Goal: Task Accomplishment & Management: Manage account settings

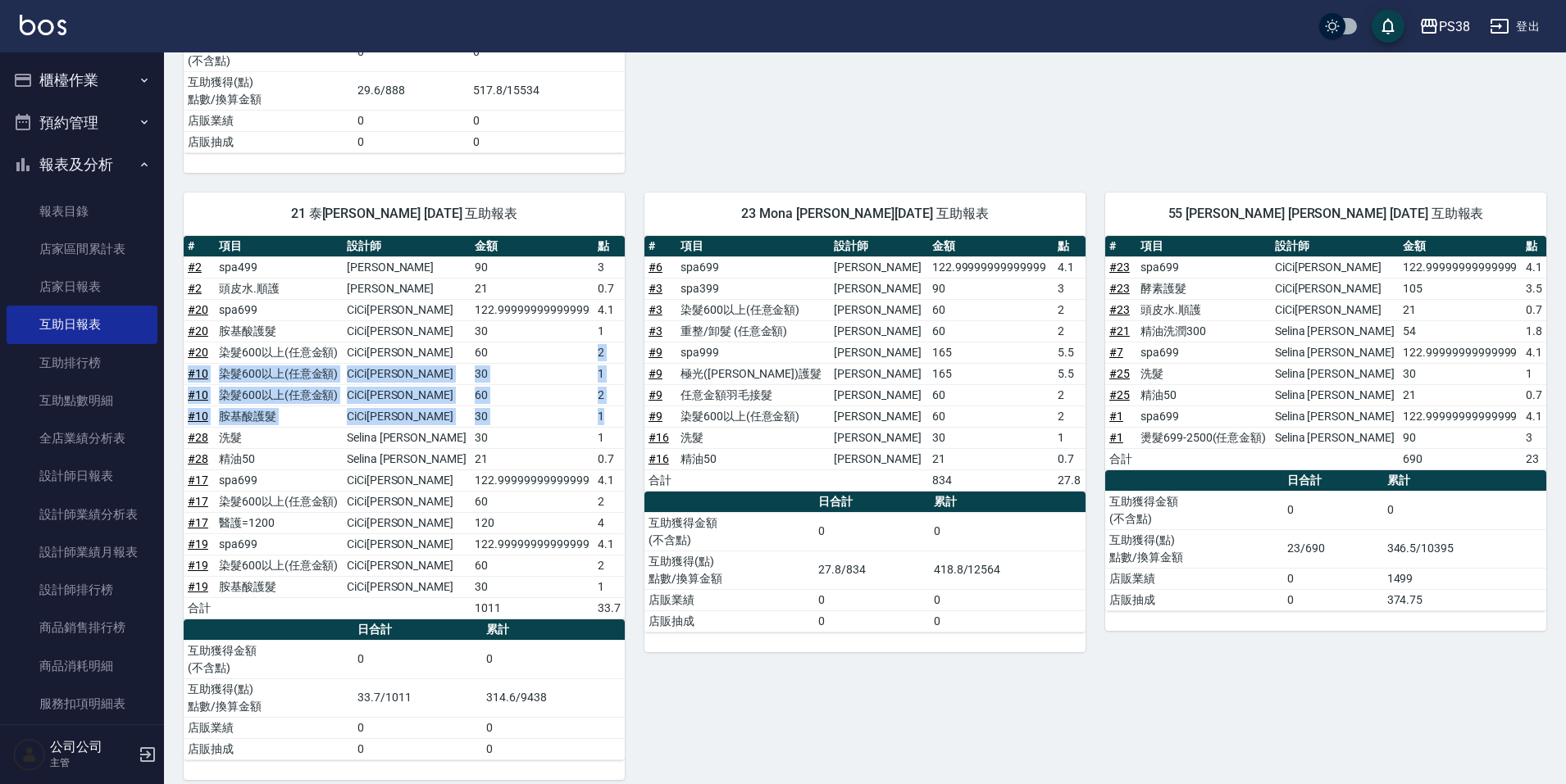
scroll to position [246, 0]
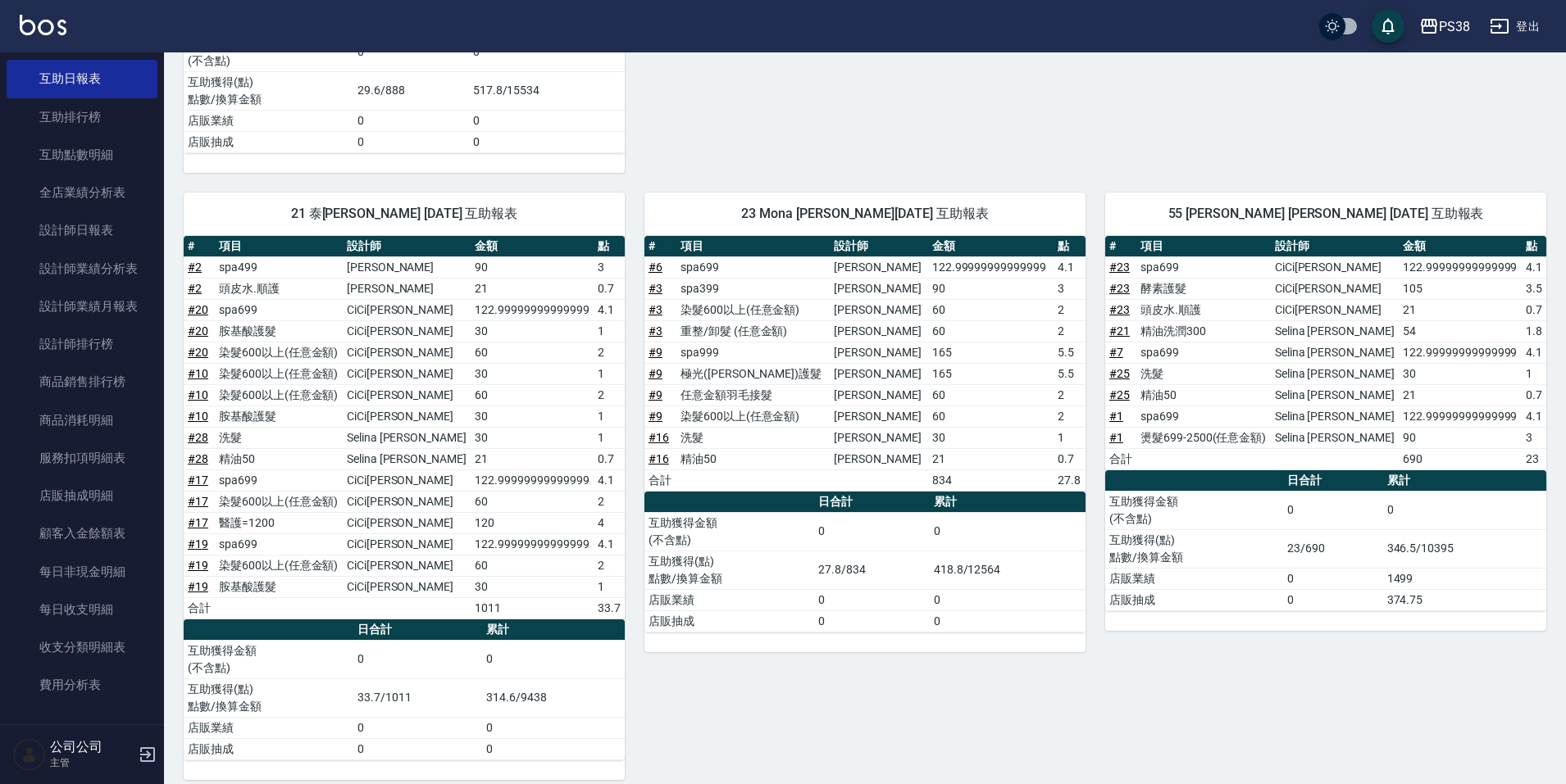
click at [318, 299] on td "頭皮水.順護" at bounding box center [279, 288] width 128 height 21
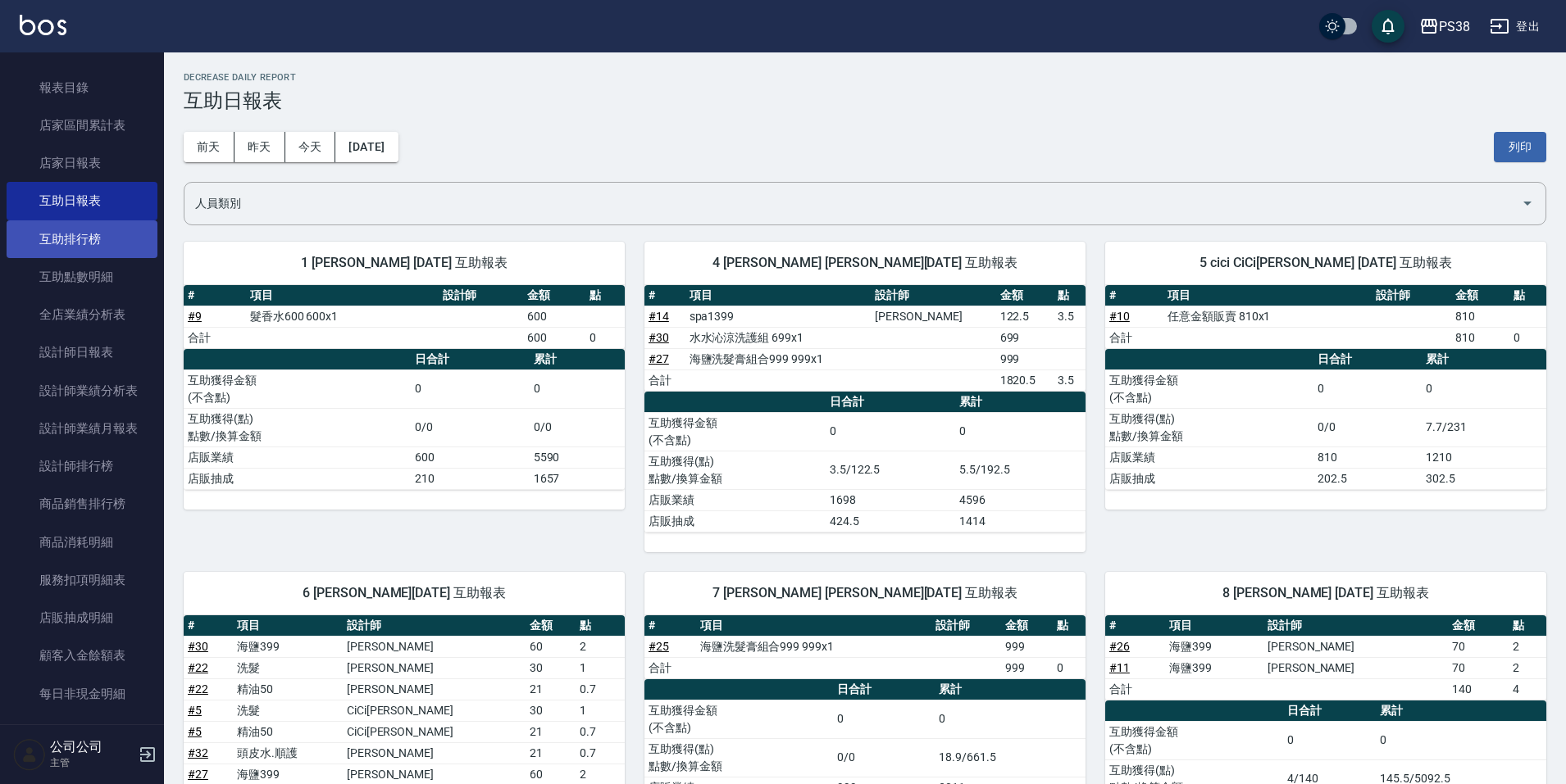
scroll to position [0, 0]
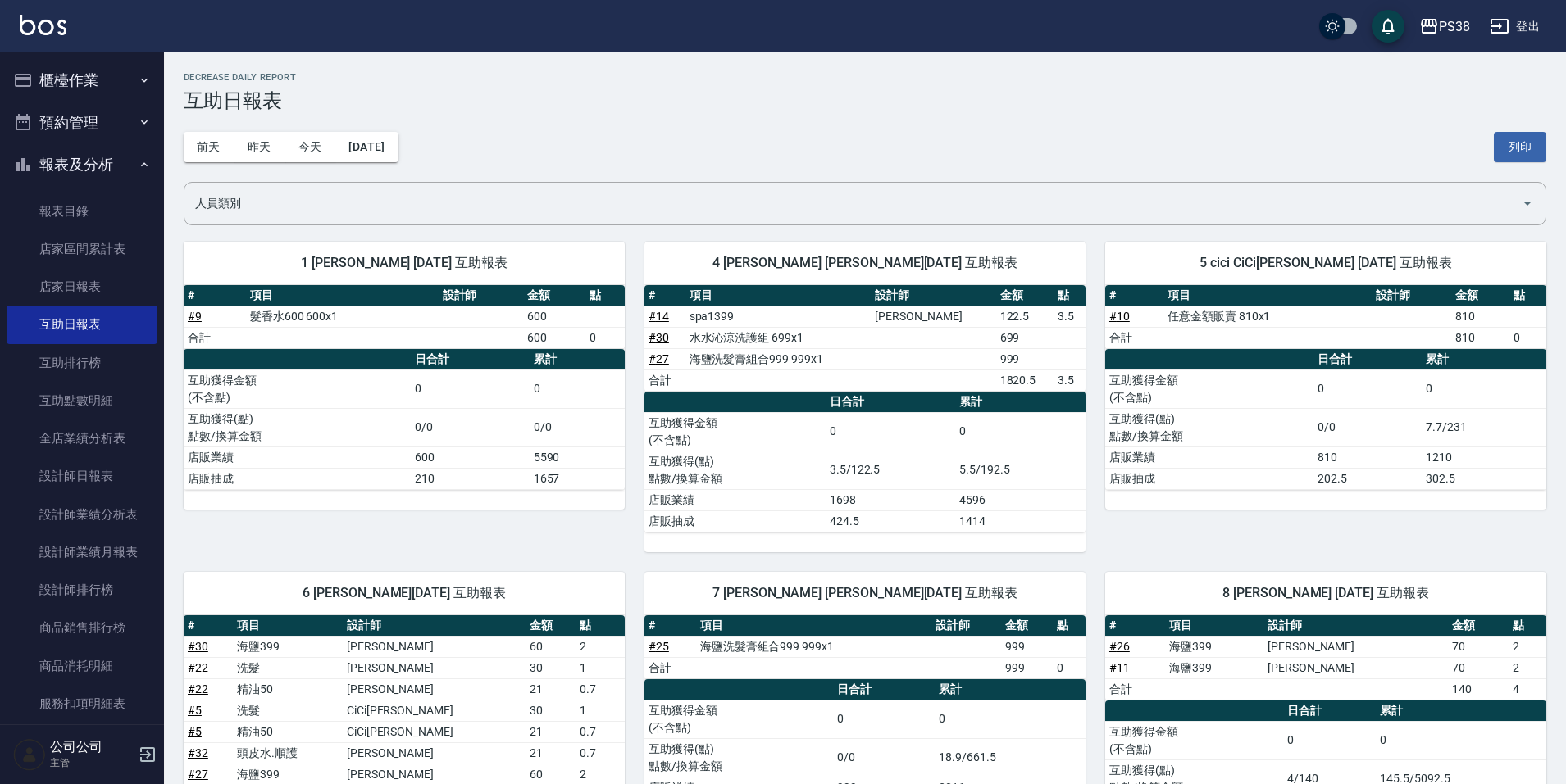
click at [84, 97] on button "櫃檯作業" at bounding box center [82, 80] width 151 height 43
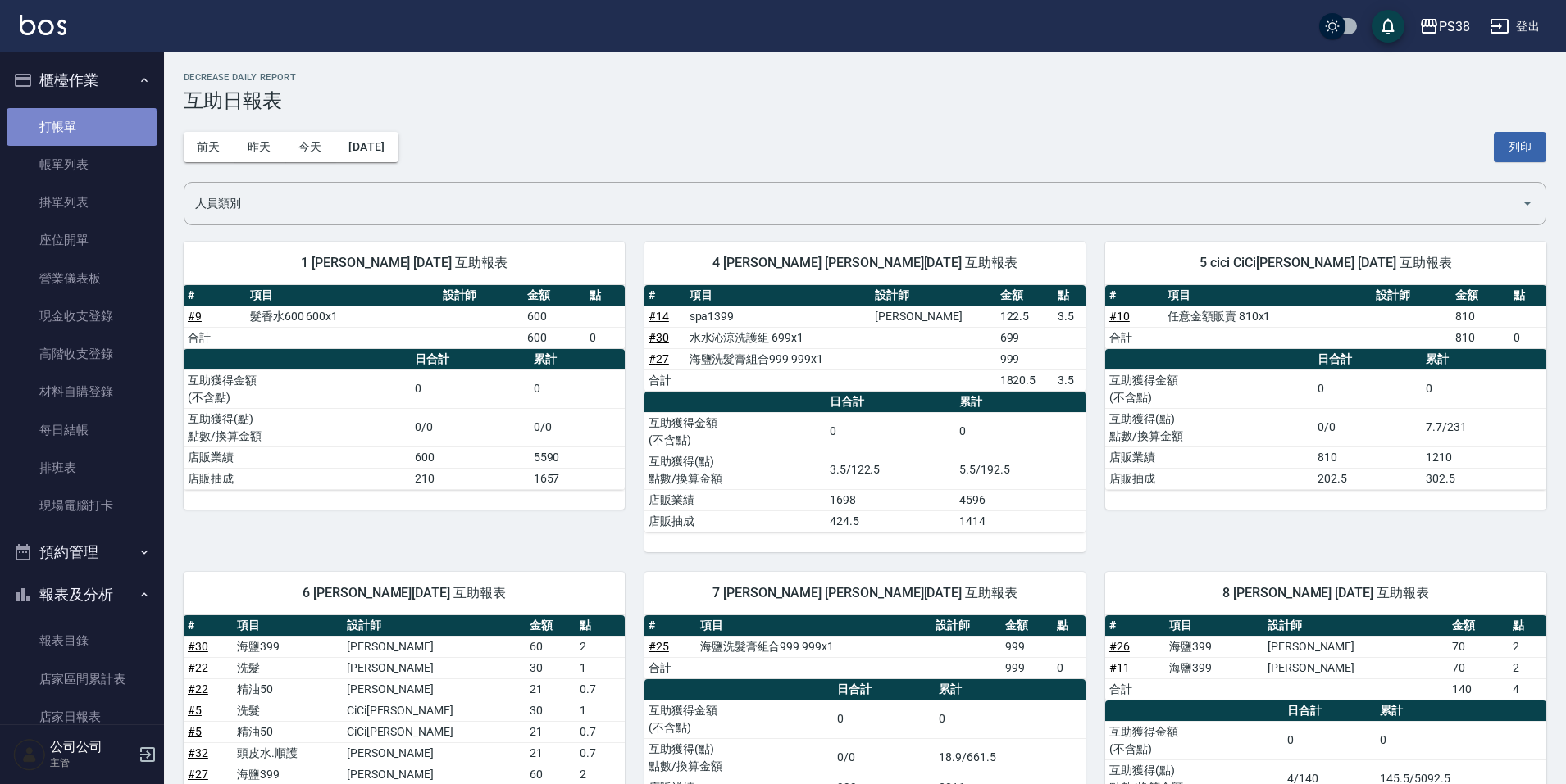
click at [80, 131] on link "打帳單" at bounding box center [82, 127] width 151 height 38
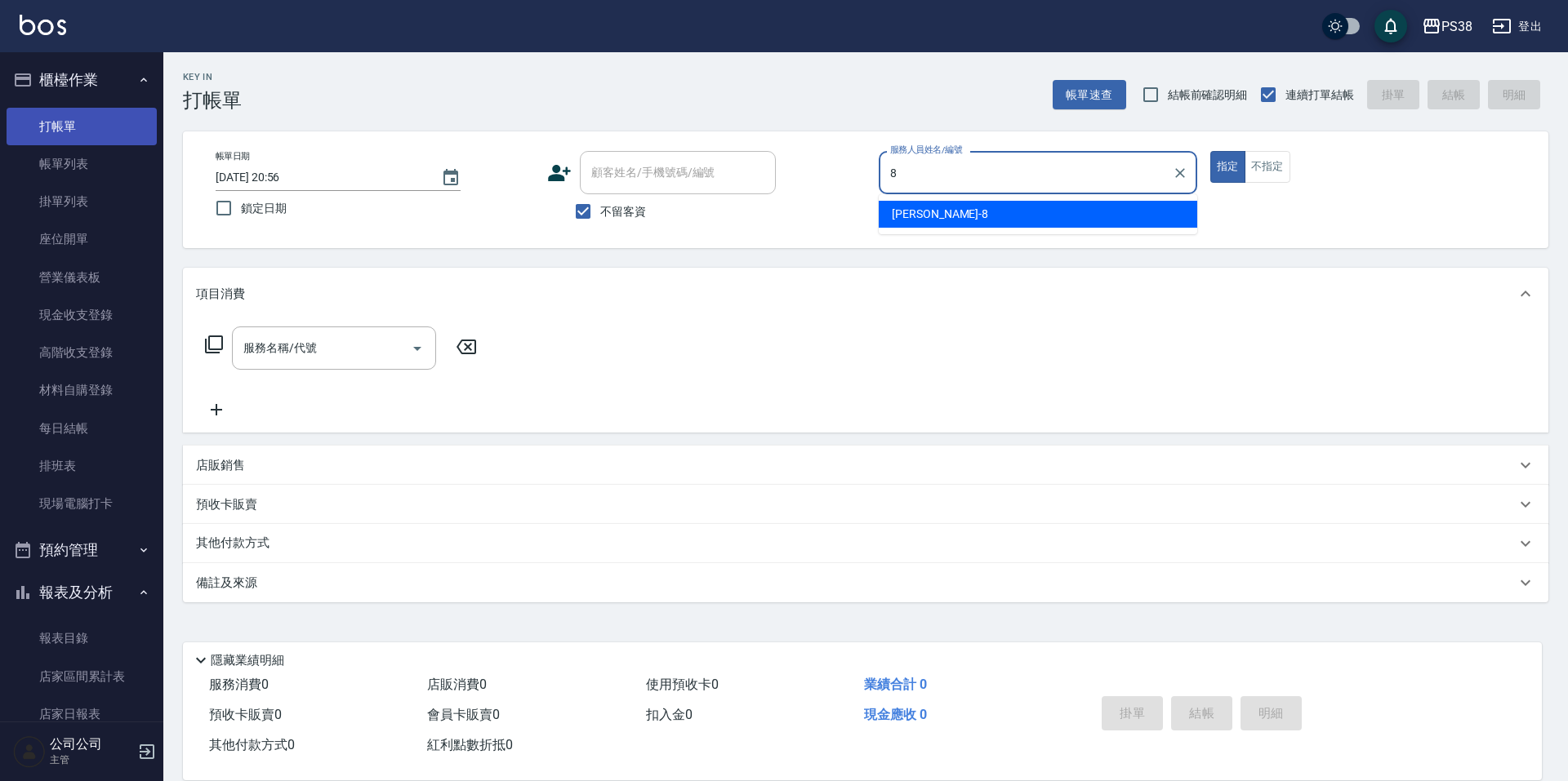
type input "mika-8"
type button "true"
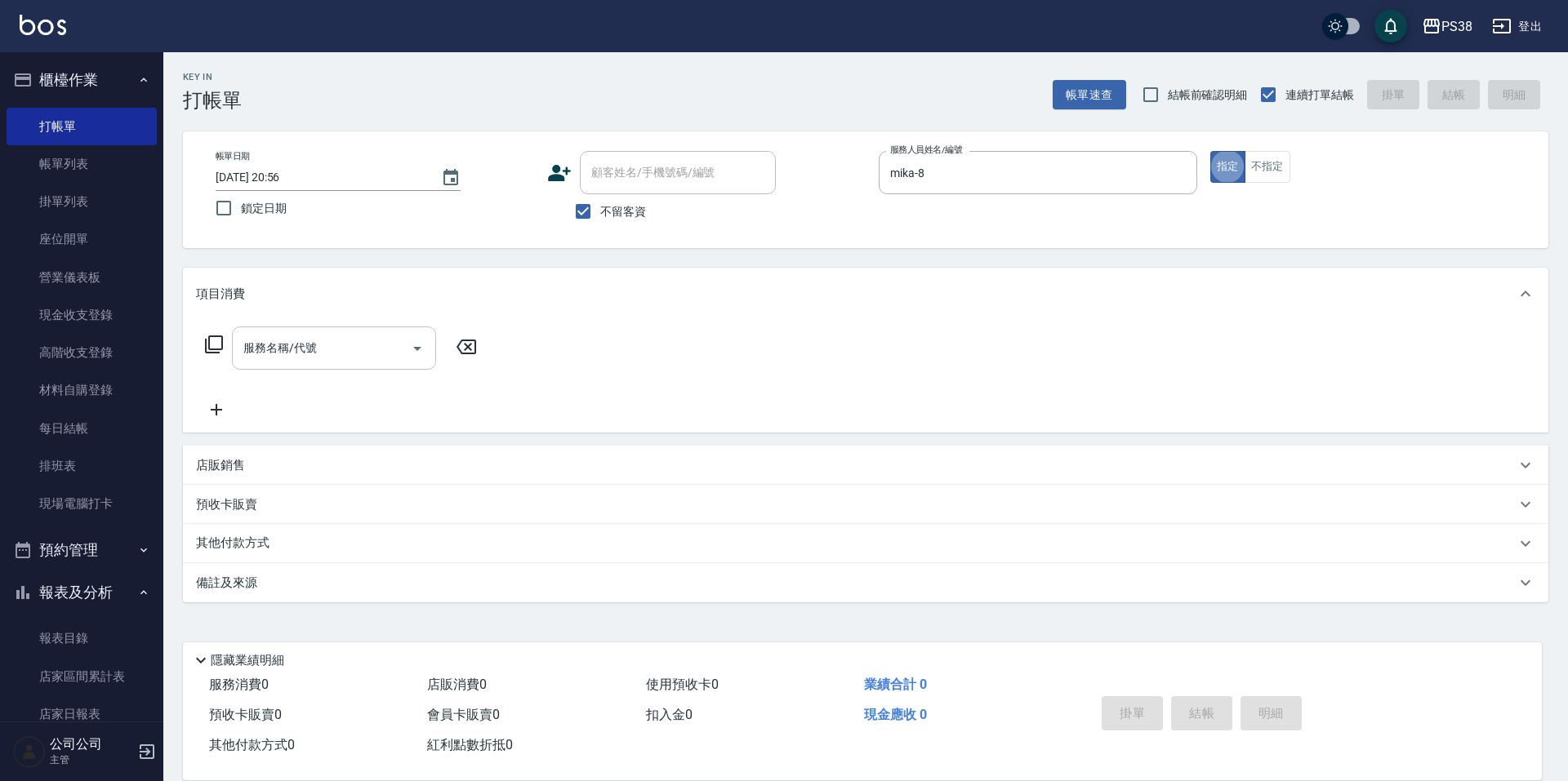
click at [294, 355] on input "服務名稱/代號" at bounding box center [322, 348] width 165 height 29
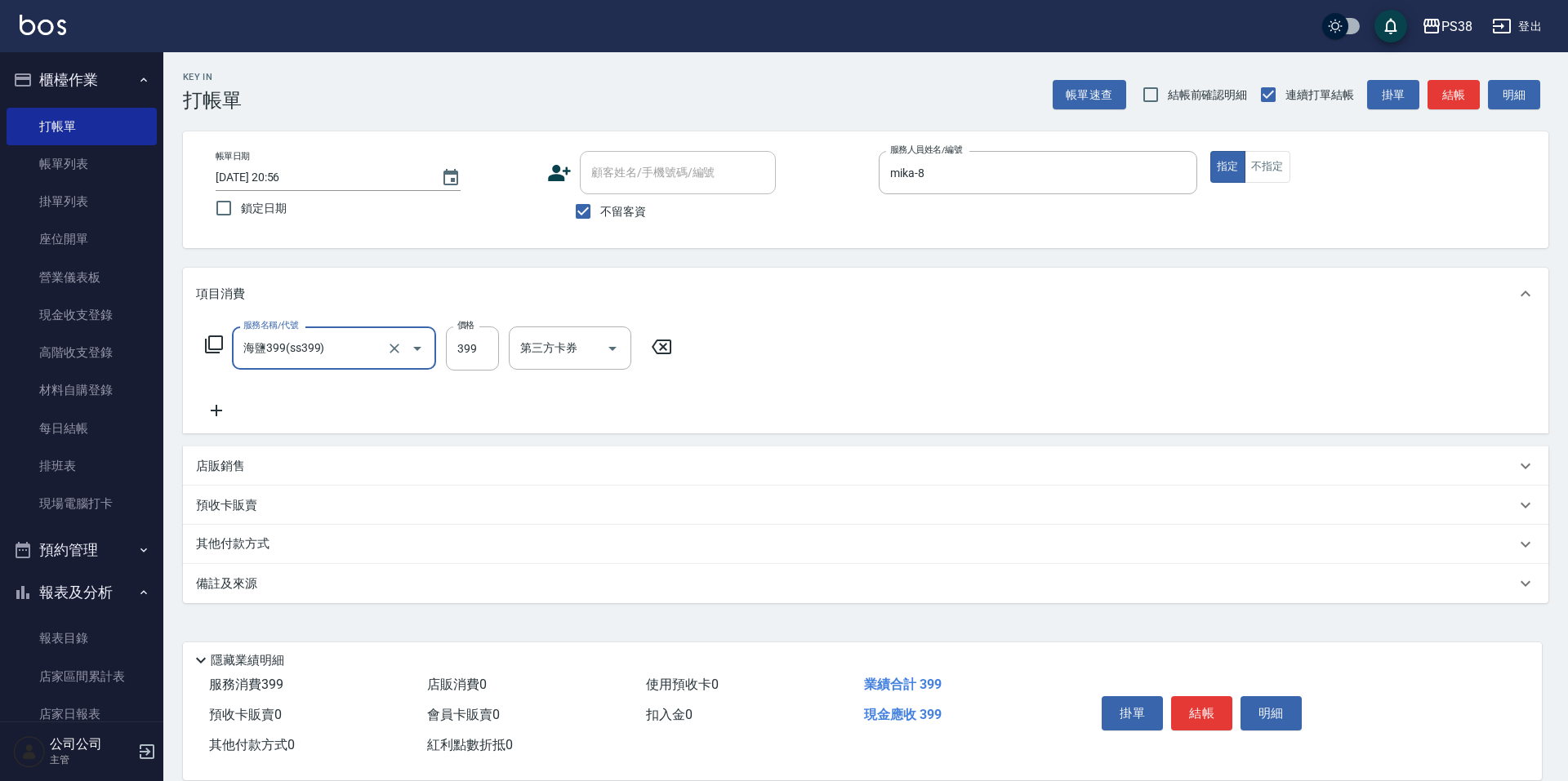
type input "海鹽399(ss399)"
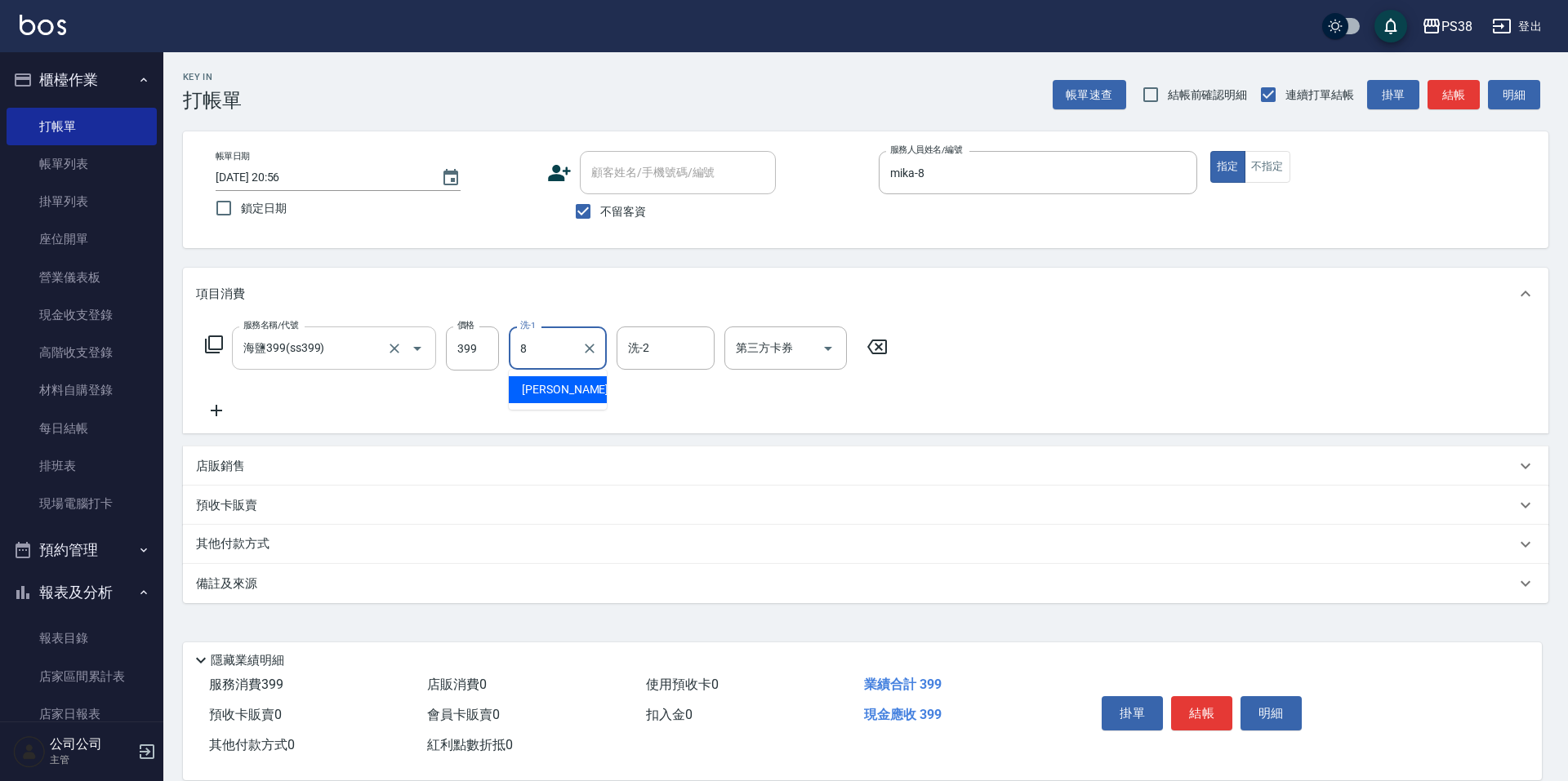
type input "mika-8"
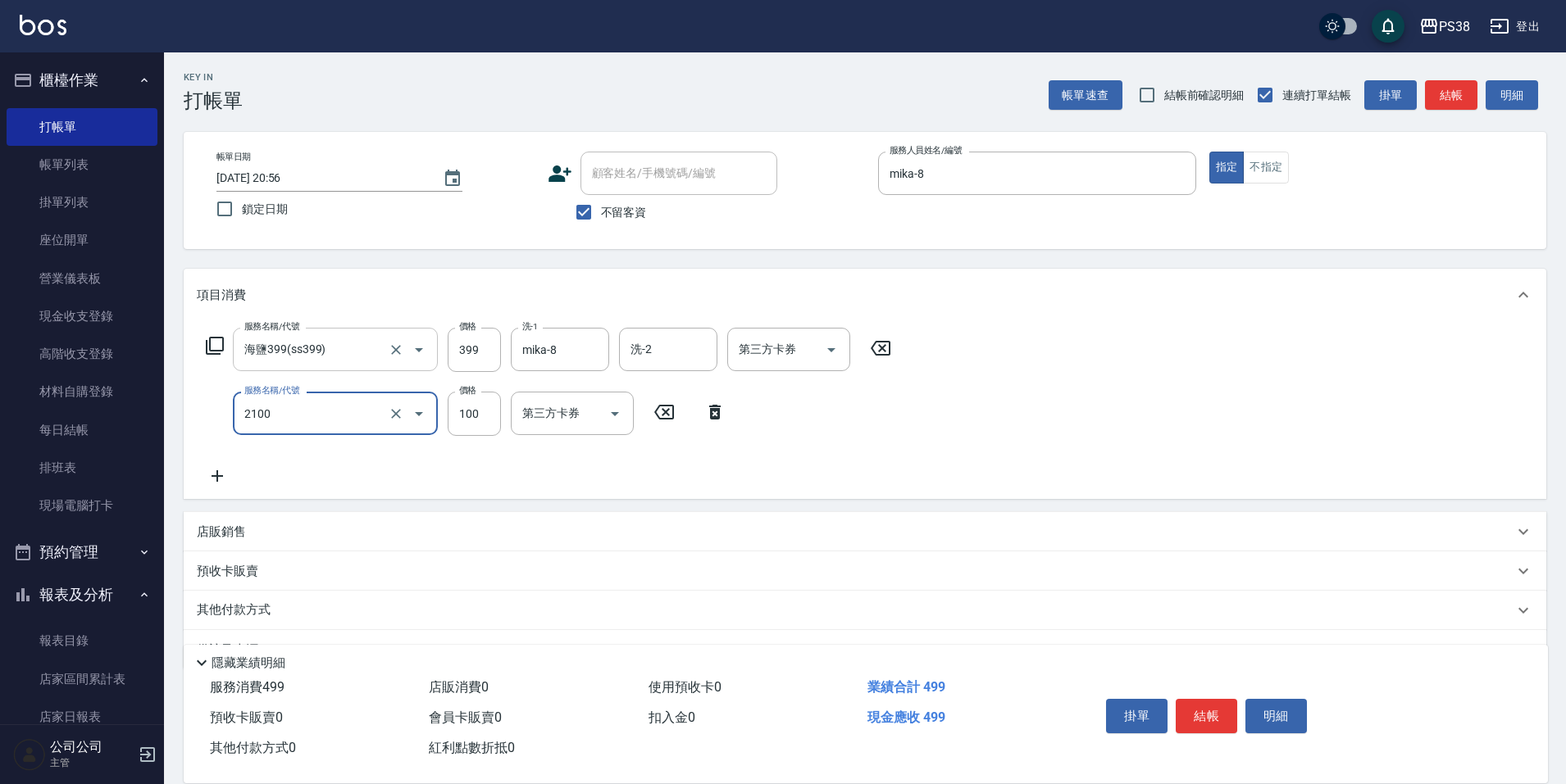
type input "剪髮與造型(任意金額)(2100)"
type input "200"
click at [719, 475] on div "服務名稱/代號 海鹽399(ss399) 服務名稱/代號 價格 399 價格 洗-1 mika-8 洗-1 洗-2 洗-2 第三方卡券 第三方卡券 服務名稱/…" at bounding box center [548, 407] width 704 height 158
click at [835, 346] on icon "Open" at bounding box center [831, 350] width 20 height 20
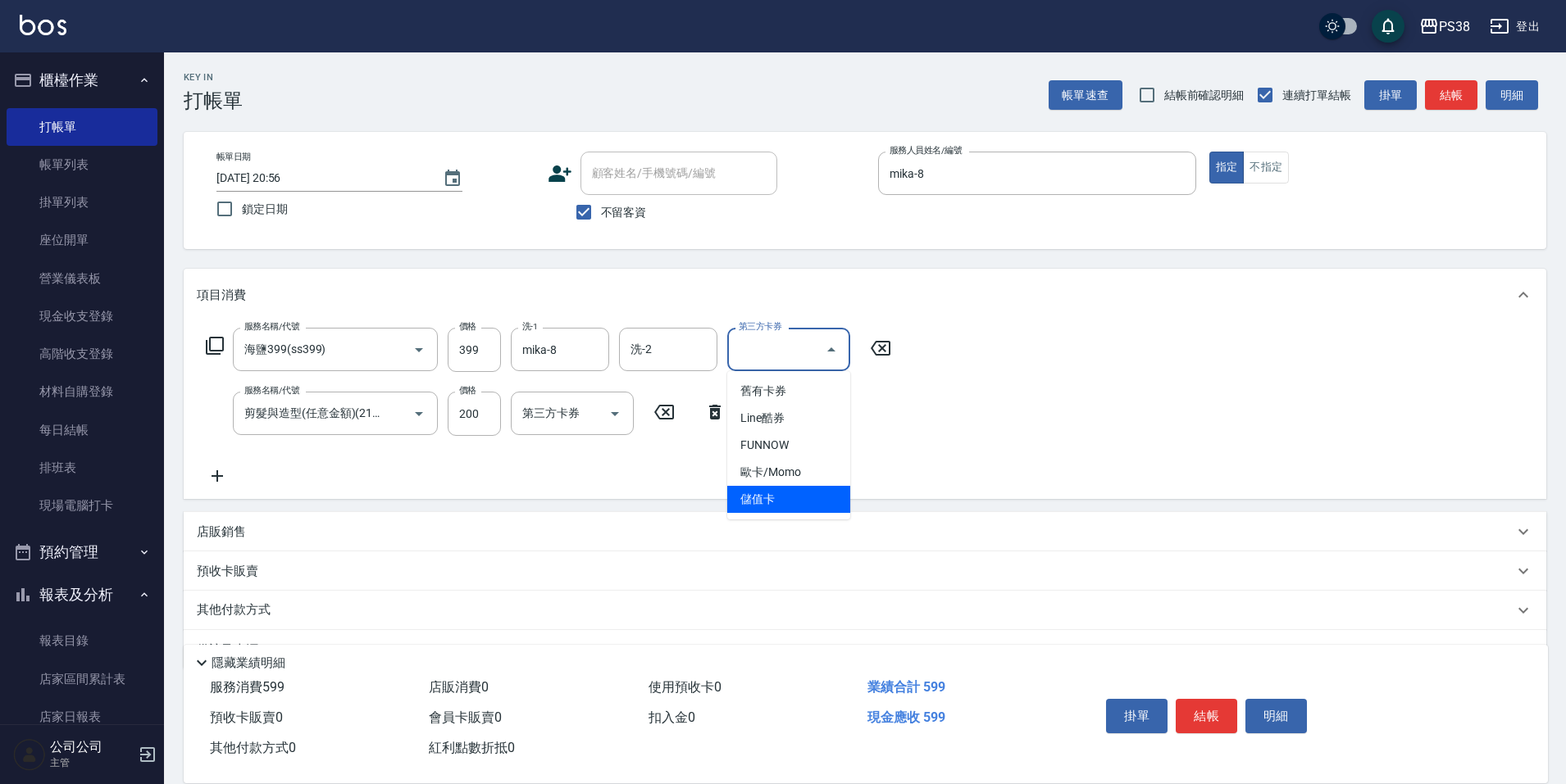
click at [802, 496] on span "儲值卡" at bounding box center [789, 499] width 123 height 27
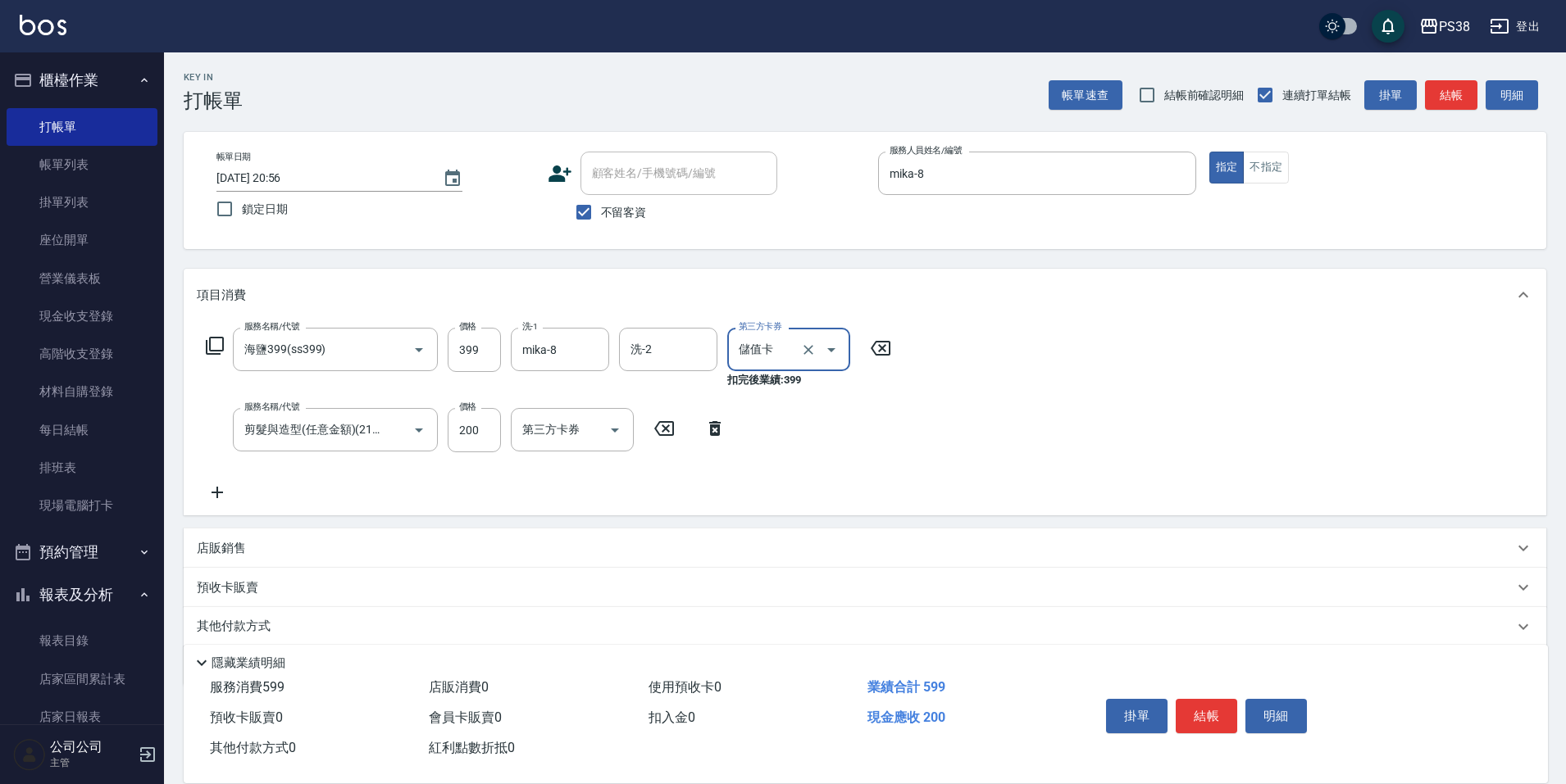
type input "儲值卡"
click at [621, 437] on icon "Open" at bounding box center [615, 430] width 20 height 20
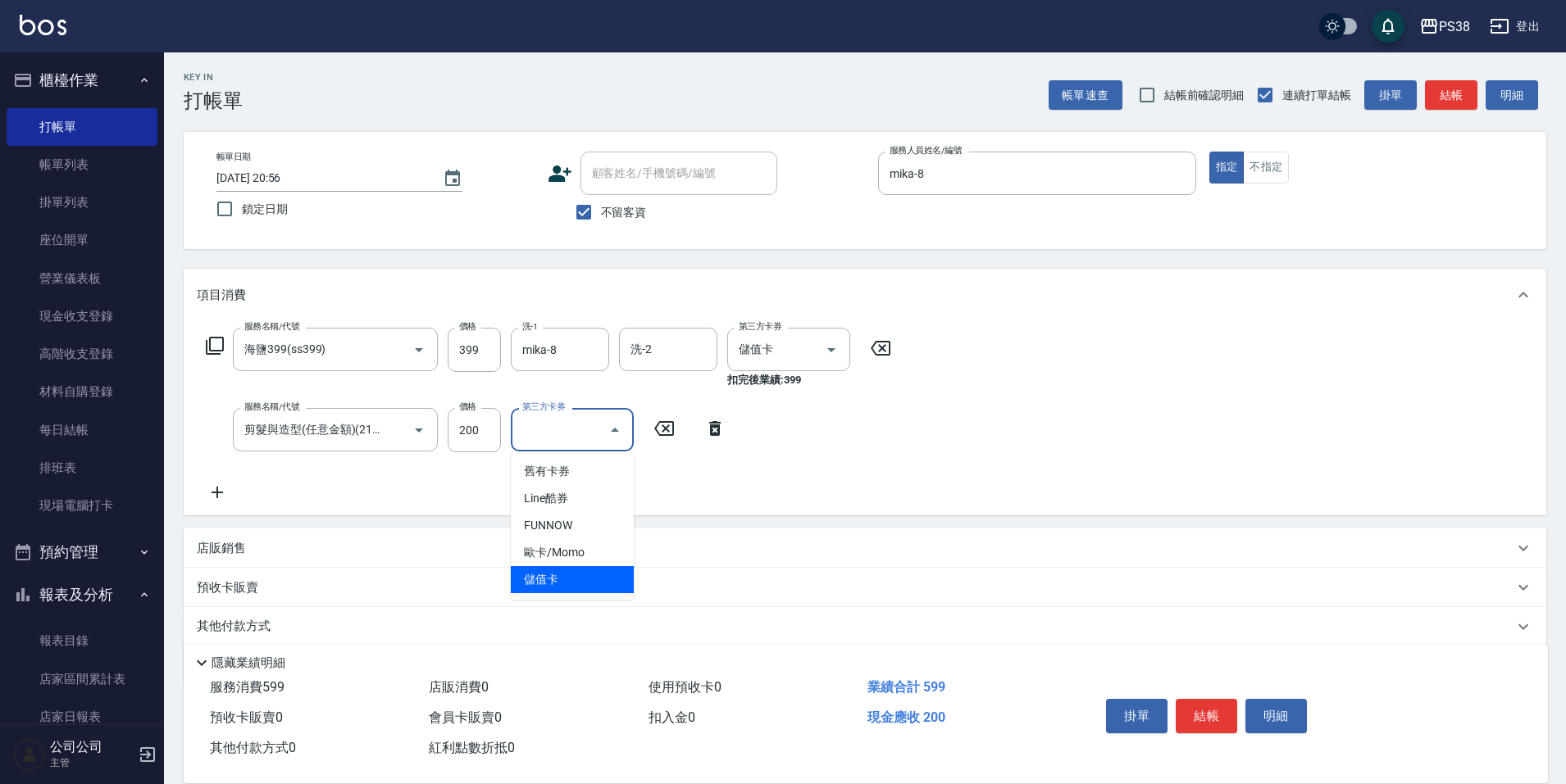
click at [587, 583] on span "儲值卡" at bounding box center [572, 580] width 123 height 27
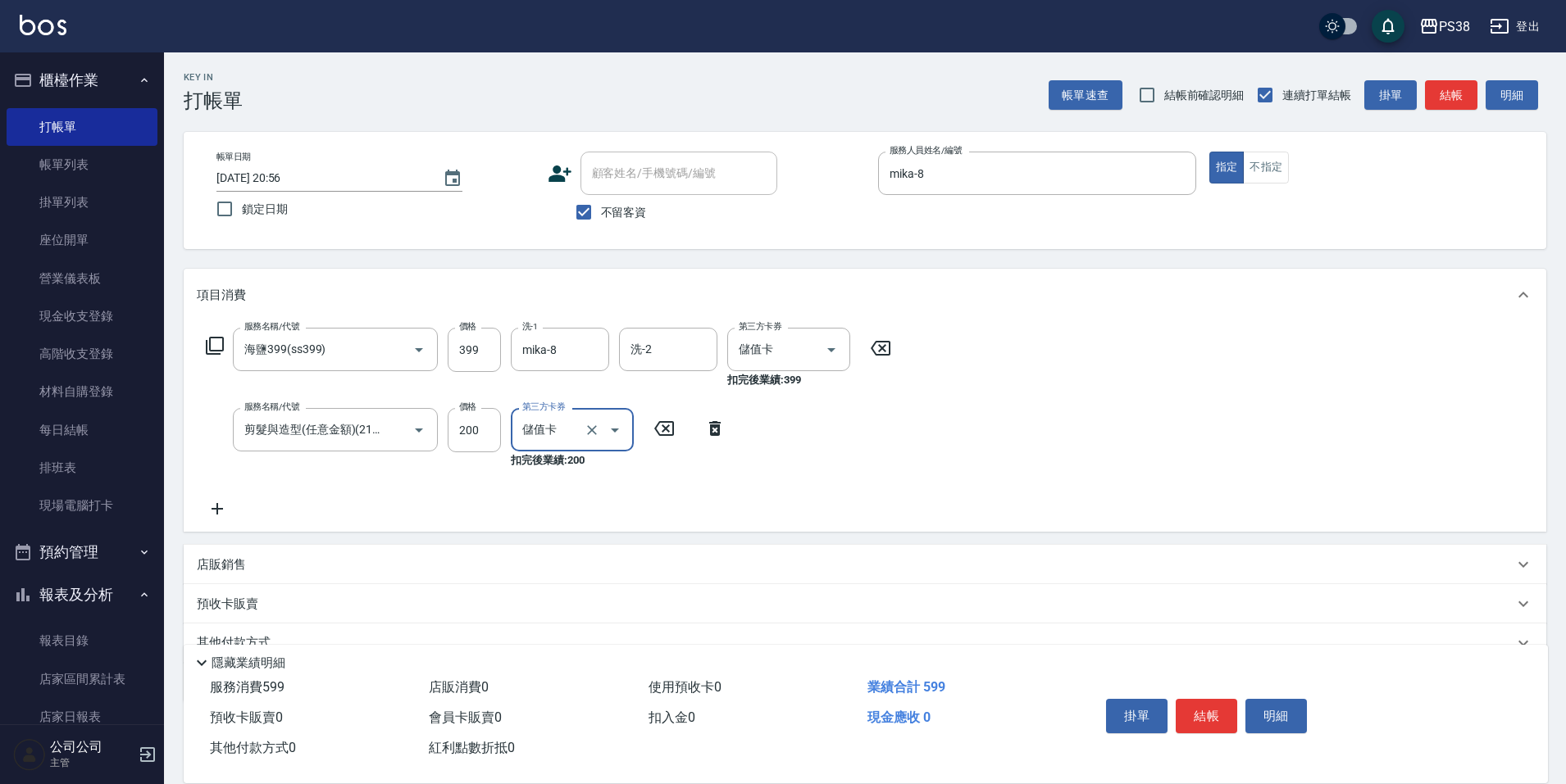
type input "儲值卡"
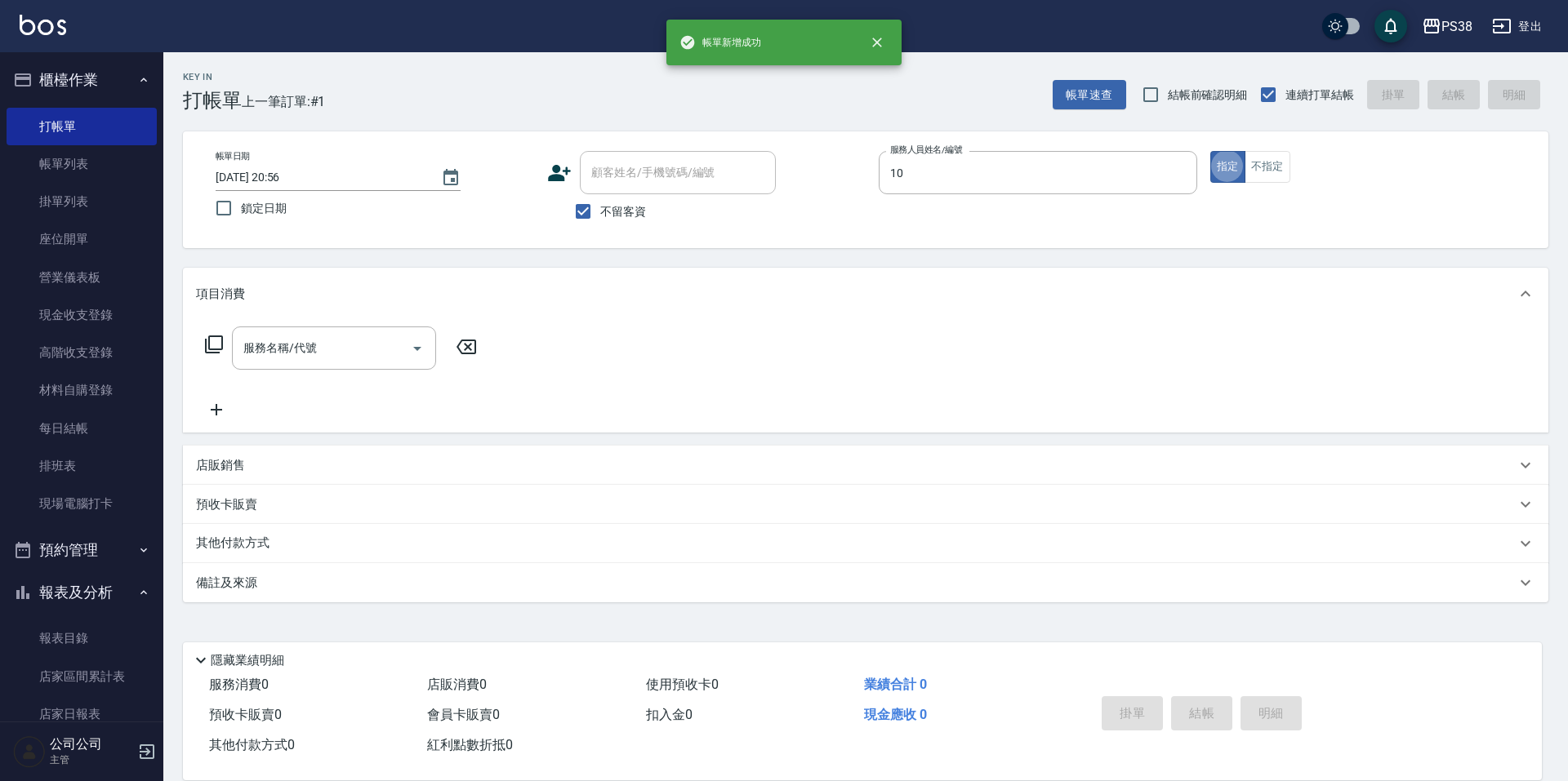
type input "Tiva-10"
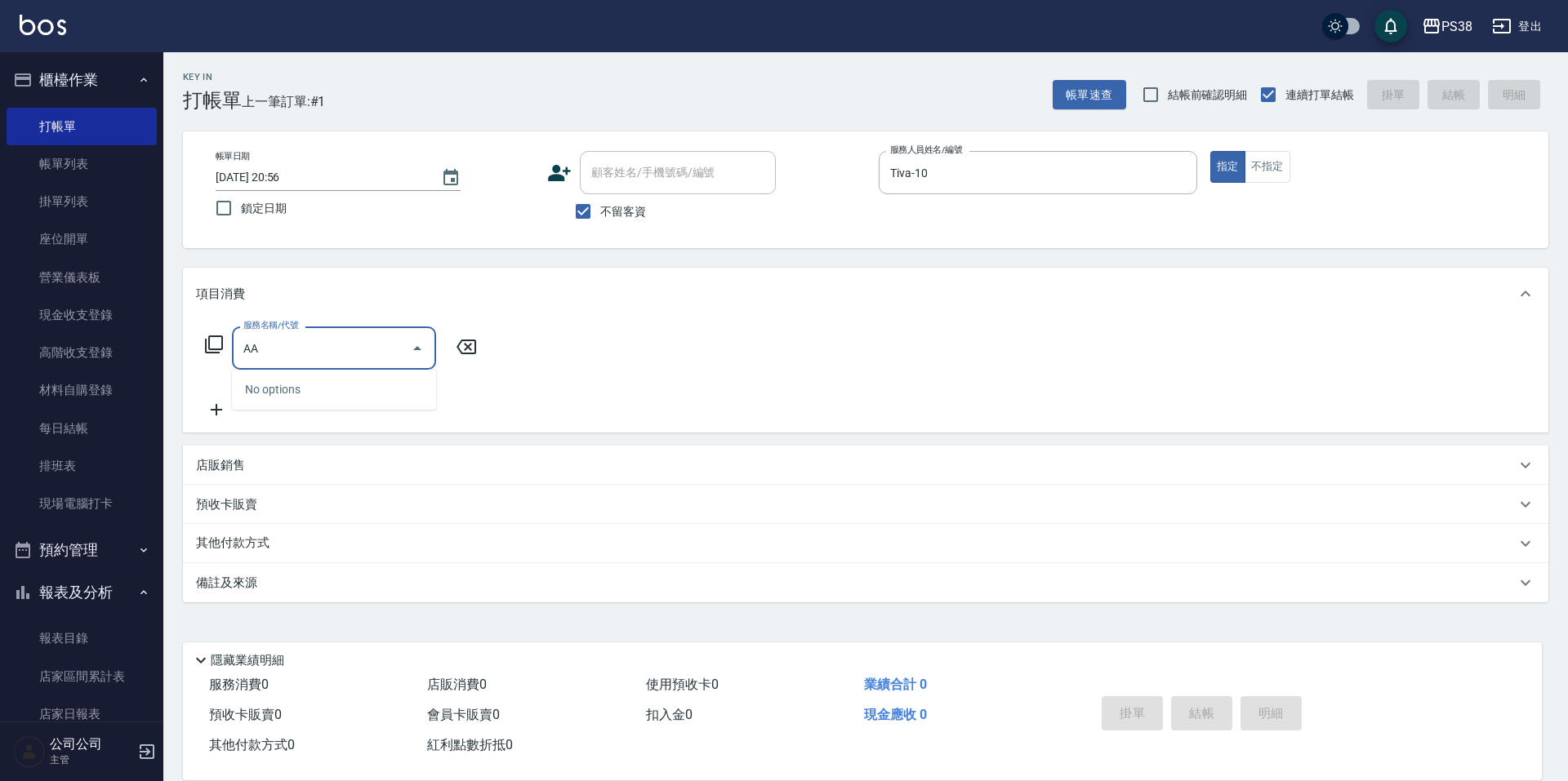
type input "A"
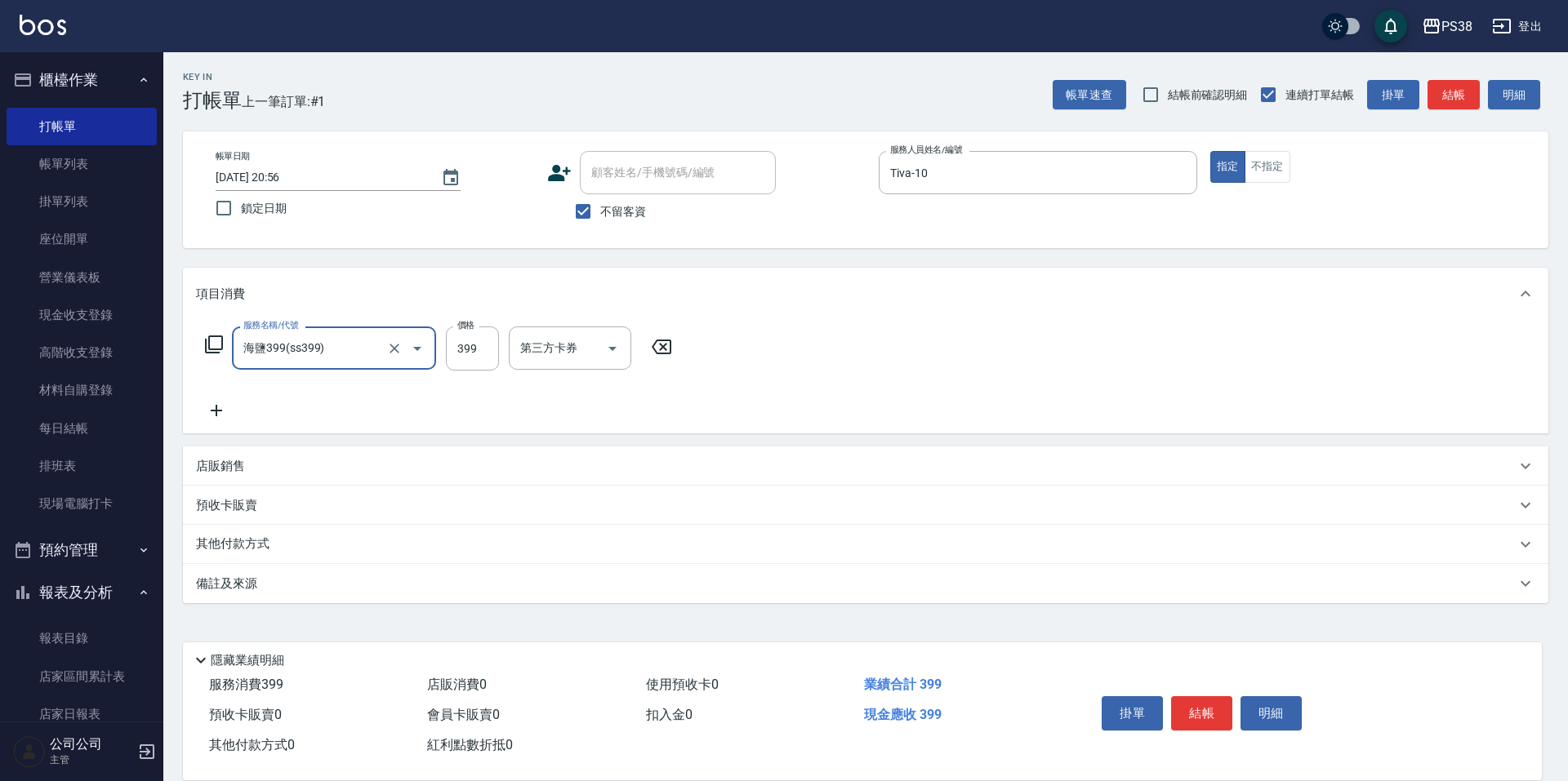
type input "海鹽399(ss399)"
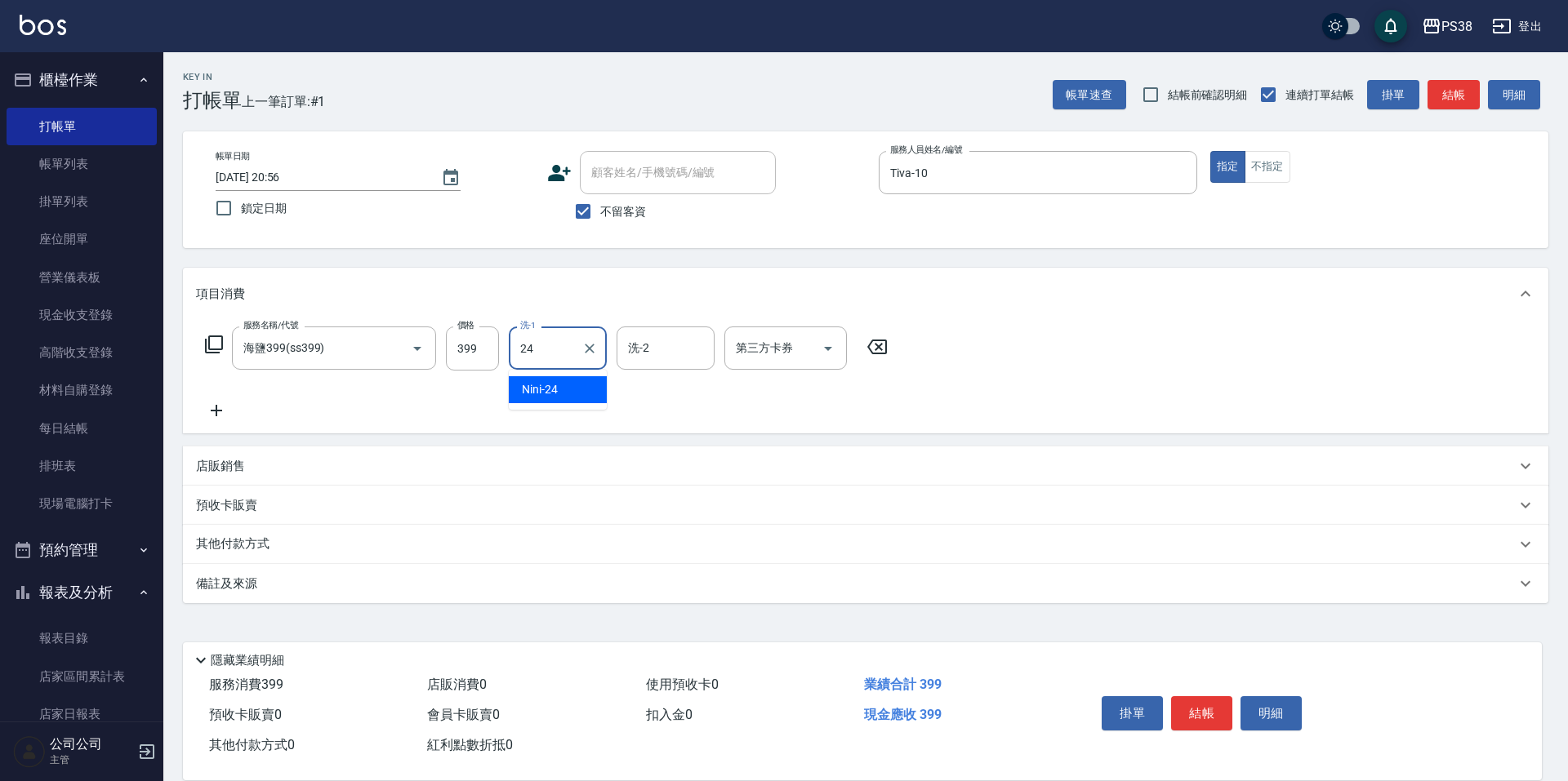
type input "Nini-24"
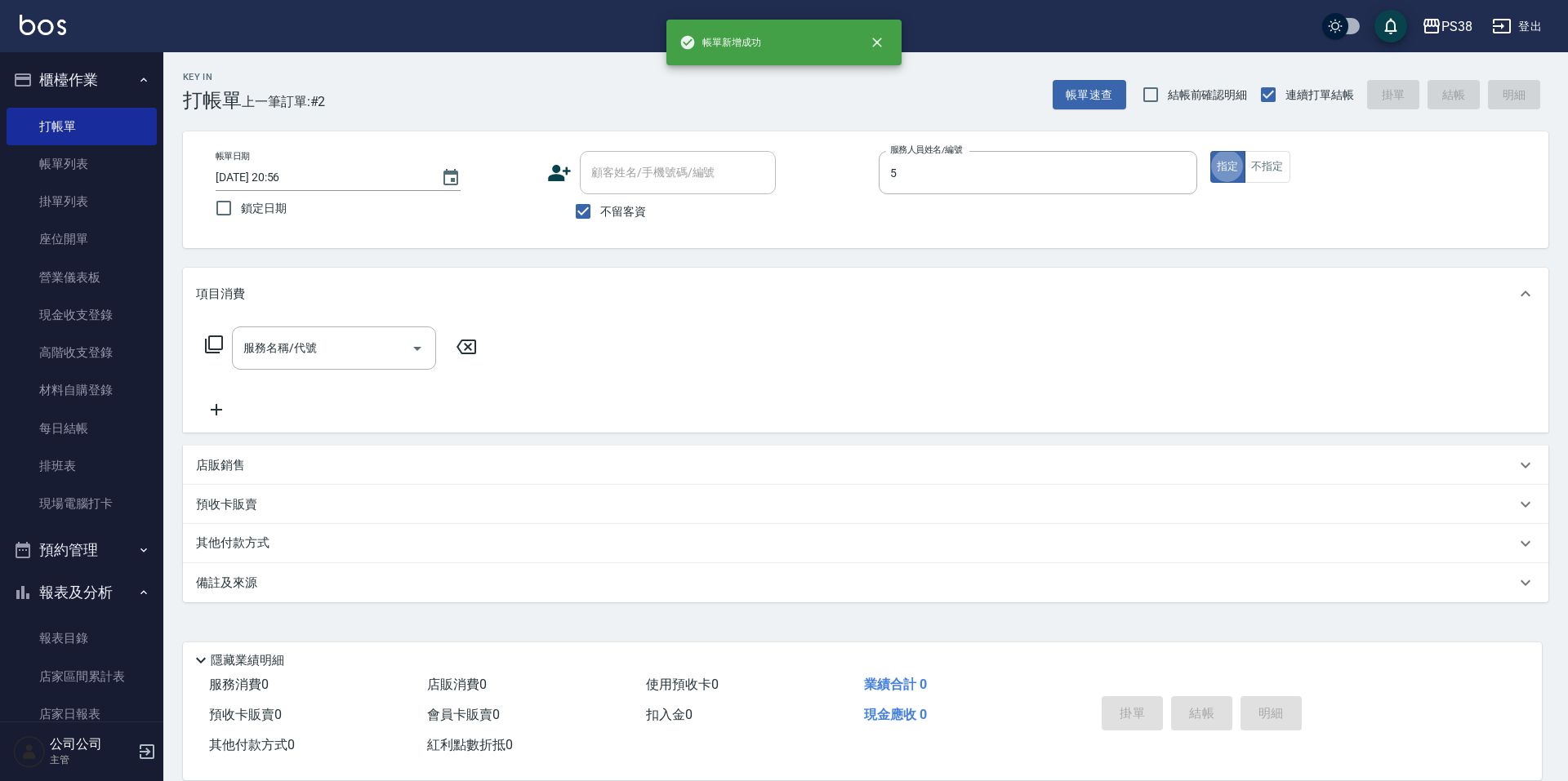
type input "cici-5"
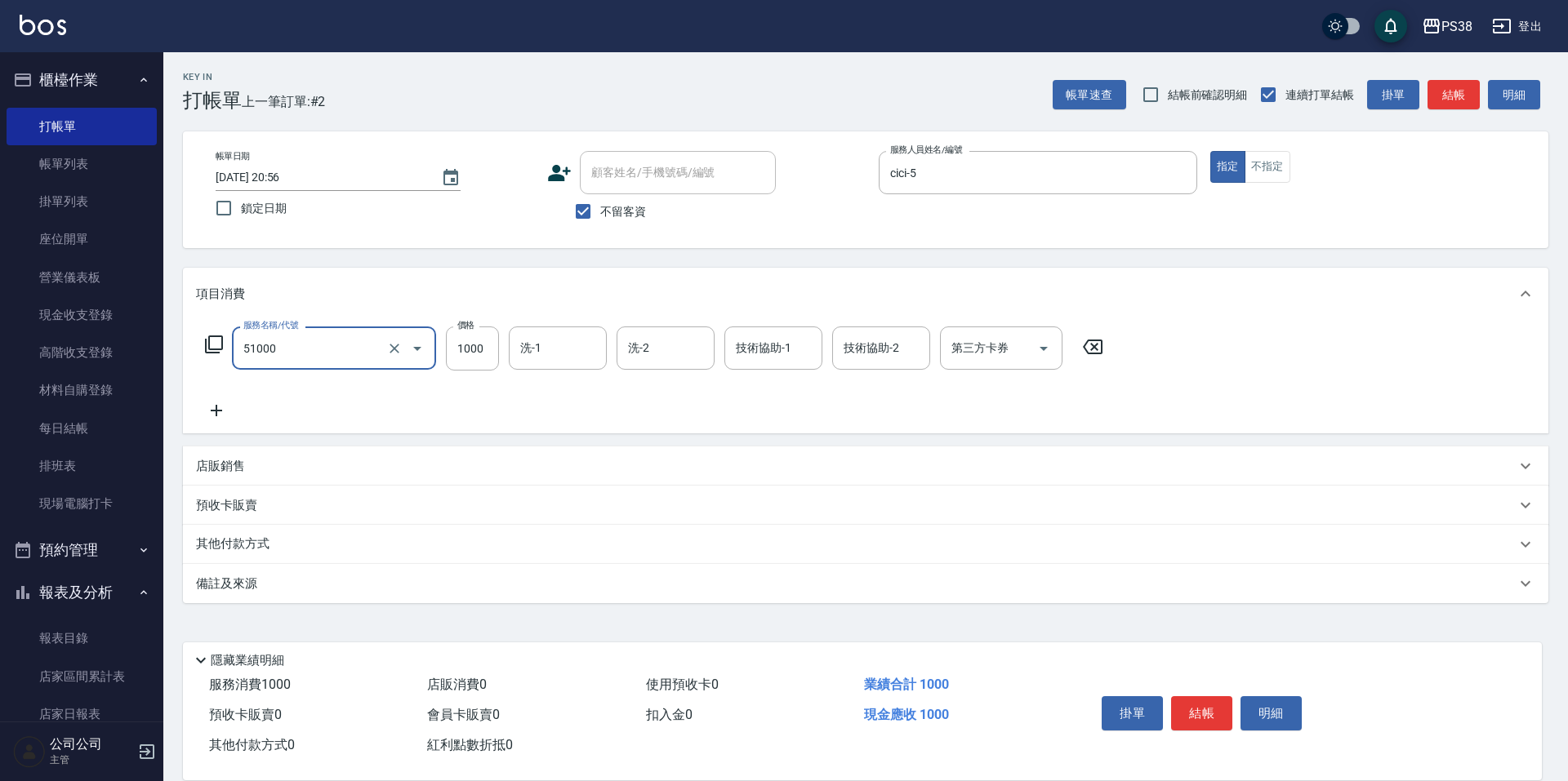
type input "染髮600以上(任意金額)(51000)"
type input "999"
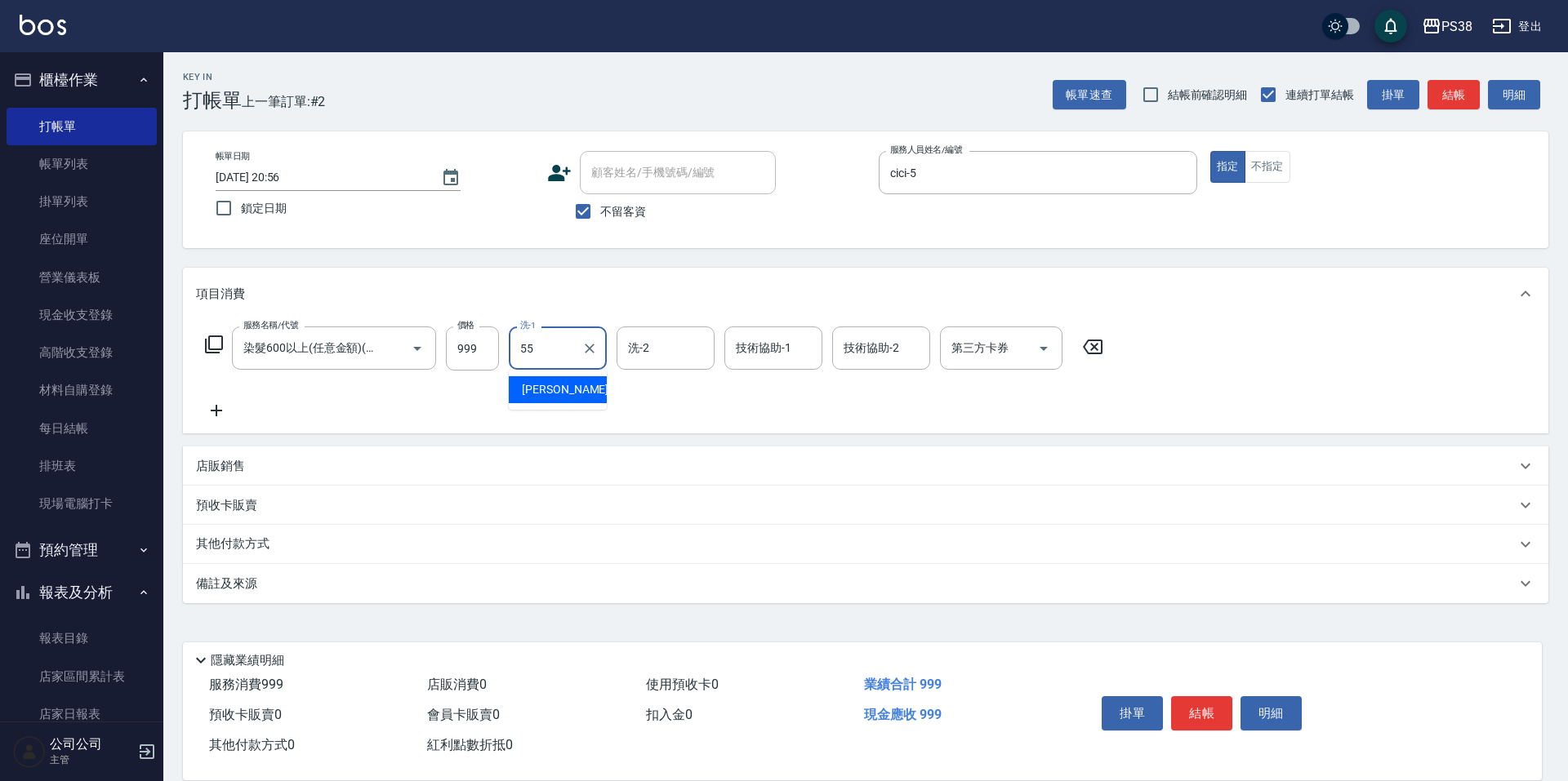
type input "彥丞-55"
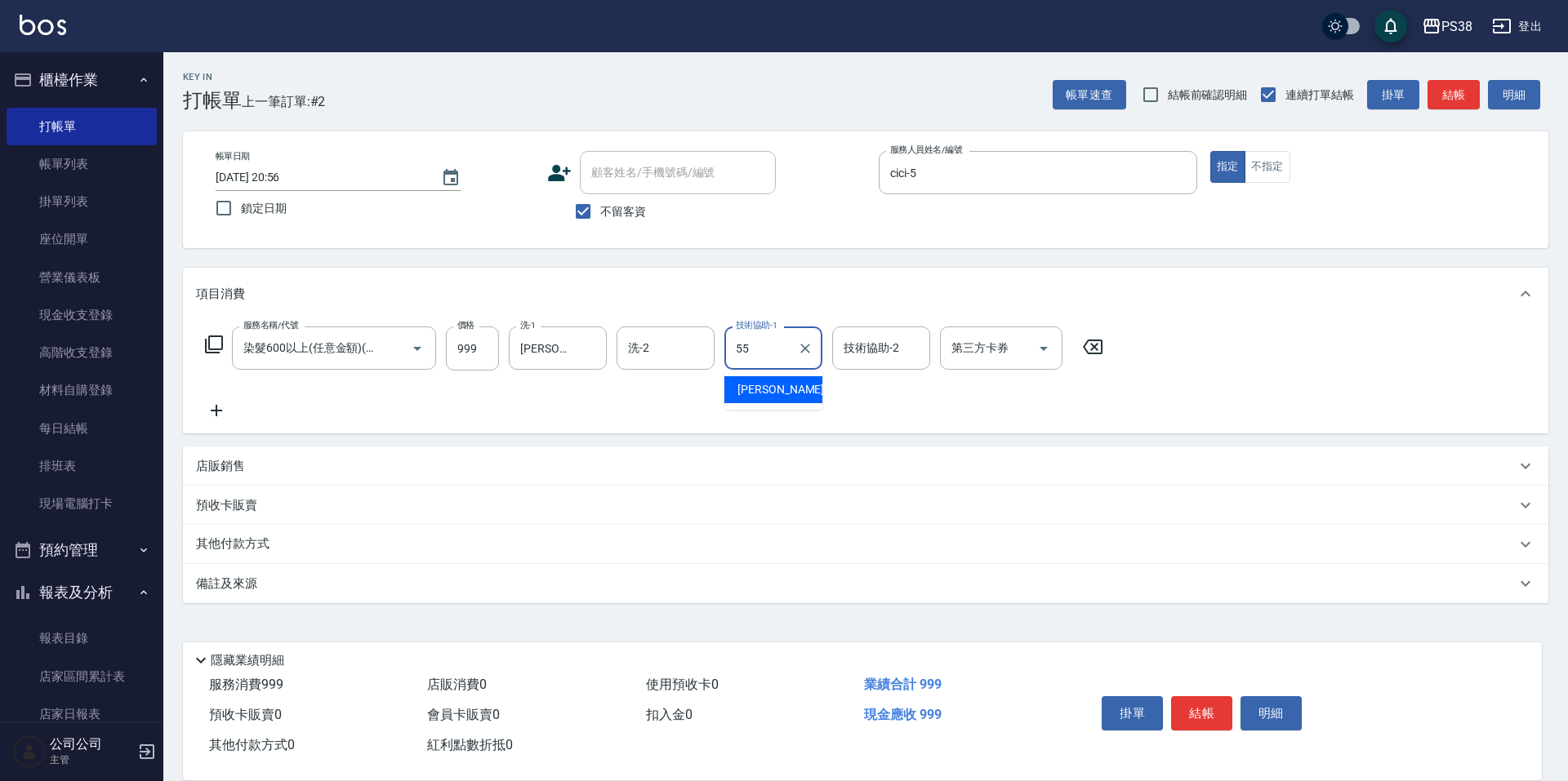
type input "彥丞-55"
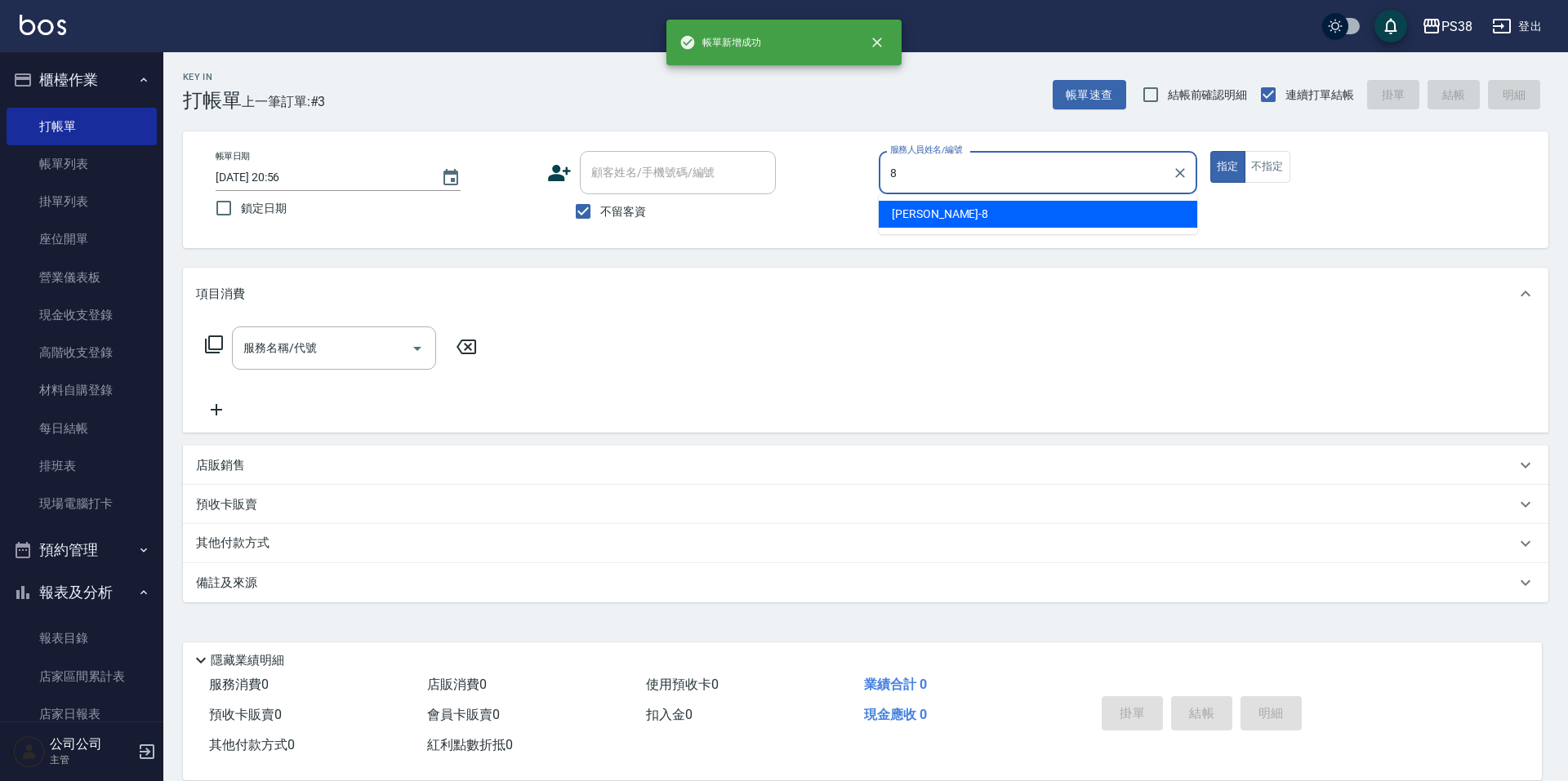
type input "mika-8"
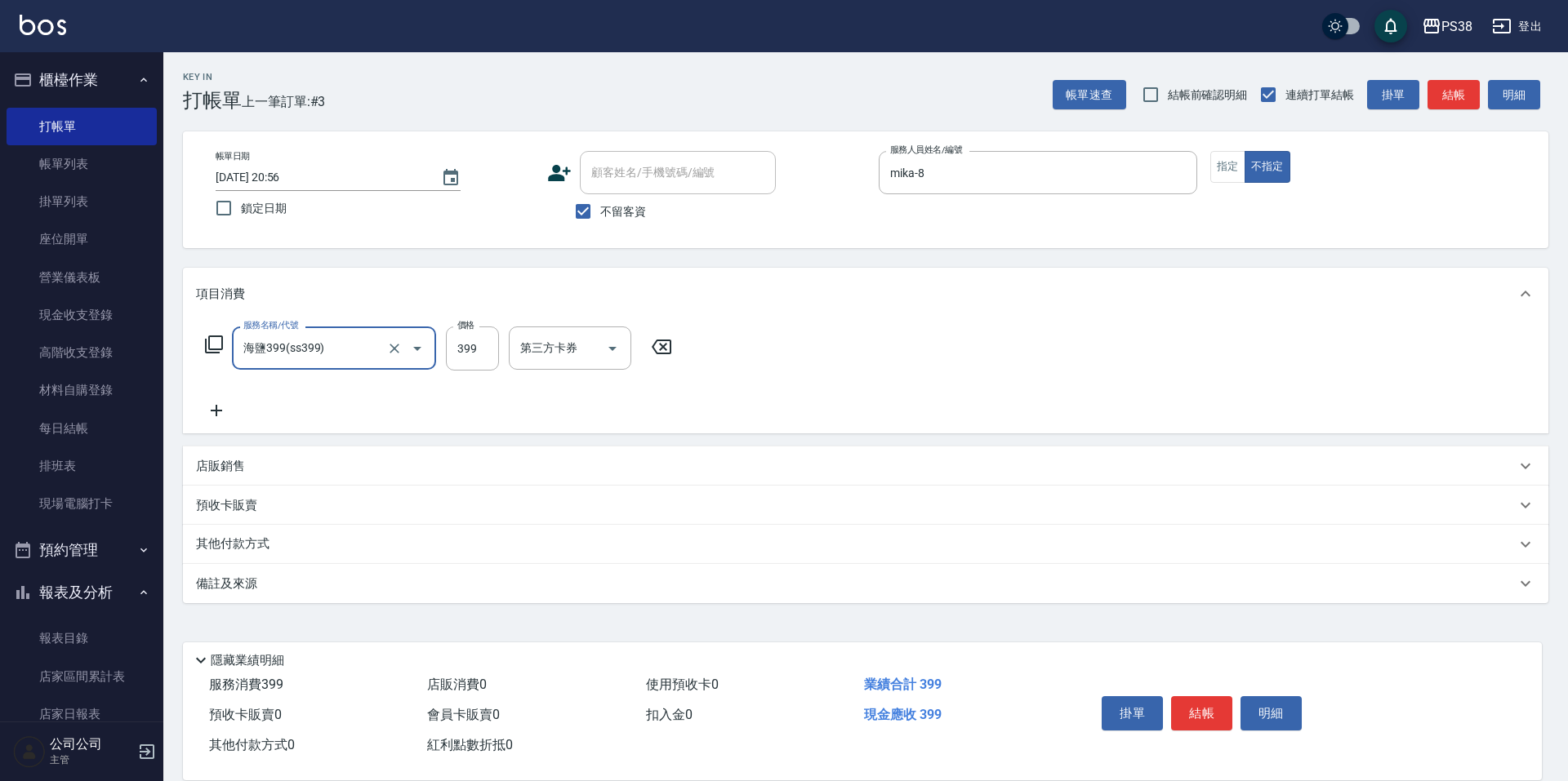
type input "海鹽399(ss399)"
type input "Mona-23"
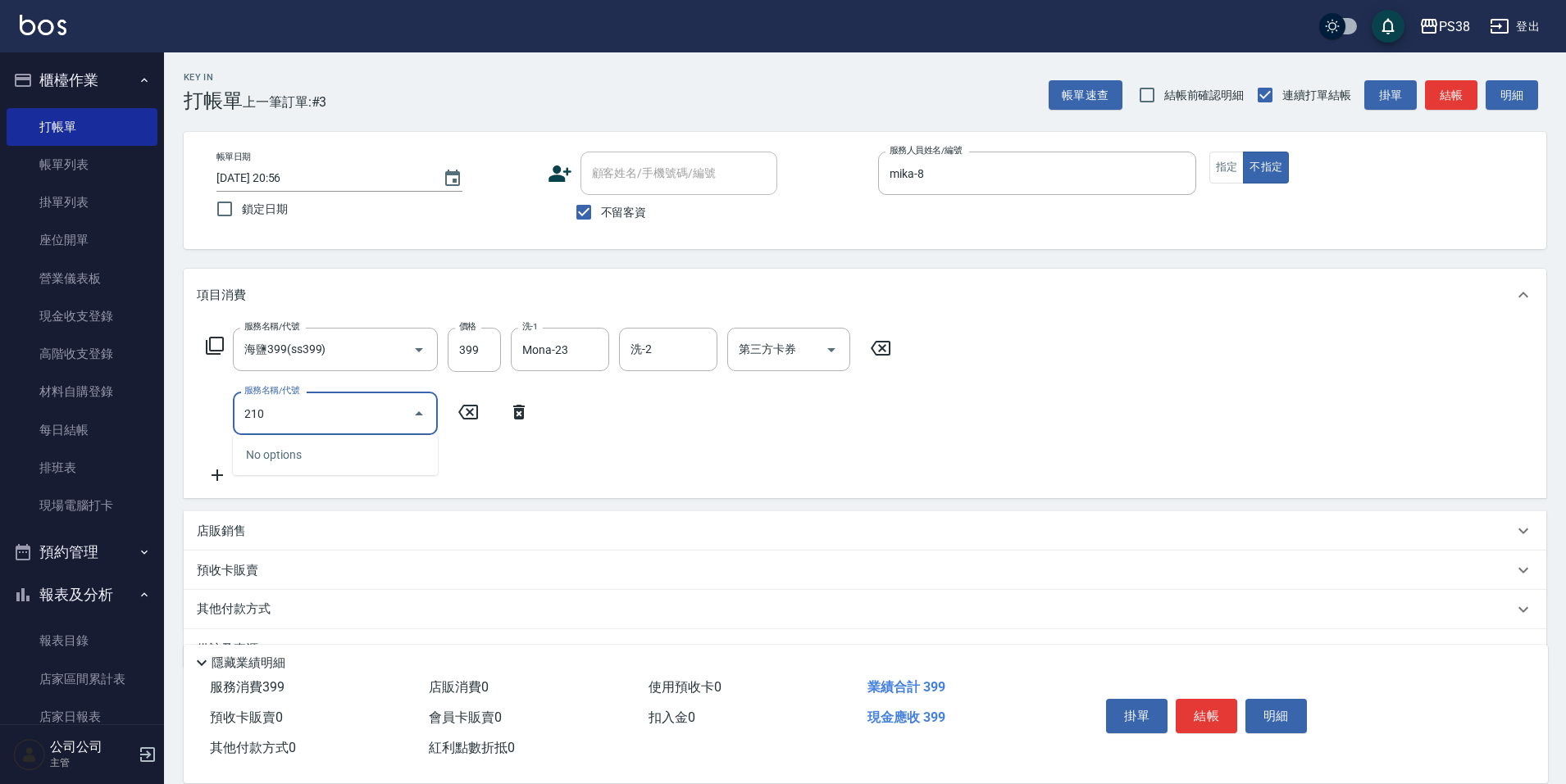
type input "2100"
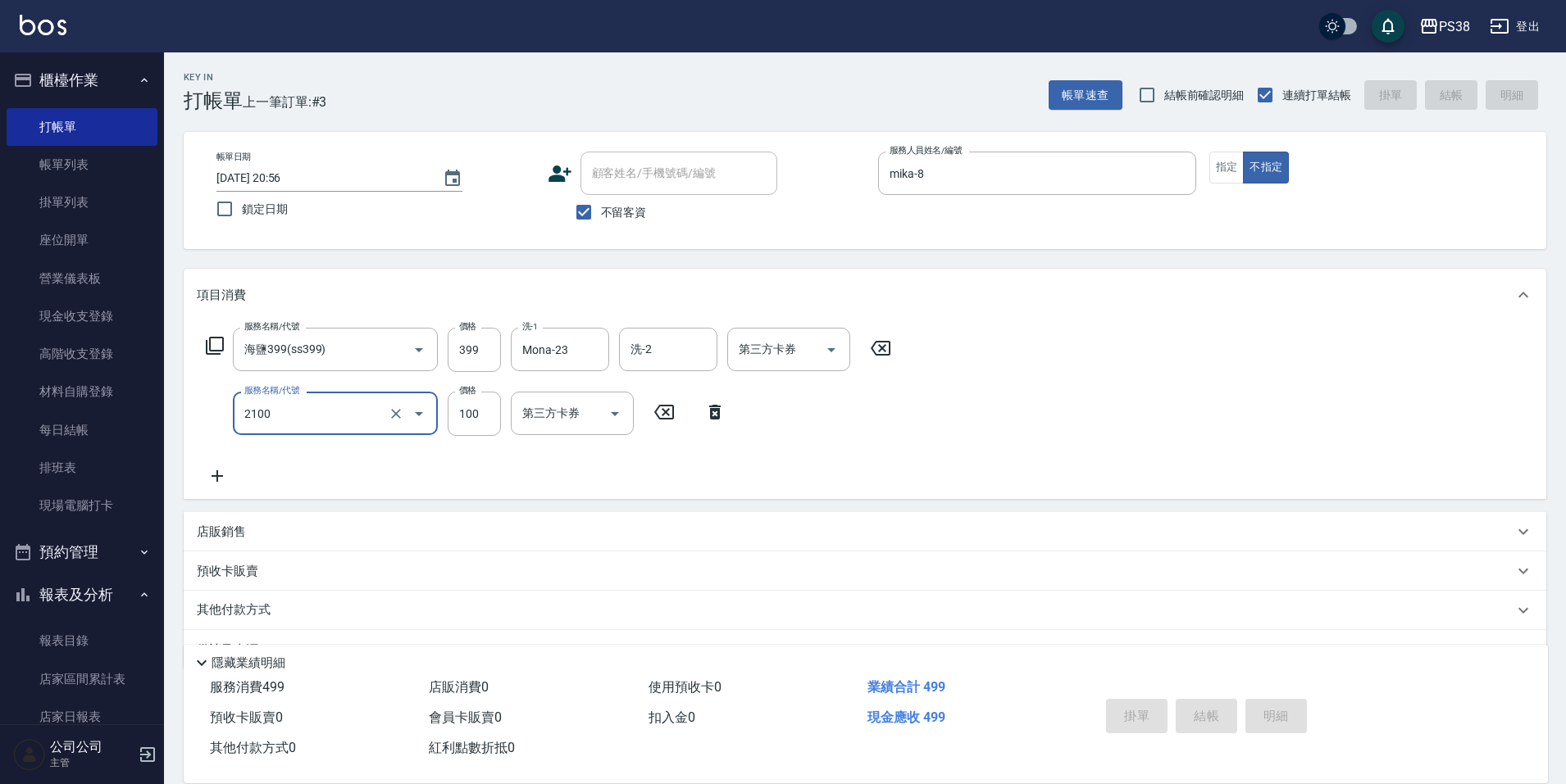
type input "2025/08/20 20:57"
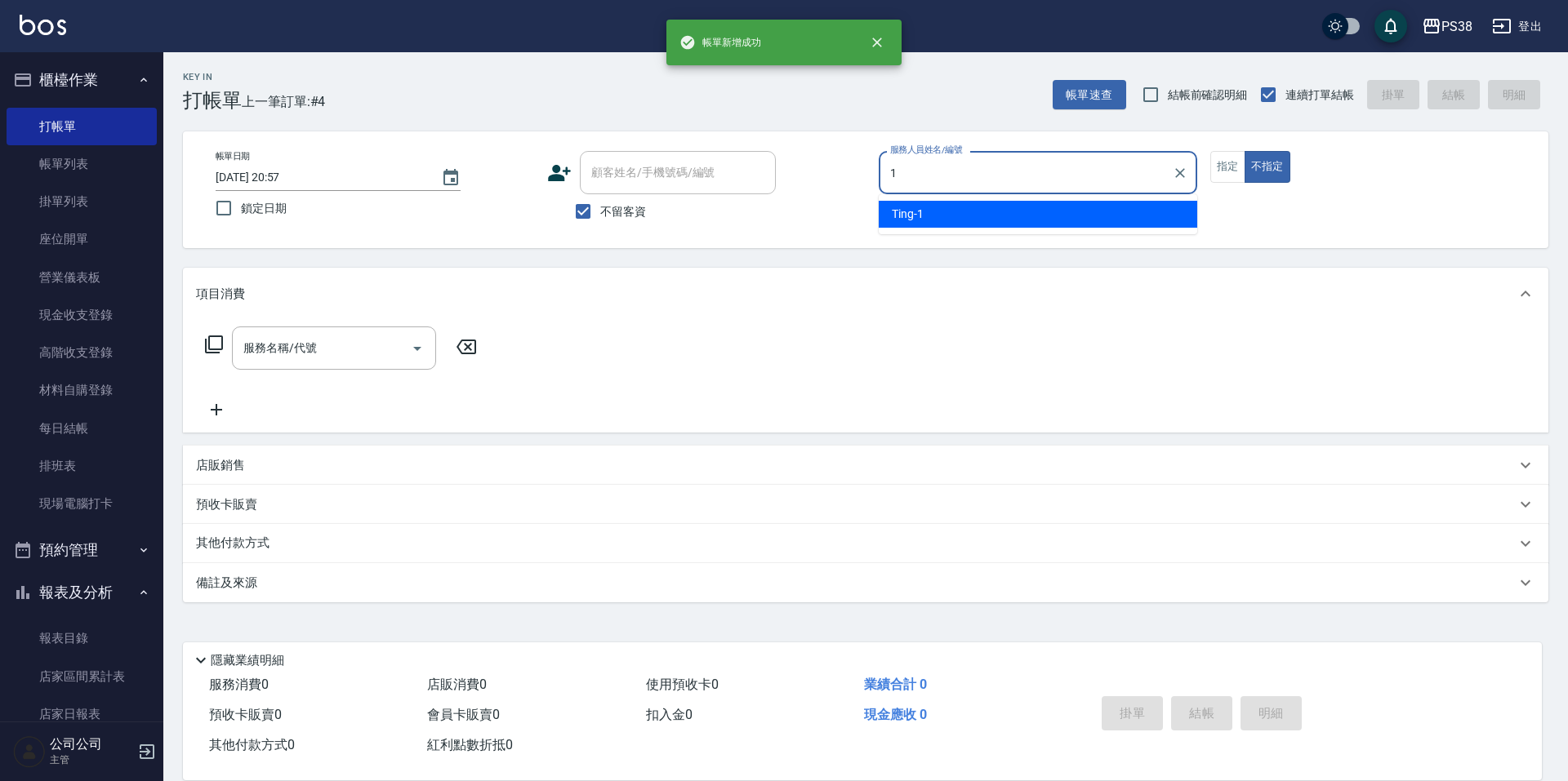
type input "Ting-1"
type button "false"
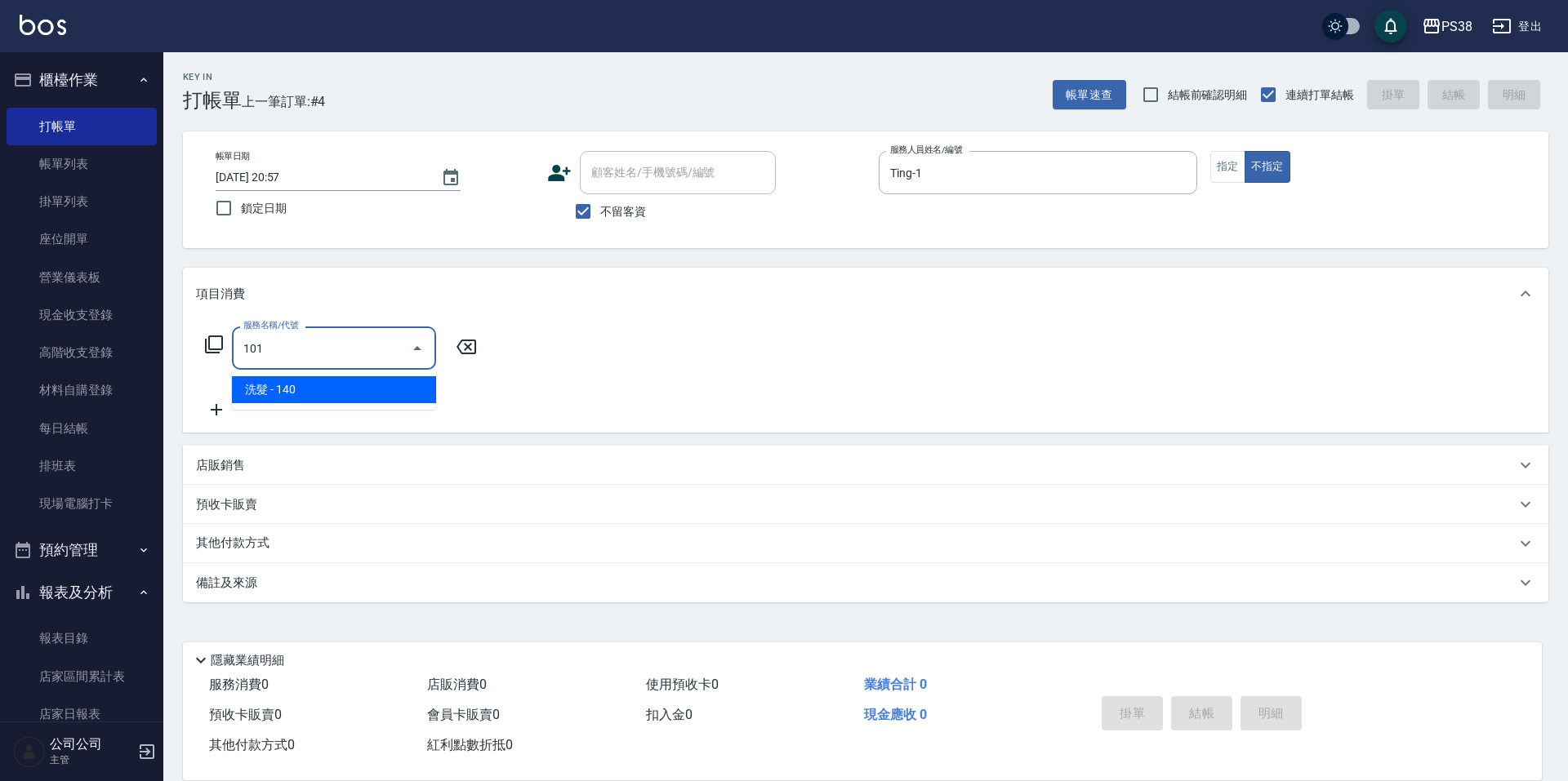
type input "洗髮(101)"
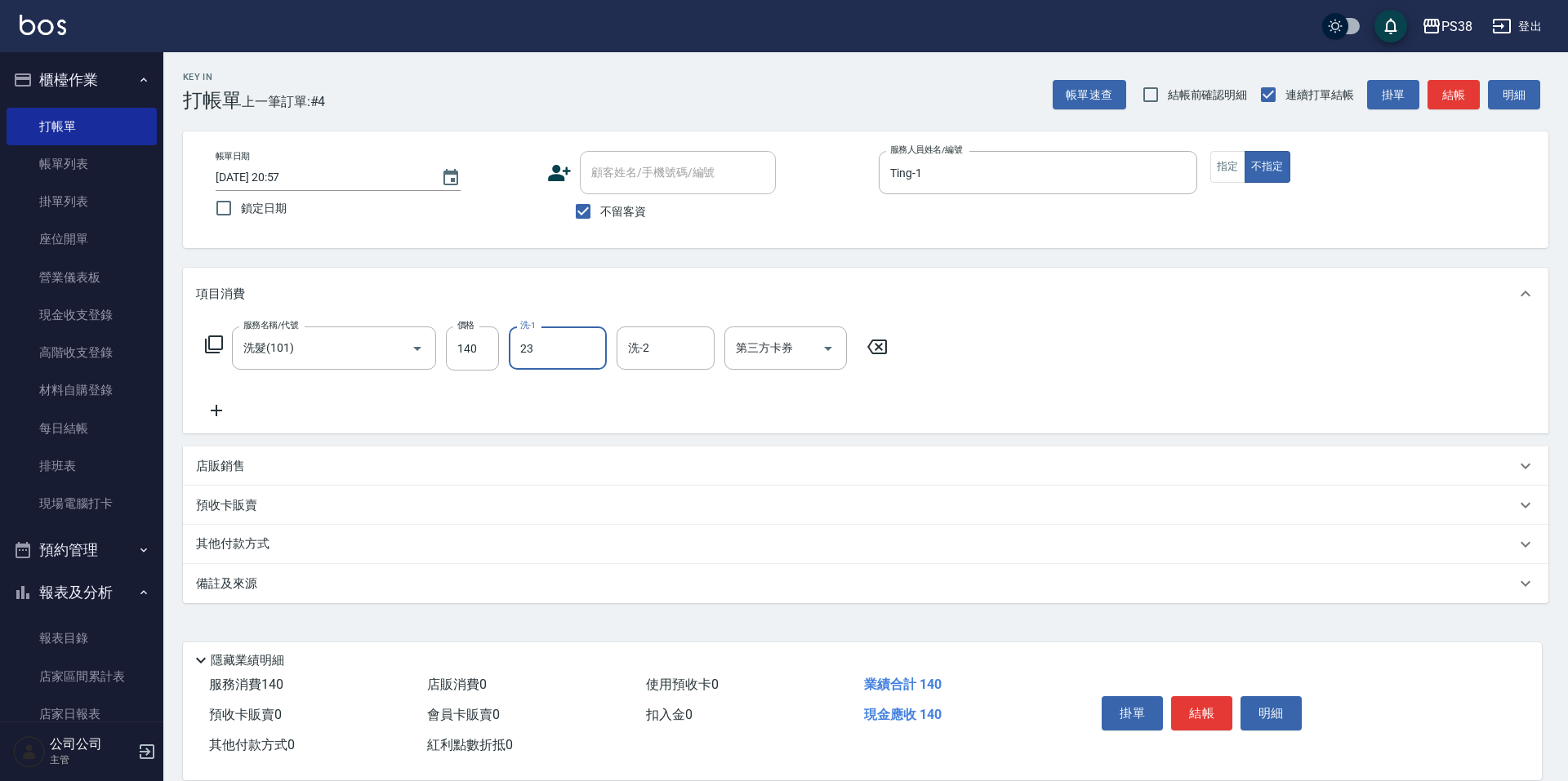
type input "Mona-23"
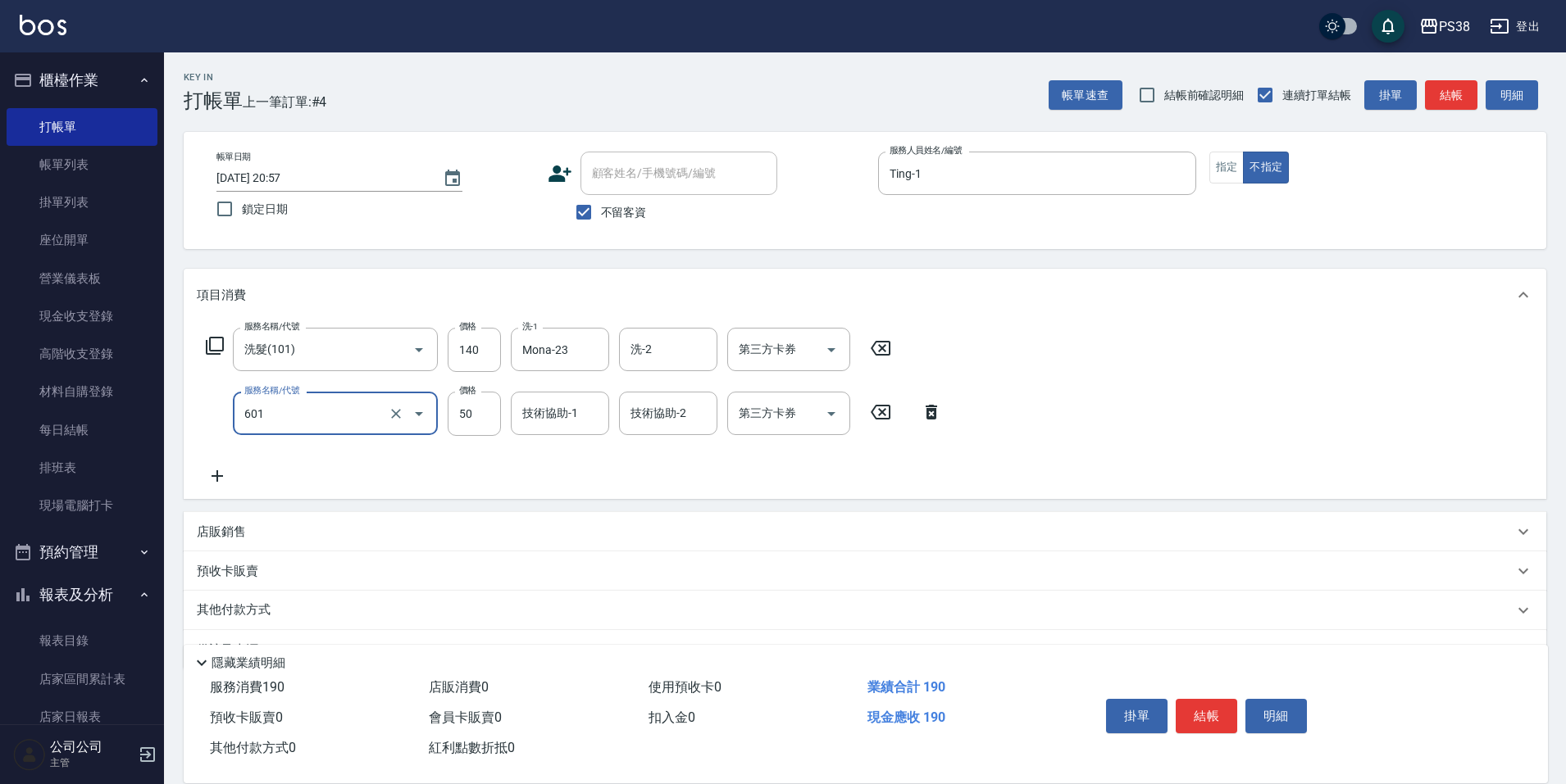
type input "精油50(601)"
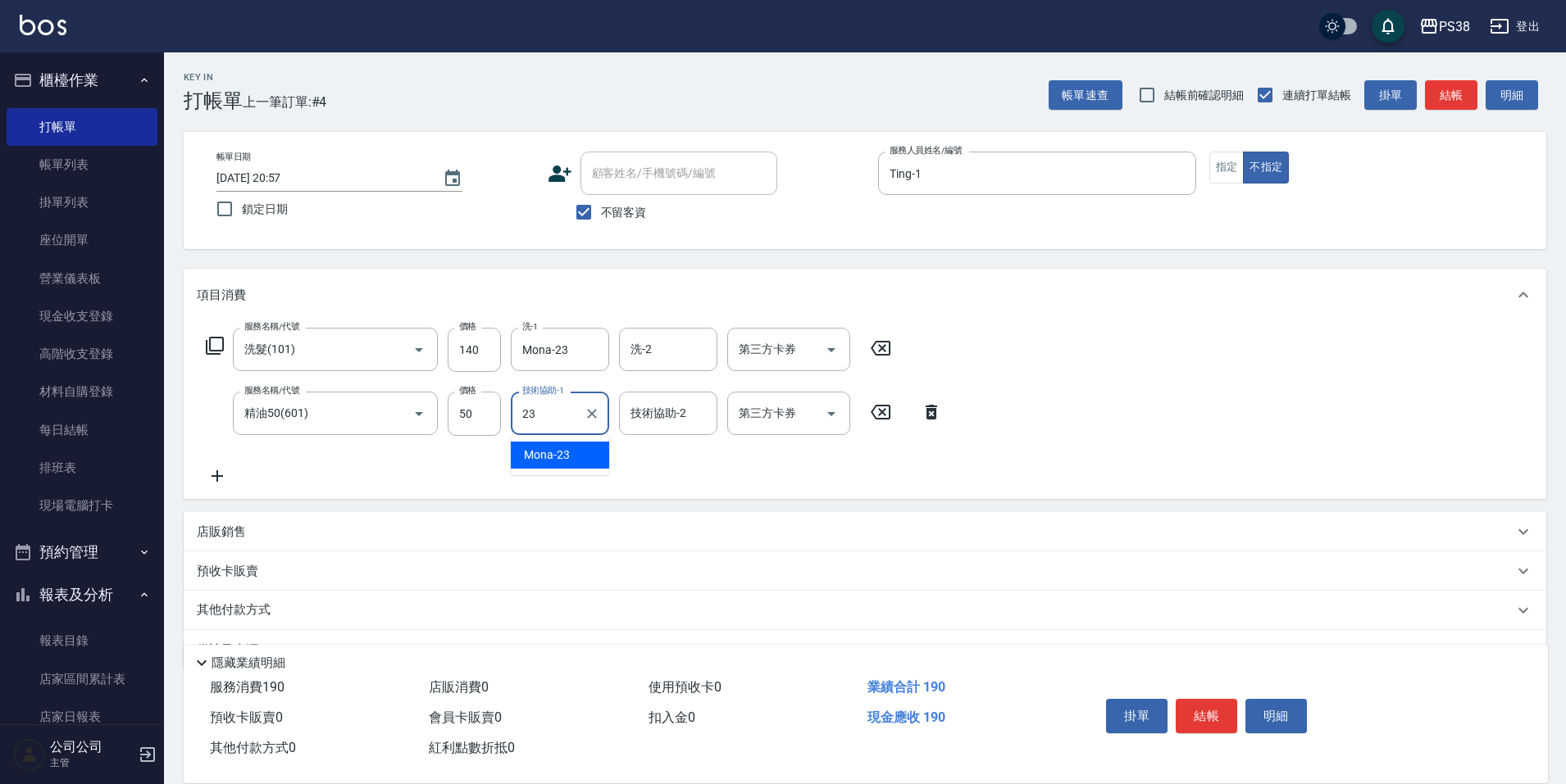
type input "Mona-23"
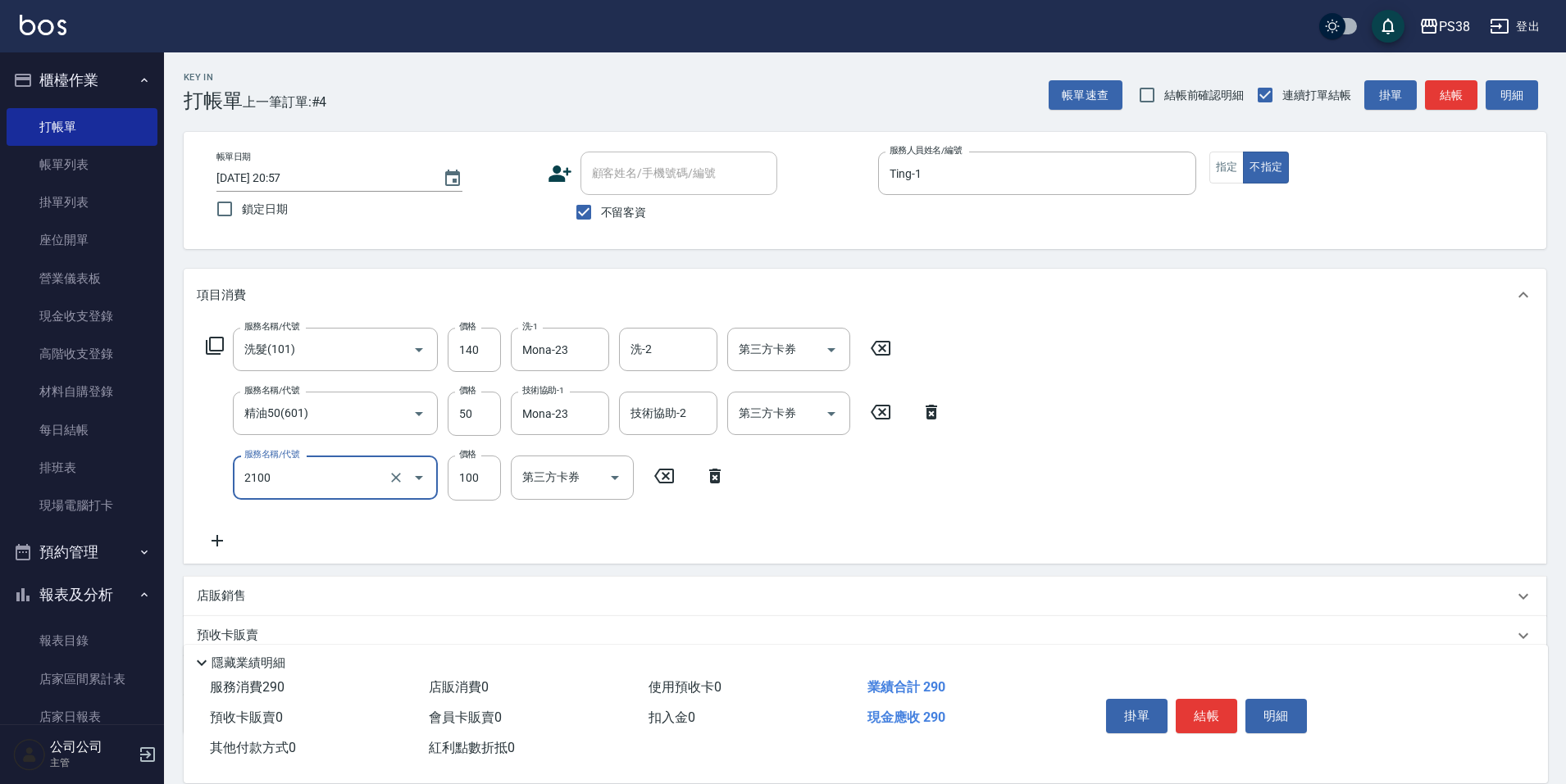
type input "剪髮與造型(任意金額)(2100)"
type input "160"
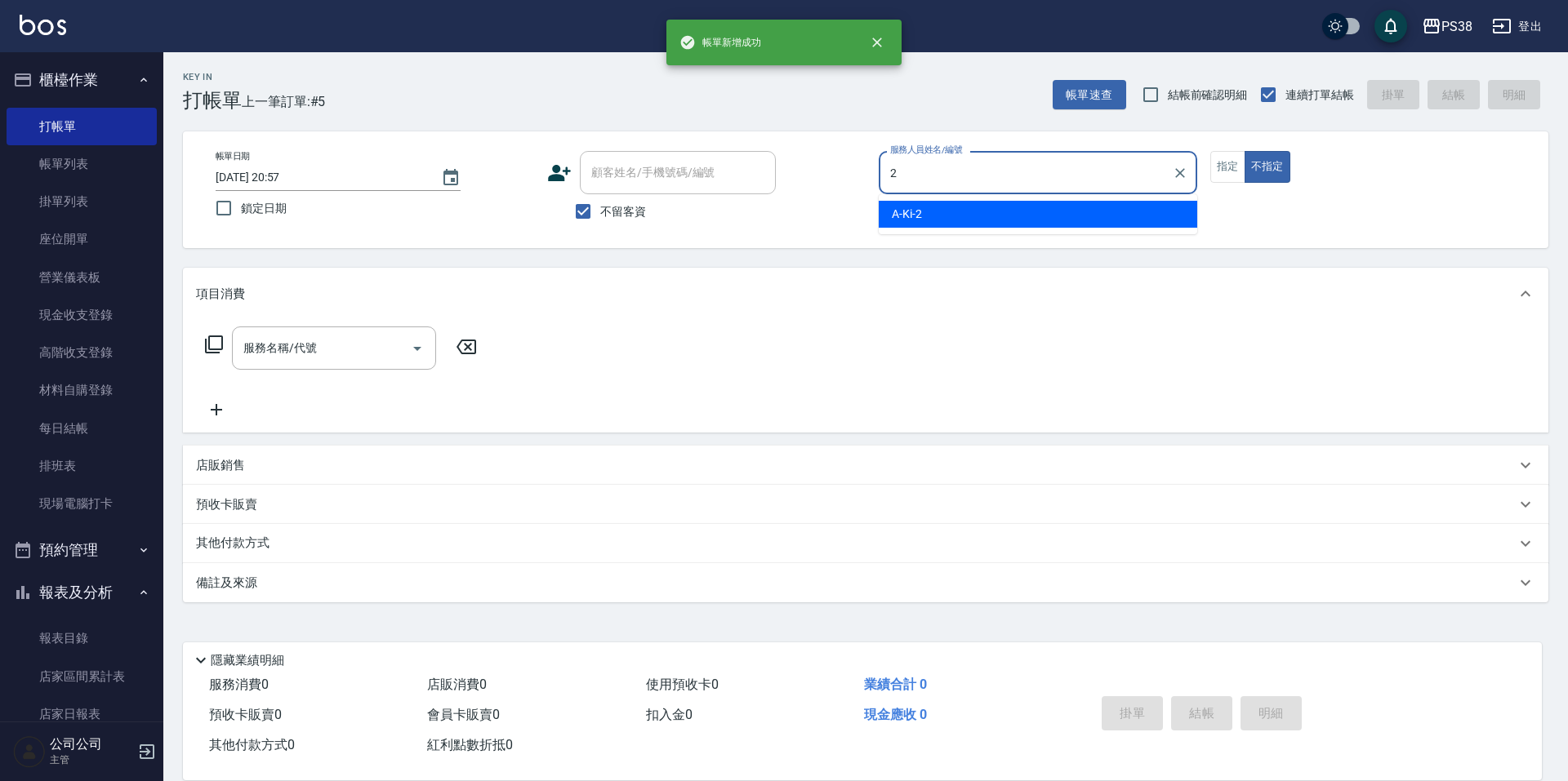
type input "A-Ki-2"
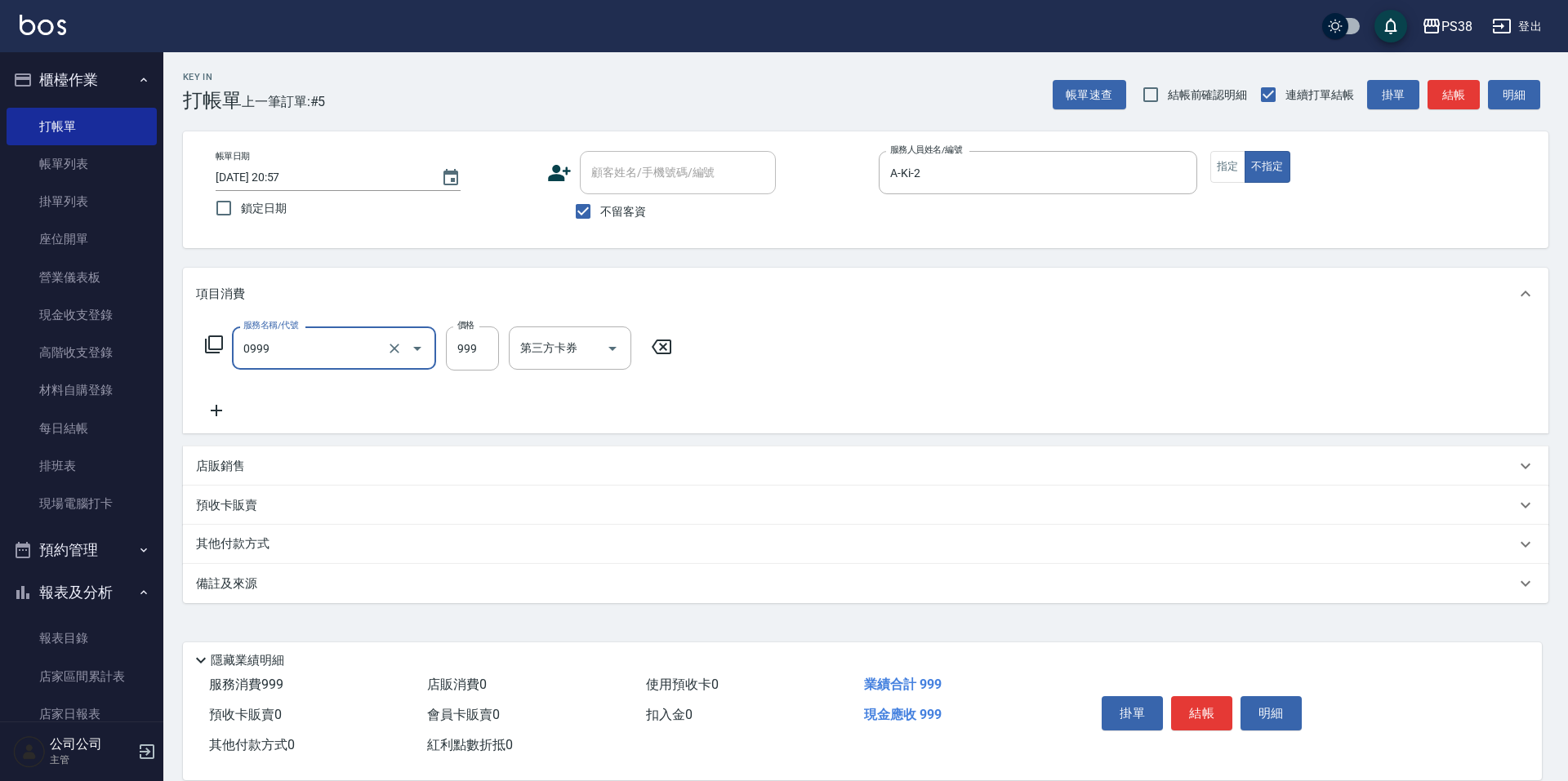
type input "spa999(0999)"
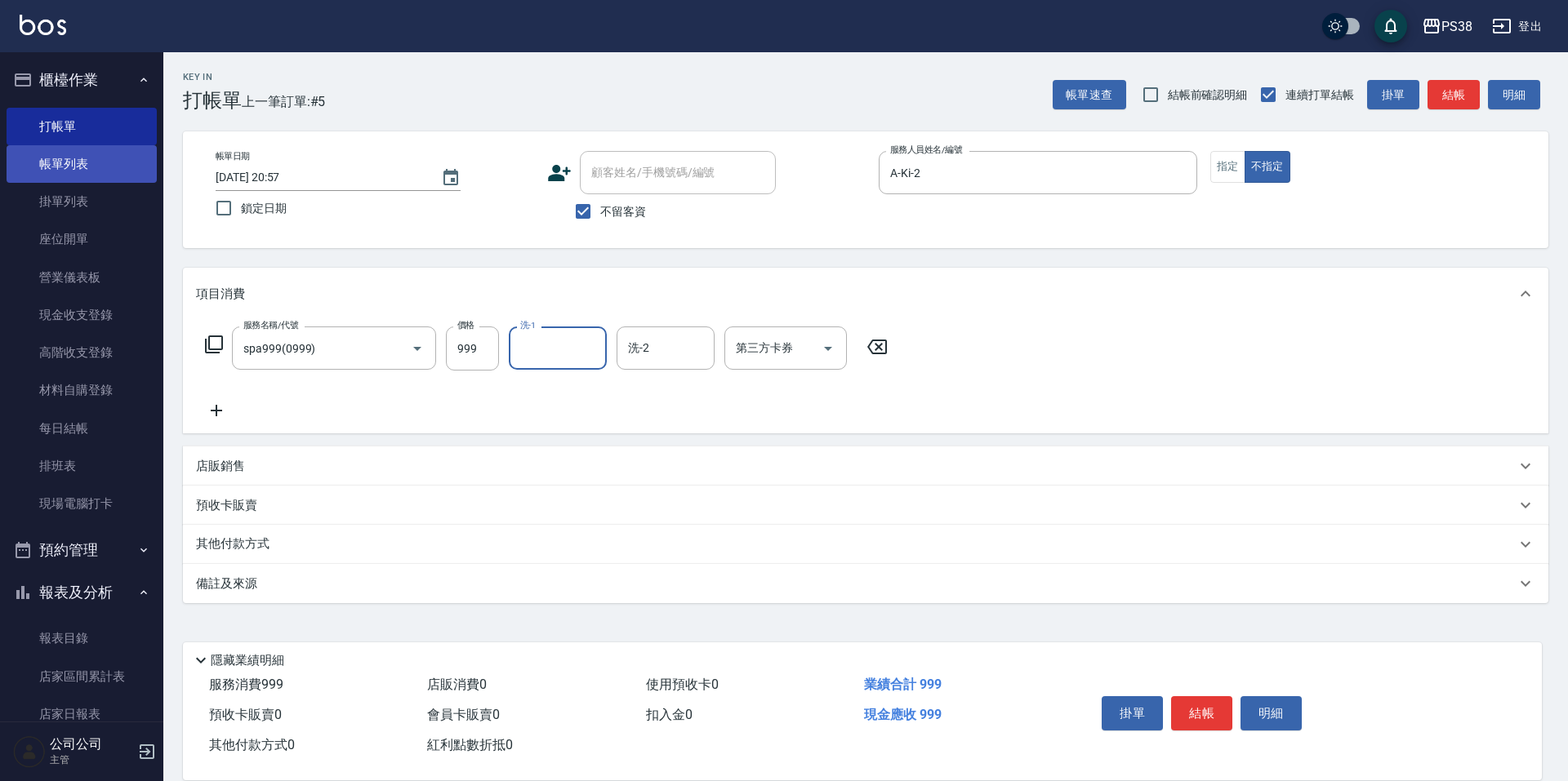
click at [84, 163] on link "帳單列表" at bounding box center [82, 164] width 151 height 37
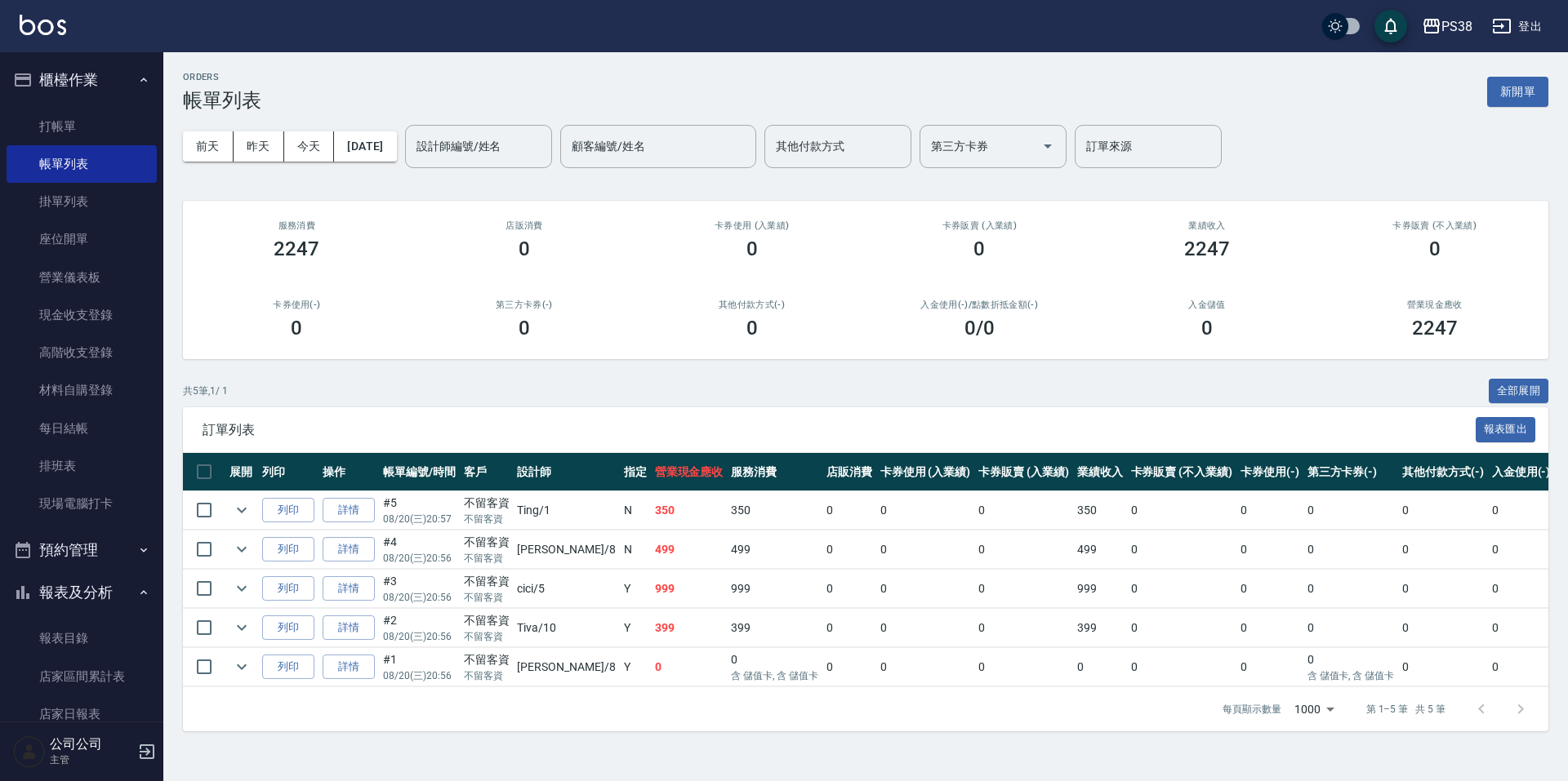
click at [653, 679] on td "0" at bounding box center [689, 667] width 77 height 38
click at [607, 608] on td at bounding box center [502, 608] width 640 height 1
click at [651, 631] on td "399" at bounding box center [689, 628] width 77 height 38
click at [651, 590] on td "999" at bounding box center [689, 589] width 77 height 38
click at [651, 557] on td "499" at bounding box center [689, 550] width 77 height 38
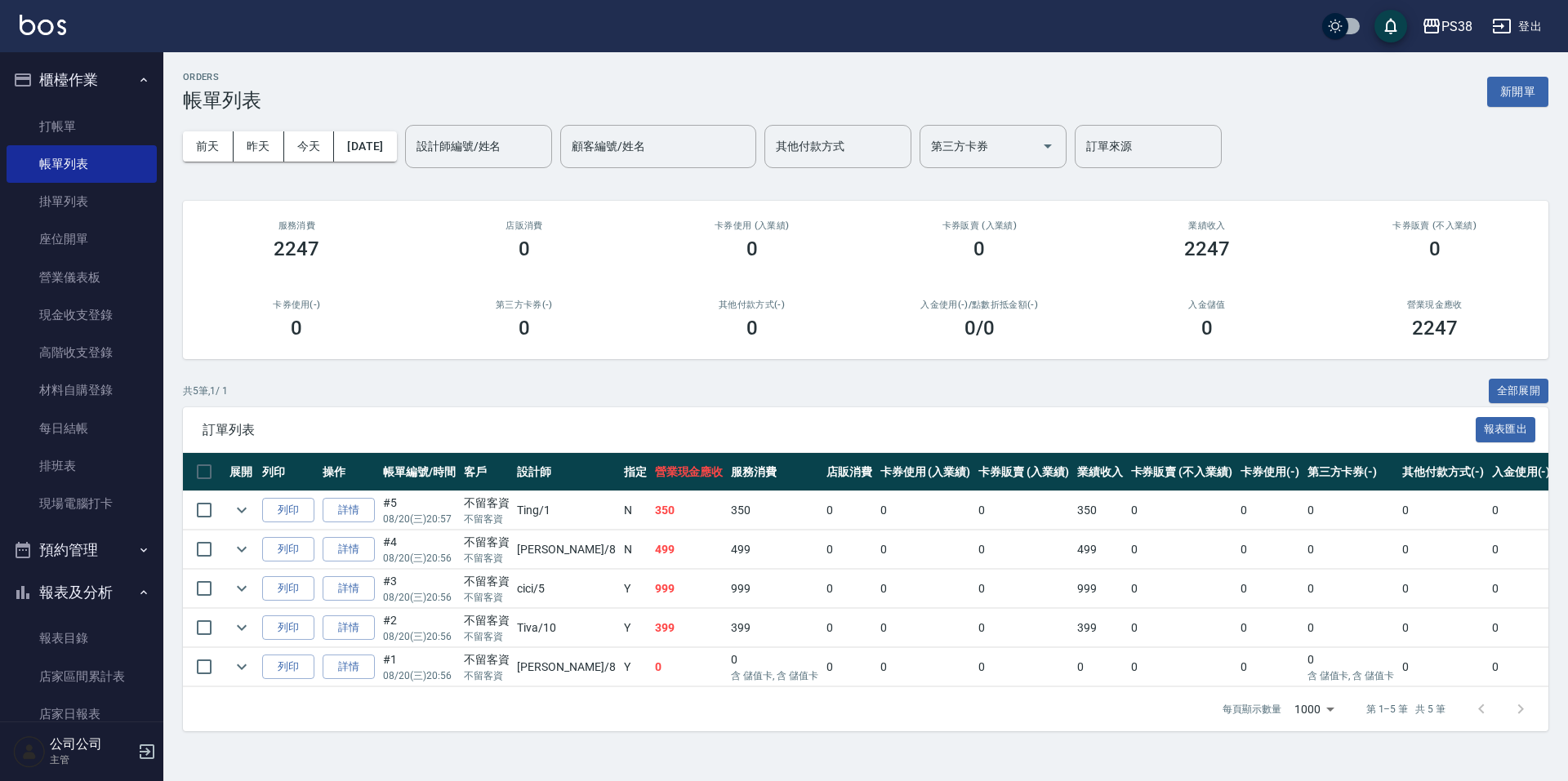
click at [651, 499] on td "350" at bounding box center [689, 511] width 77 height 38
click at [96, 130] on link "打帳單" at bounding box center [82, 126] width 151 height 37
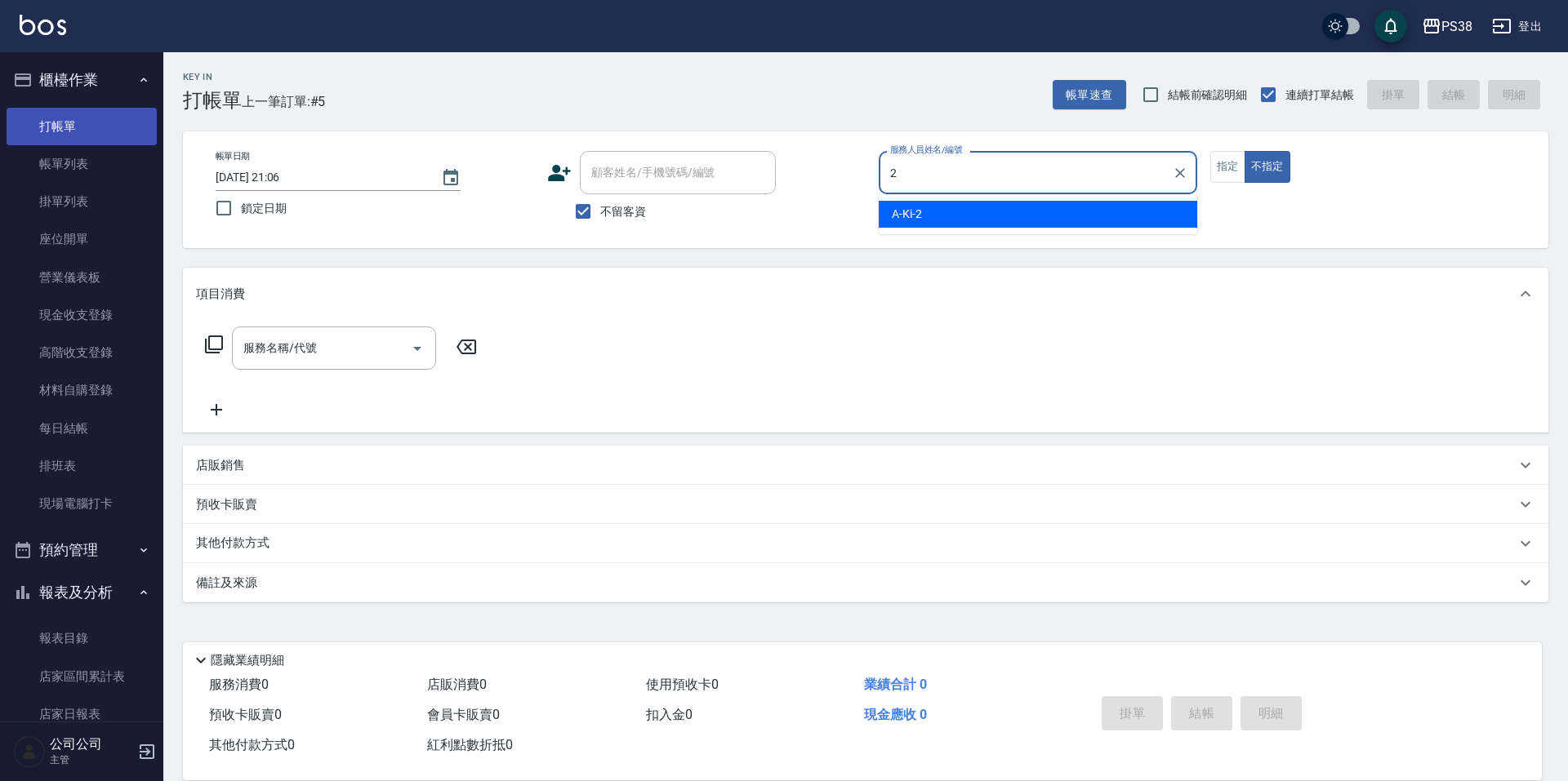
type input "A-Ki-2"
type button "false"
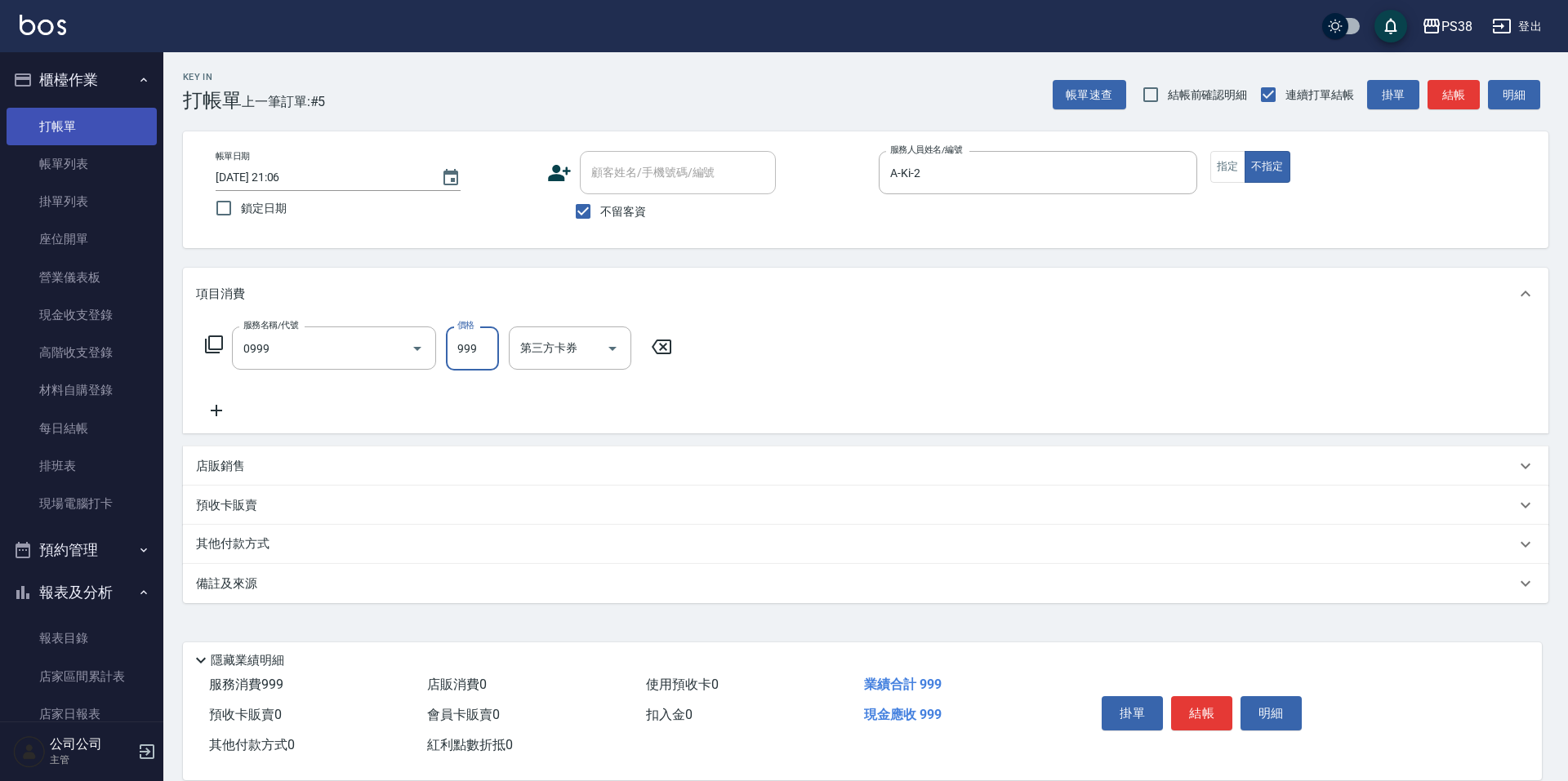
type input "spa999(0999)"
type input "A-Ki-2"
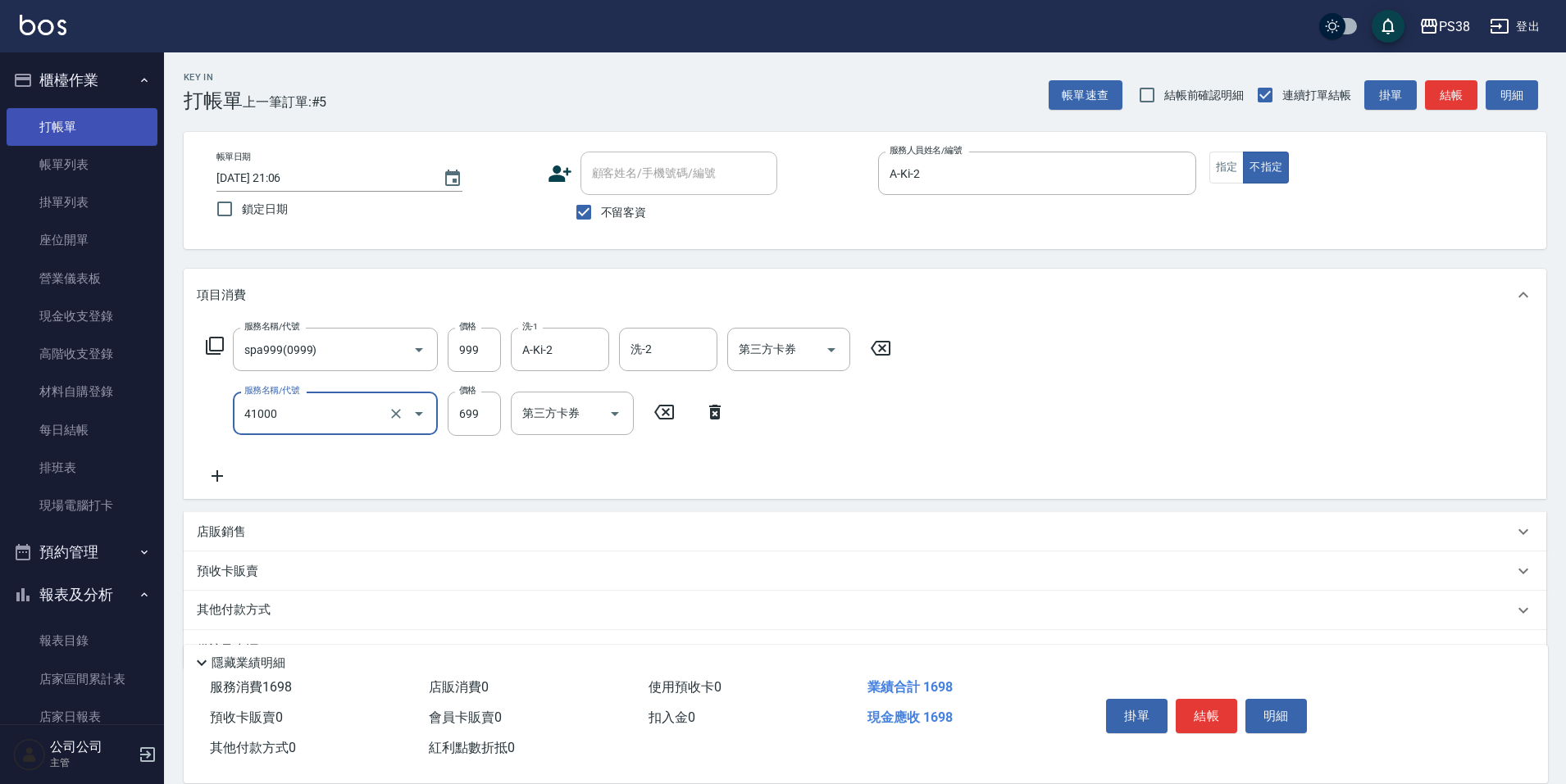
type input "燙髮699-2500(任意金額)(41000)"
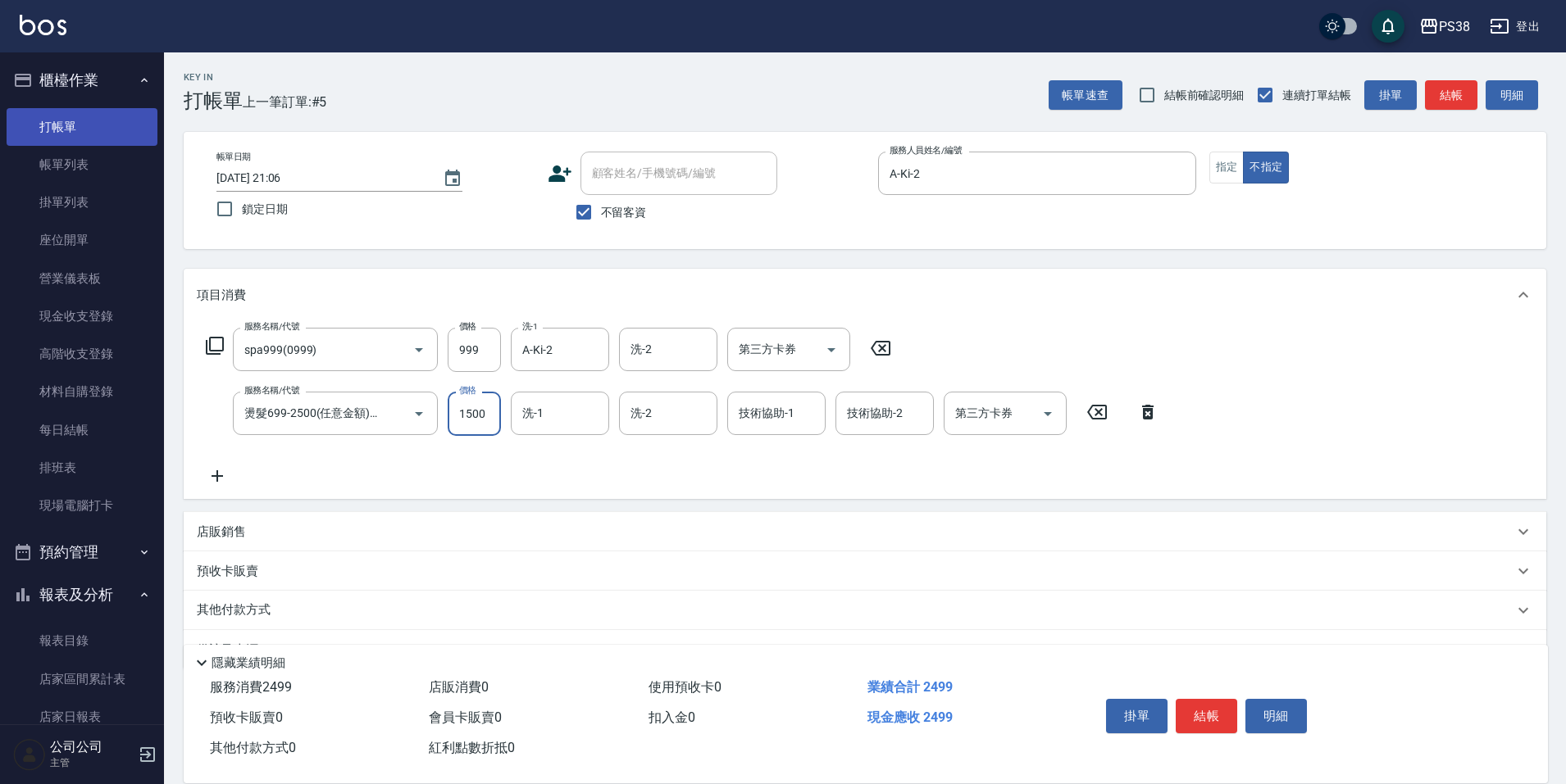
type input "1500"
type input "A-Ki-2"
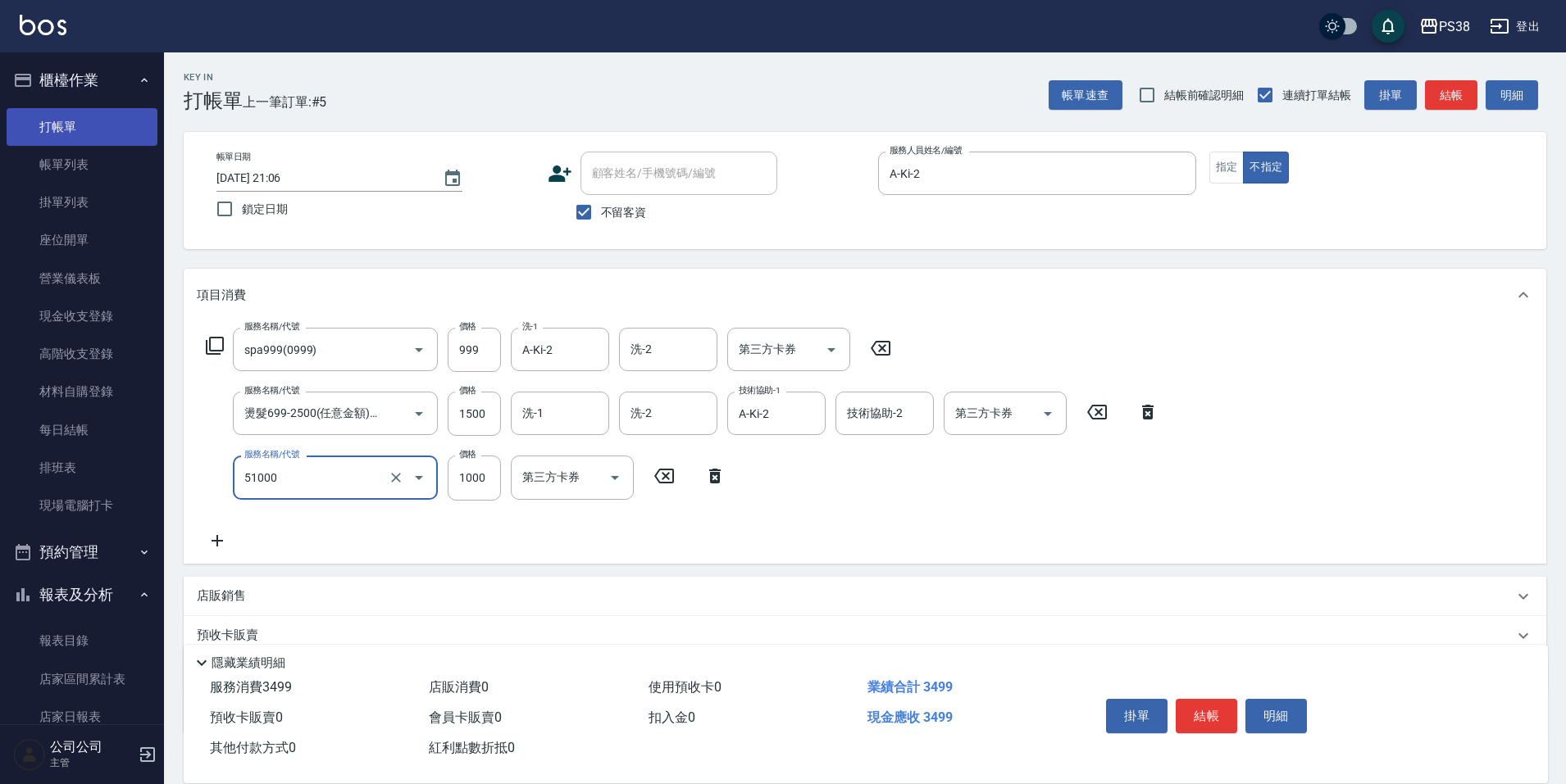
type input "染髮600以上(任意金額)(51000)"
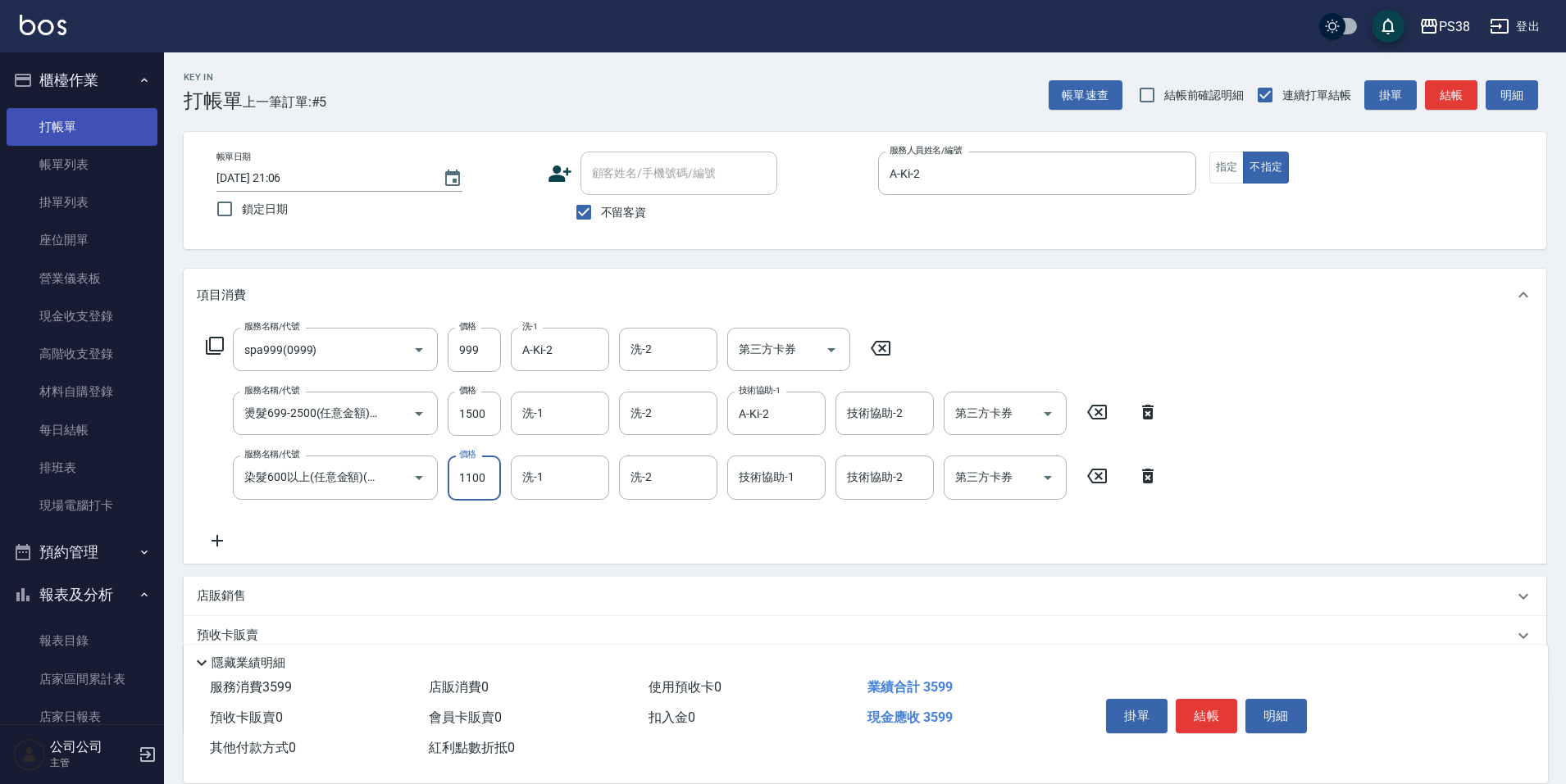
type input "1100"
type input "A-Ki-2"
click at [559, 409] on input "洗-1" at bounding box center [560, 413] width 84 height 29
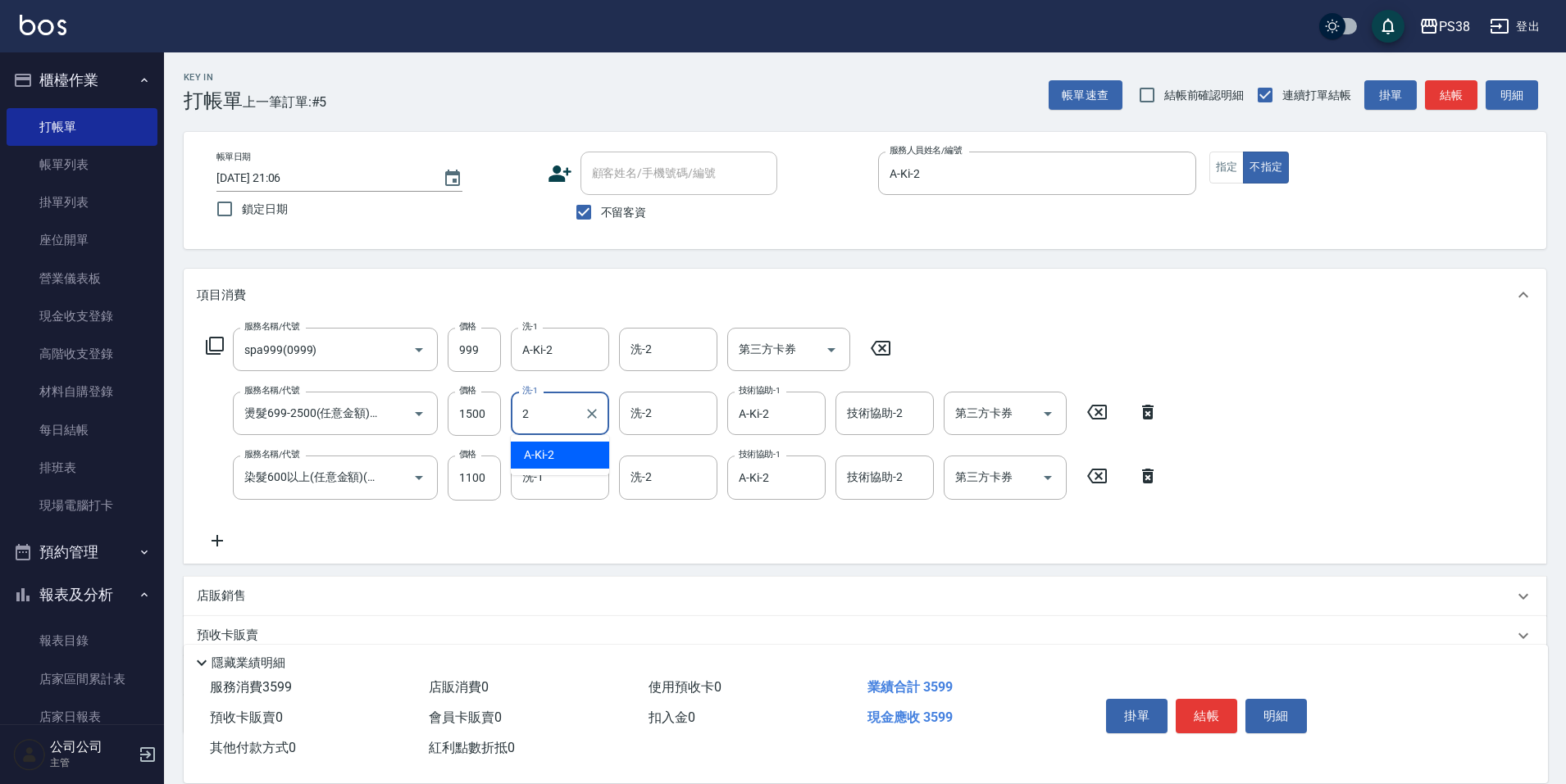
type input "A-Ki-2"
click at [208, 541] on icon at bounding box center [217, 540] width 41 height 20
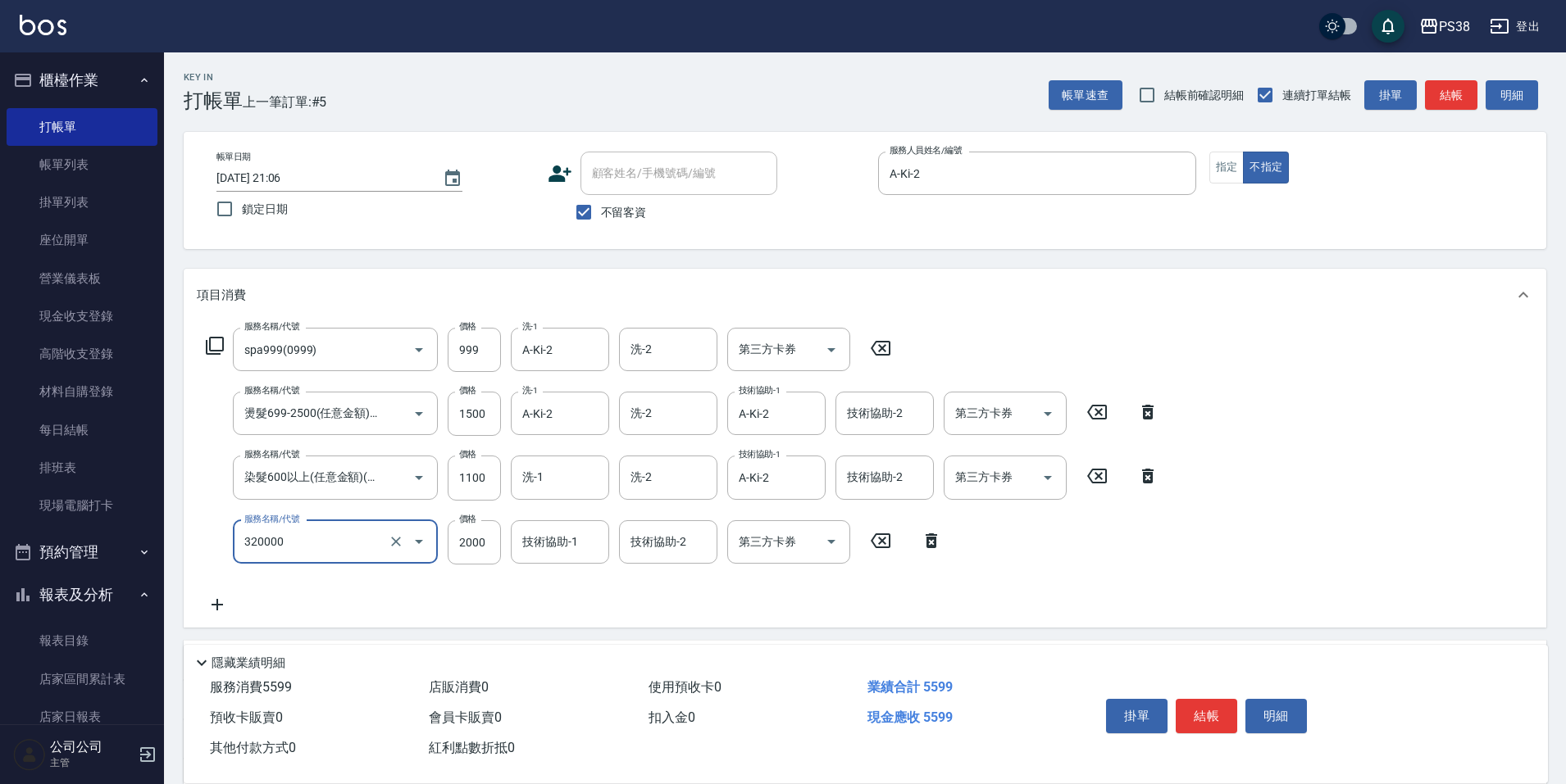
type input "仙杜離子護(320000)"
type input "2200"
type input "A-Ki-2"
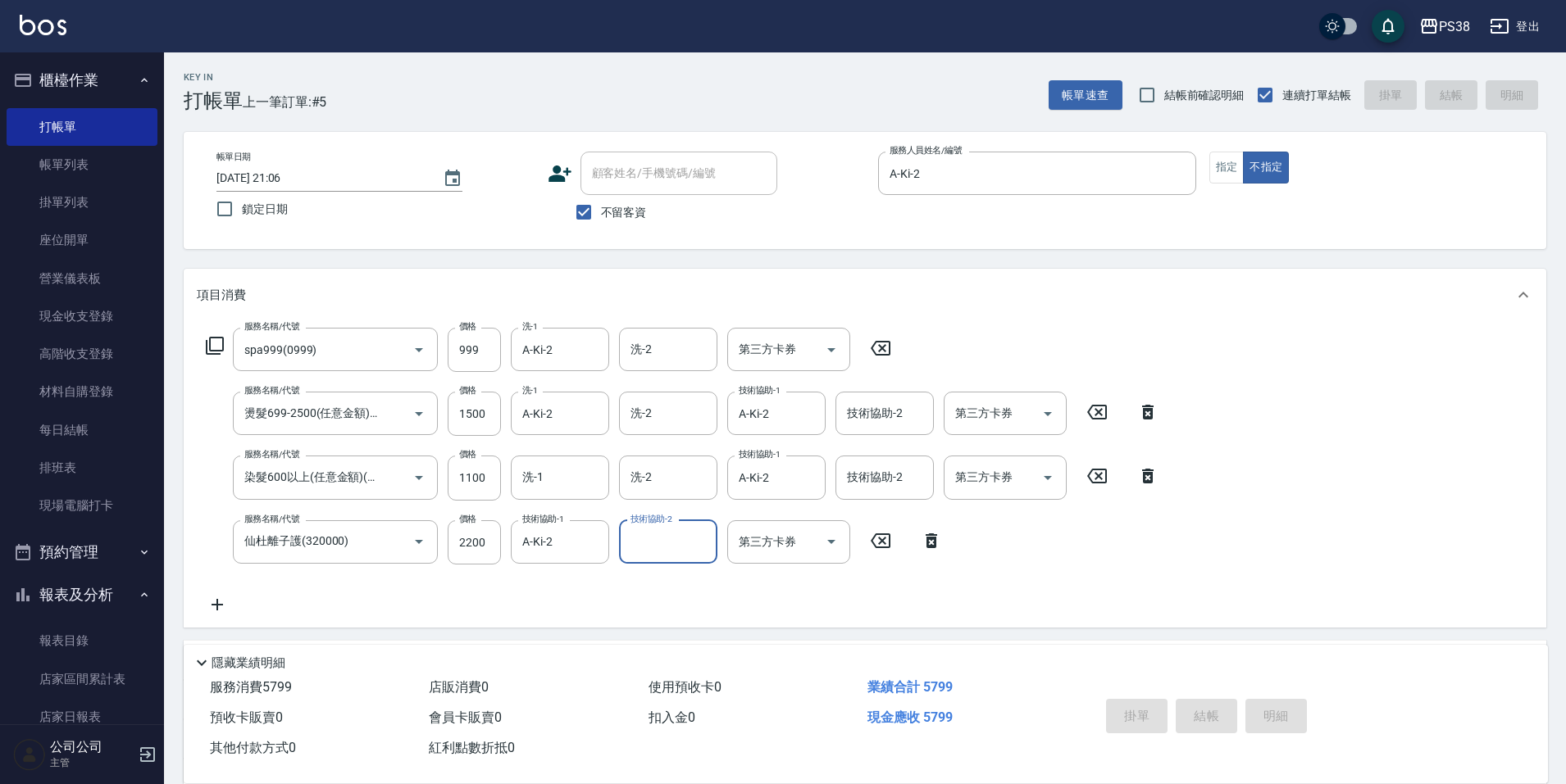
type input "2025/08/20 21:07"
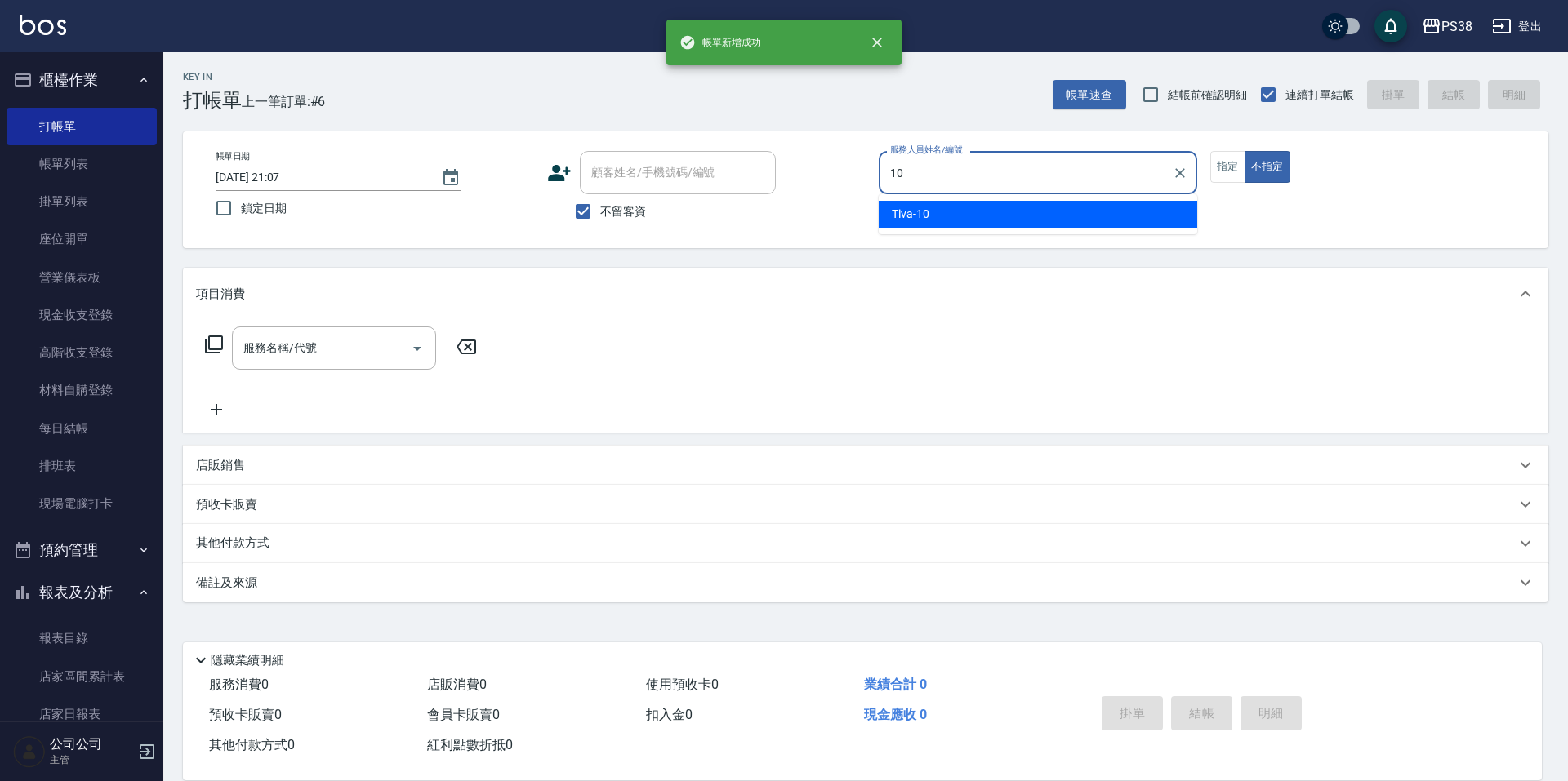
type input "Tiva-10"
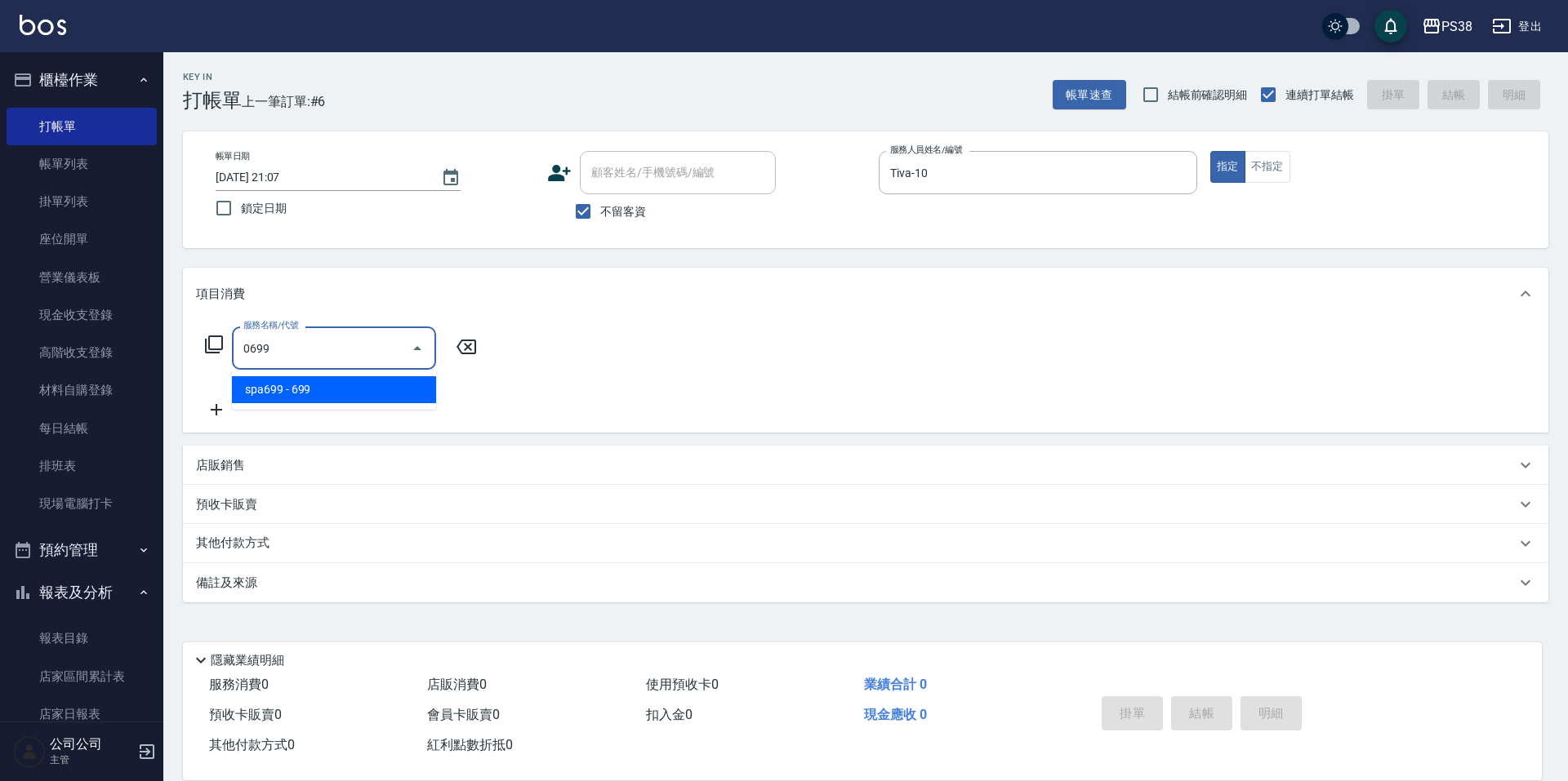
type input "spa699(0699)"
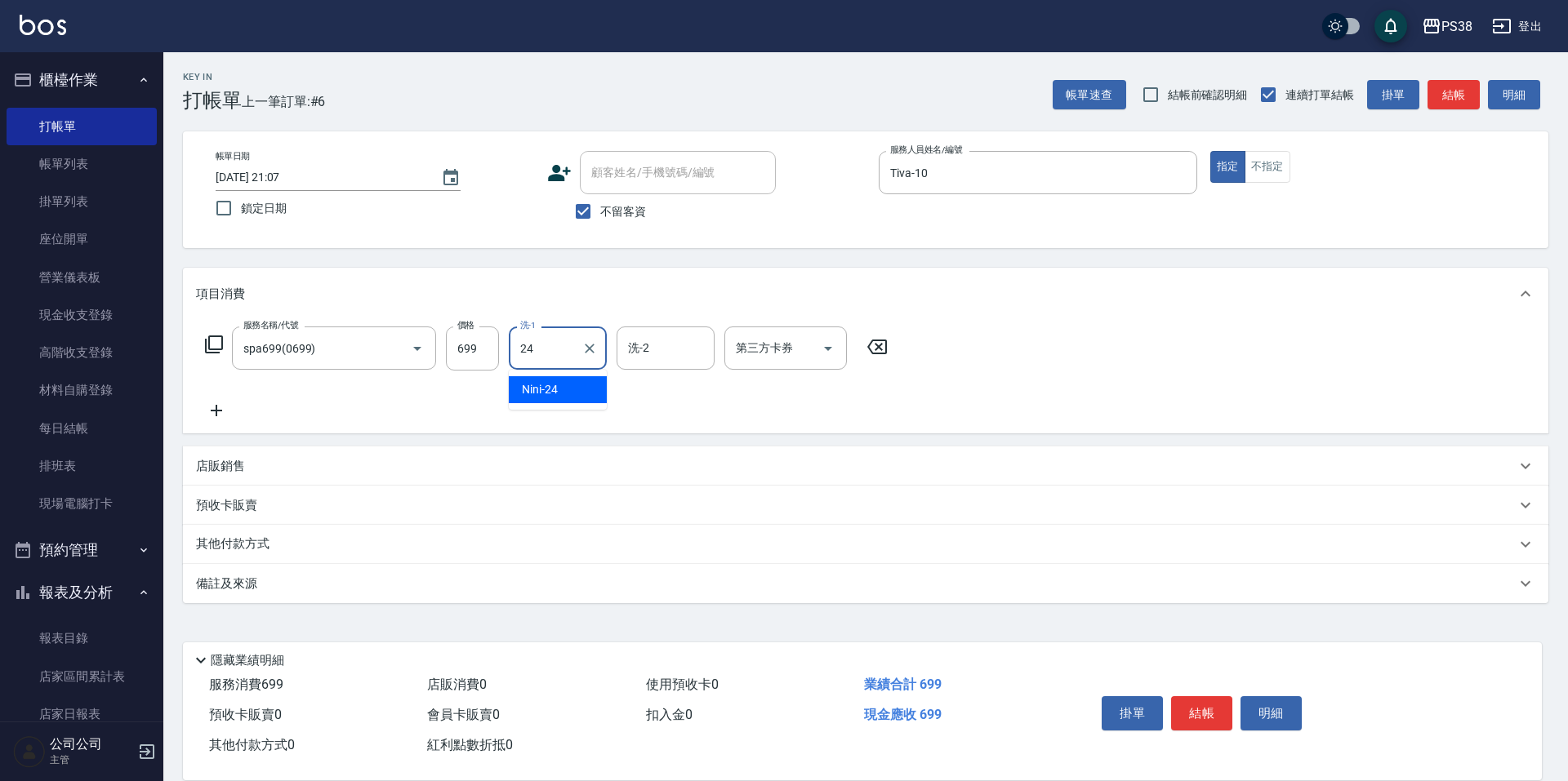
type input "Nini-24"
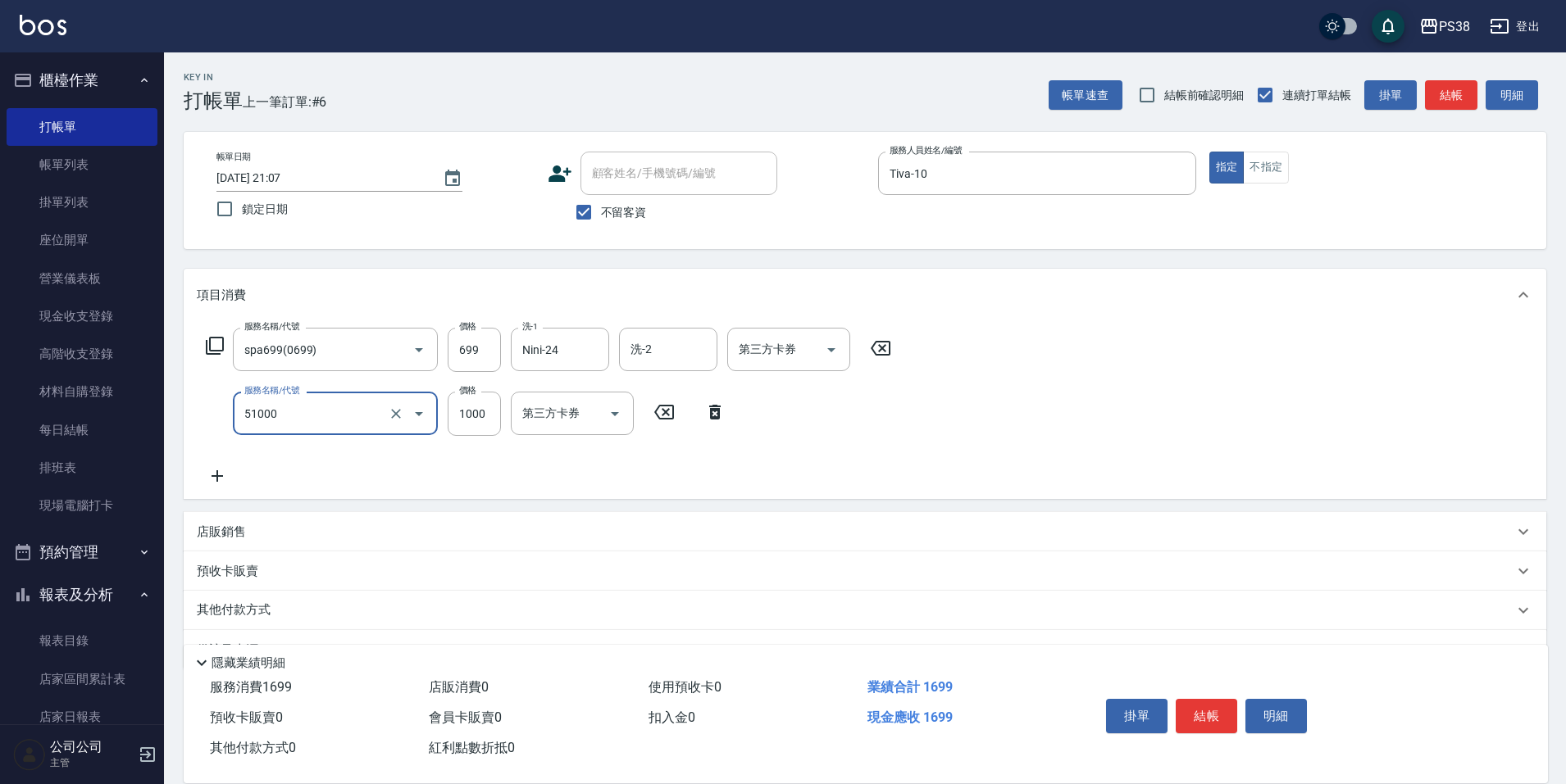
type input "染髮600以上(任意金額)(51000)"
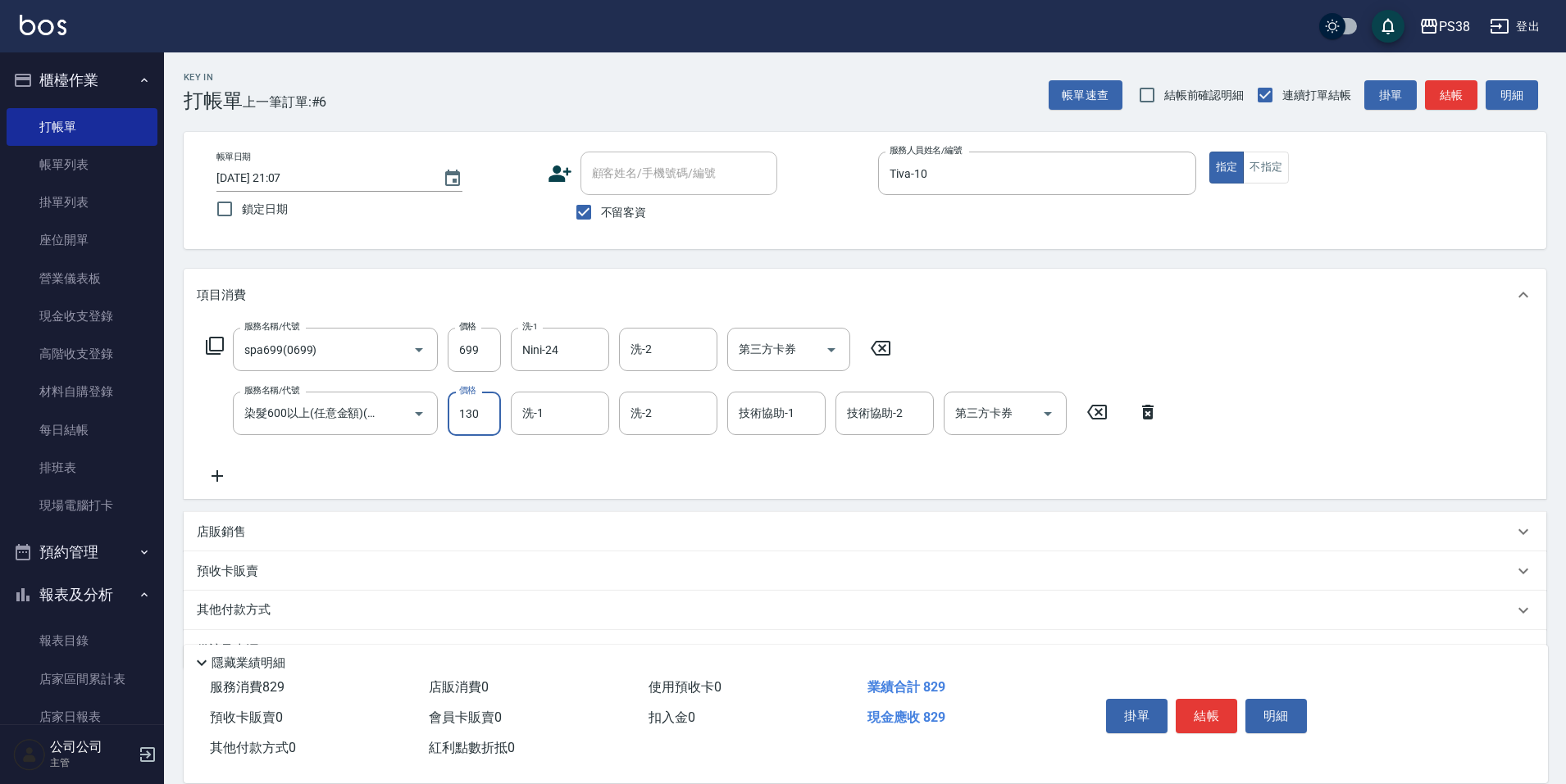
type input "1300"
type input "Nini-24"
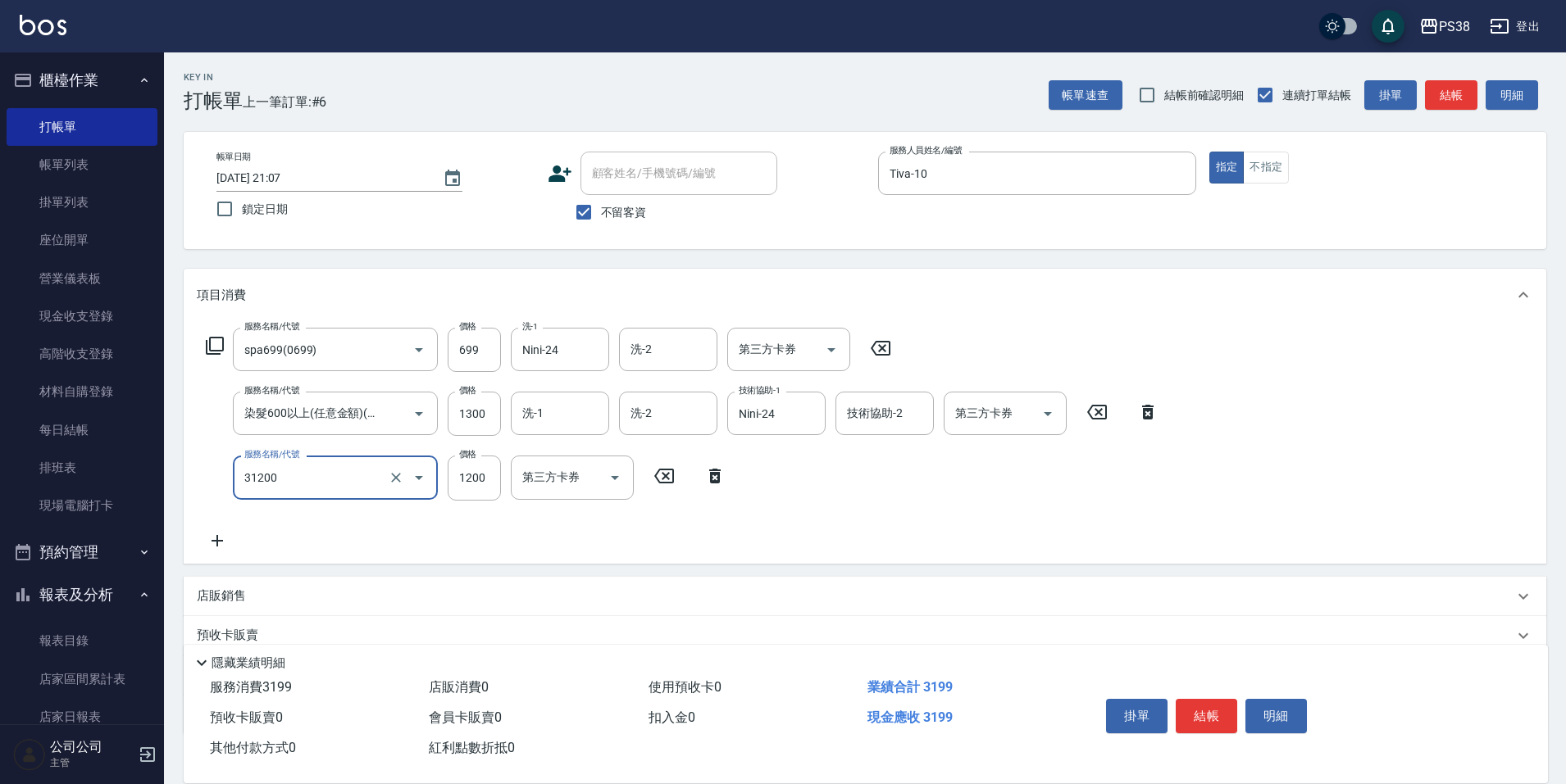
type input "醫護=1200(31200)"
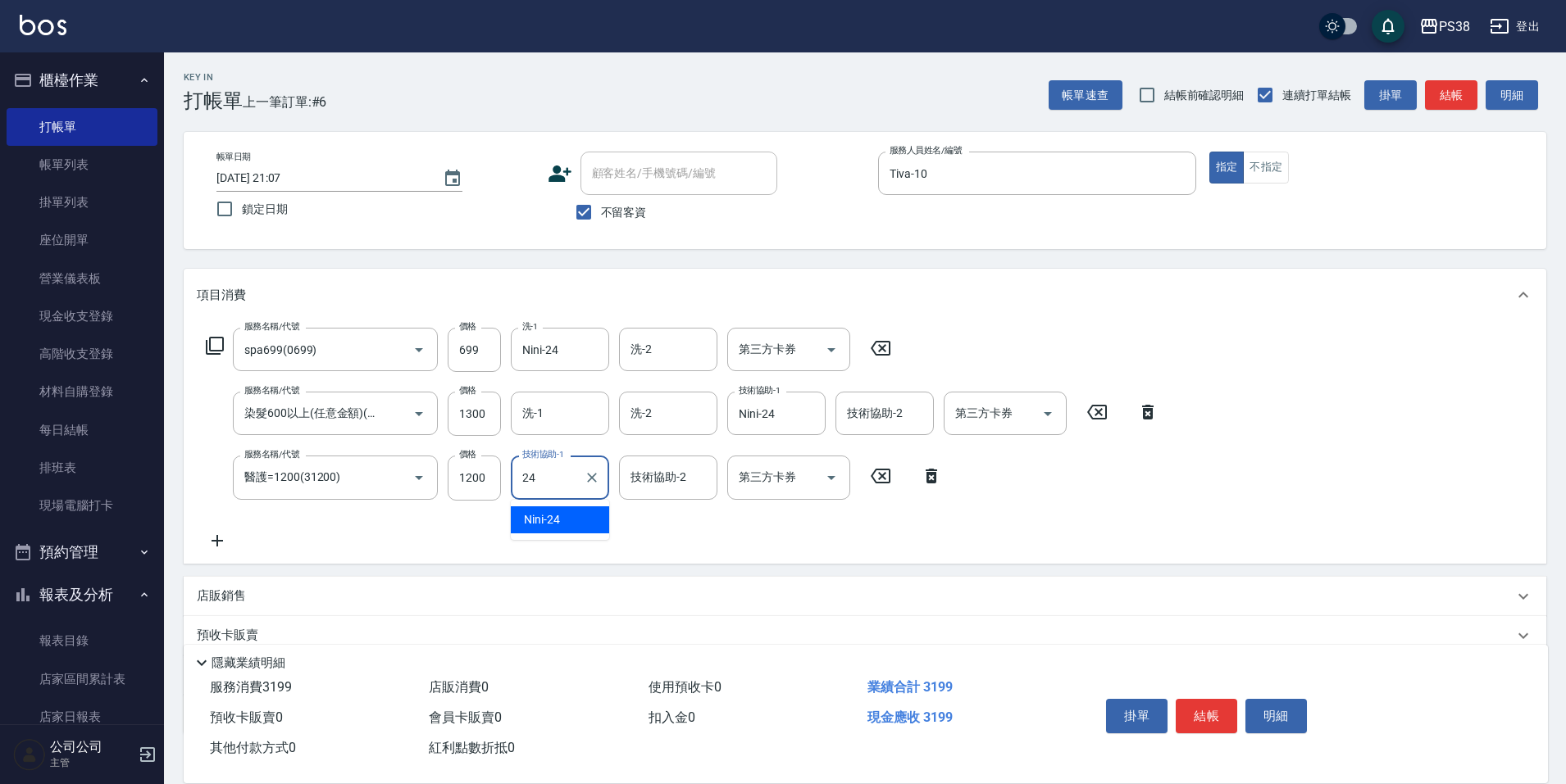
type input "Nini-24"
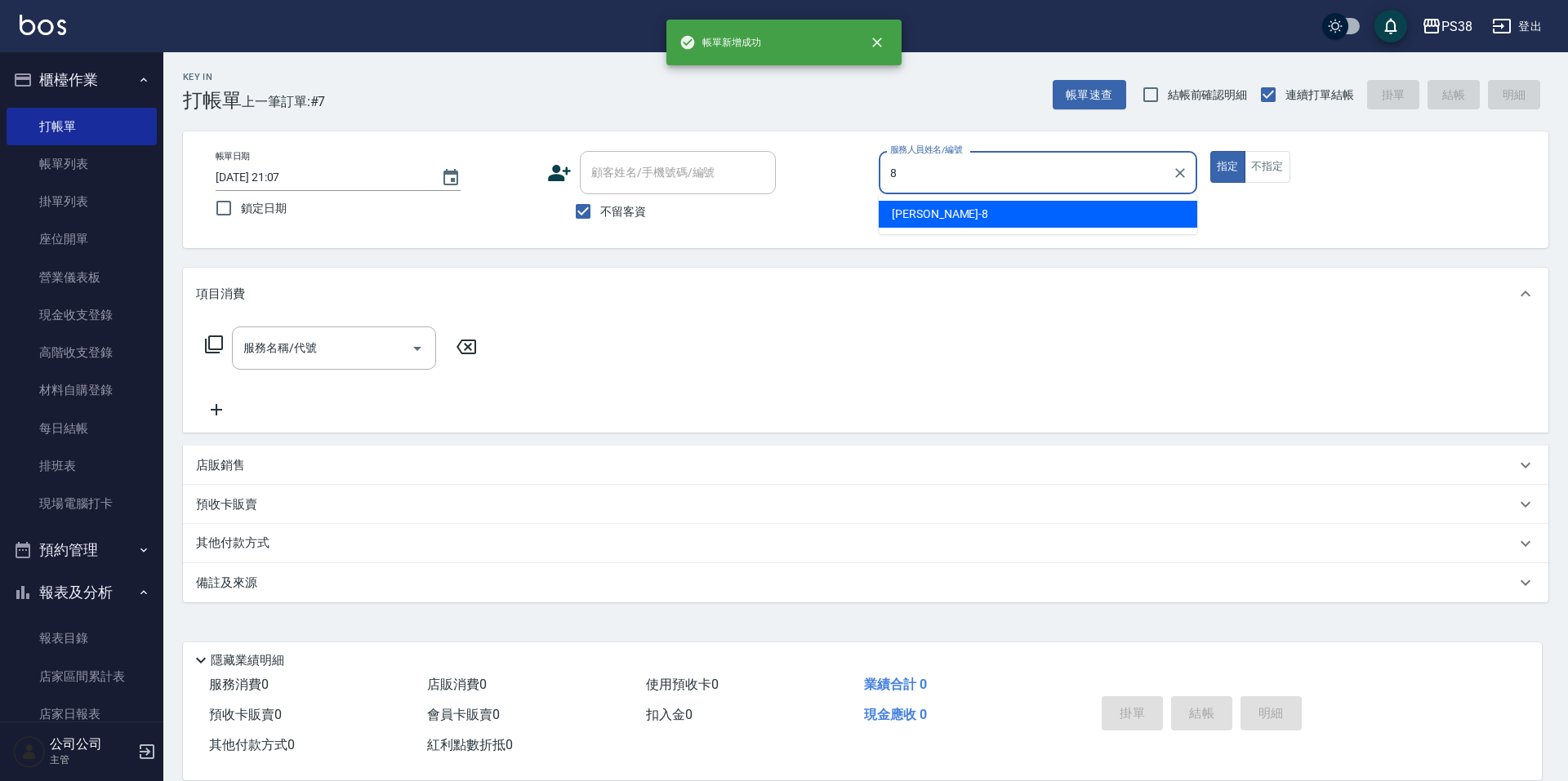
type input "mika-8"
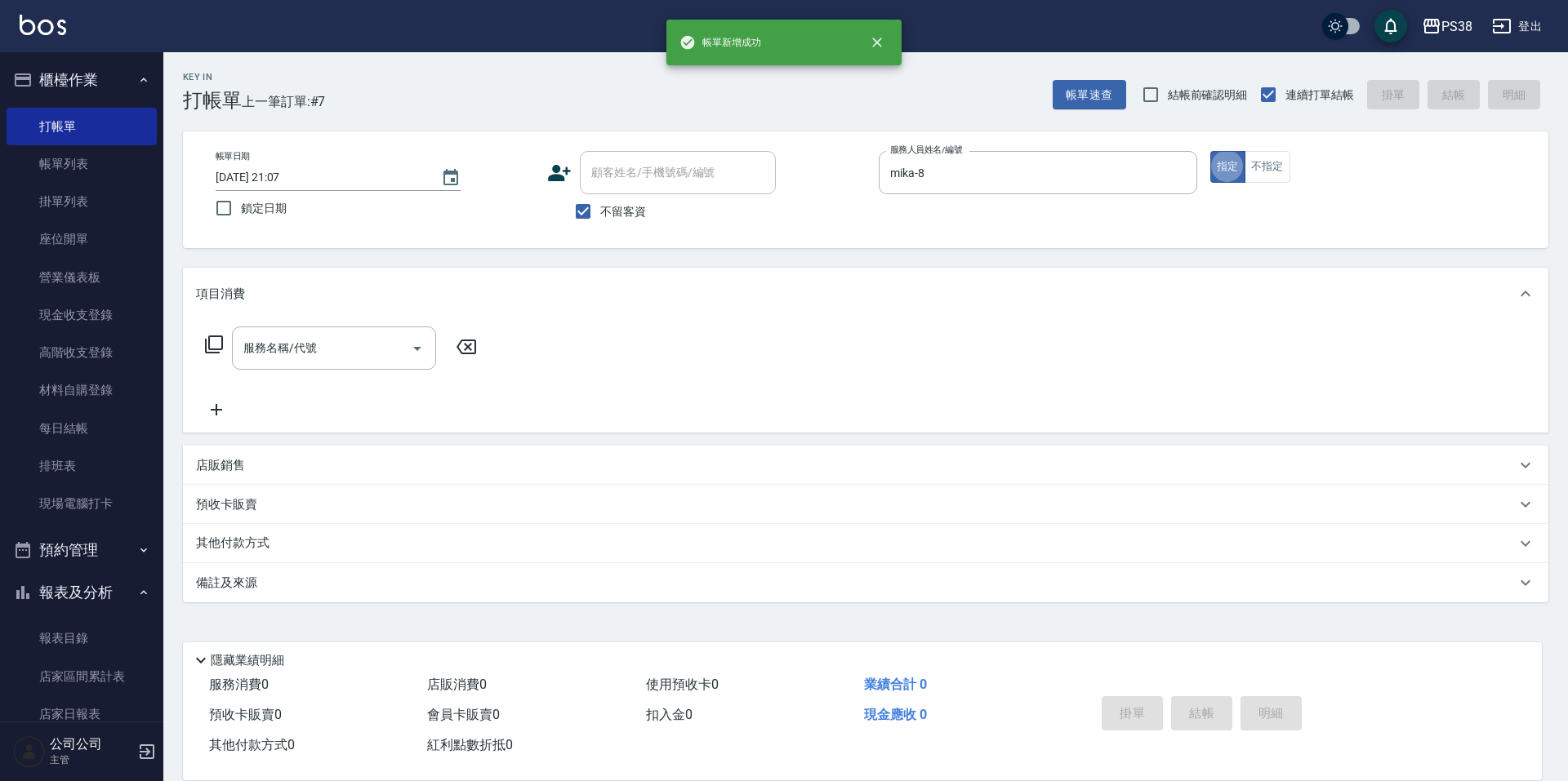
type button "true"
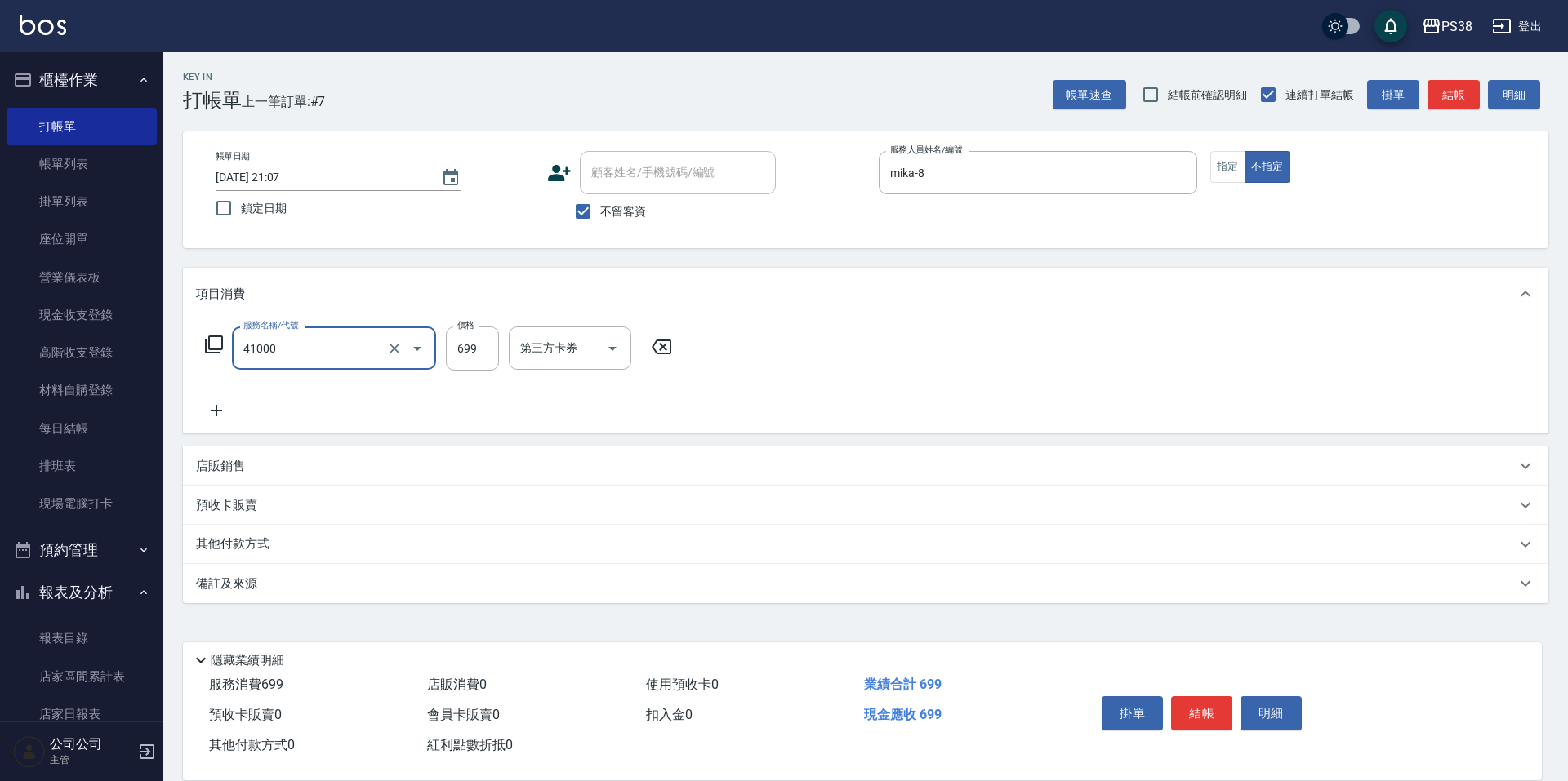
type input "燙髮699-2500(任意金額)(41000)"
type input "2000"
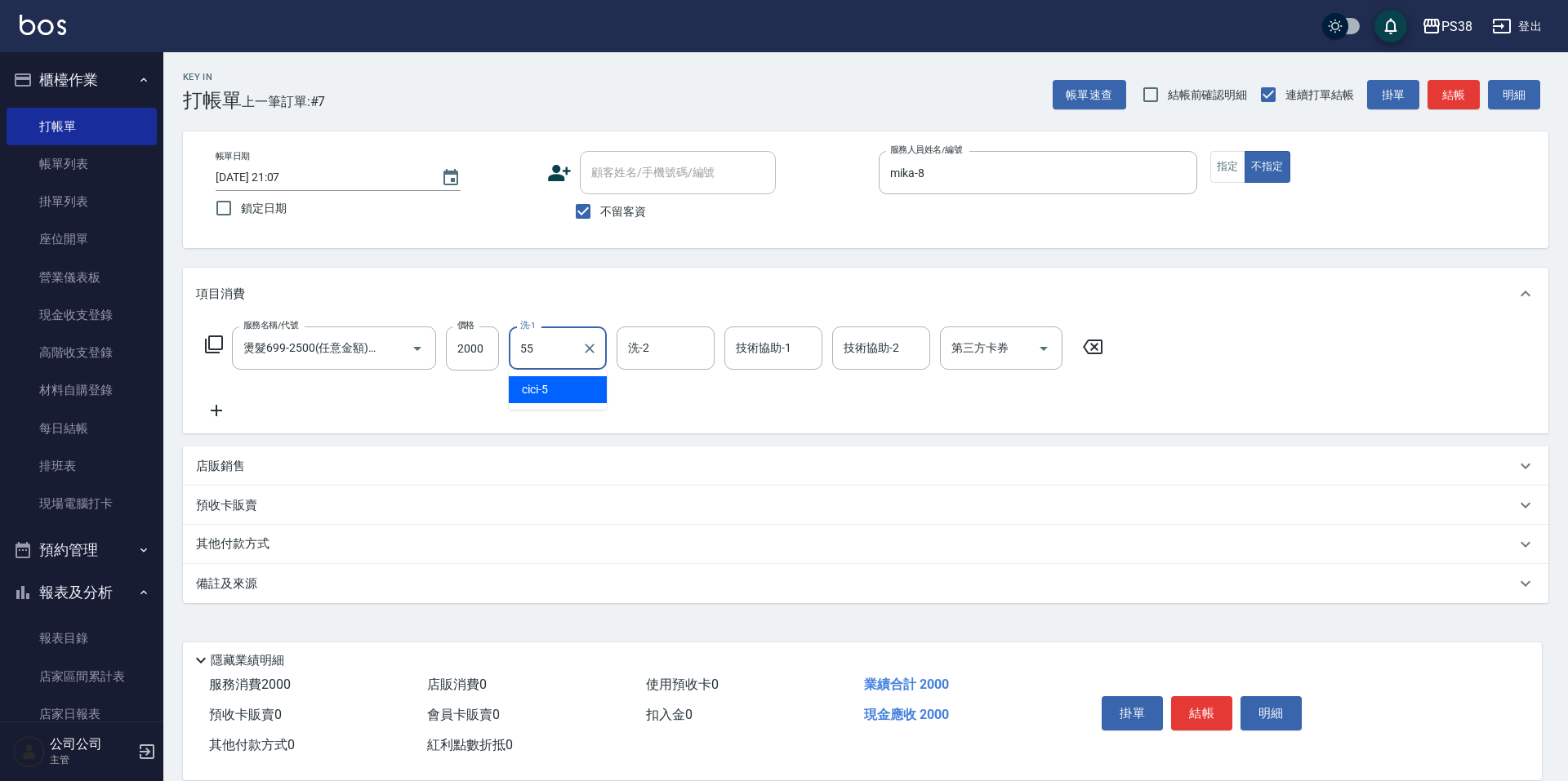
type input "彥丞-55"
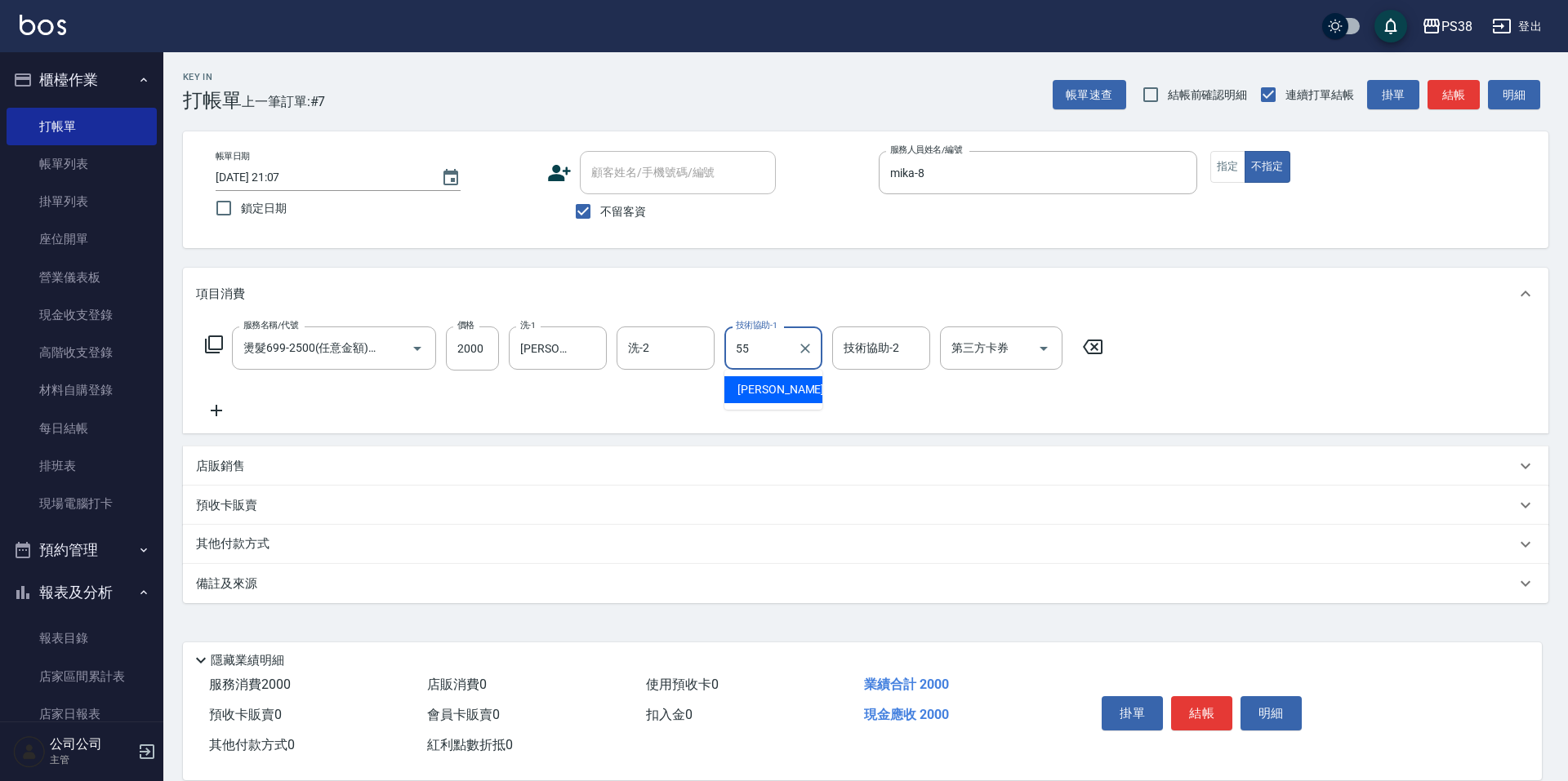
type input "彥丞-55"
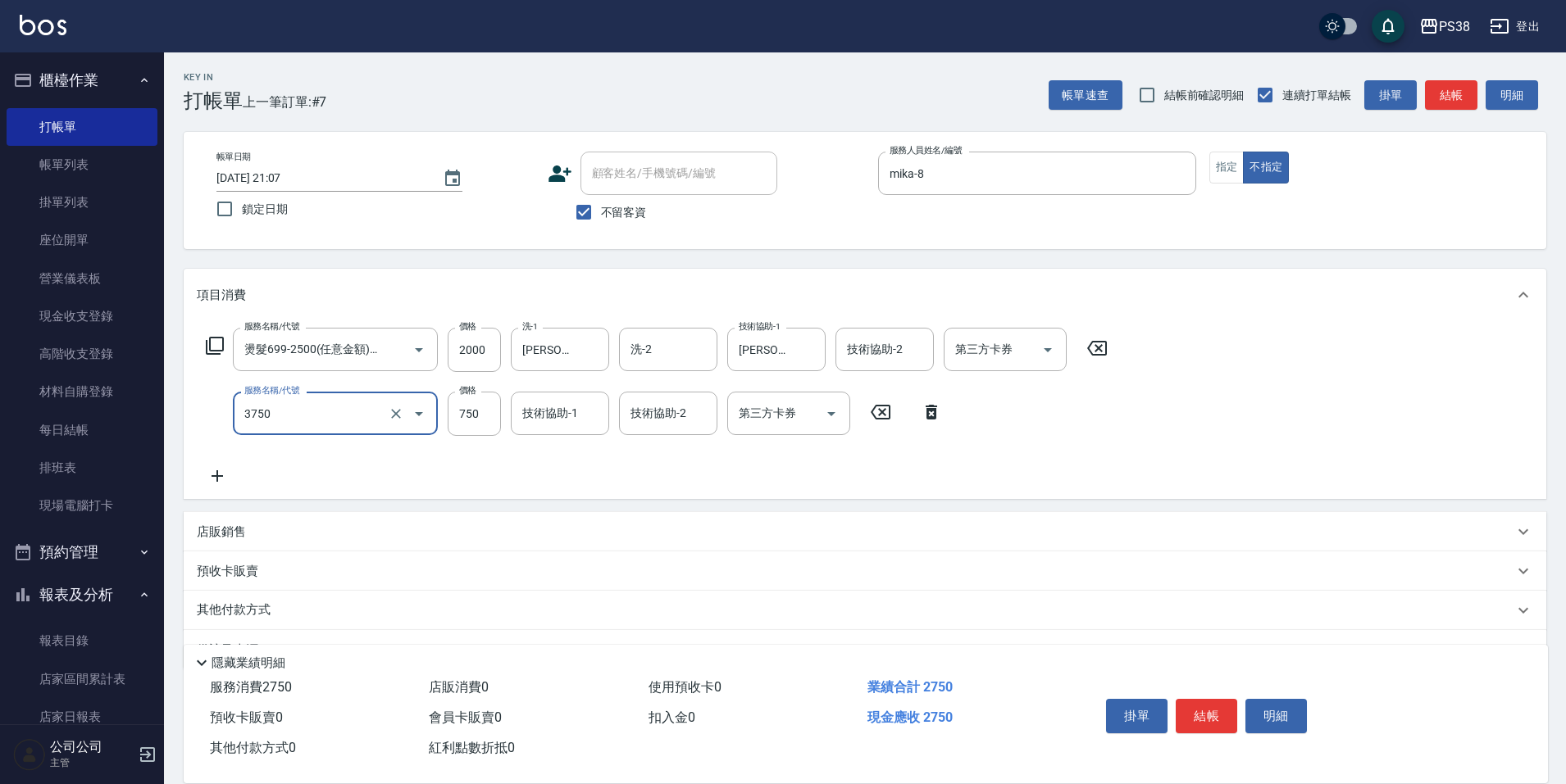
type input "乳清蛋白三劑式護髮(3750)"
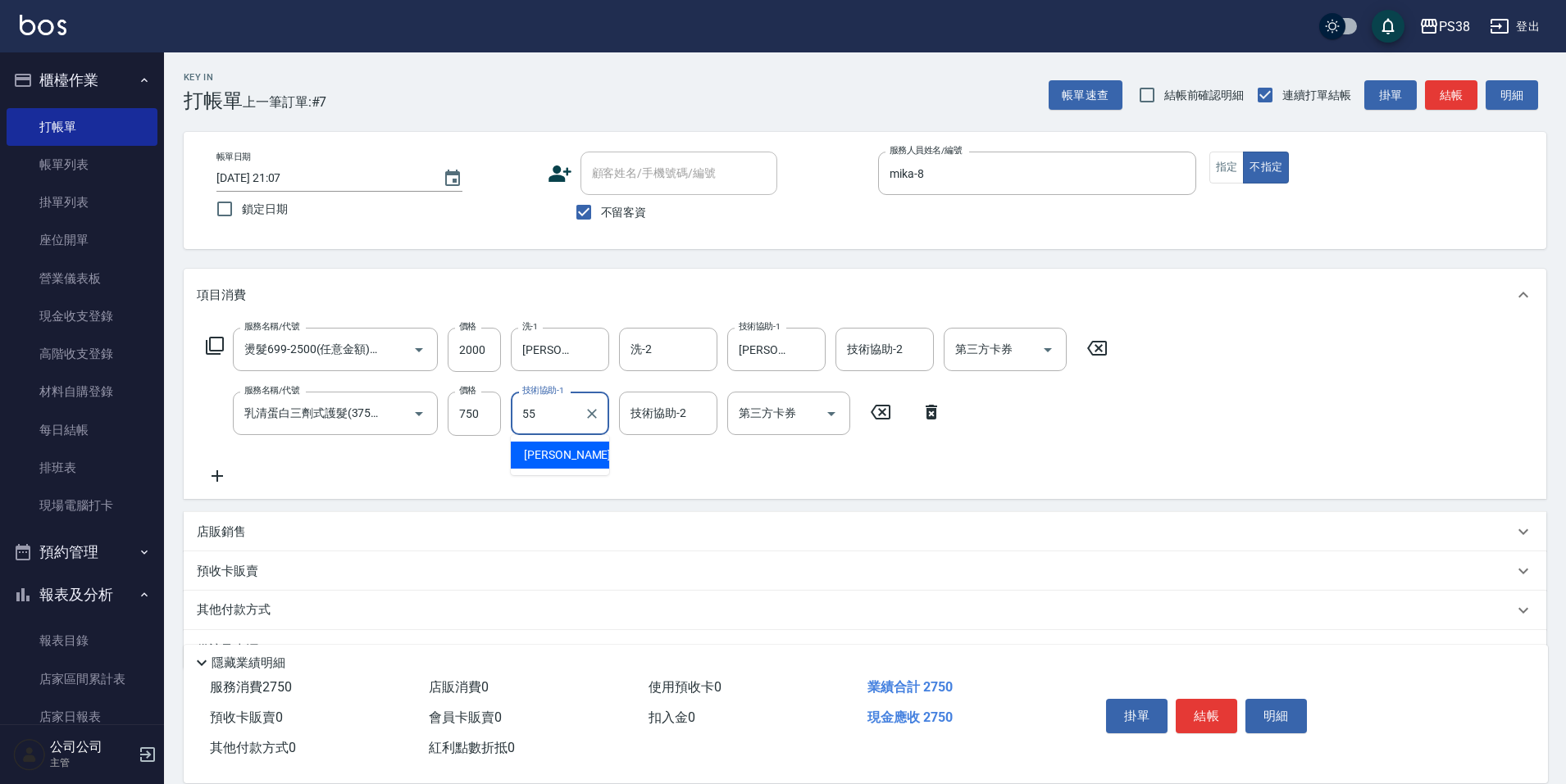
type input "彥丞-55"
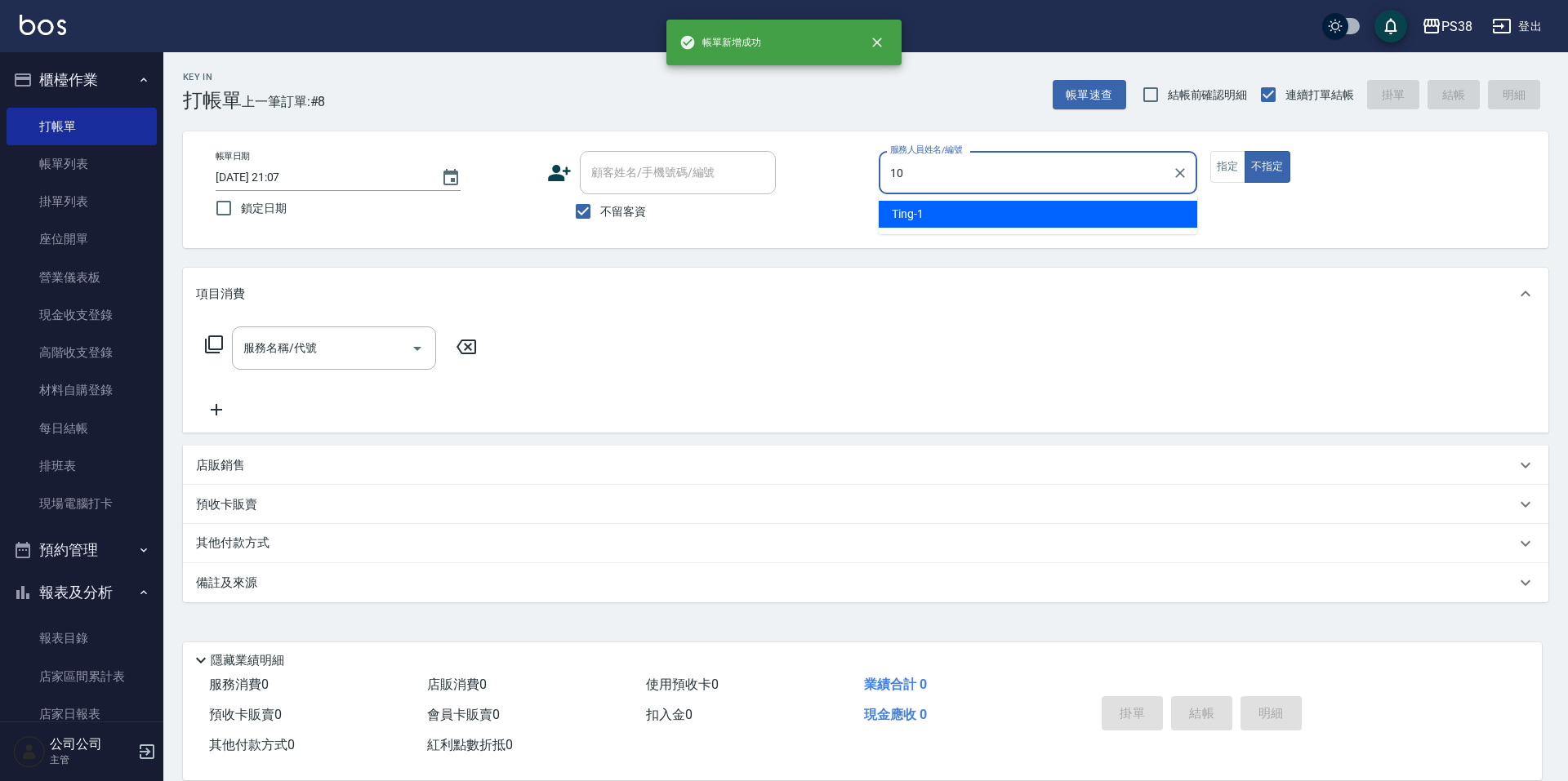
type input "Tiva-10"
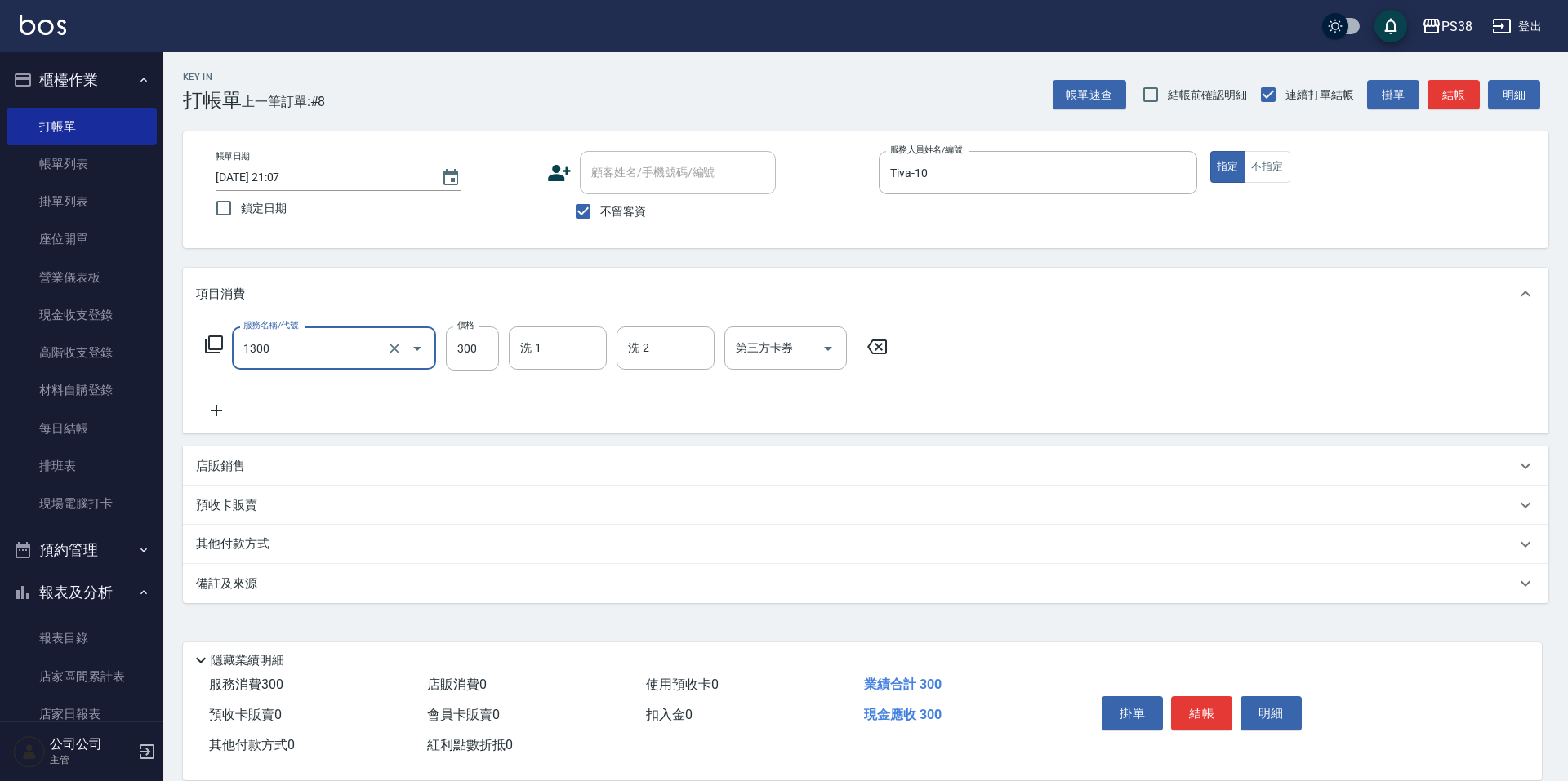
type input "精油洗潤300(1300)"
type input "彥丞-55"
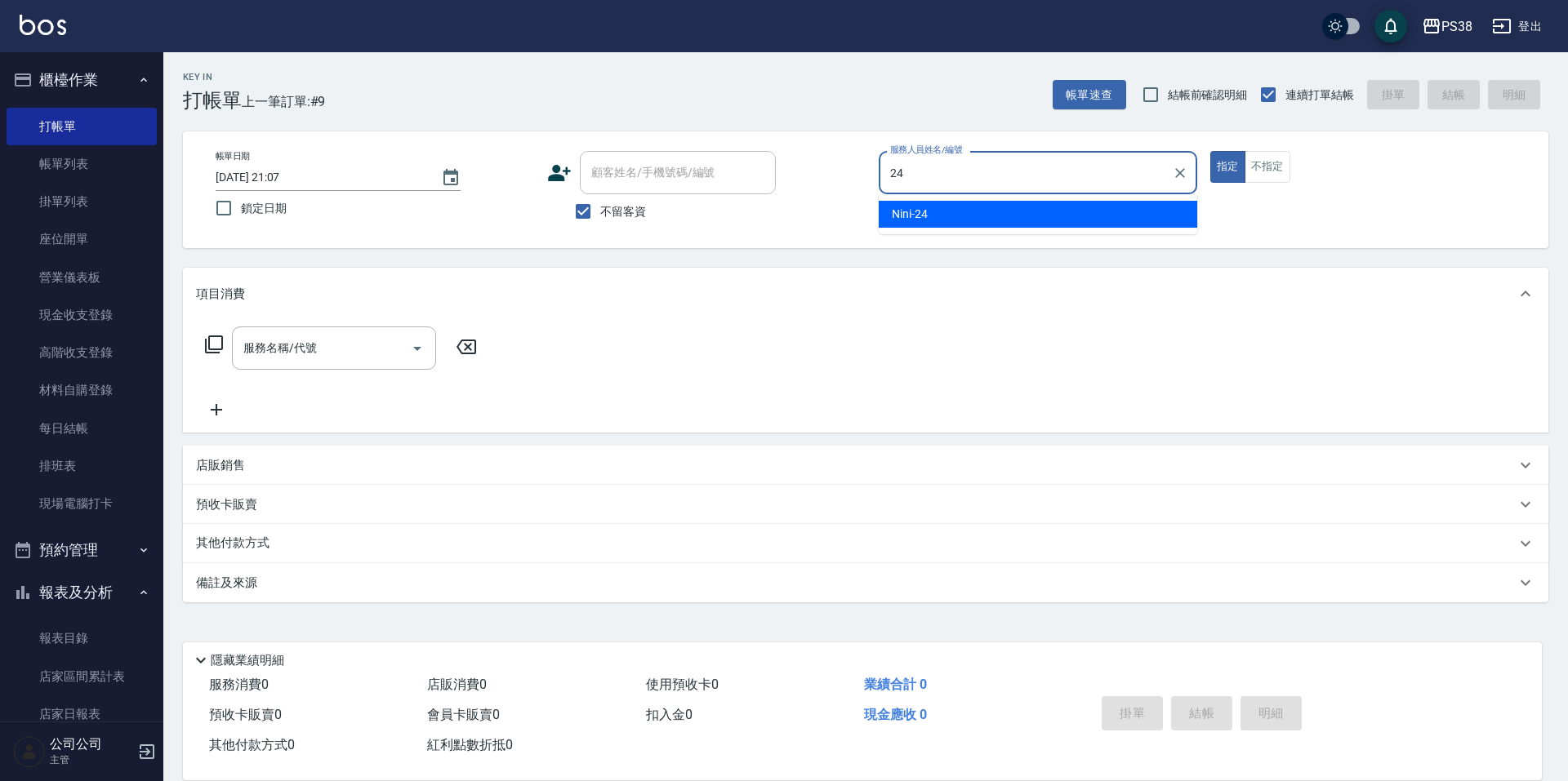
type input "Nini-24"
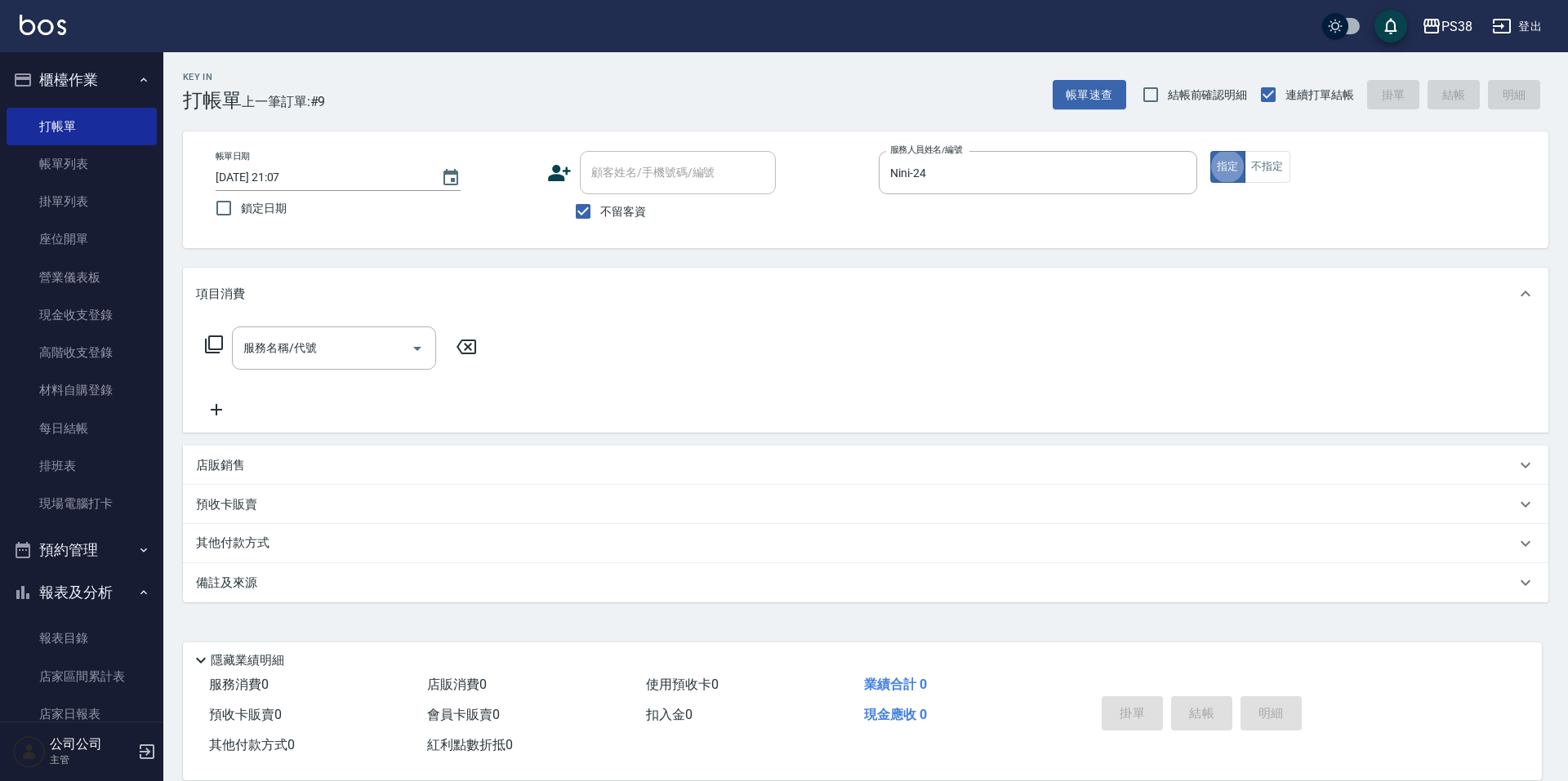
click at [540, 256] on div "Key In 打帳單 上一筆訂單:#9 帳單速查 結帳前確認明細 連續打單結帳 掛單 結帳 明細 帳單日期 2025/08/20 21:07 鎖定日期 顧客姓…" at bounding box center [866, 405] width 1405 height 707
click at [249, 474] on div "店販銷售" at bounding box center [866, 465] width 1366 height 39
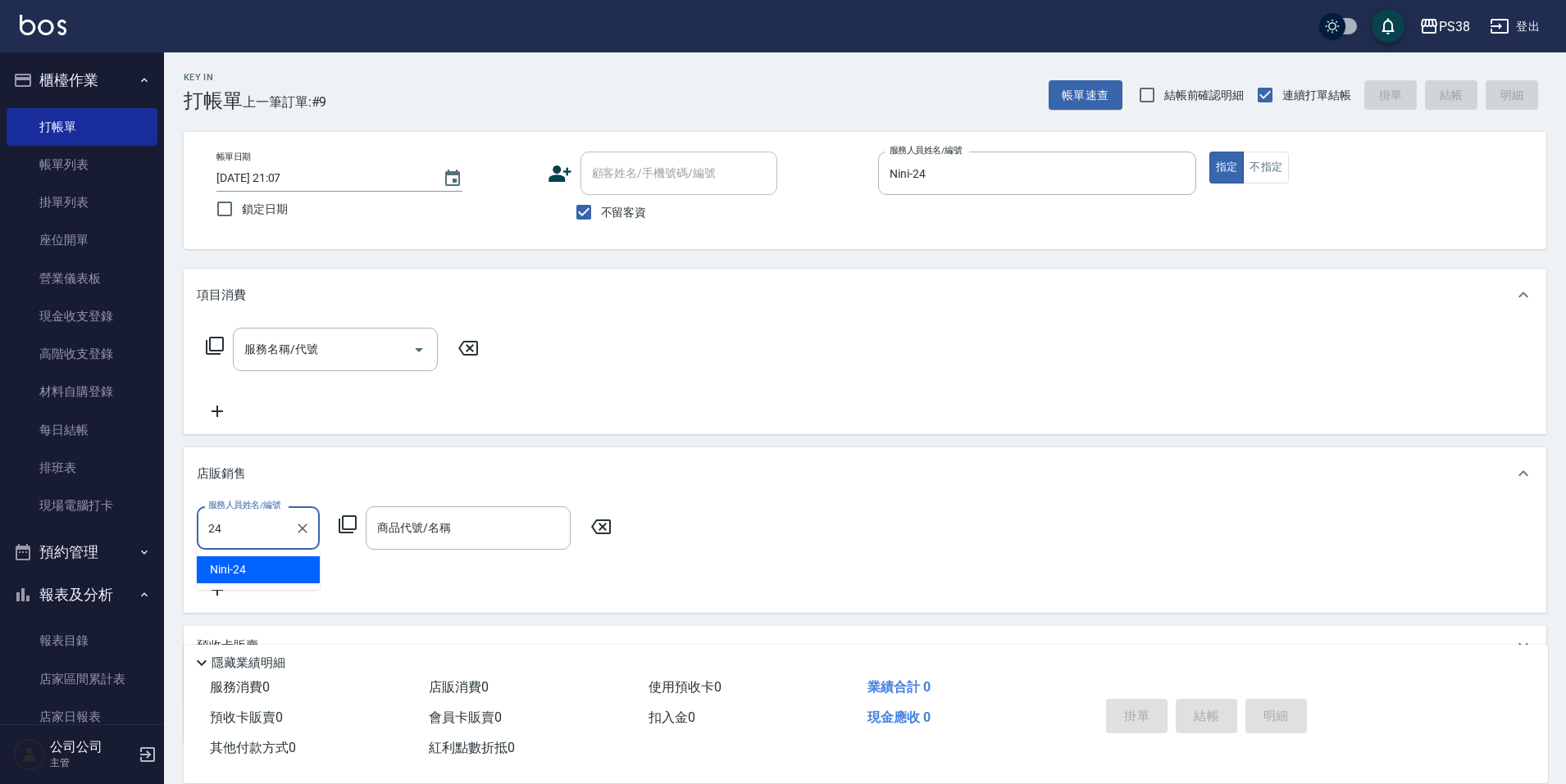
type input "Nini-24"
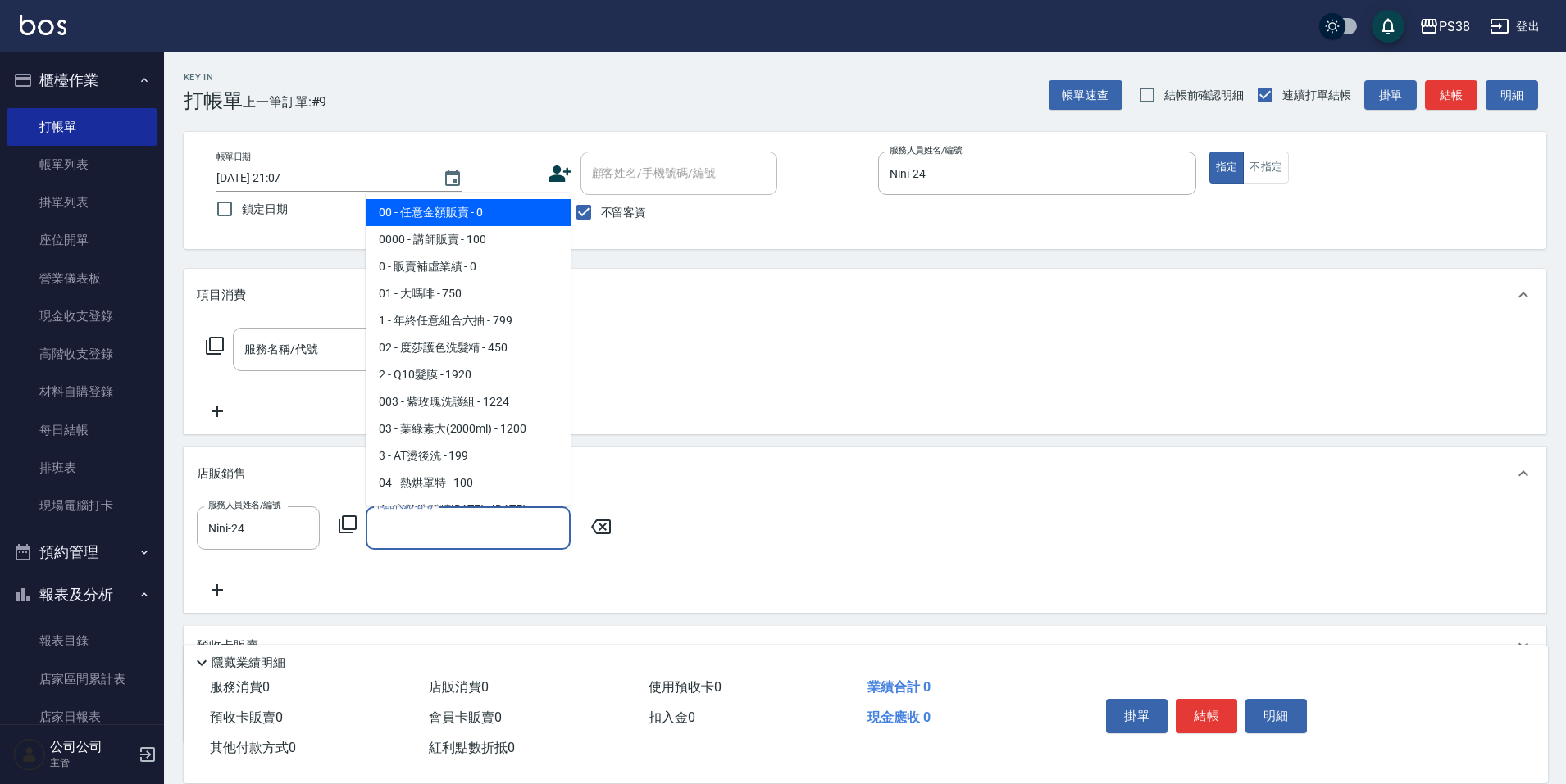
click at [395, 528] on input "商品代號/名稱" at bounding box center [468, 528] width 190 height 29
click at [526, 219] on span "00 - 任意金額販賣 - 0" at bounding box center [468, 212] width 205 height 27
type input "任意金額販賣"
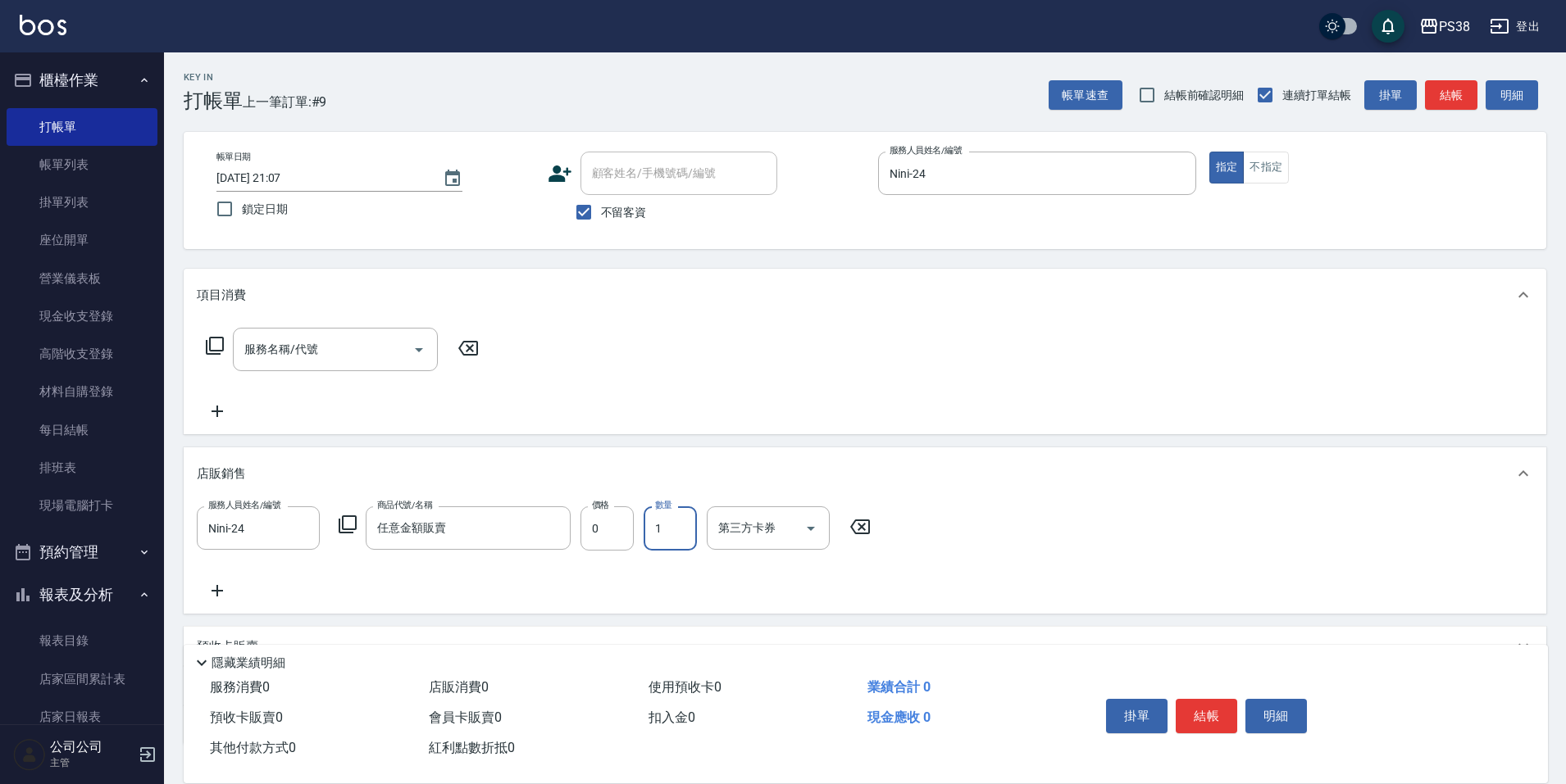
click at [649, 539] on input "1" at bounding box center [670, 528] width 53 height 45
click at [616, 536] on input "0" at bounding box center [607, 528] width 53 height 45
type input "500"
click at [559, 526] on icon "Clear" at bounding box center [553, 528] width 17 height 17
click at [482, 532] on input "商品代號/名稱" at bounding box center [468, 528] width 190 height 29
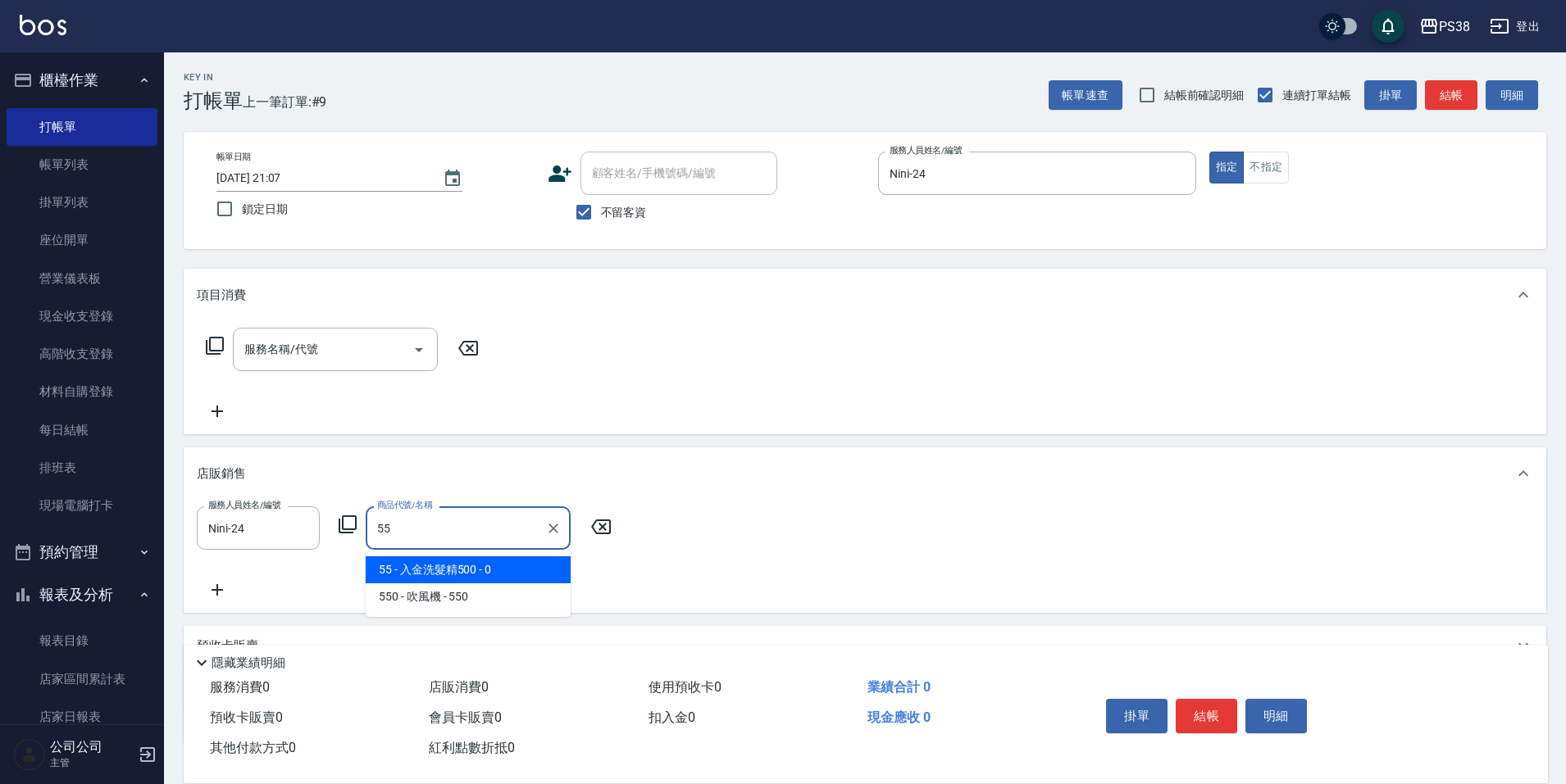
type input "5"
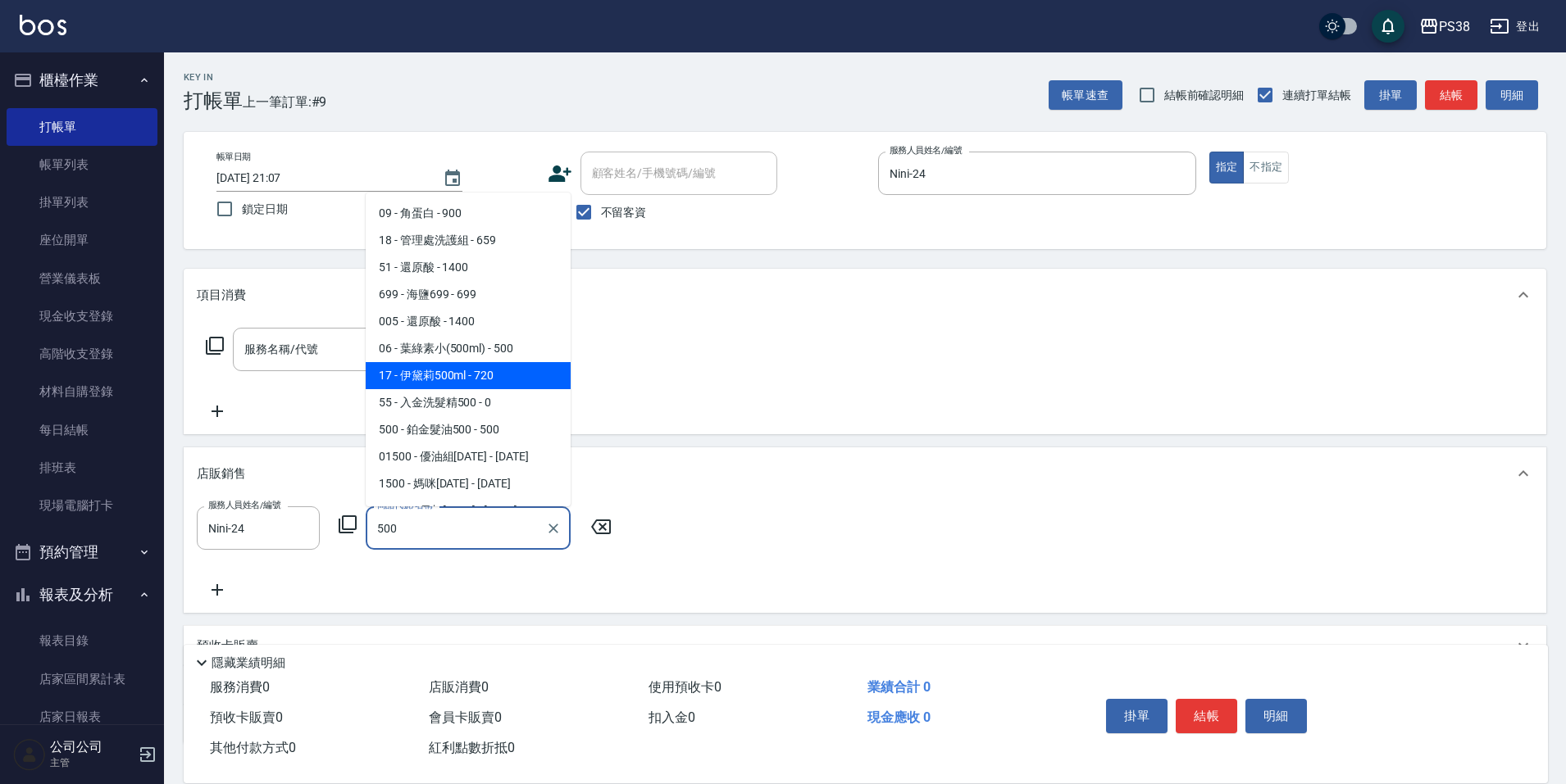
scroll to position [82, 0]
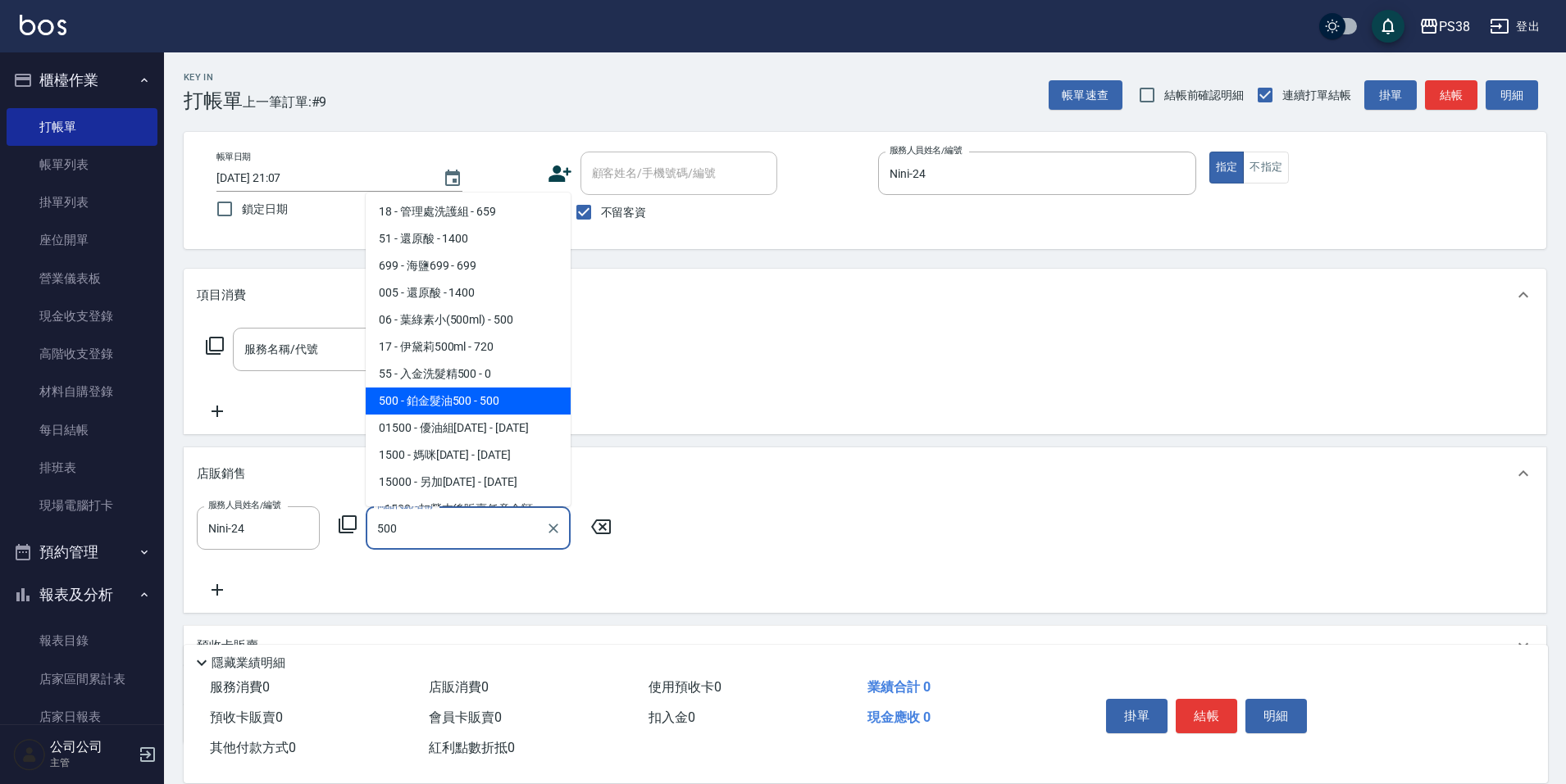
click at [489, 393] on span "500 - 鉑金髮油500 - 500" at bounding box center [468, 401] width 205 height 27
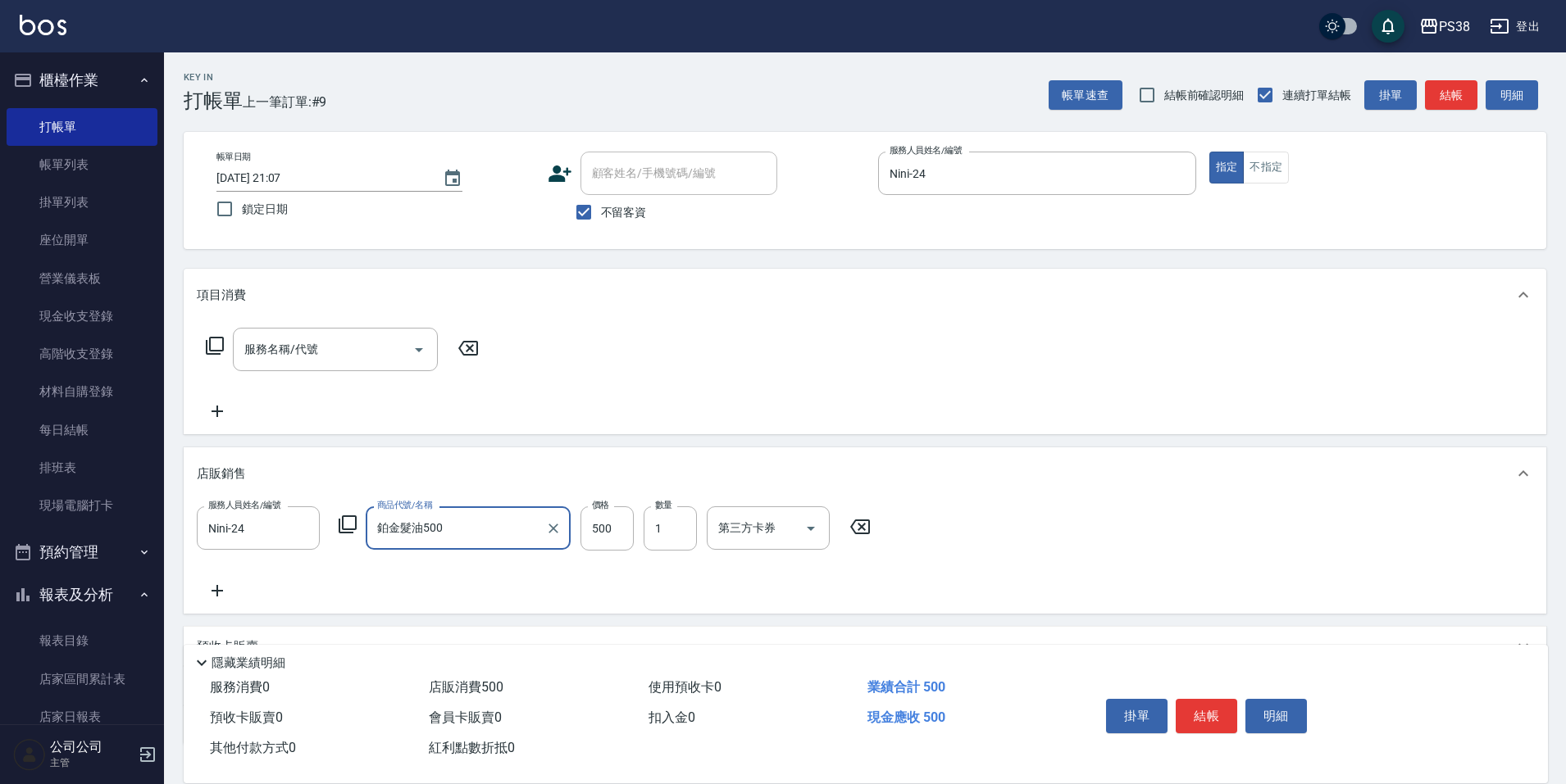
type input "鉑金髮油500"
click at [631, 595] on div "服務人員姓名/編號 Nini-24 服務人員姓名/編號 商品代號/名稱 鉑金髮油500 商品代號/名稱 價格 500 價格 數量 1 數量 第三方卡券 第三方…" at bounding box center [865, 554] width 1336 height 94
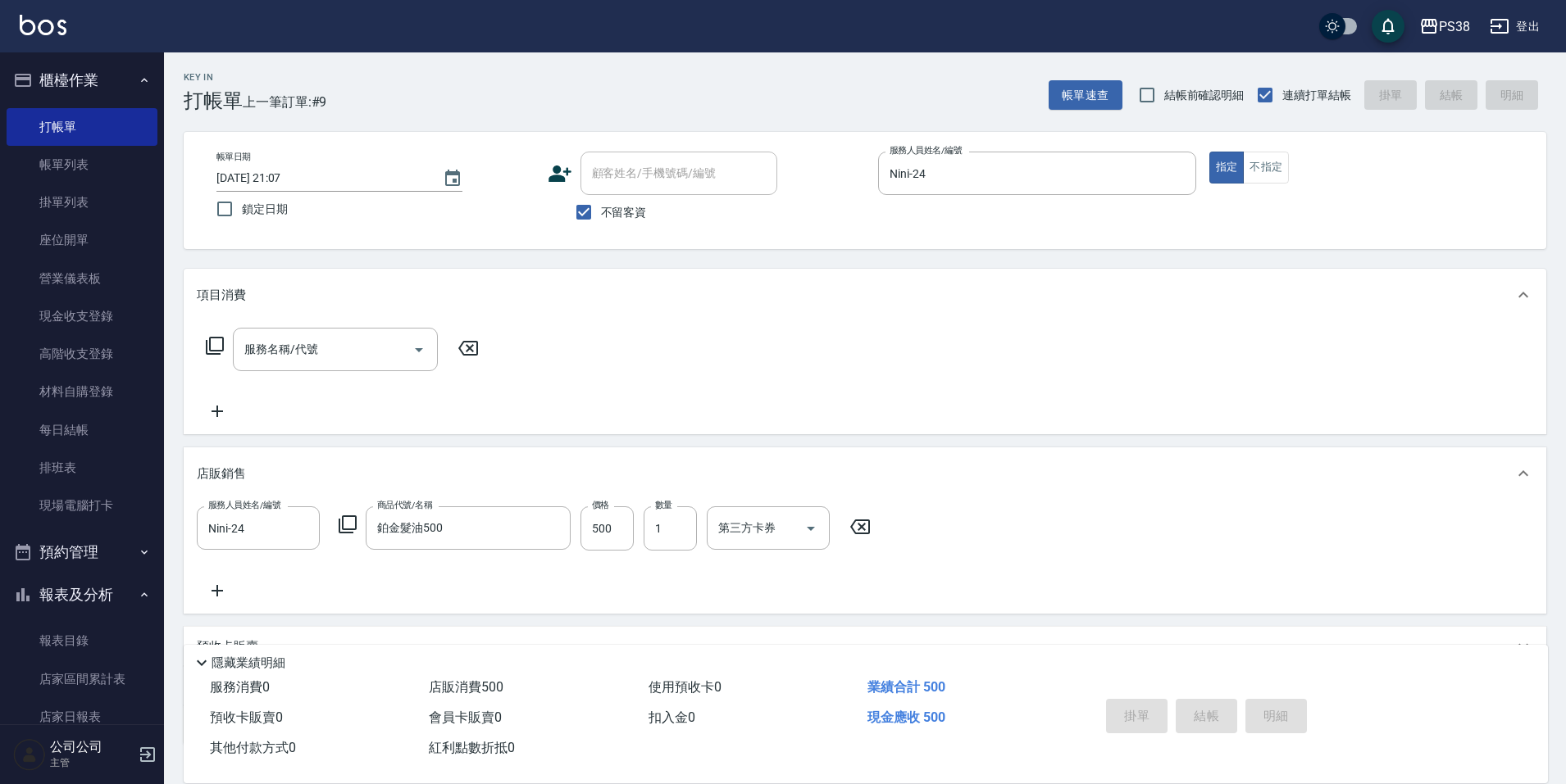
type input "2025/08/20 21:10"
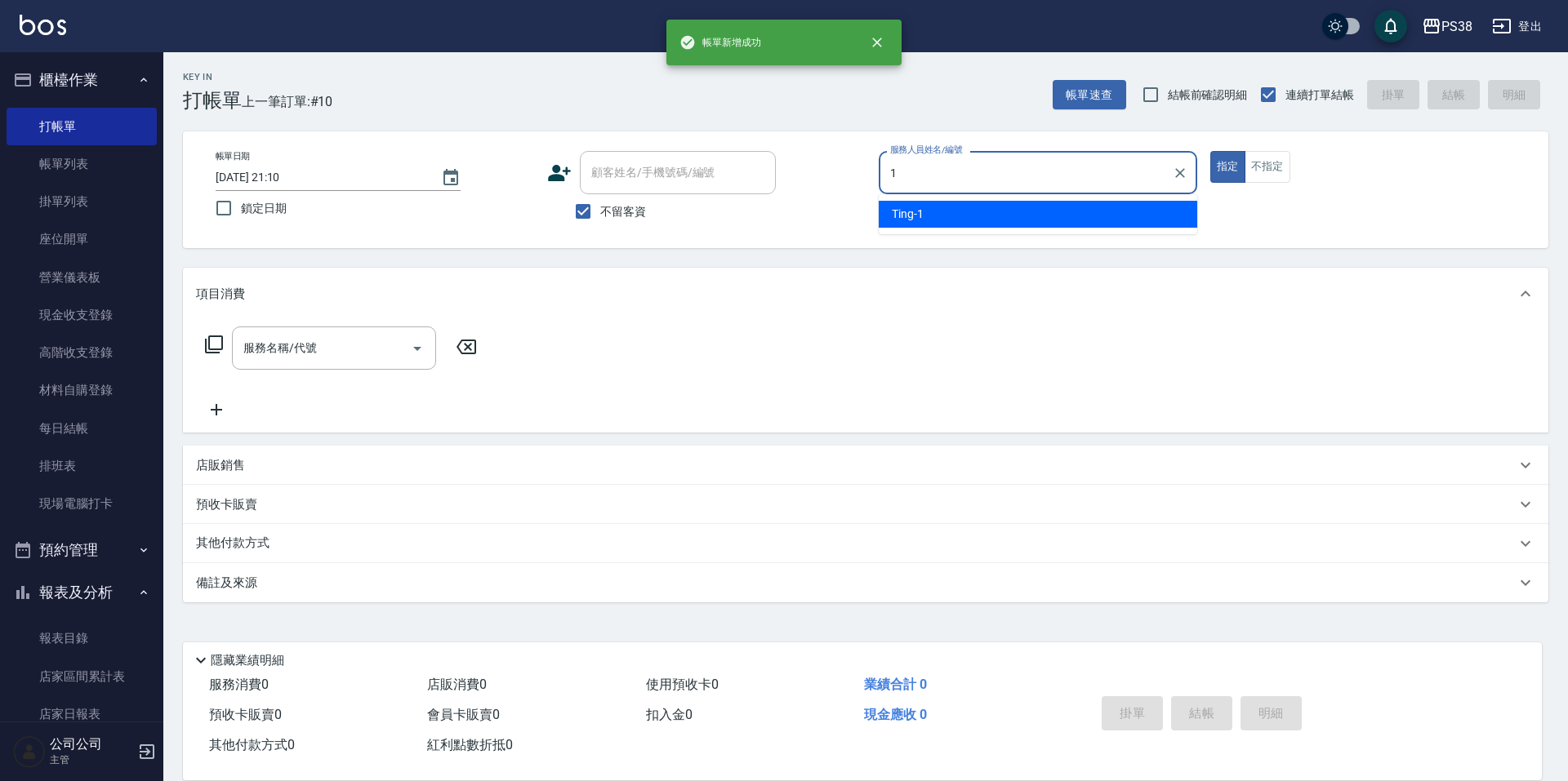
type input "Ting-1"
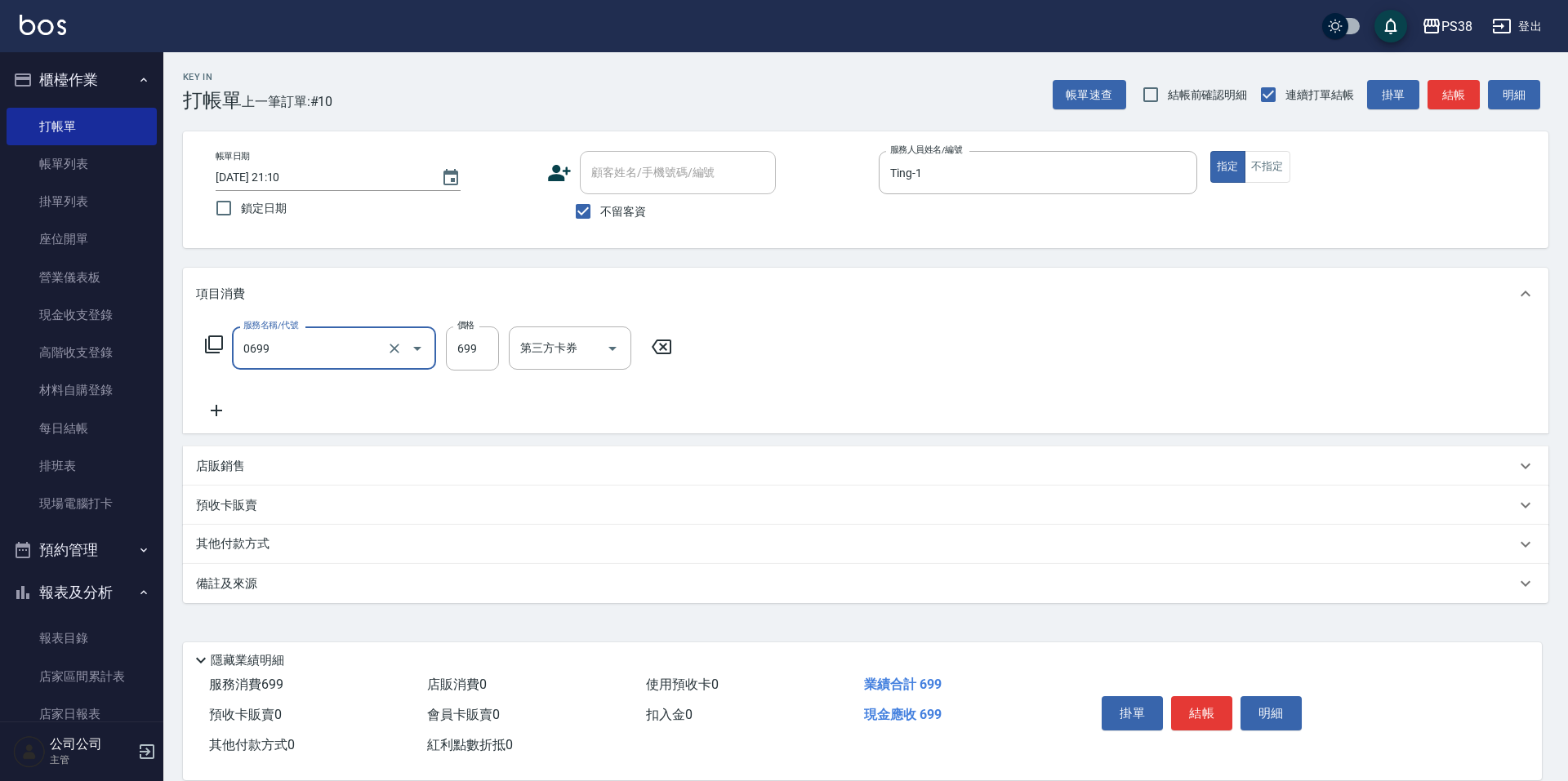
type input "spa699(0699)"
type input "Mona-23"
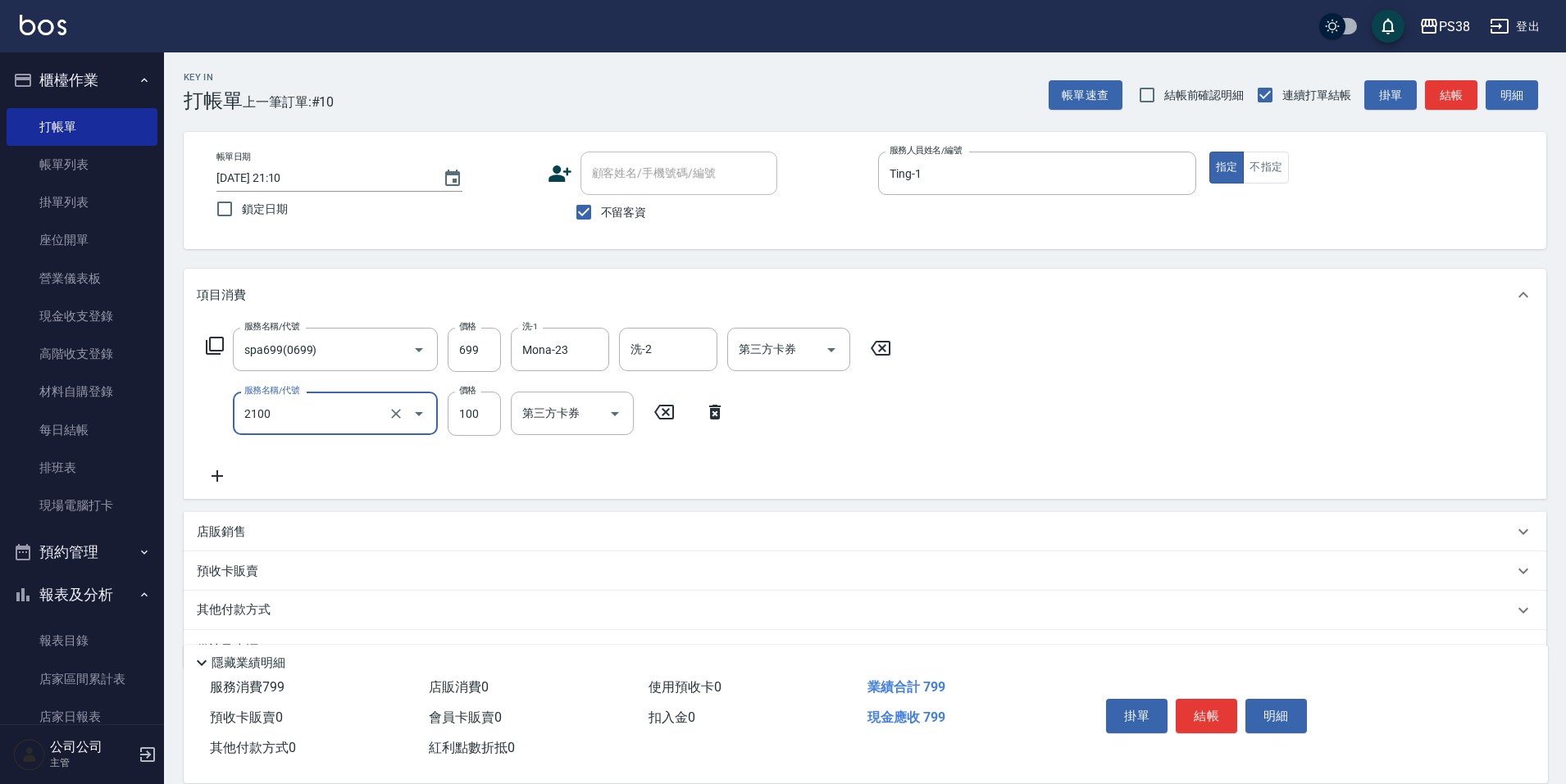
type input "剪髮與造型(任意金額)(2100)"
type input "200"
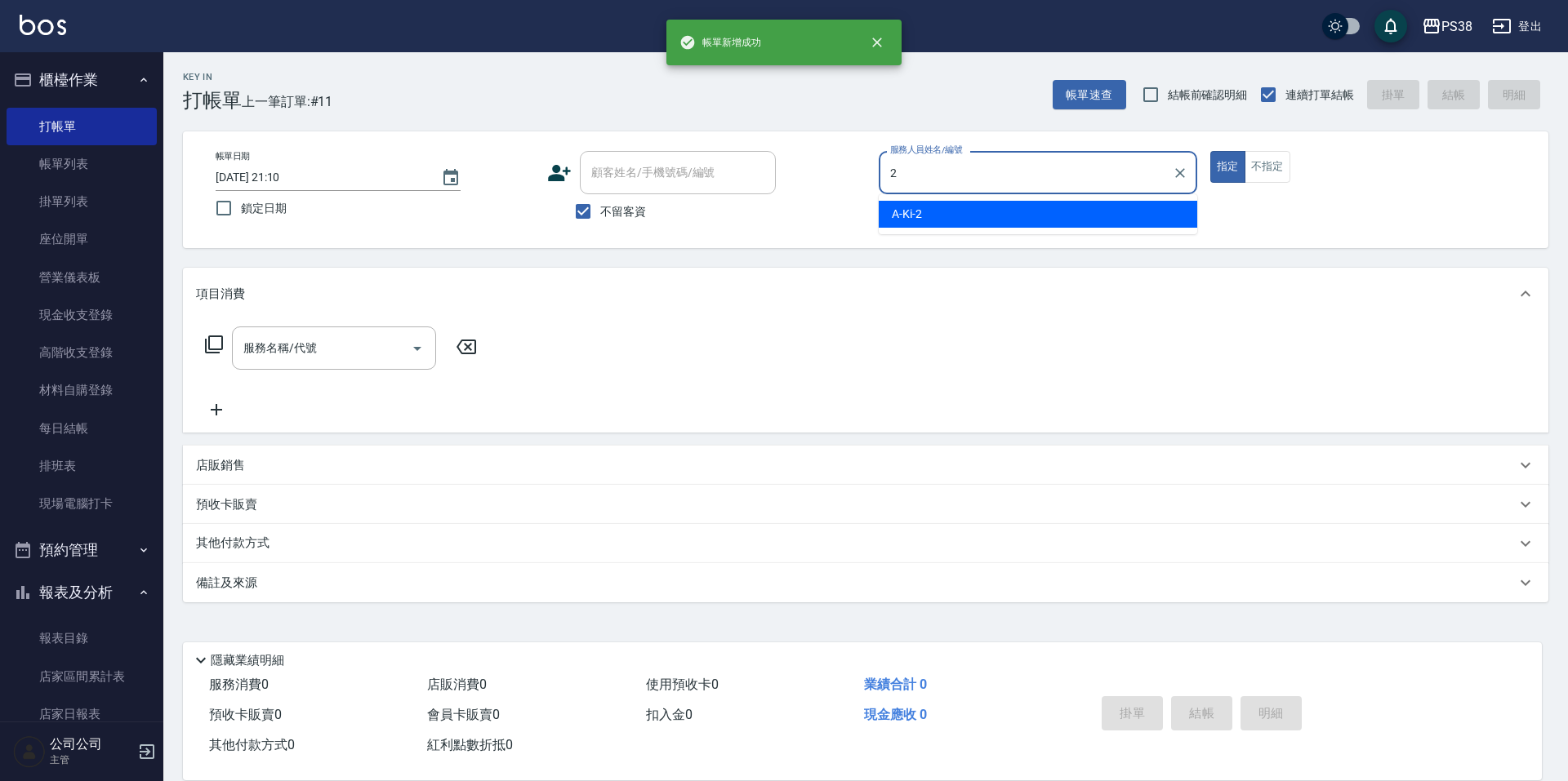
type input "A-Ki-2"
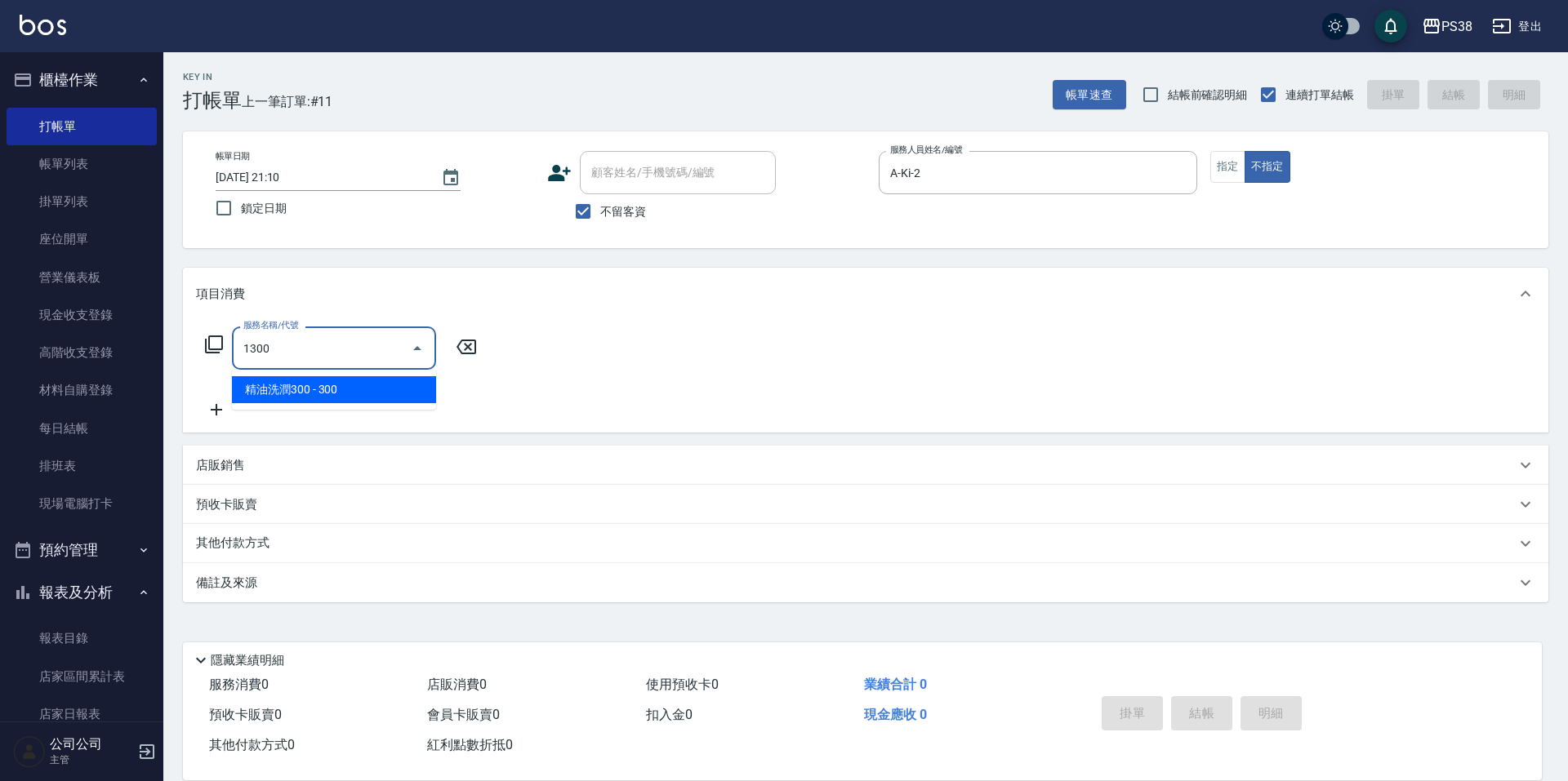
type input "精油洗潤300(1300)"
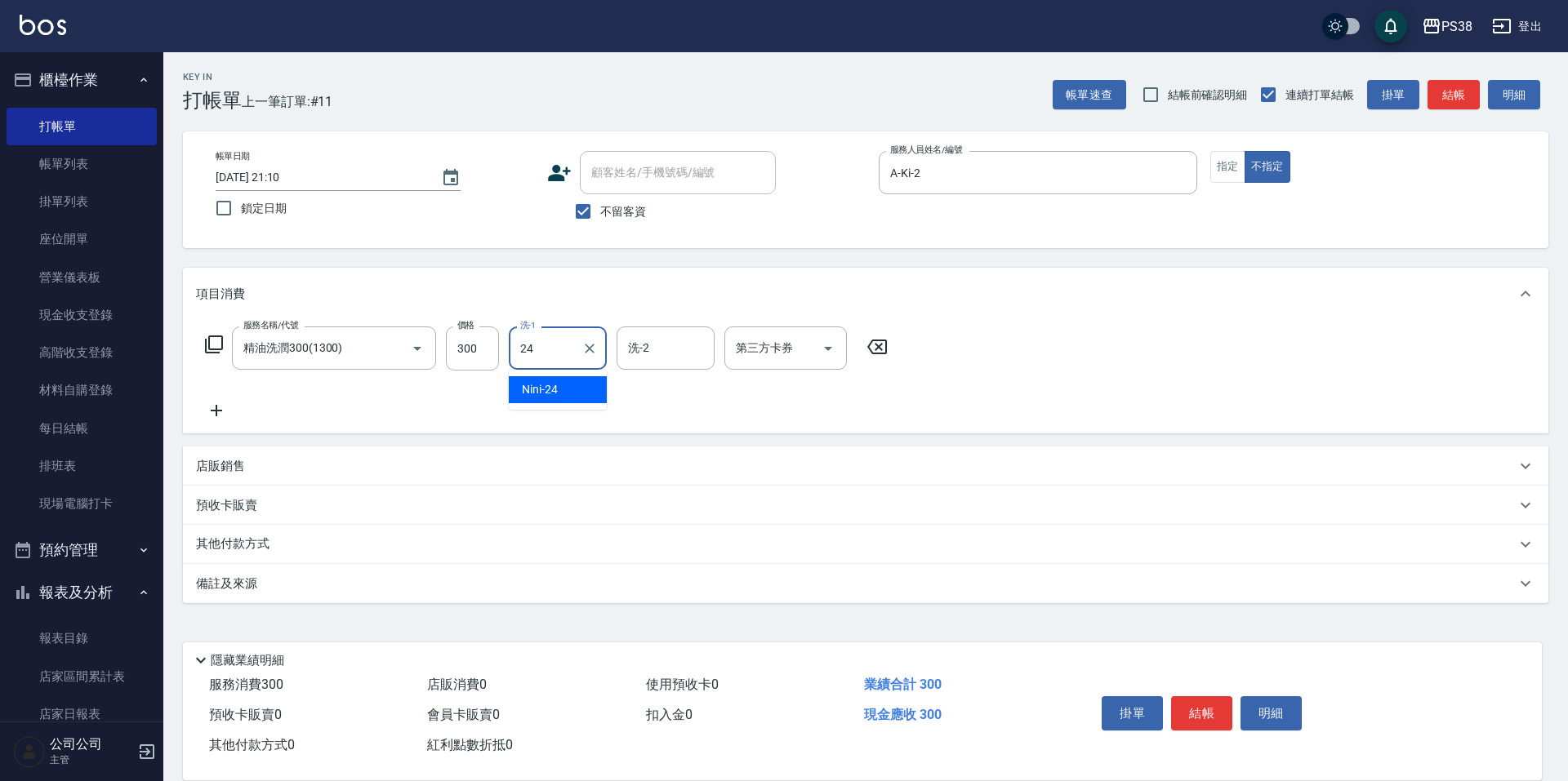
type input "Nini-24"
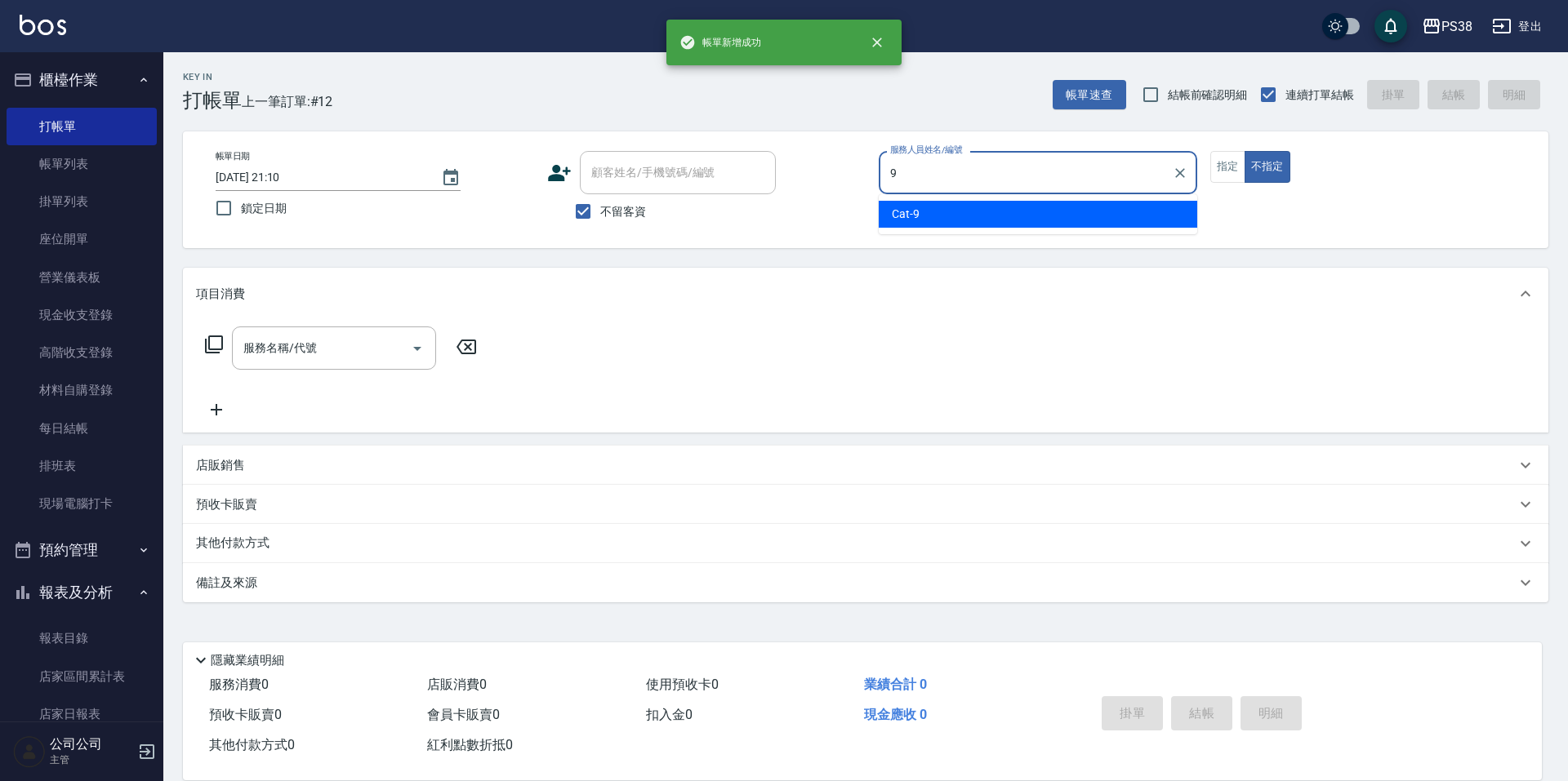
type input "Cat-9"
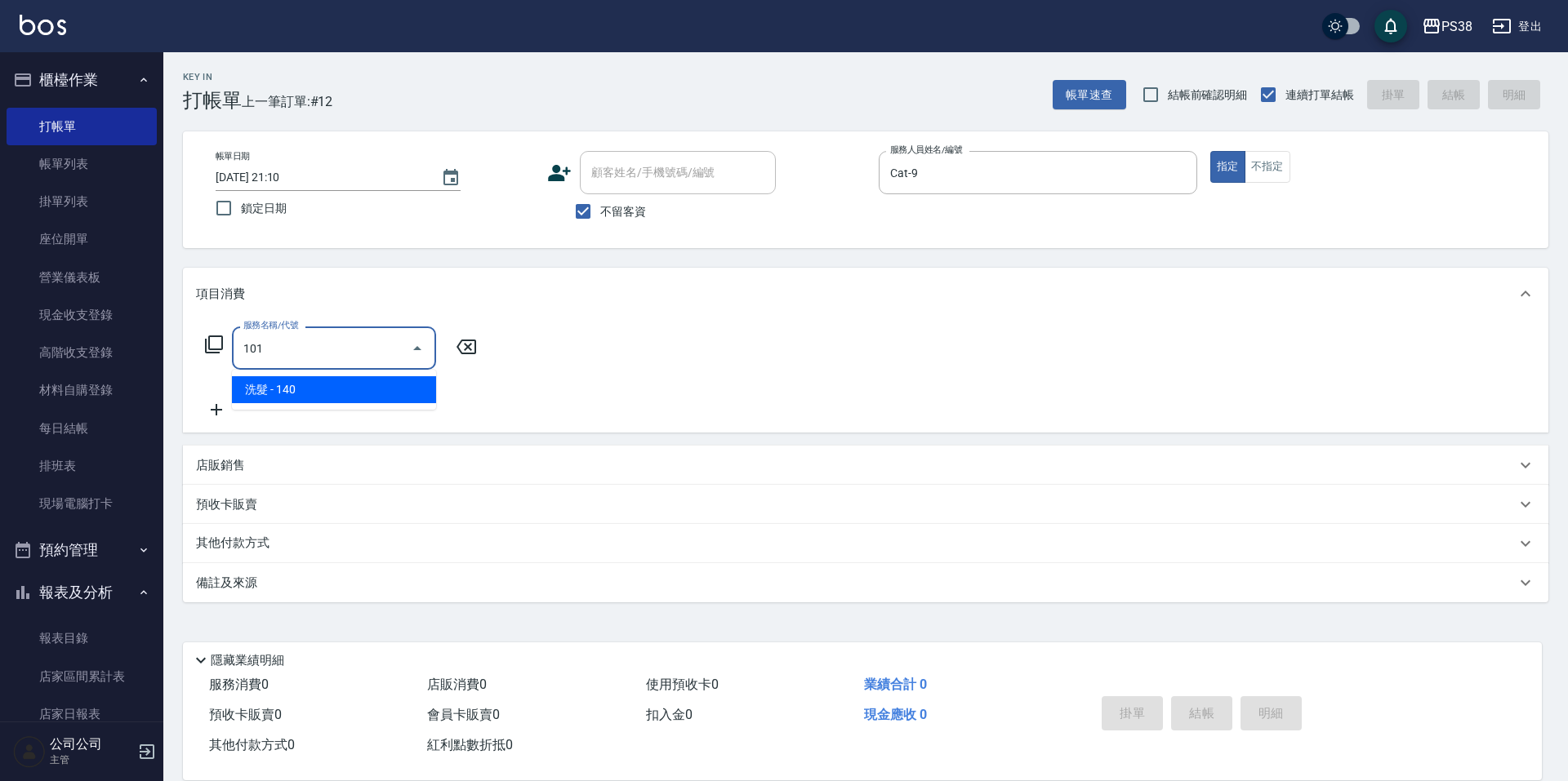
type input "洗髮(101)"
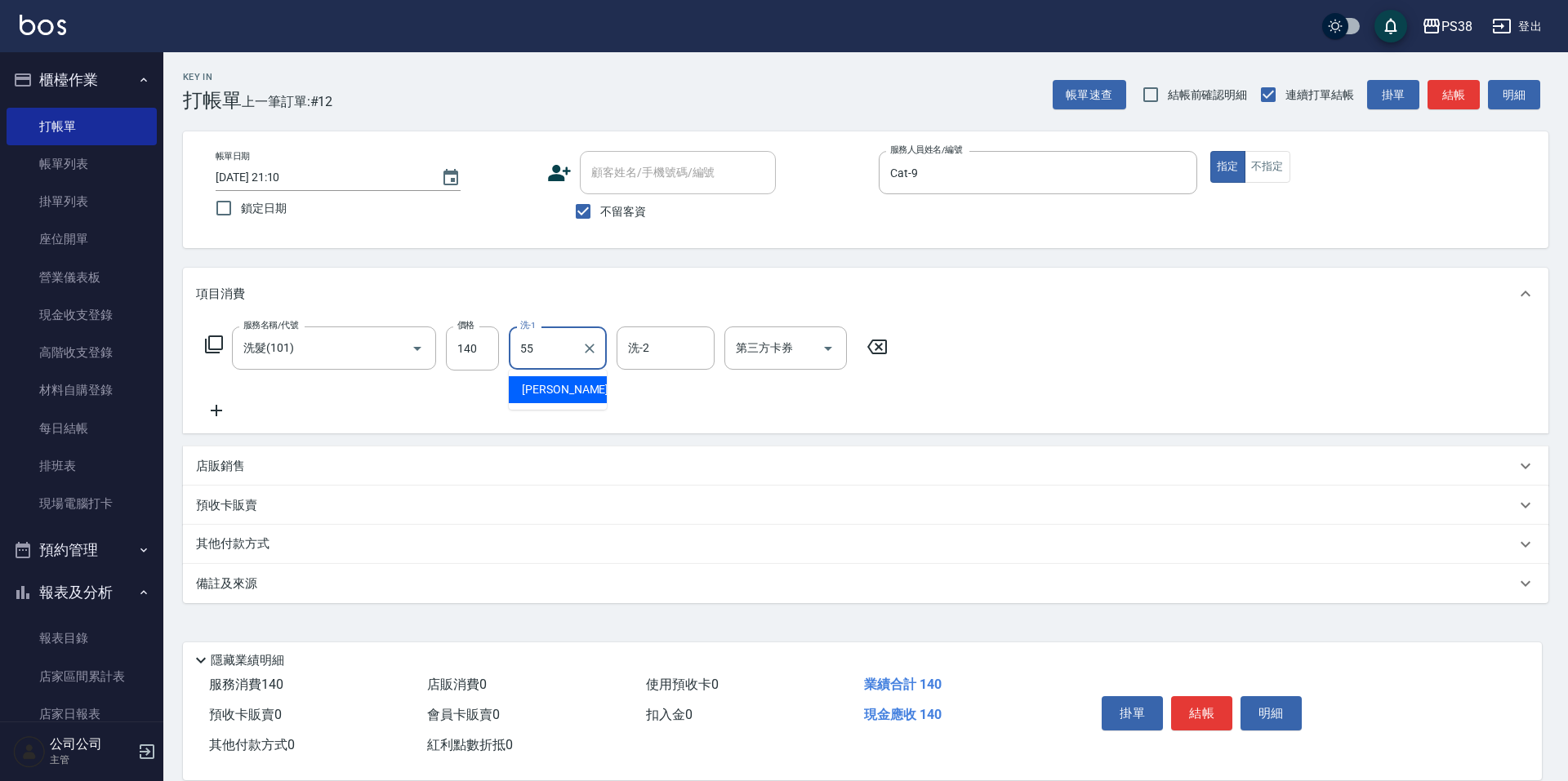
type input "彥丞-55"
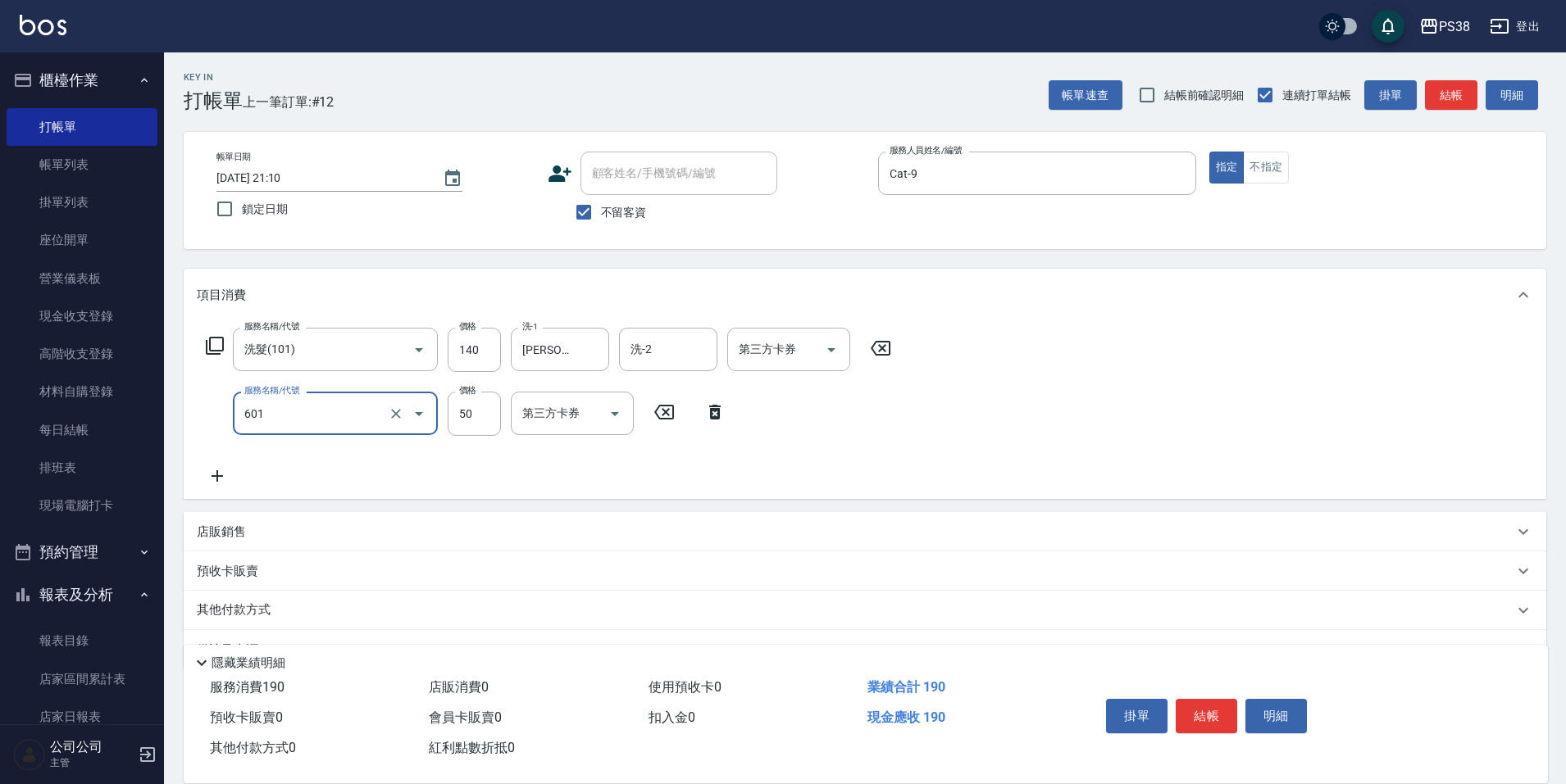
type input "精油50(601)"
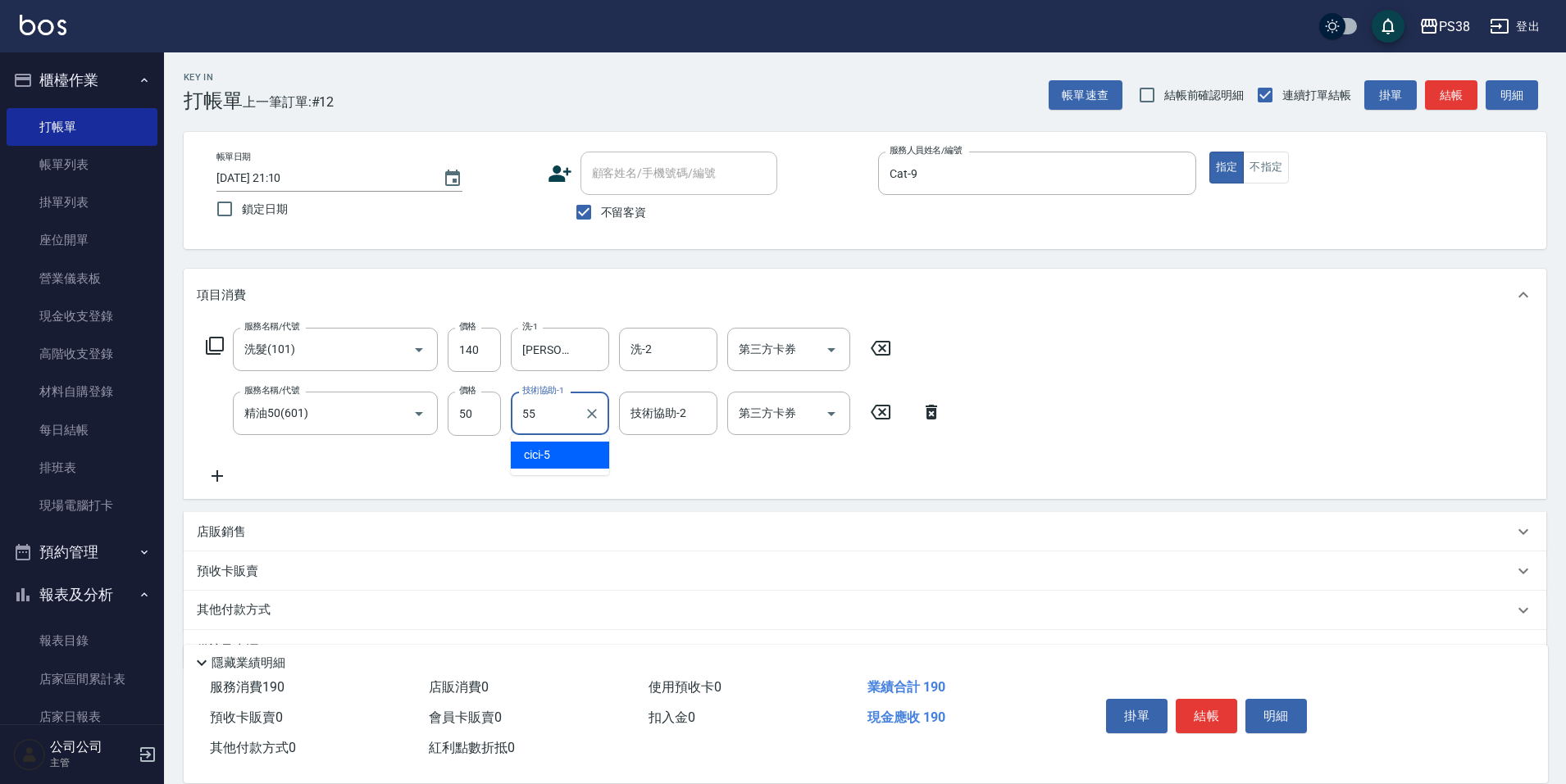
type input "彥丞-55"
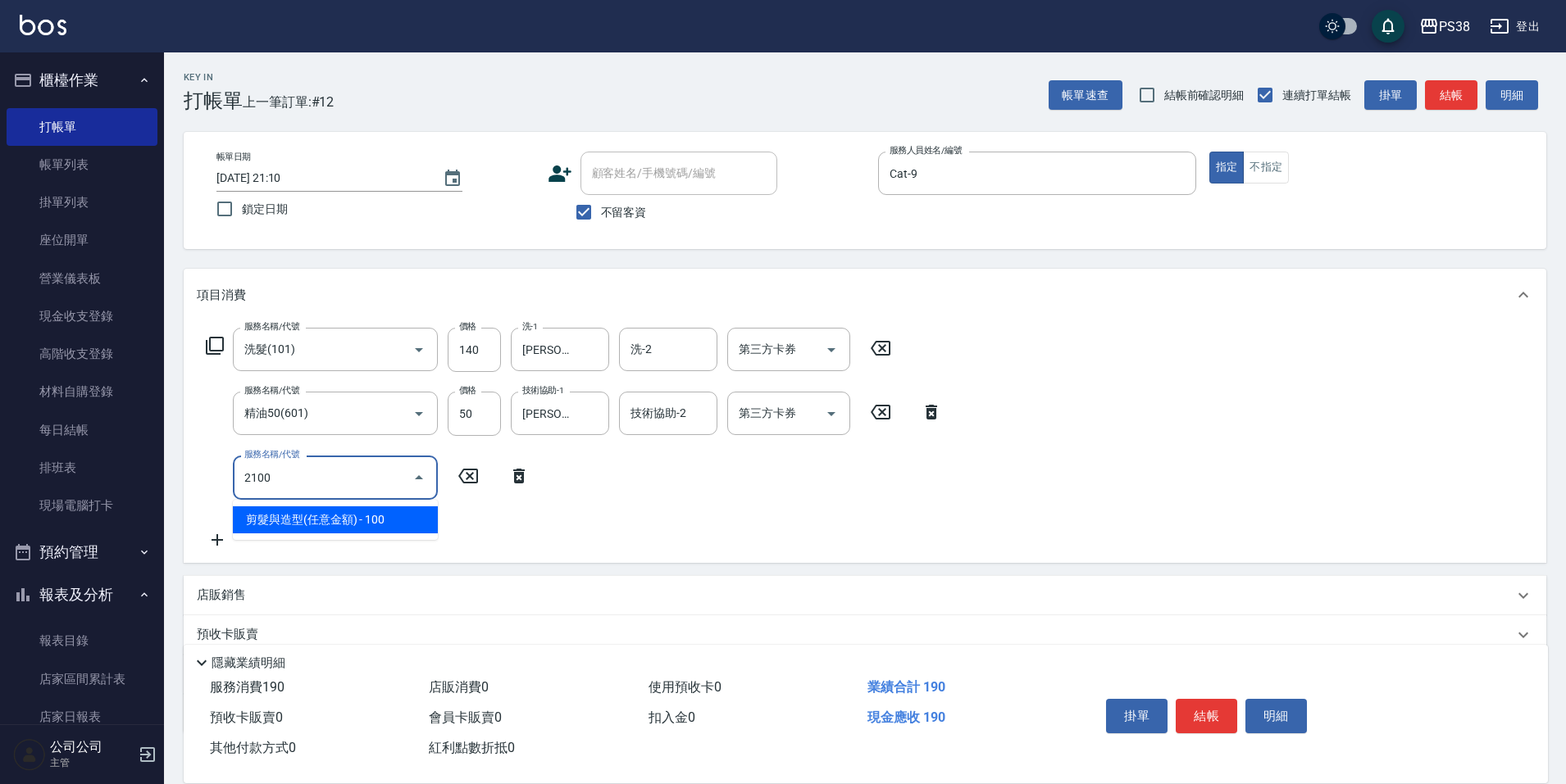
type input "剪髮與造型(任意金額)(2100)"
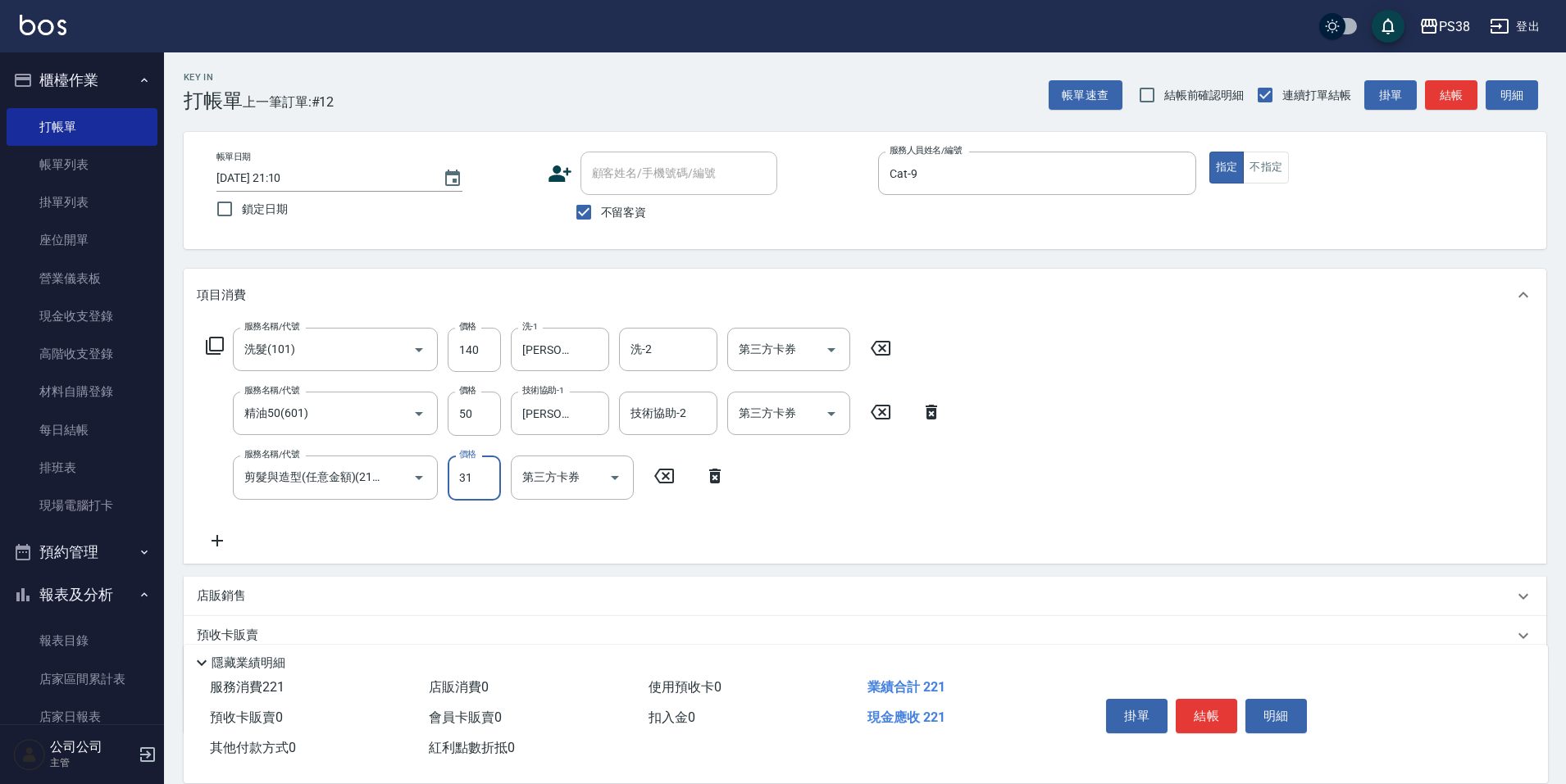
type input "310"
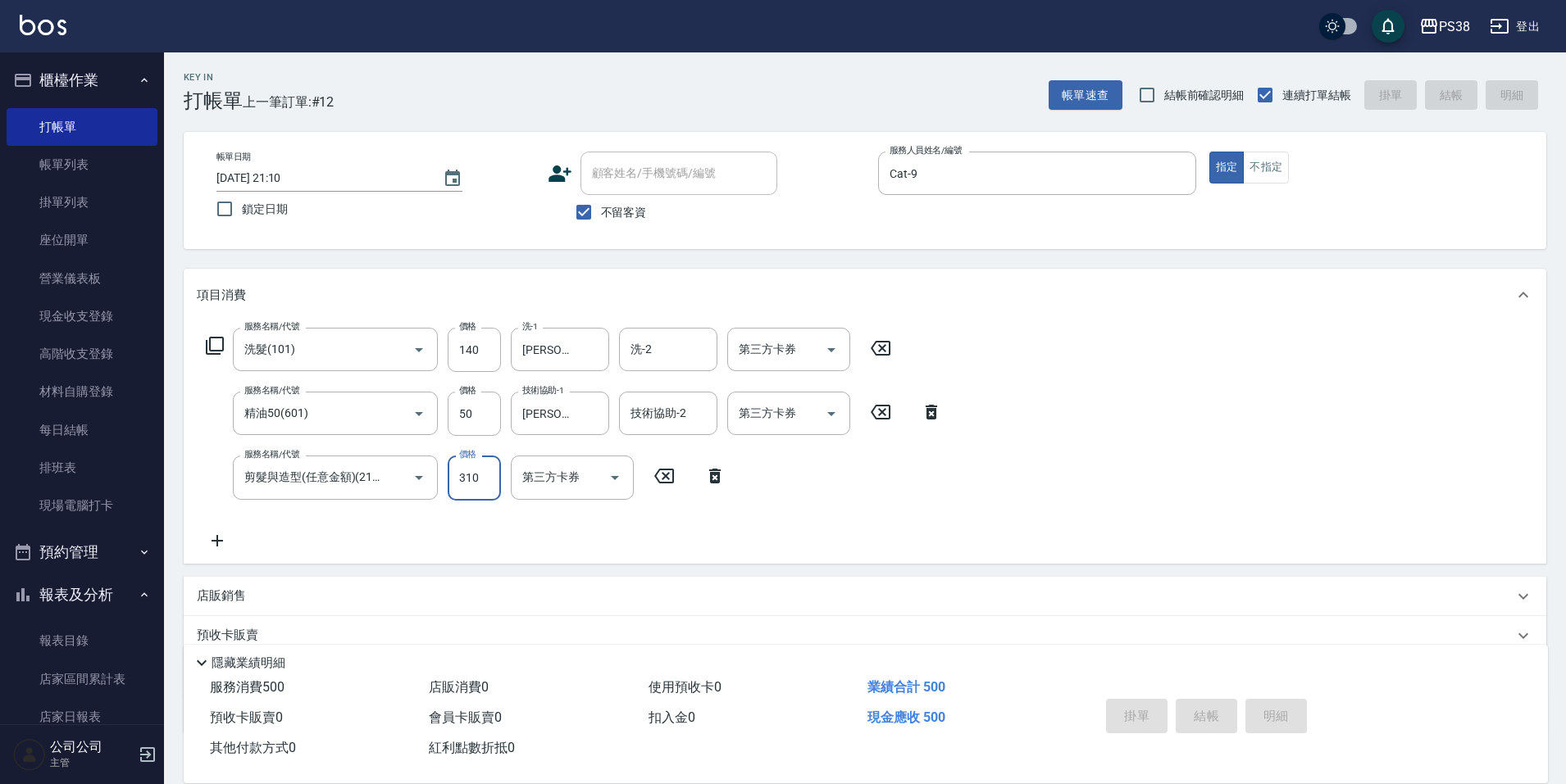
type input "2025/08/20 21:11"
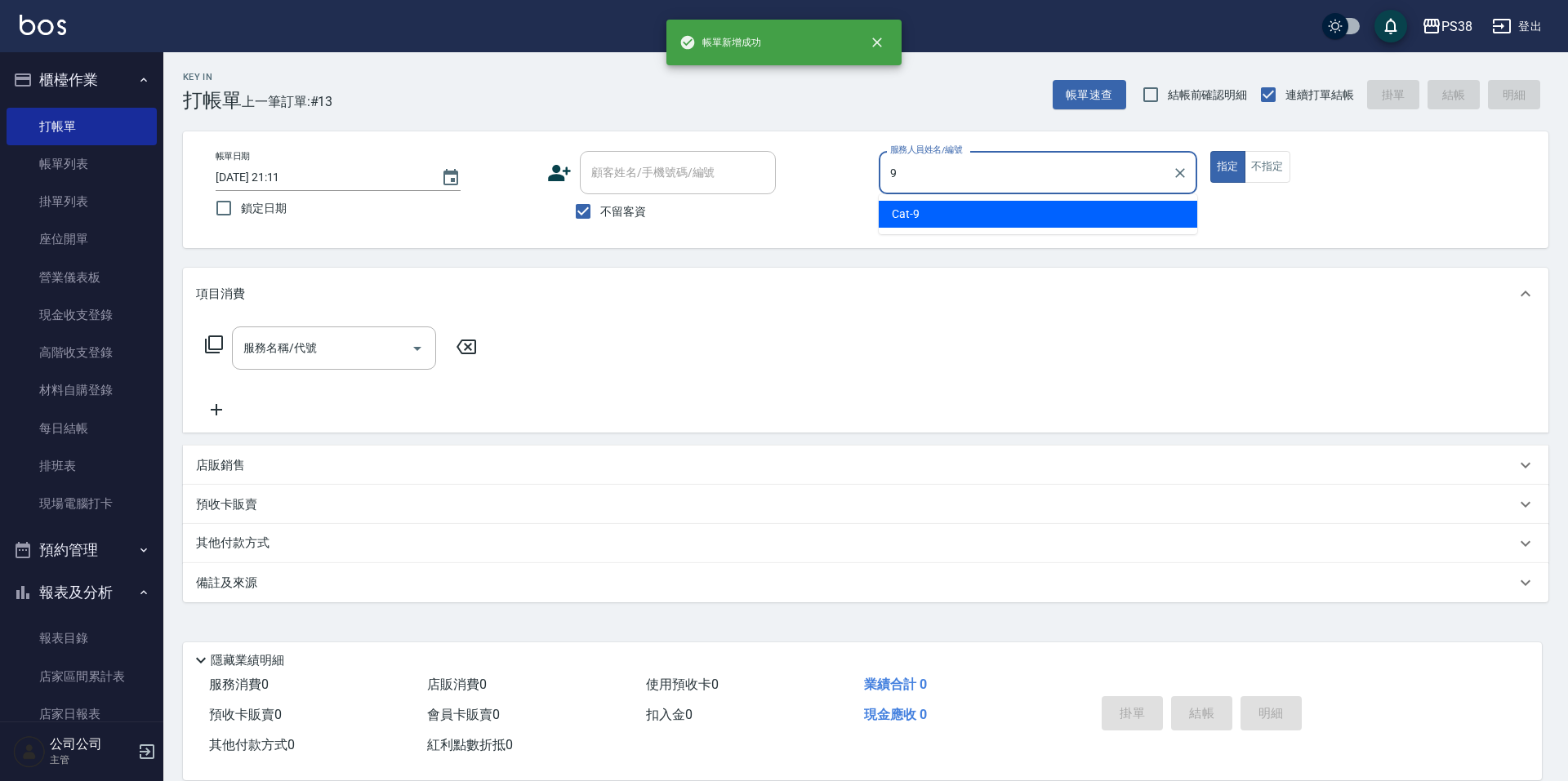
type input "Cat-9"
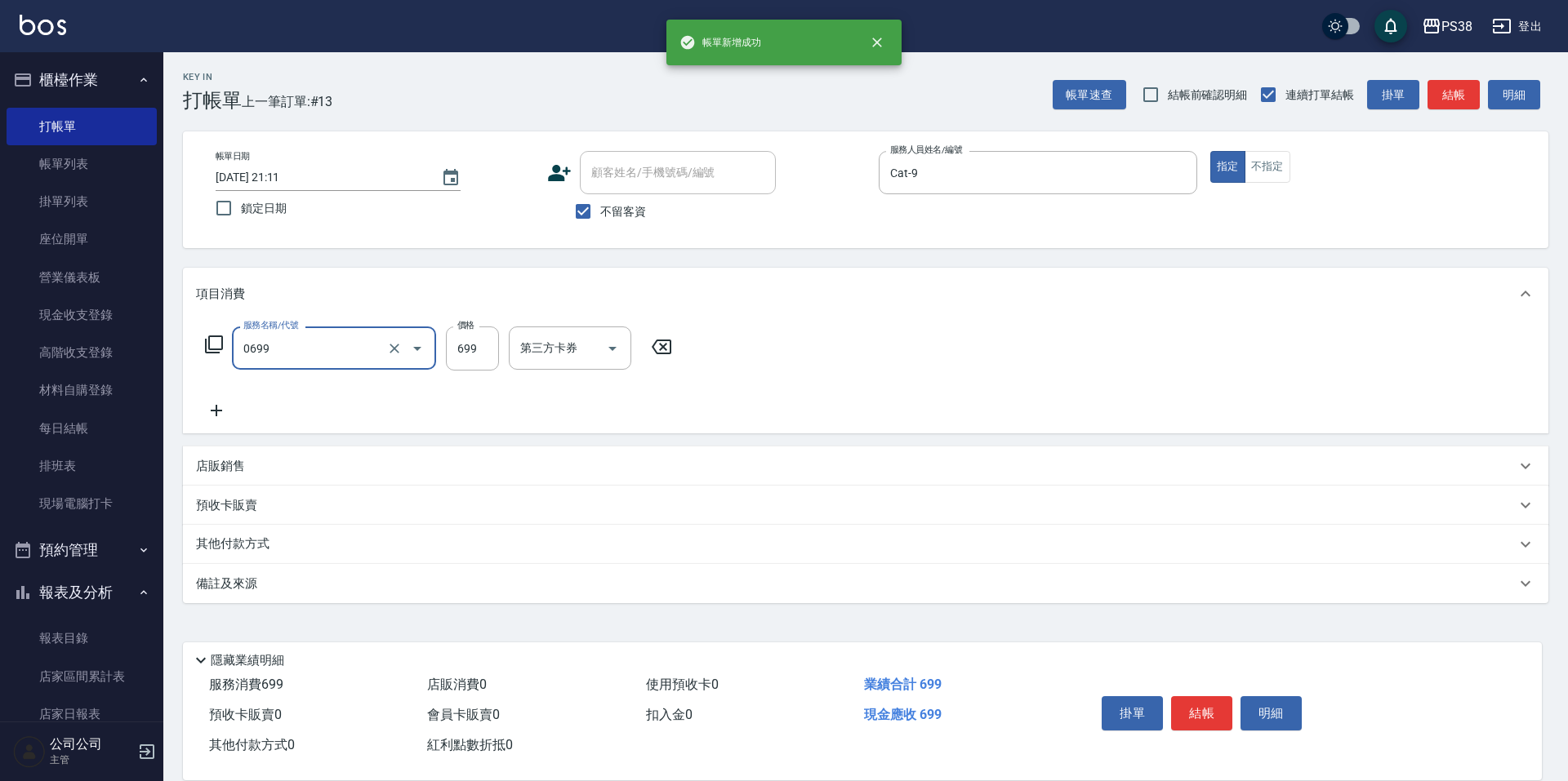
type input "spa699(0699)"
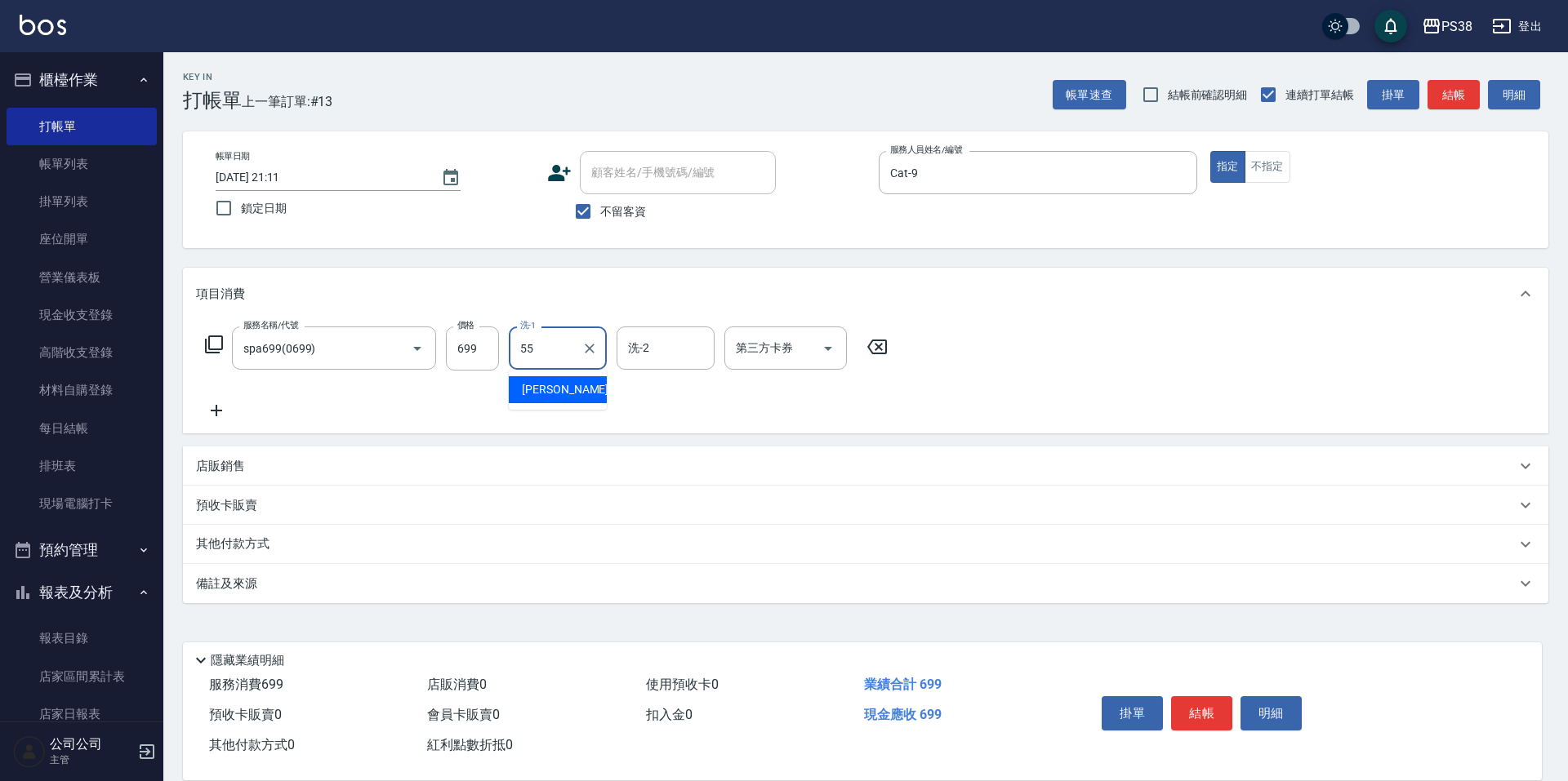
type input "彥丞-55"
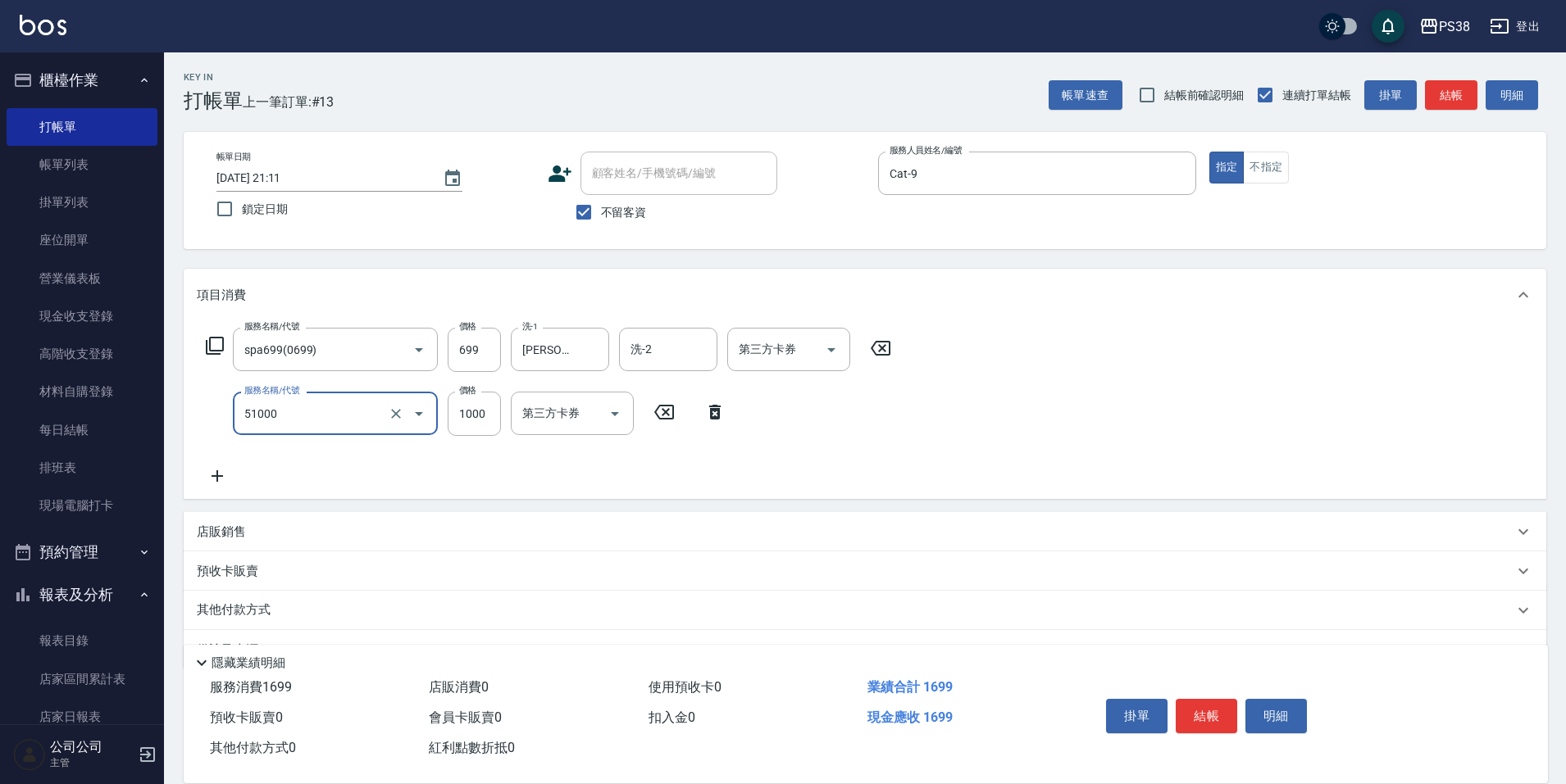
type input "染髮600以上(任意金額)(51000)"
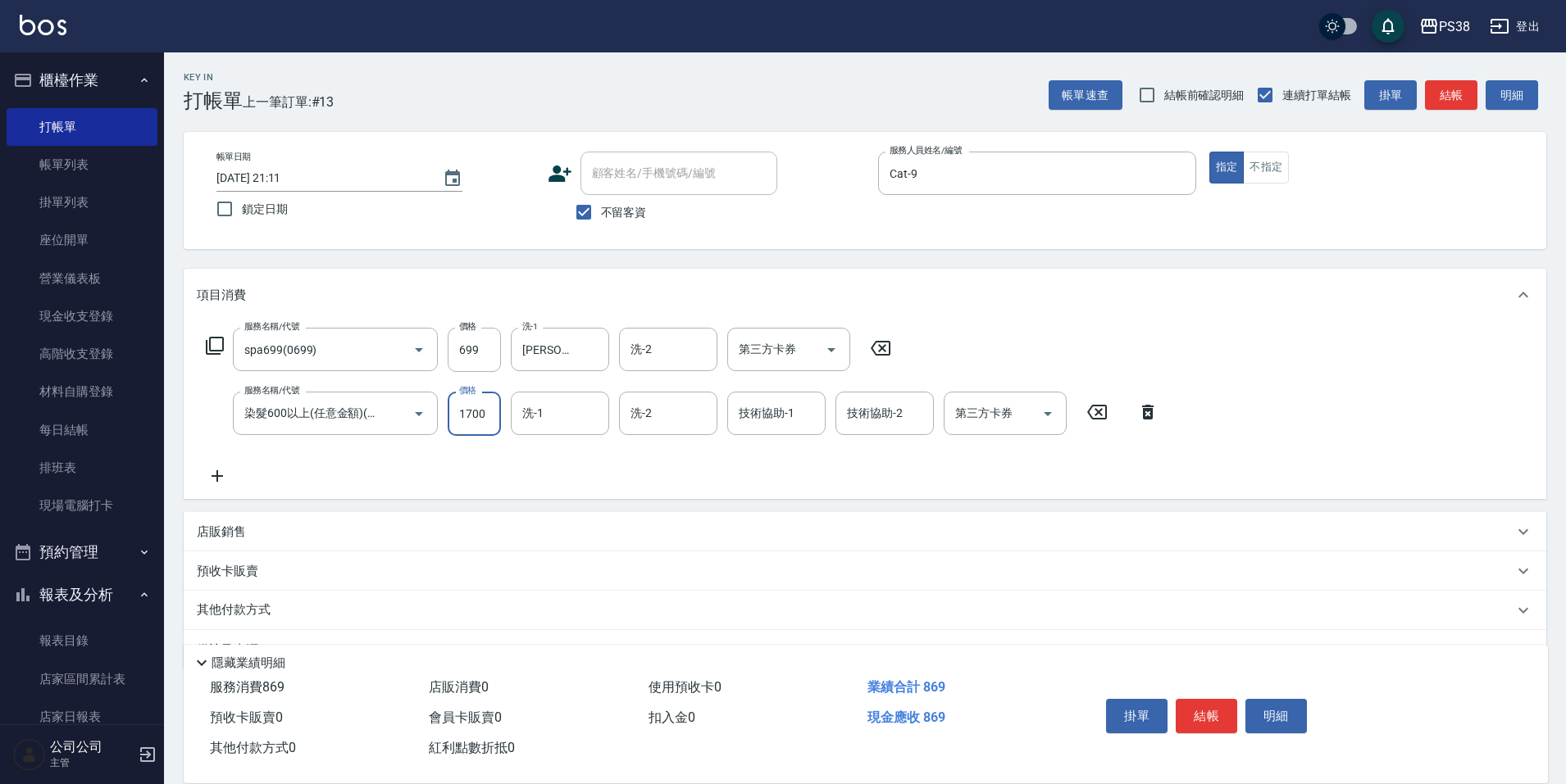
type input "1700"
type input "彥丞-55"
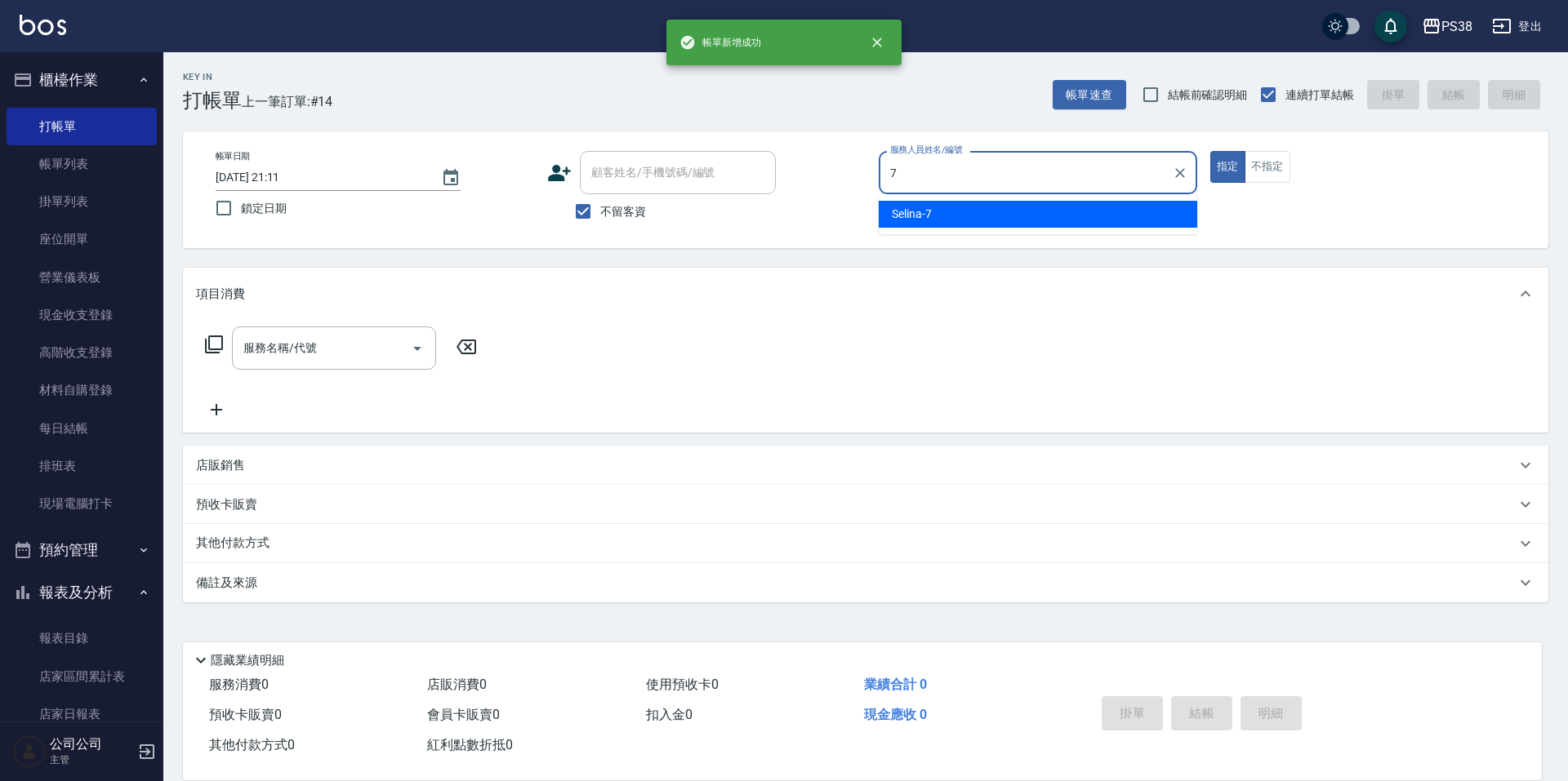
type input "Selina-7"
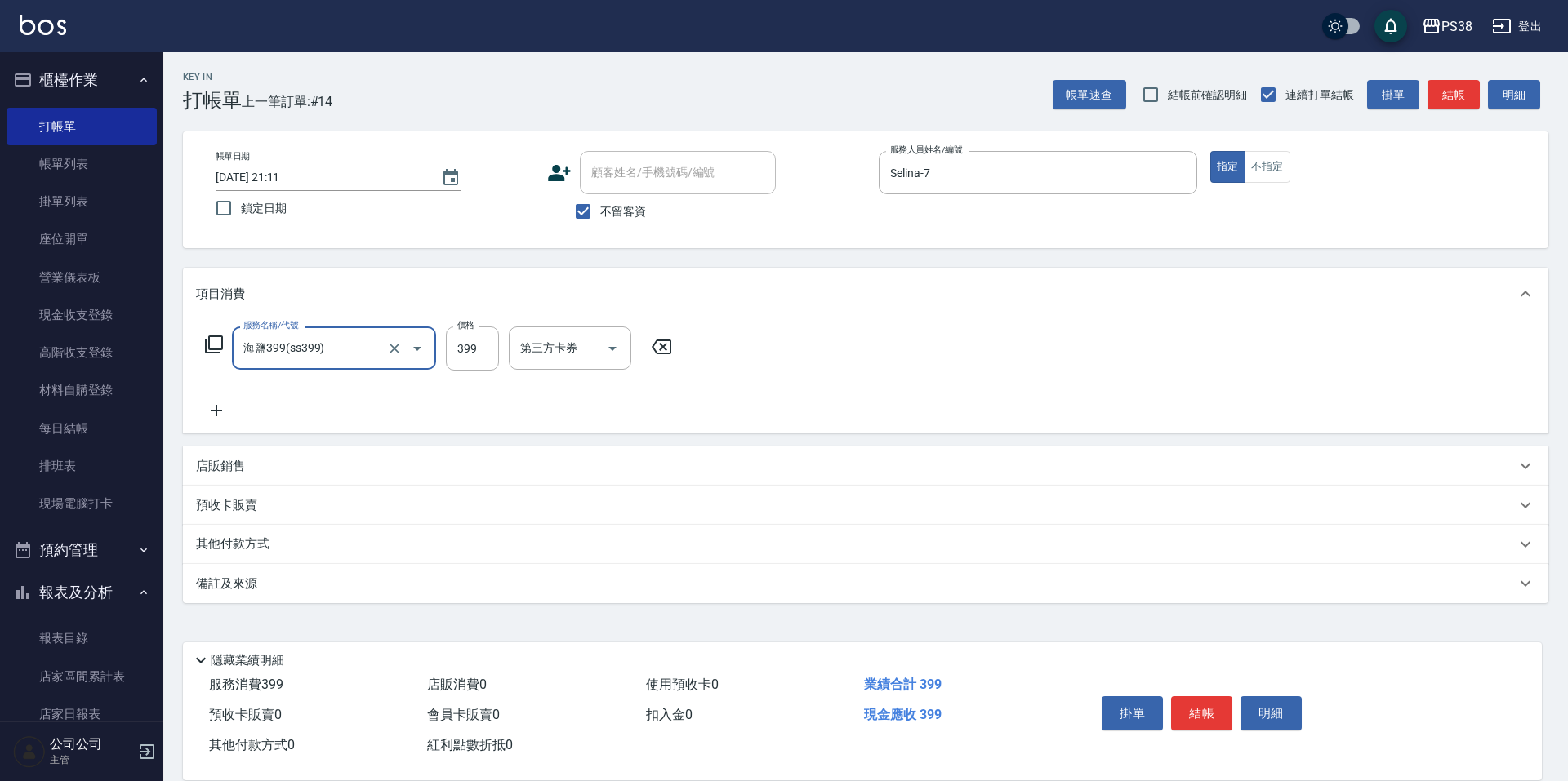
type input "海鹽399(ss399)"
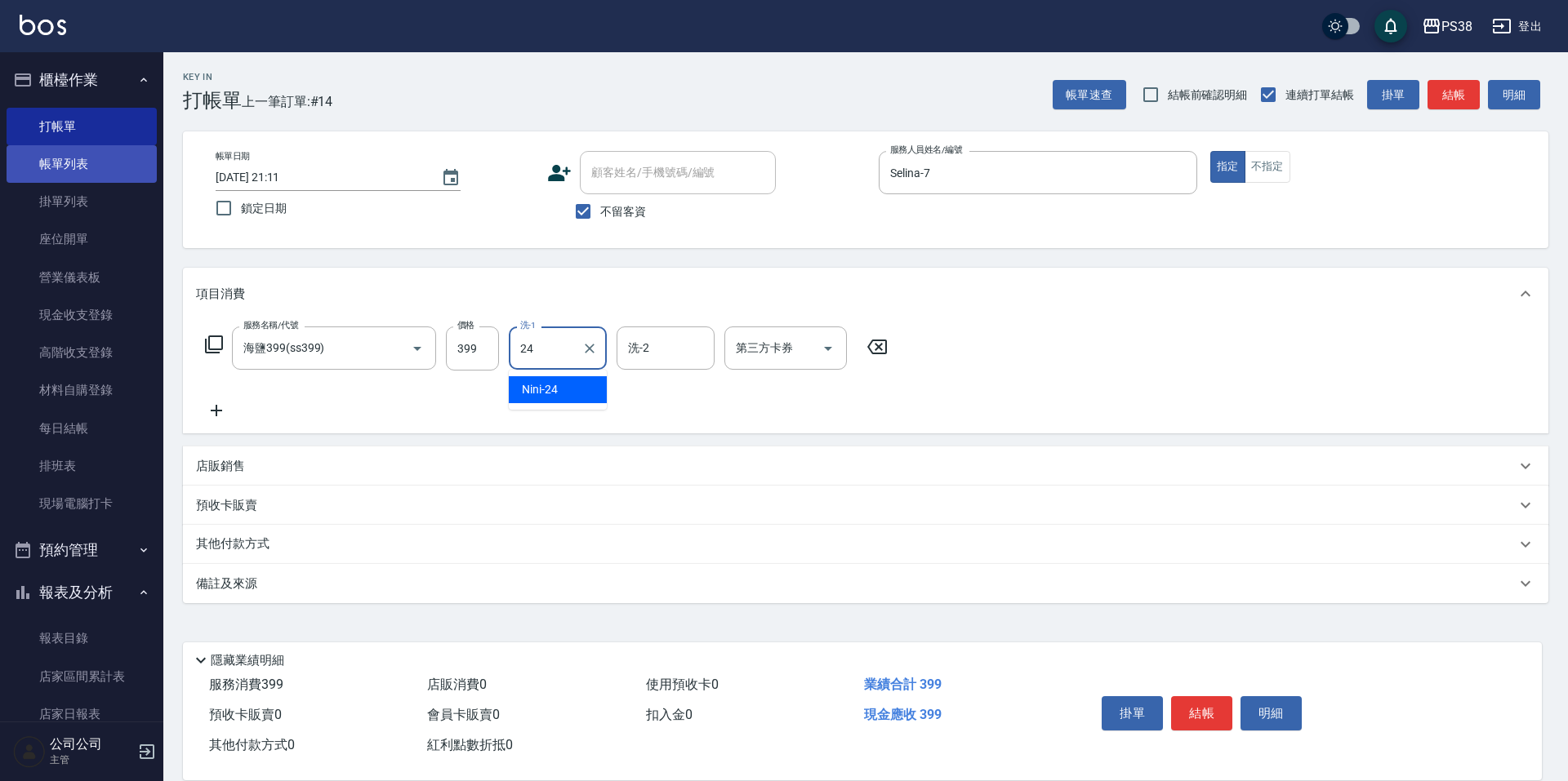
type input "24"
drag, startPoint x: 66, startPoint y: 167, endPoint x: 816, endPoint y: 347, distance: 771.3
click at [66, 167] on link "帳單列表" at bounding box center [82, 164] width 151 height 37
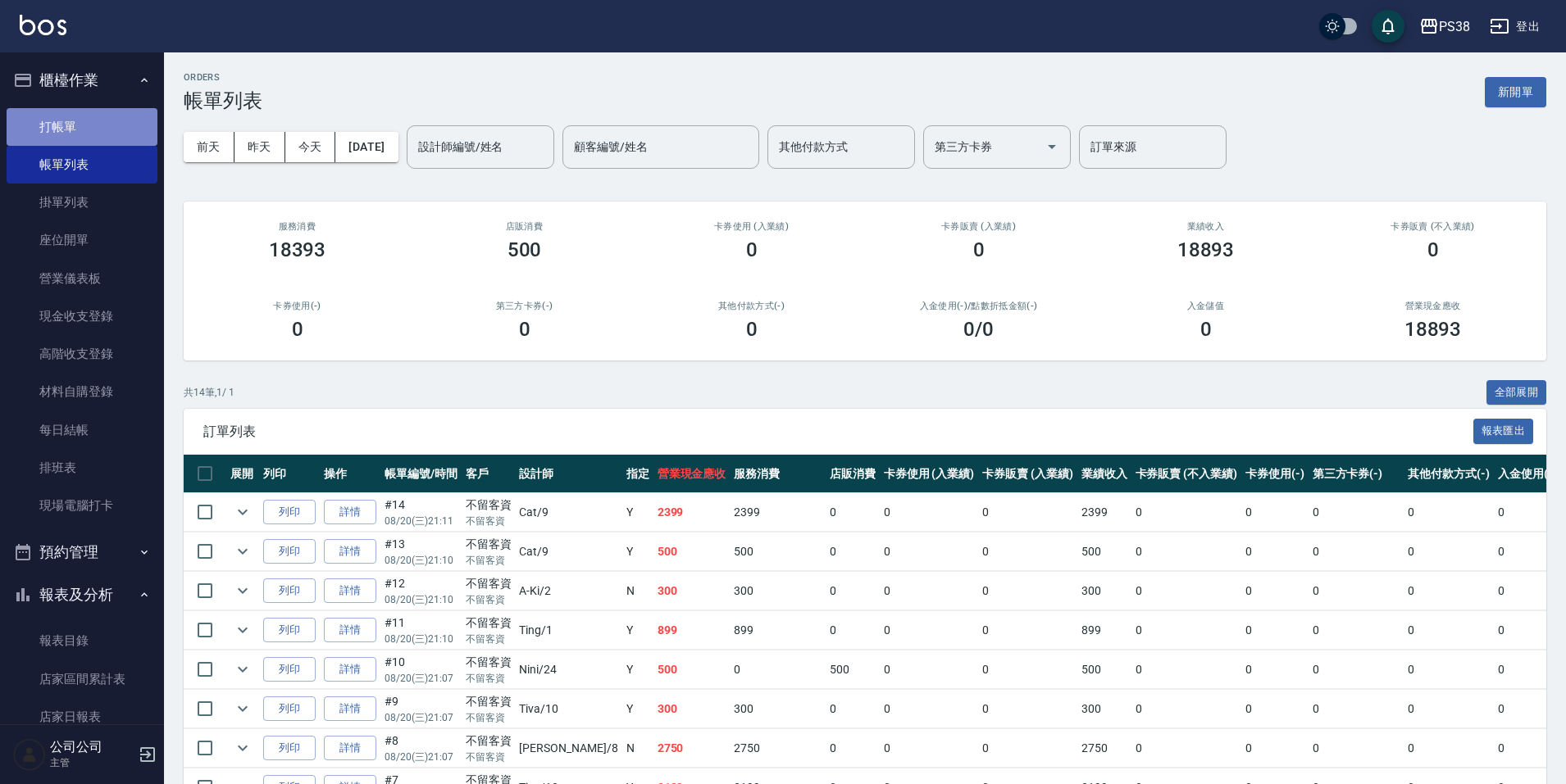
click at [89, 134] on link "打帳單" at bounding box center [82, 127] width 151 height 38
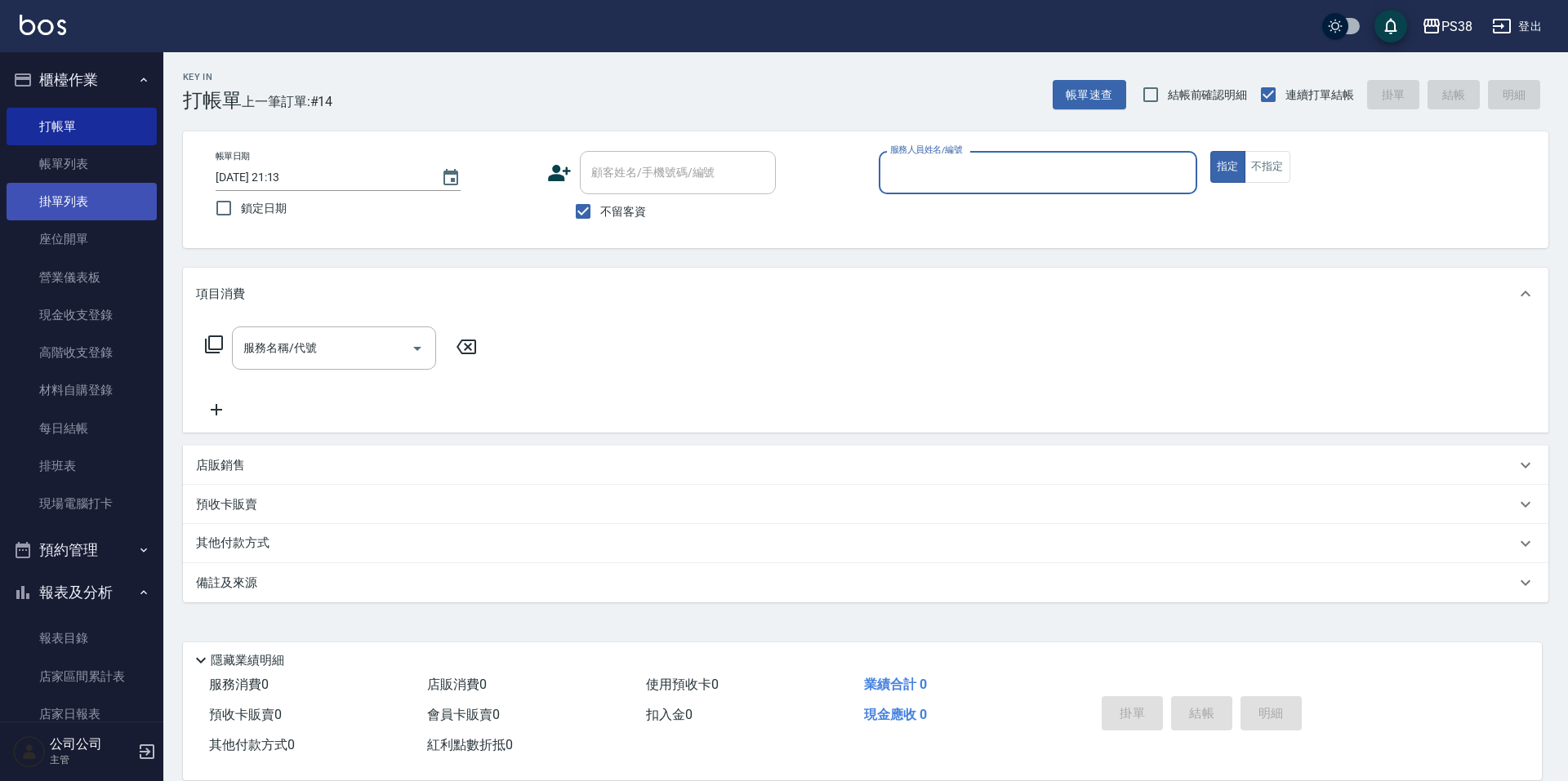
click at [96, 183] on link "掛單列表" at bounding box center [82, 201] width 151 height 37
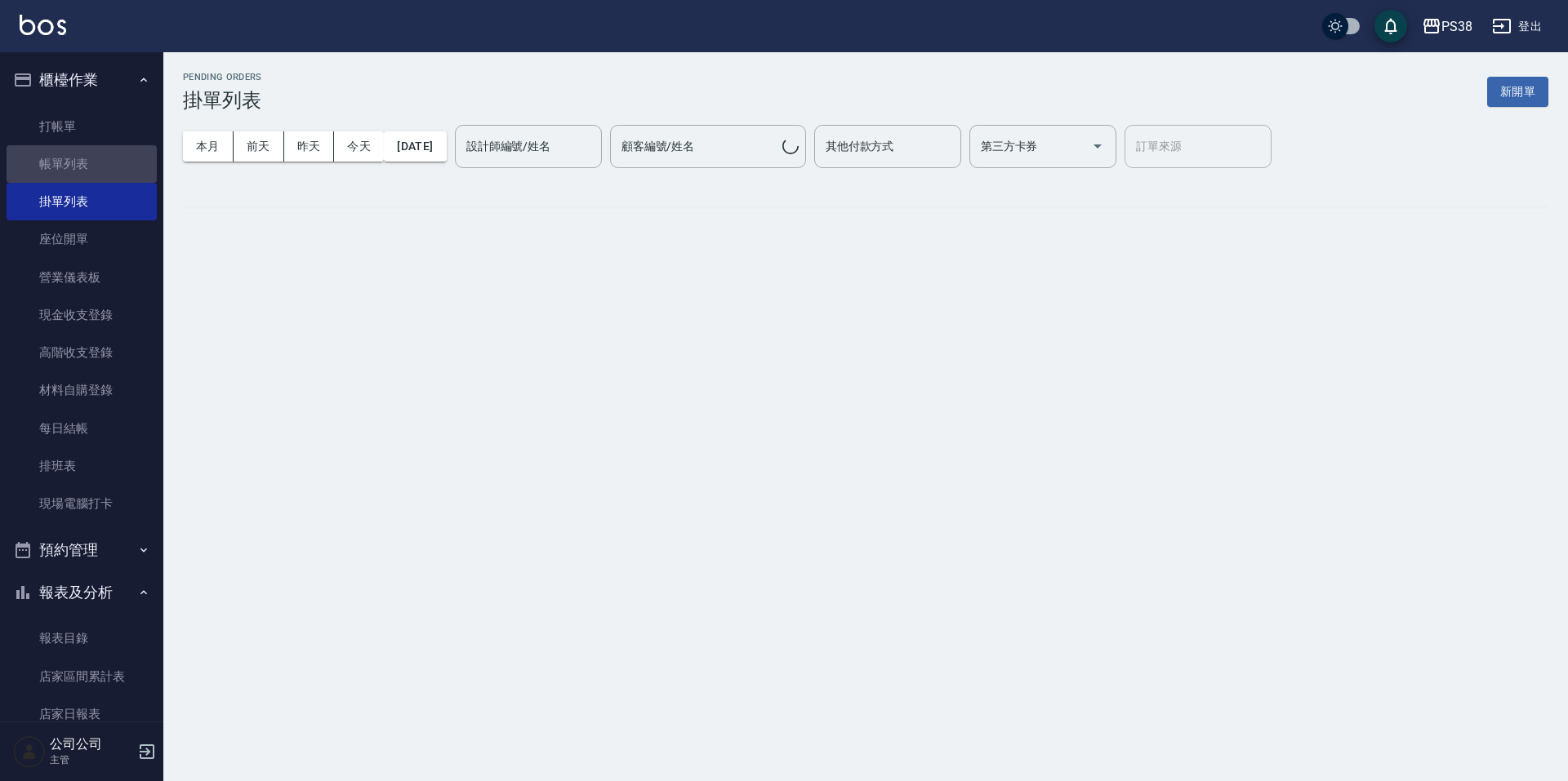
drag, startPoint x: 100, startPoint y: 164, endPoint x: 265, endPoint y: 237, distance: 180.4
click at [100, 164] on link "帳單列表" at bounding box center [82, 164] width 151 height 37
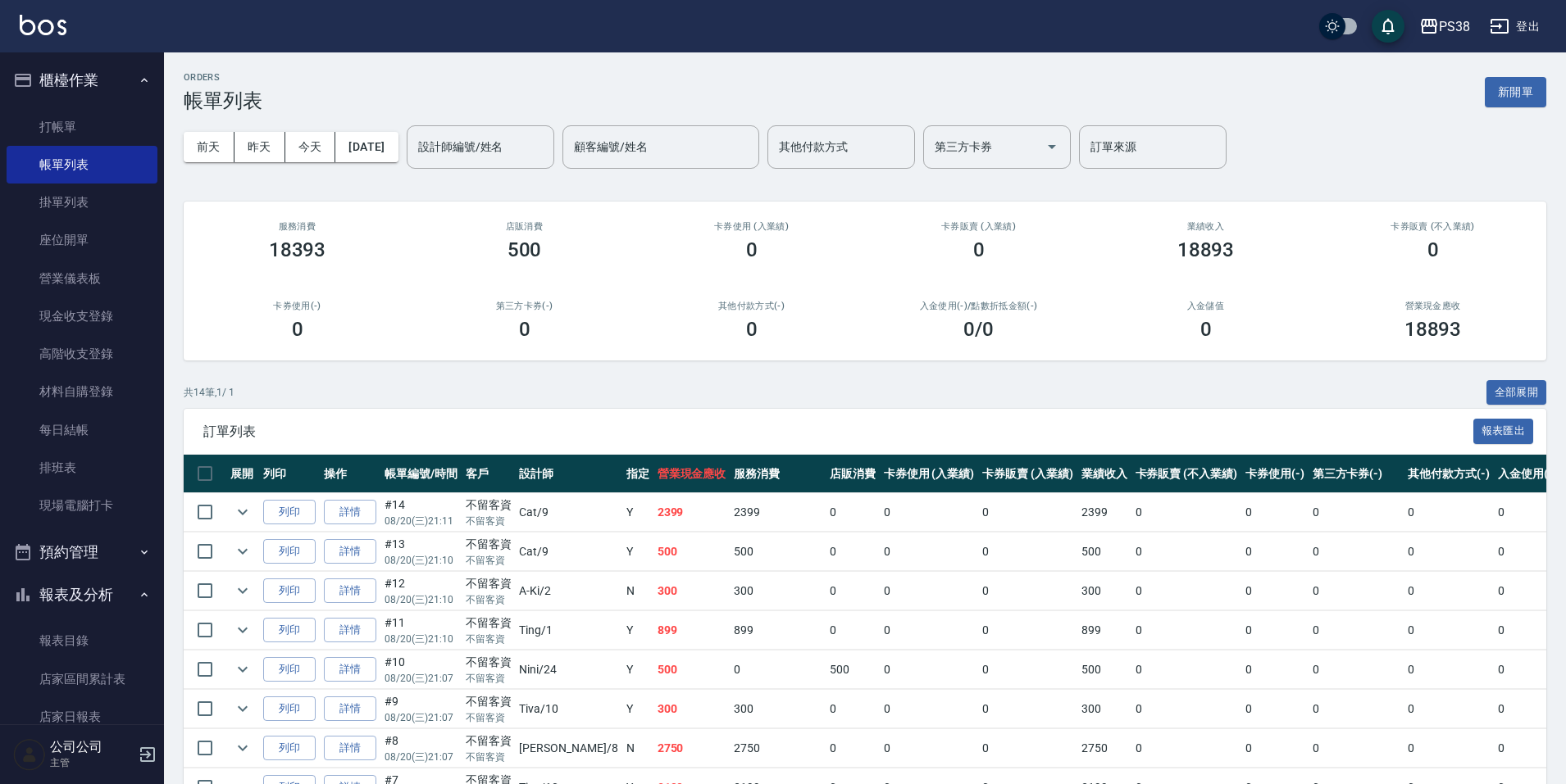
click at [454, 537] on td "#13 08/20 (三) 21:10" at bounding box center [421, 552] width 81 height 38
click at [60, 117] on link "打帳單" at bounding box center [82, 127] width 151 height 38
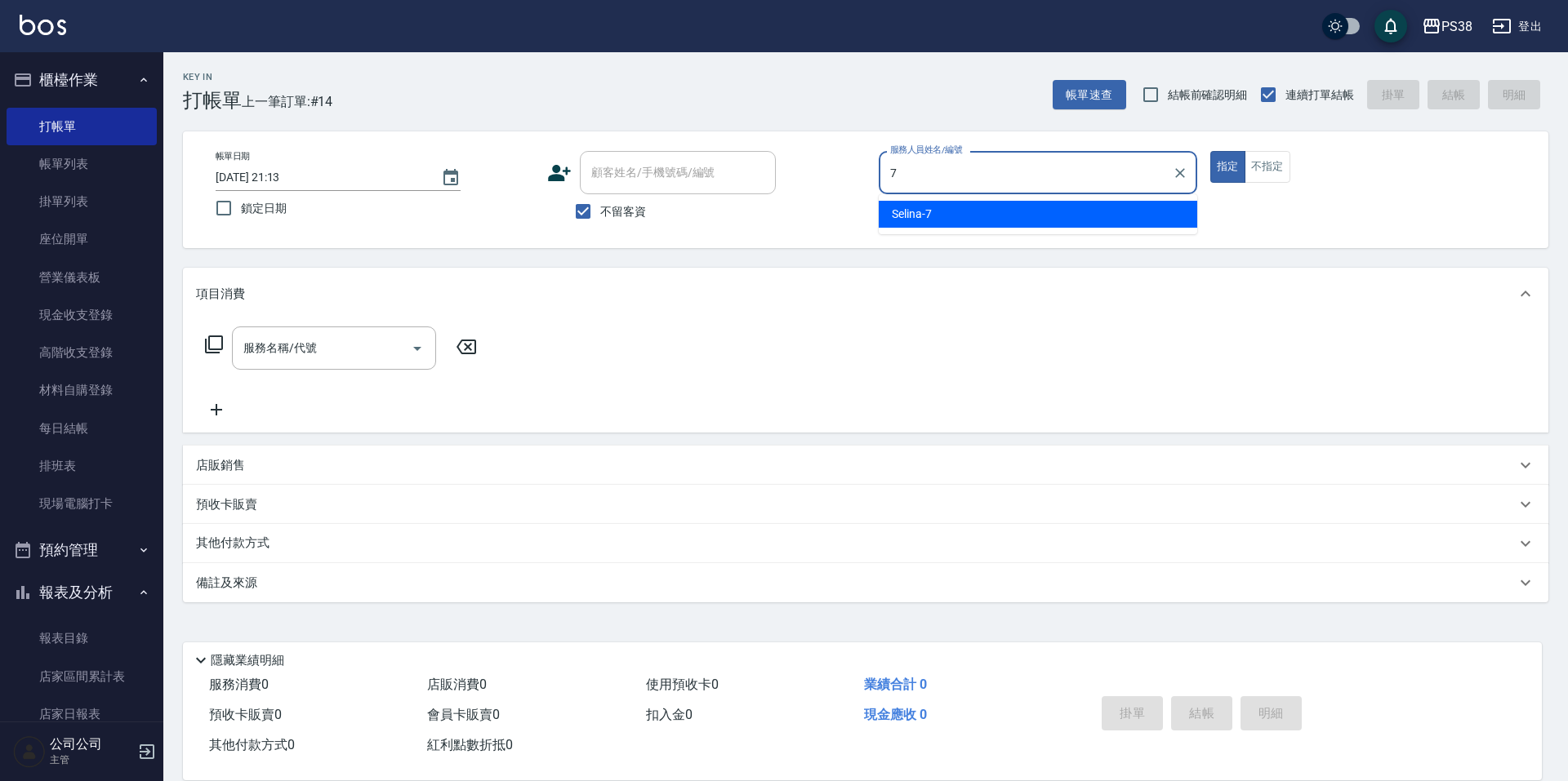
type input "Selina-7"
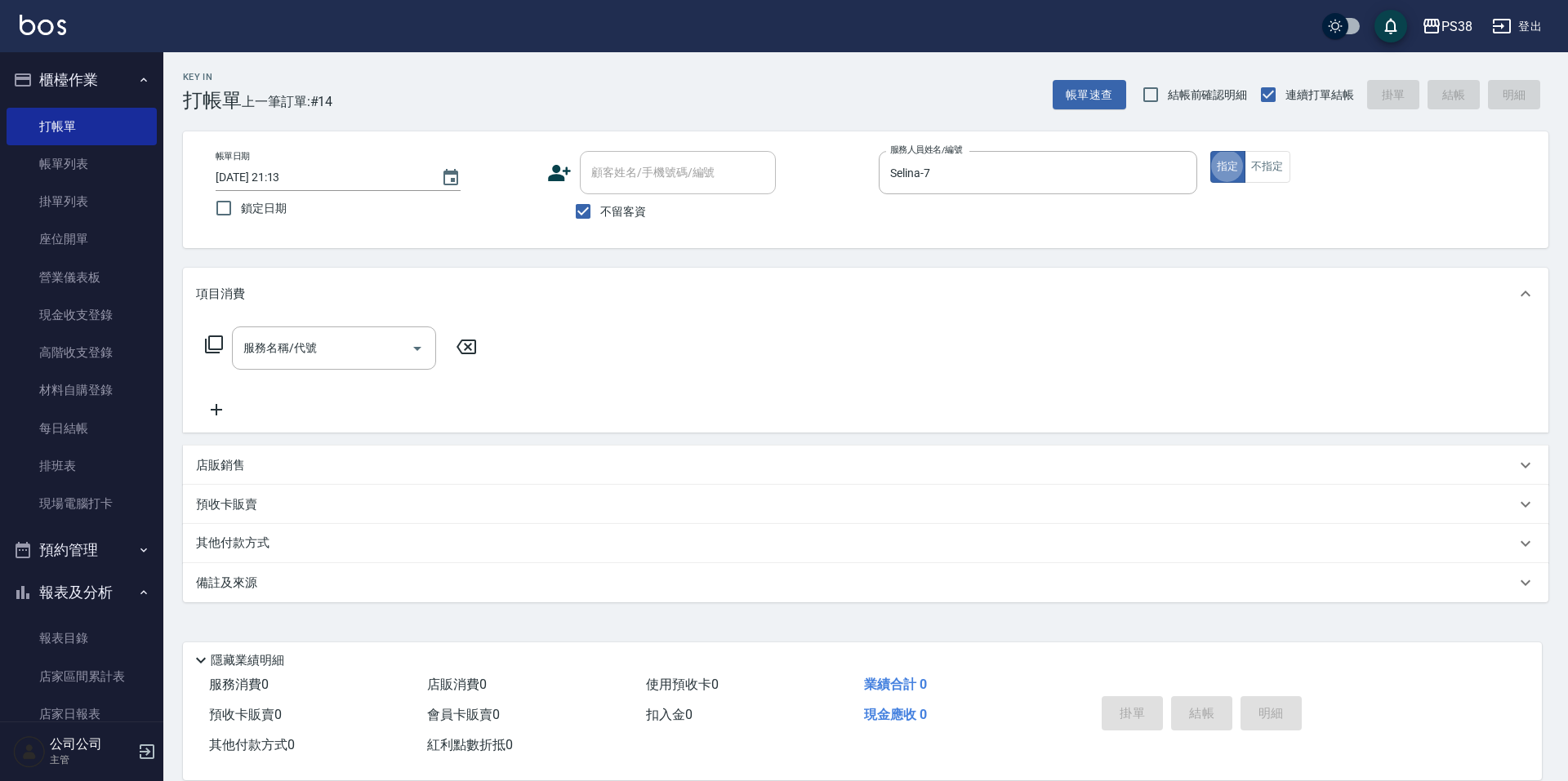
type button "true"
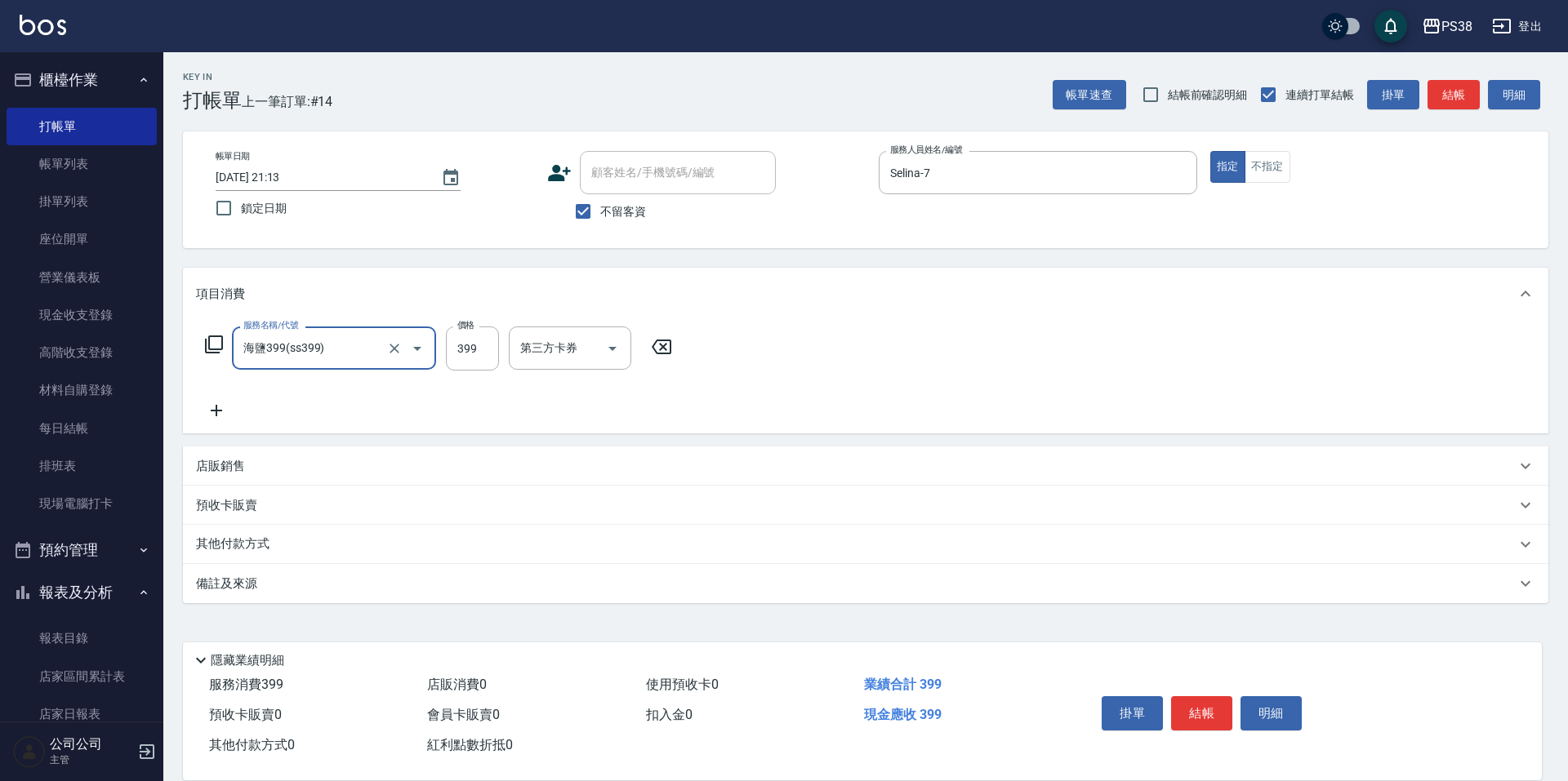
type input "海鹽399(ss399)"
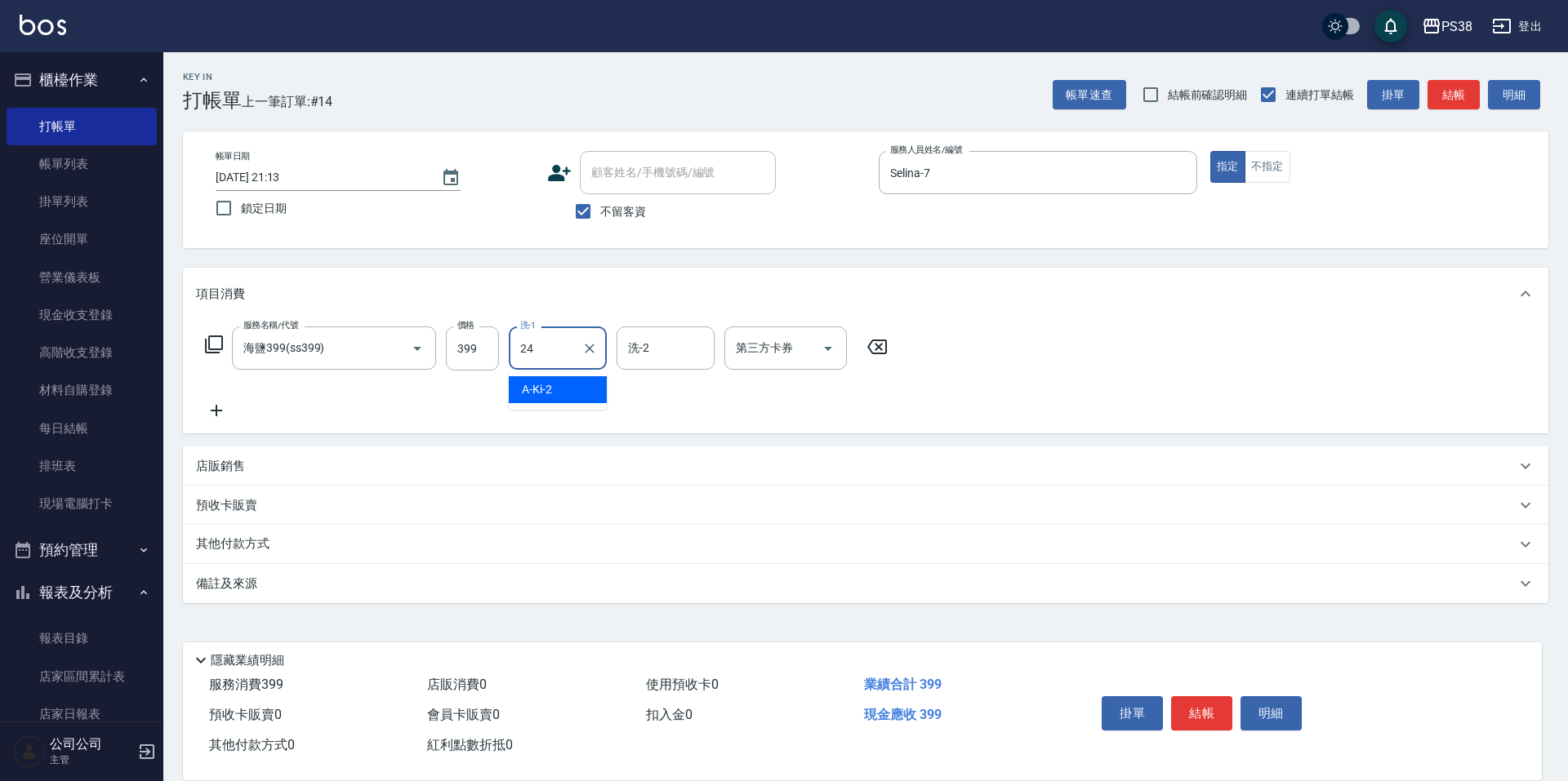
type input "Nini-24"
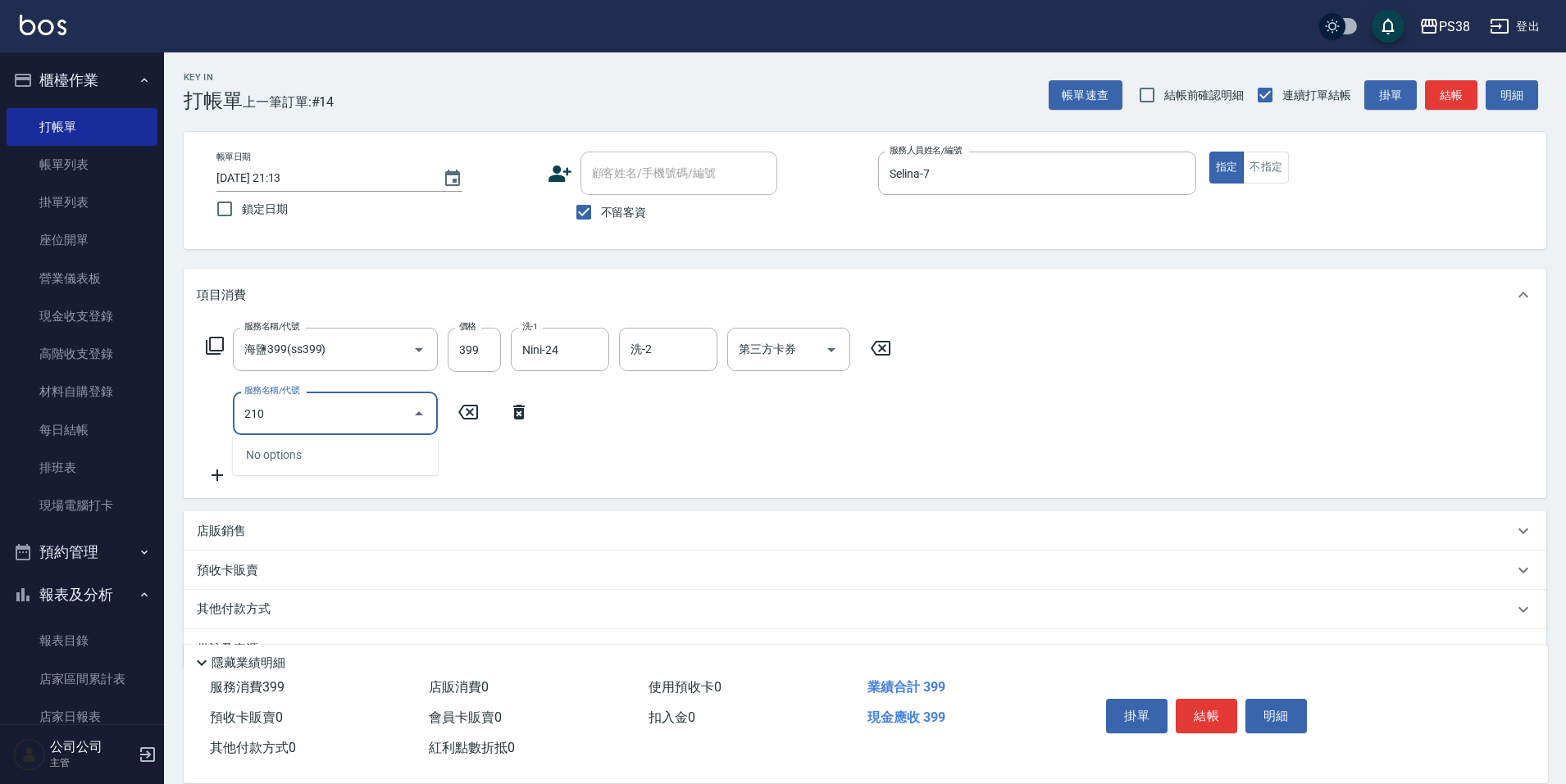
type input "2100"
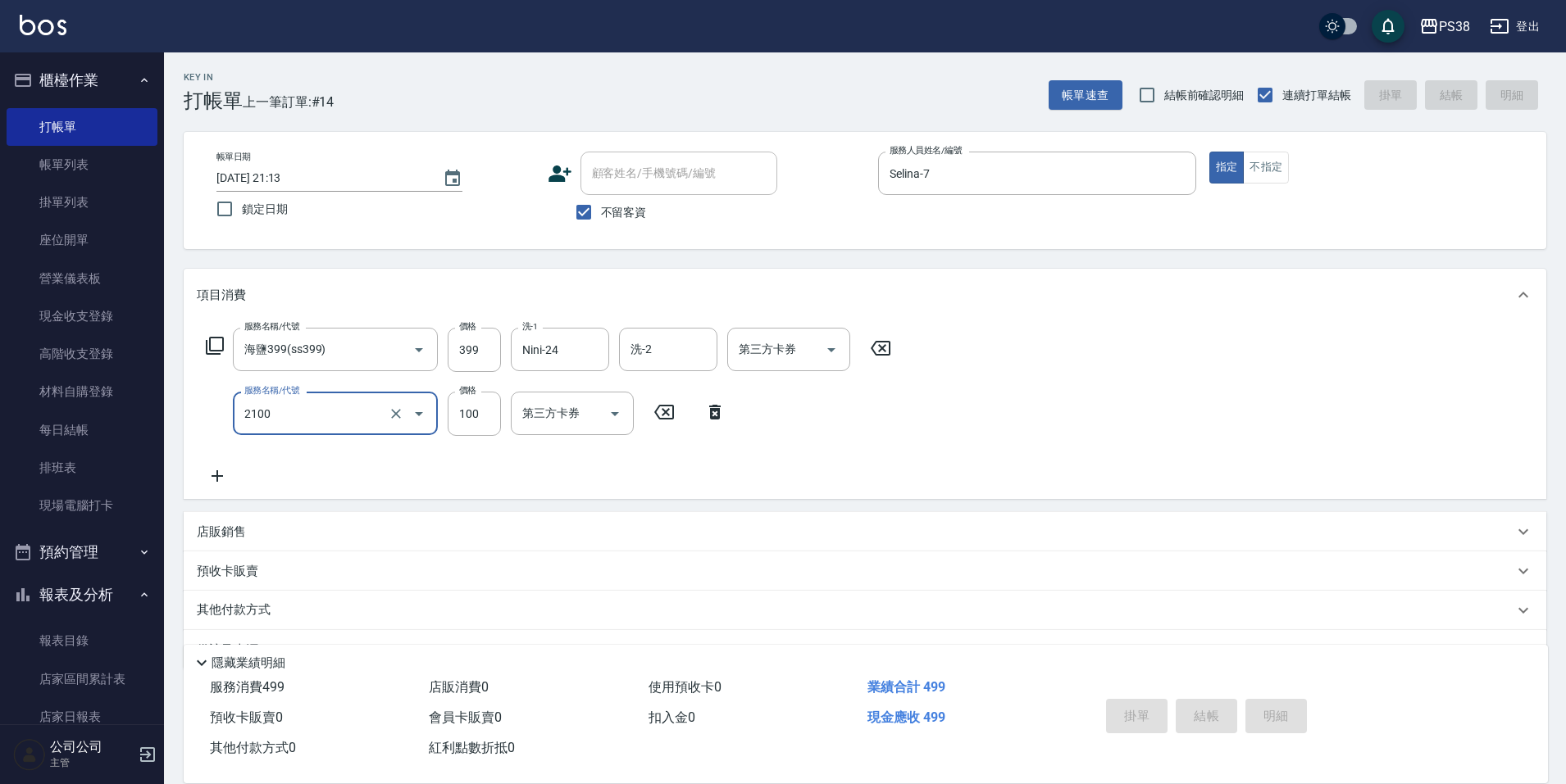
type input "2025/08/20 21:14"
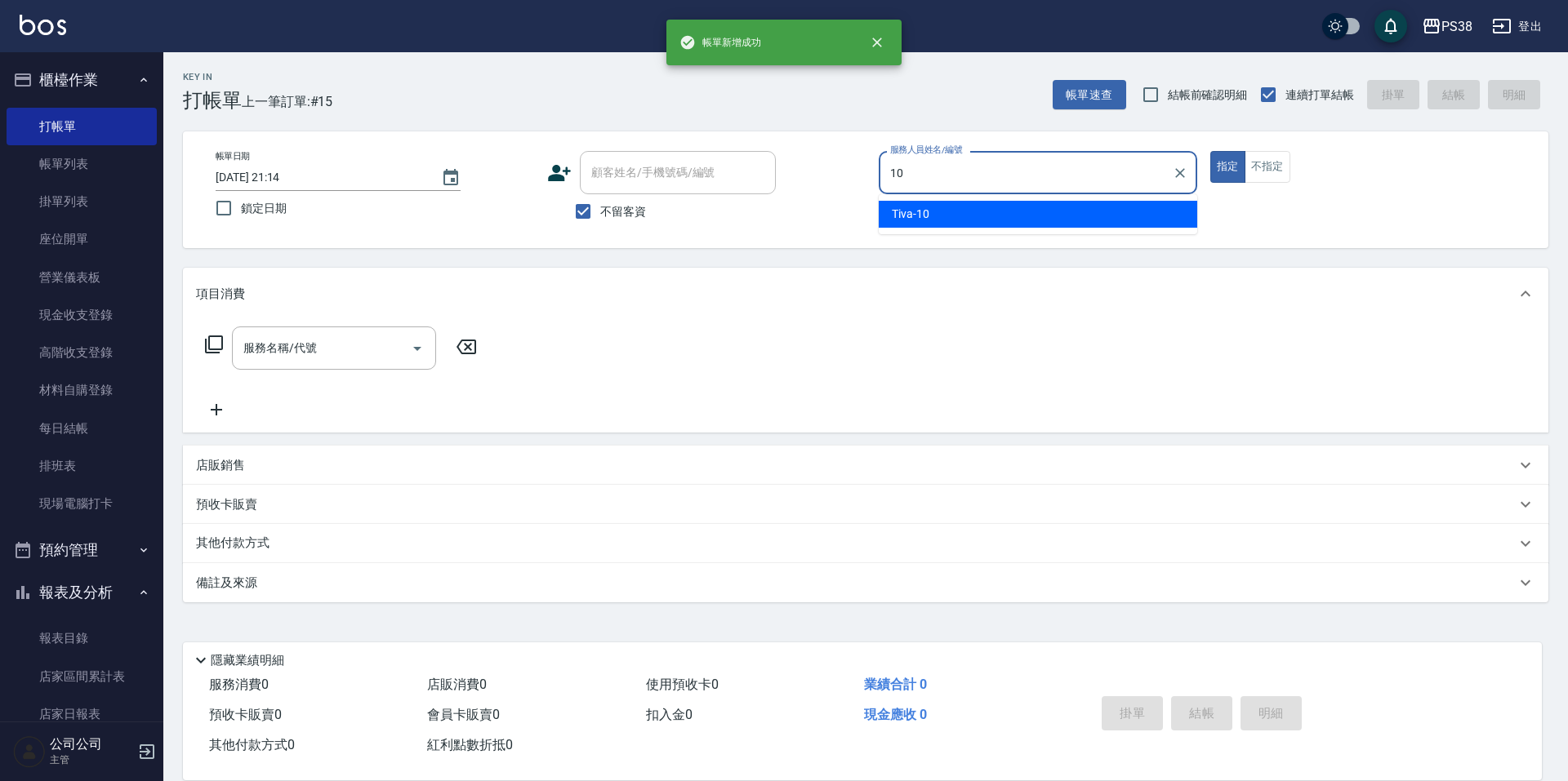
type input "Tiva-10"
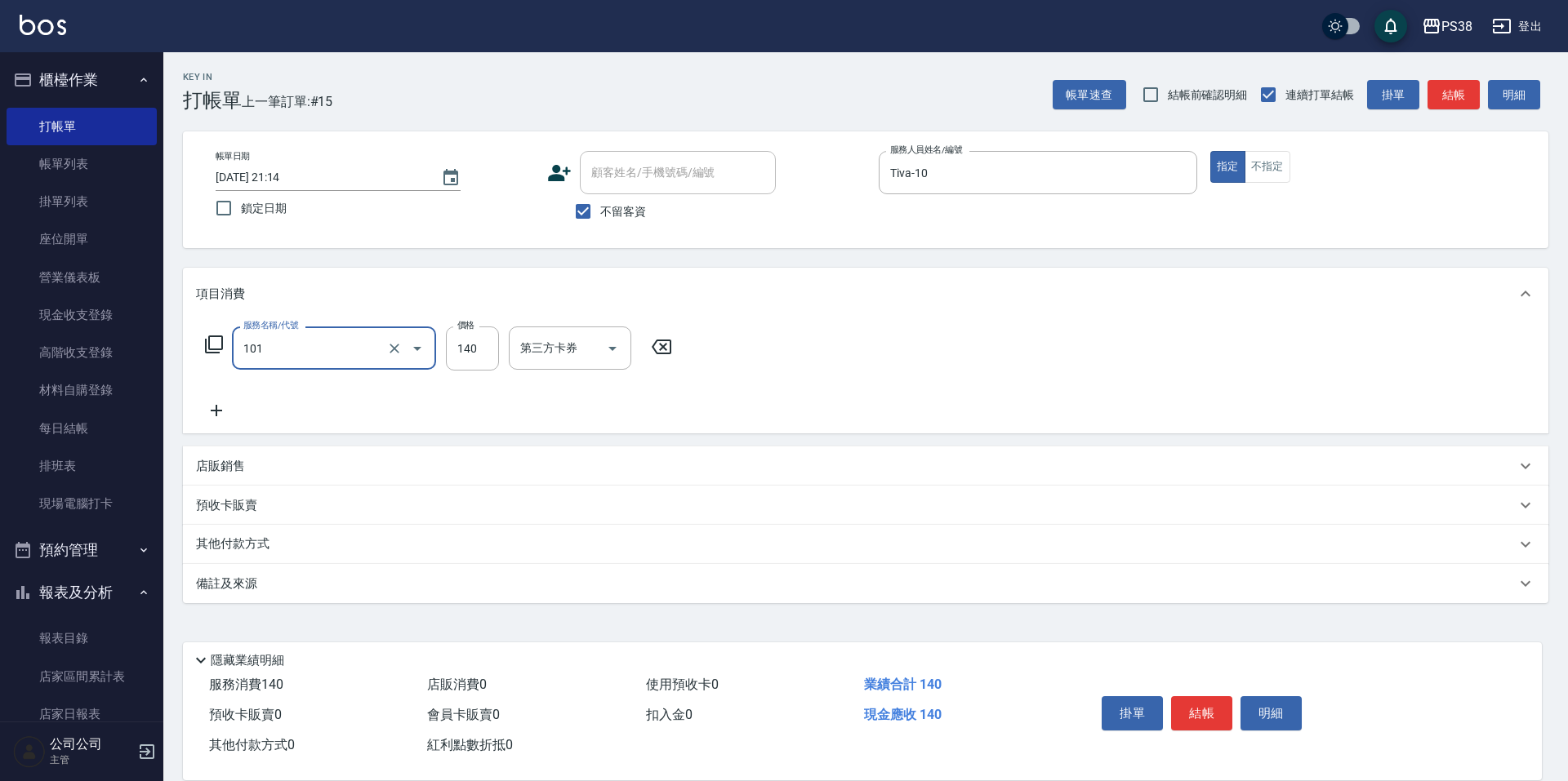
type input "洗髮(101)"
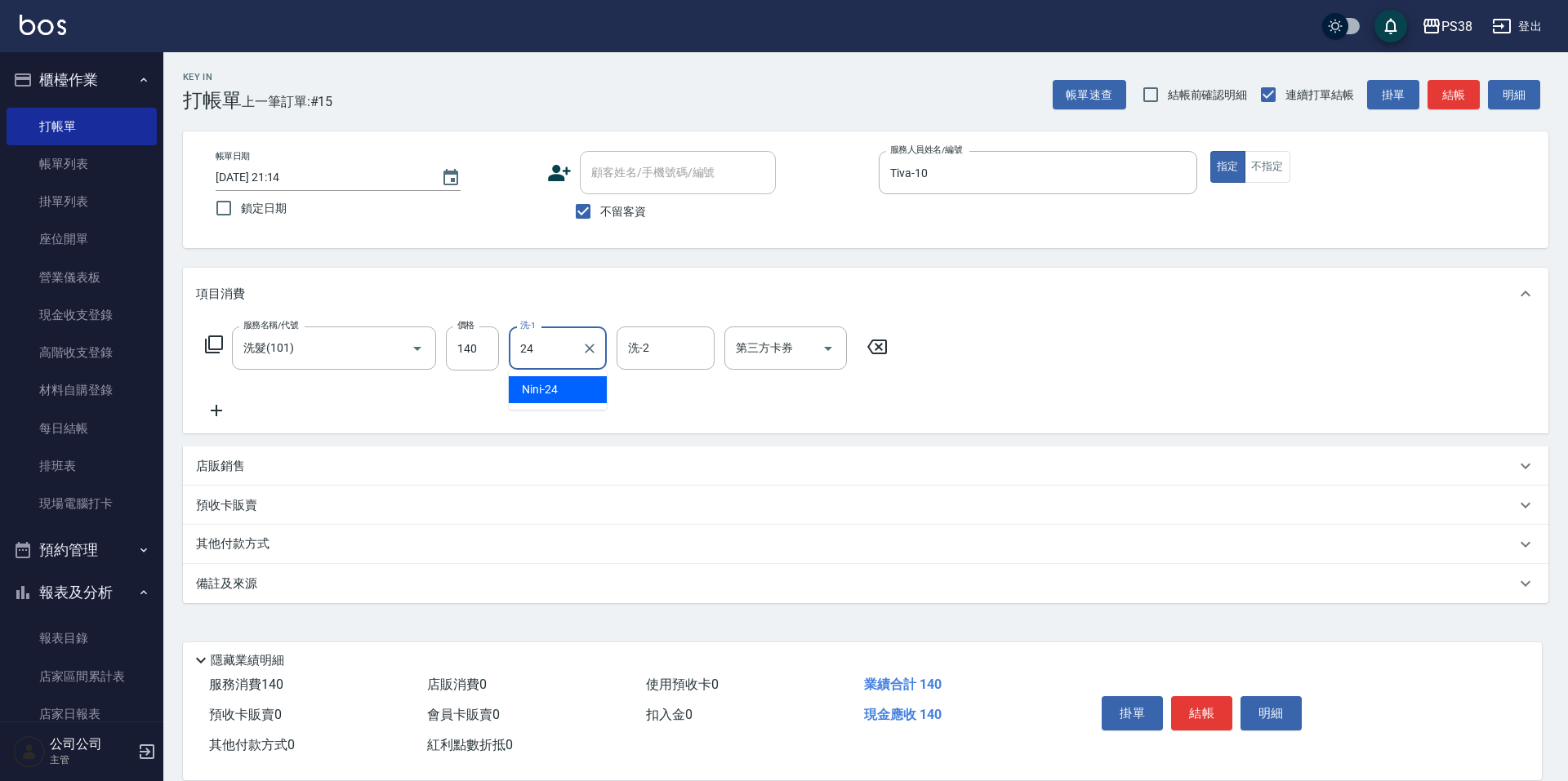
type input "Nini-24"
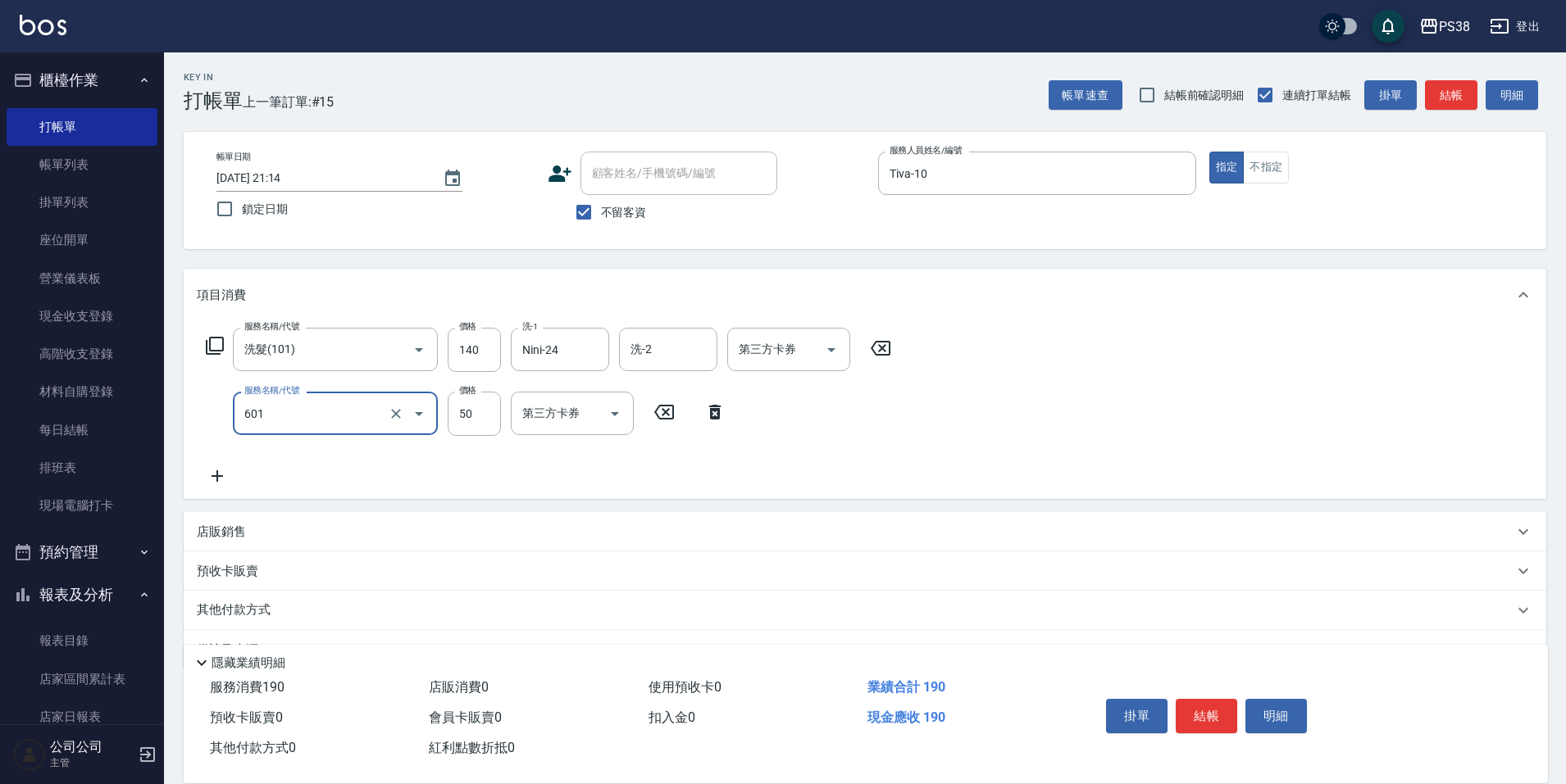
type input "精油50(601)"
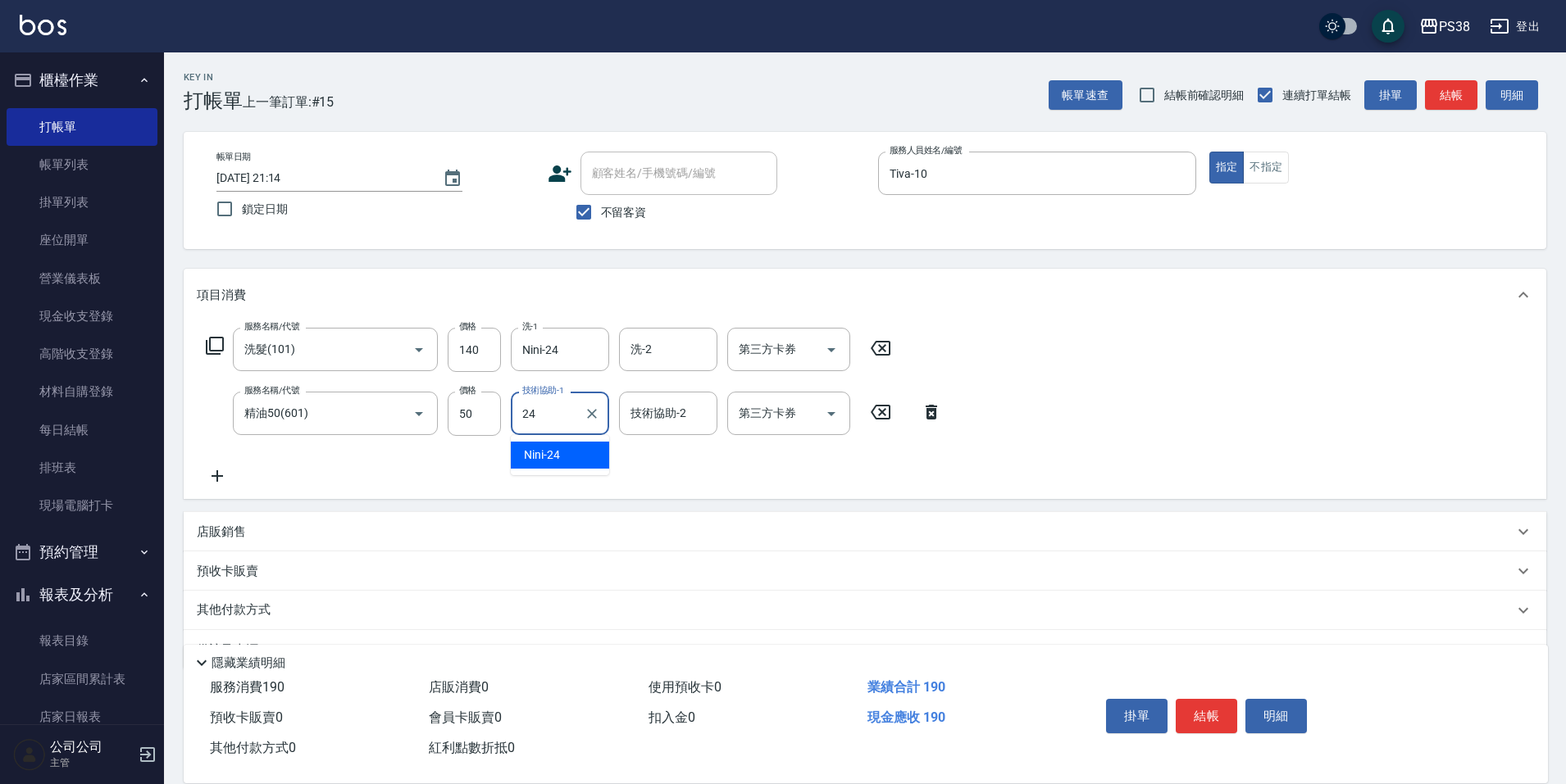
type input "Nini-24"
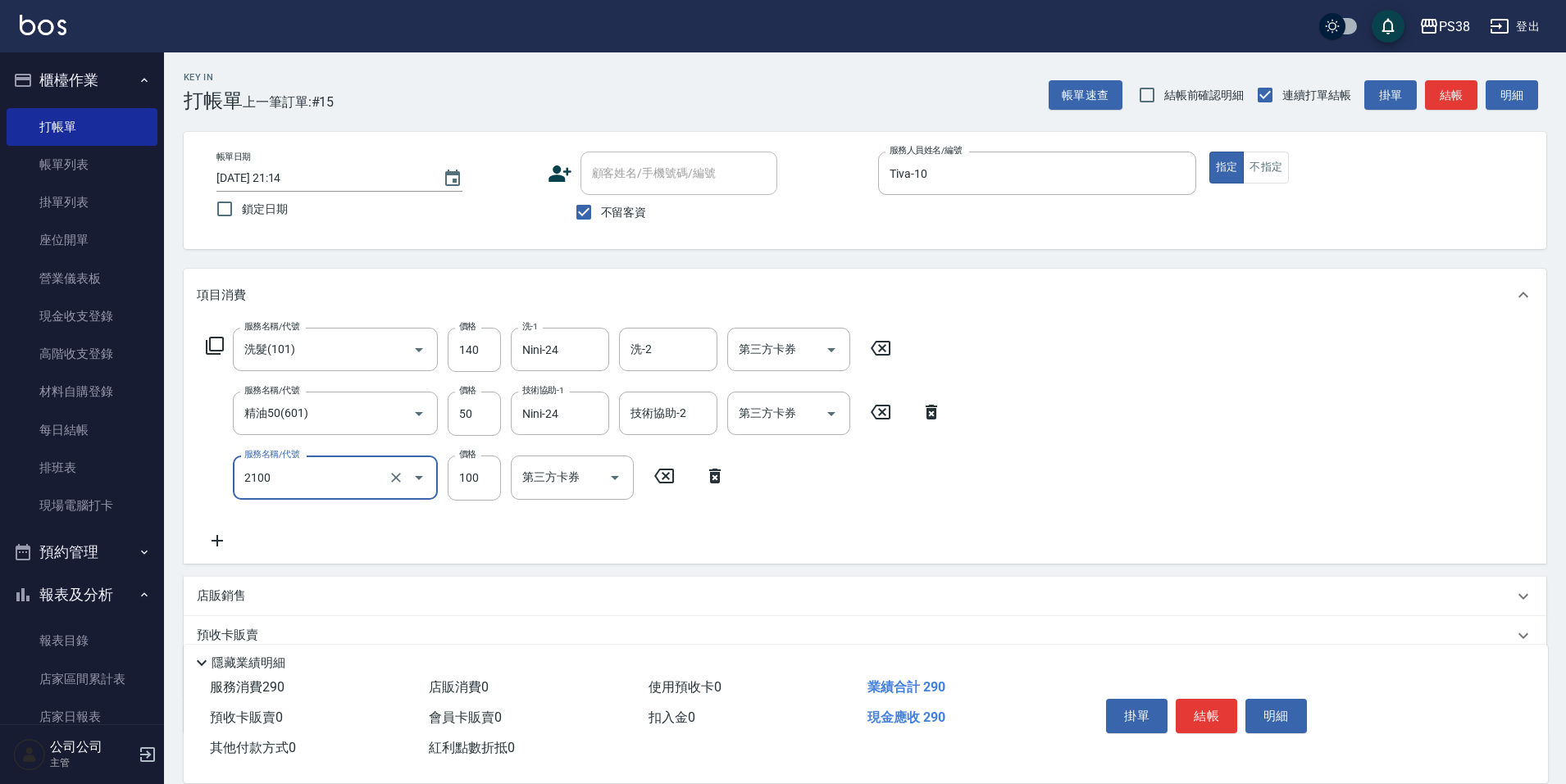
type input "剪髮與造型(任意金額)(2100)"
type input "190"
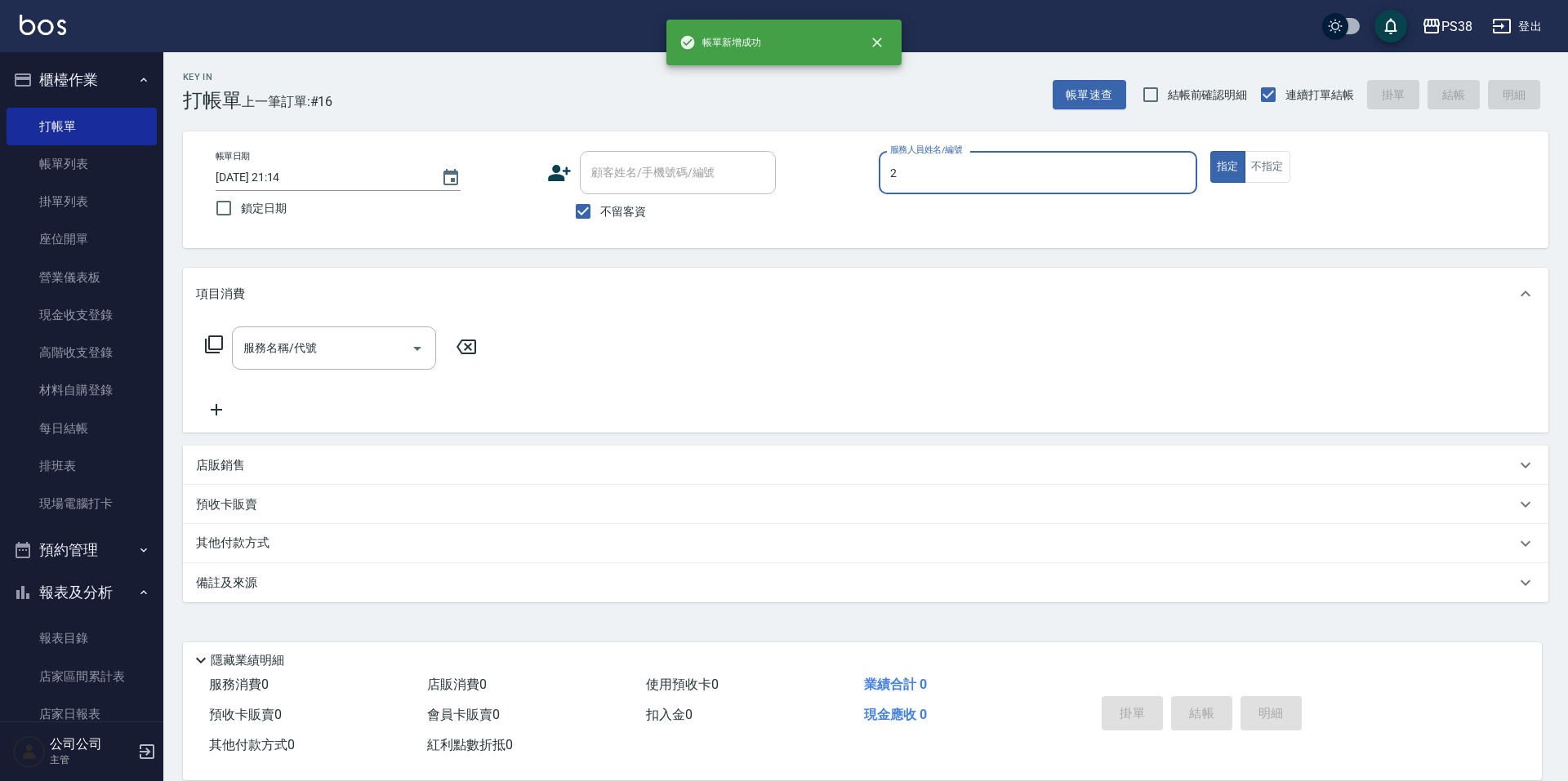
type input "A-Ki-2"
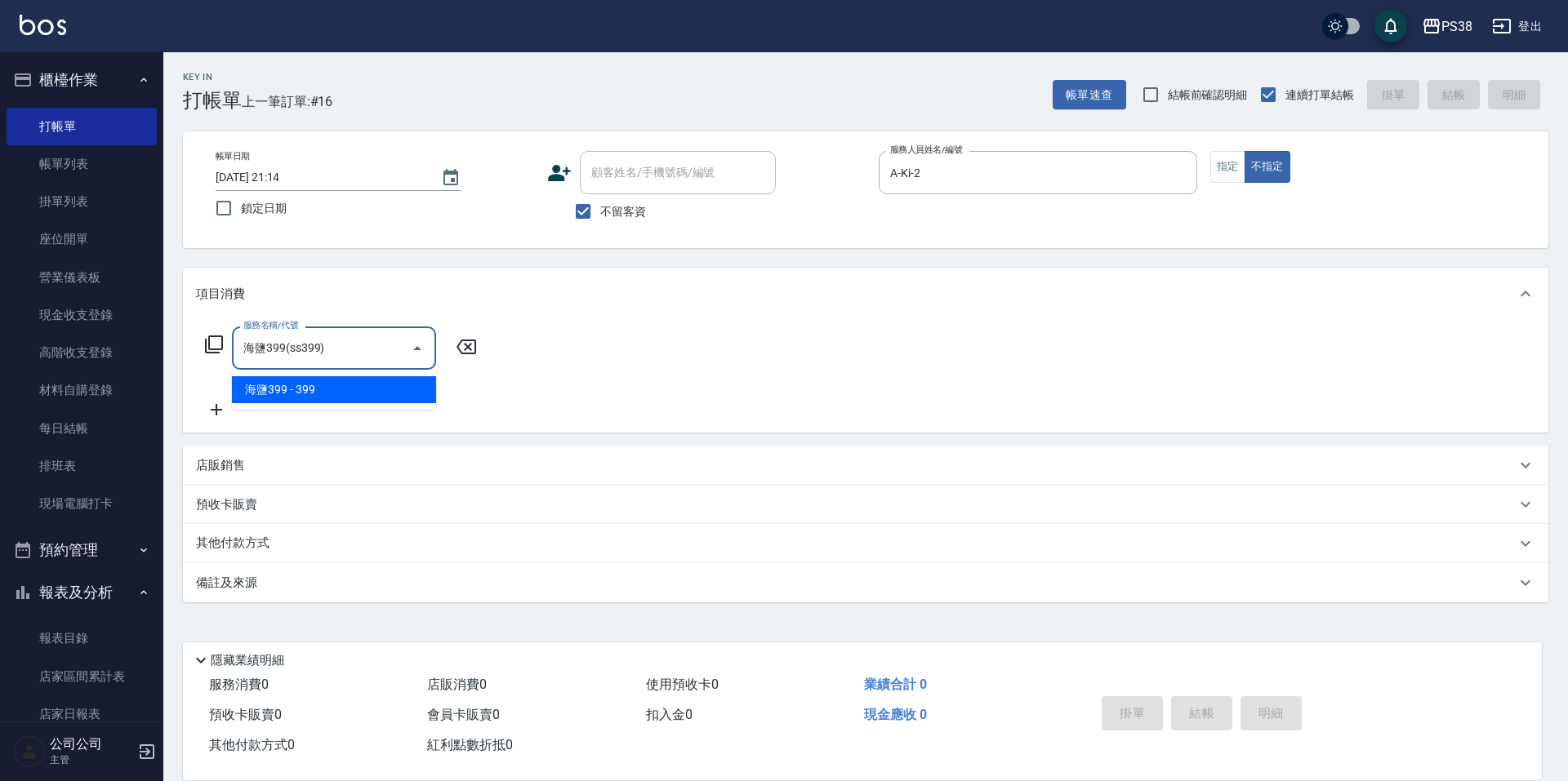
type input "海鹽399(ss399)"
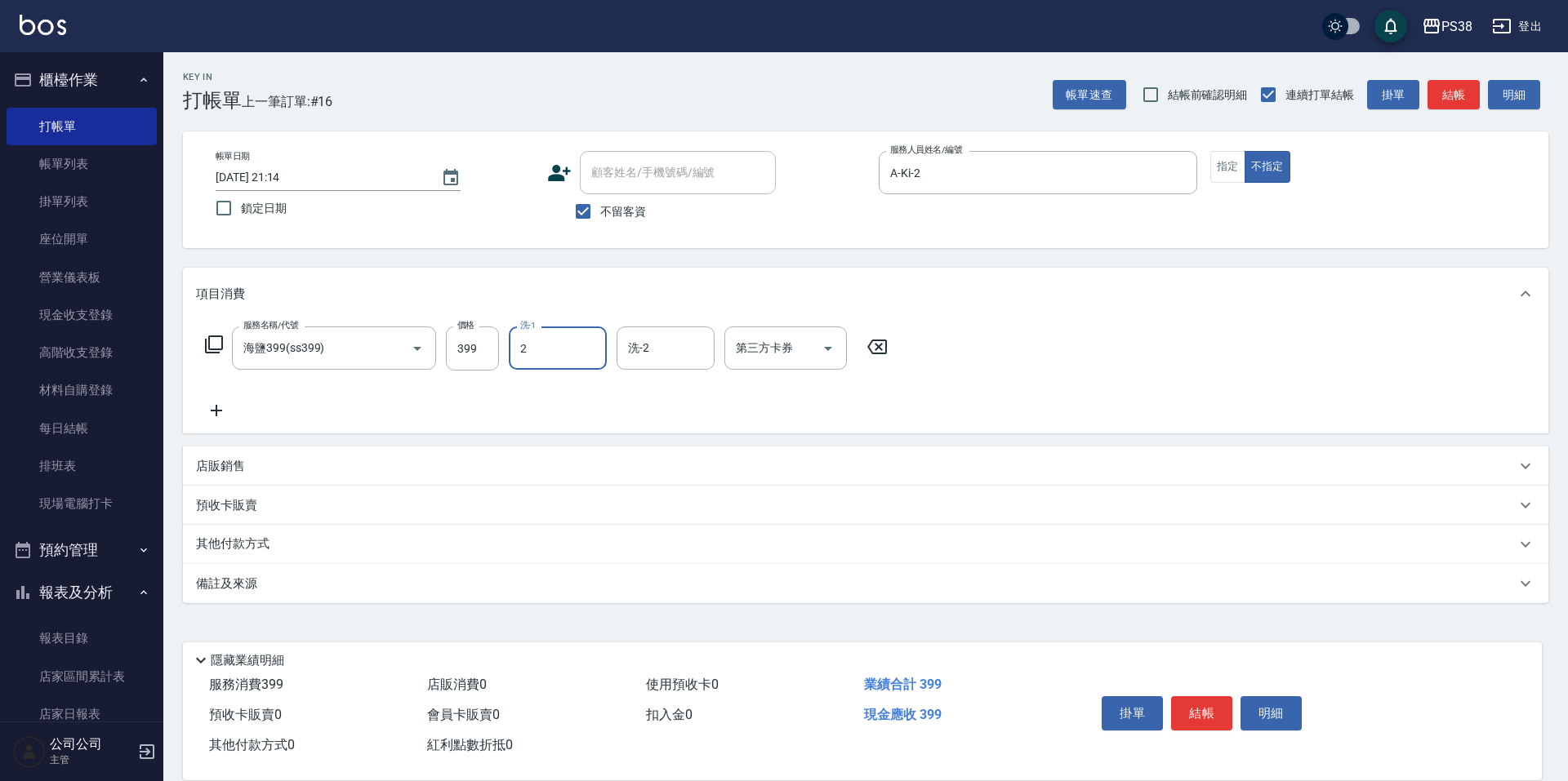
type input "A-Ki-2"
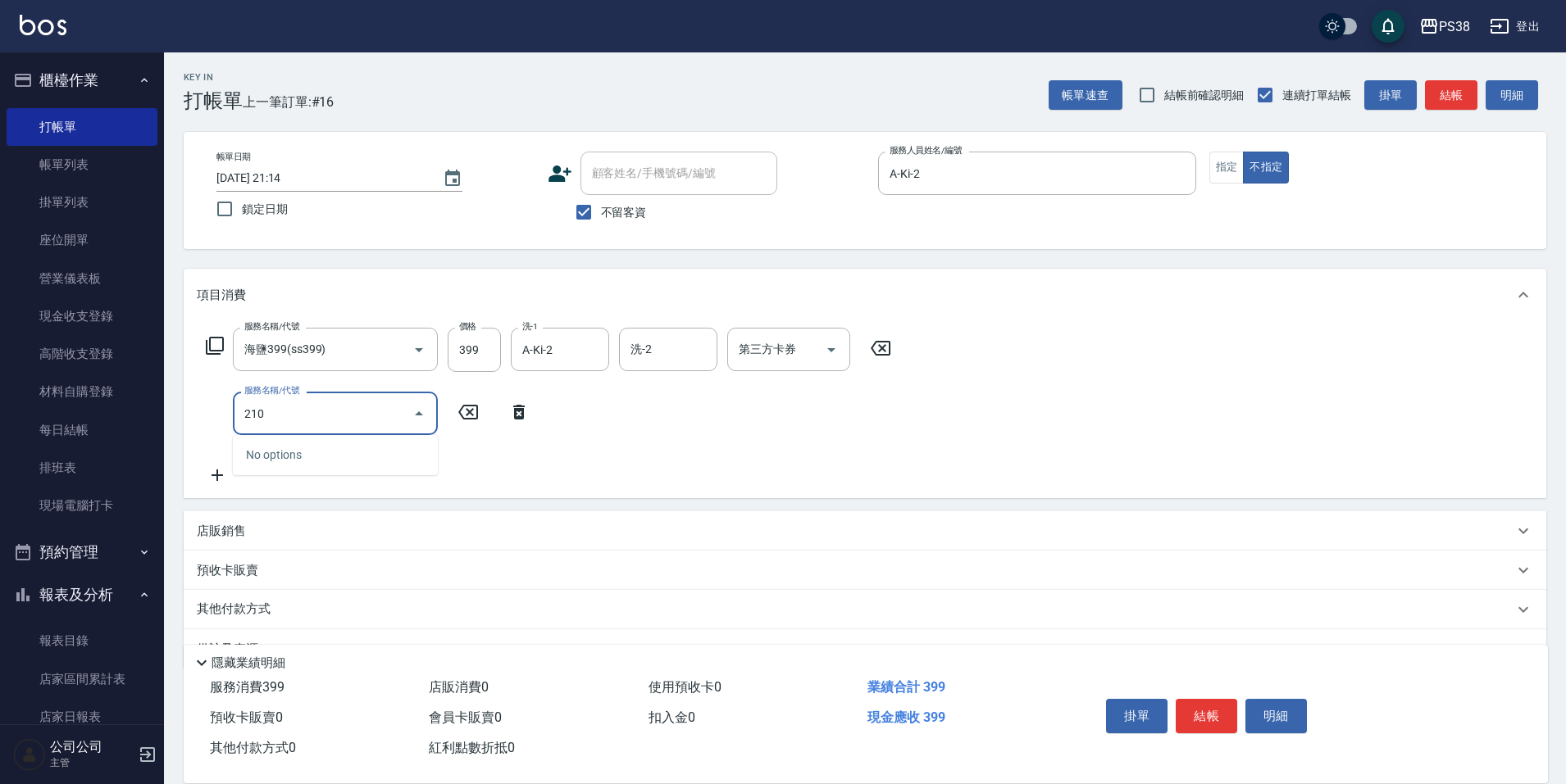
type input "2100"
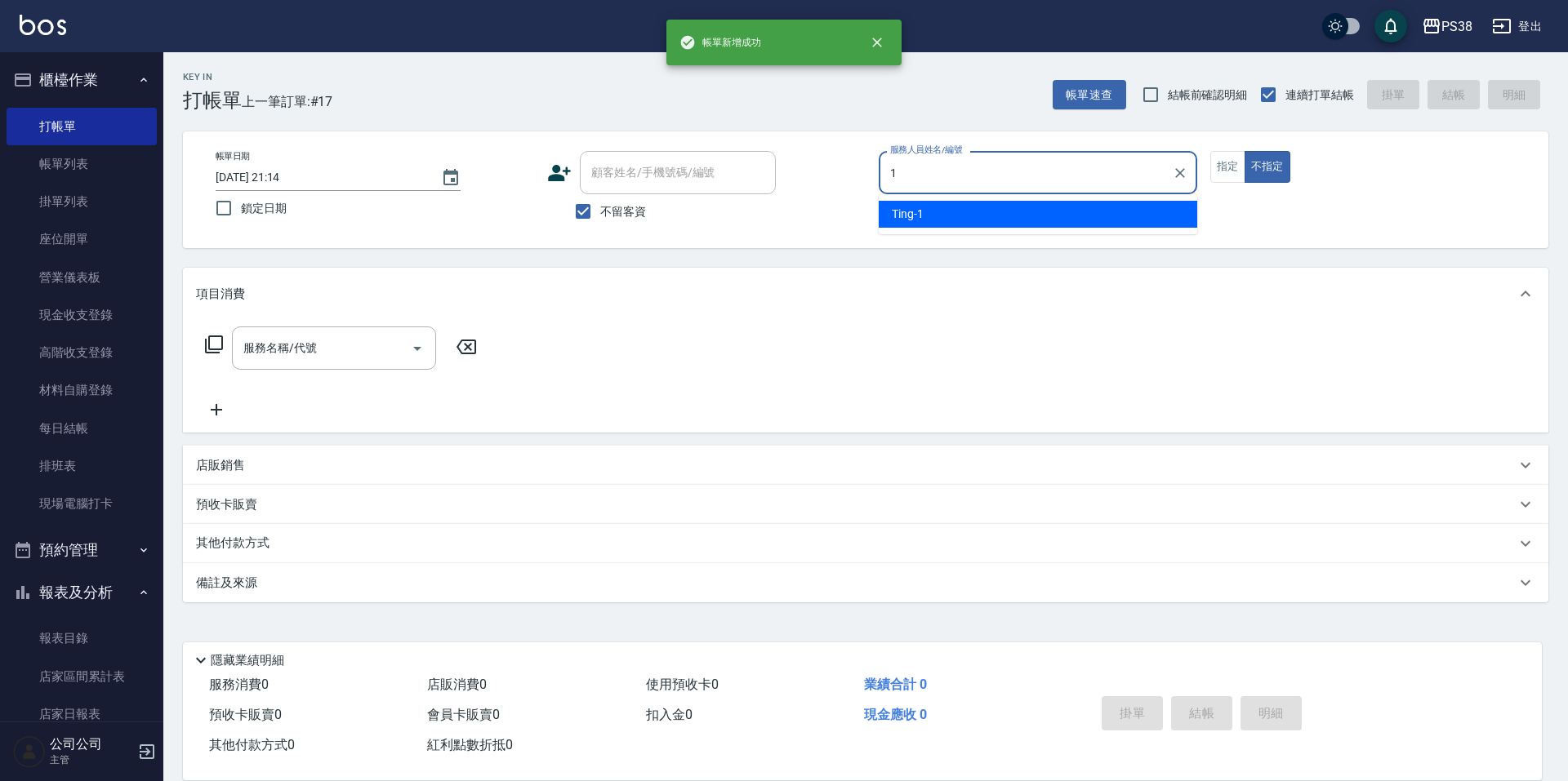
type input "Ting-1"
type button "false"
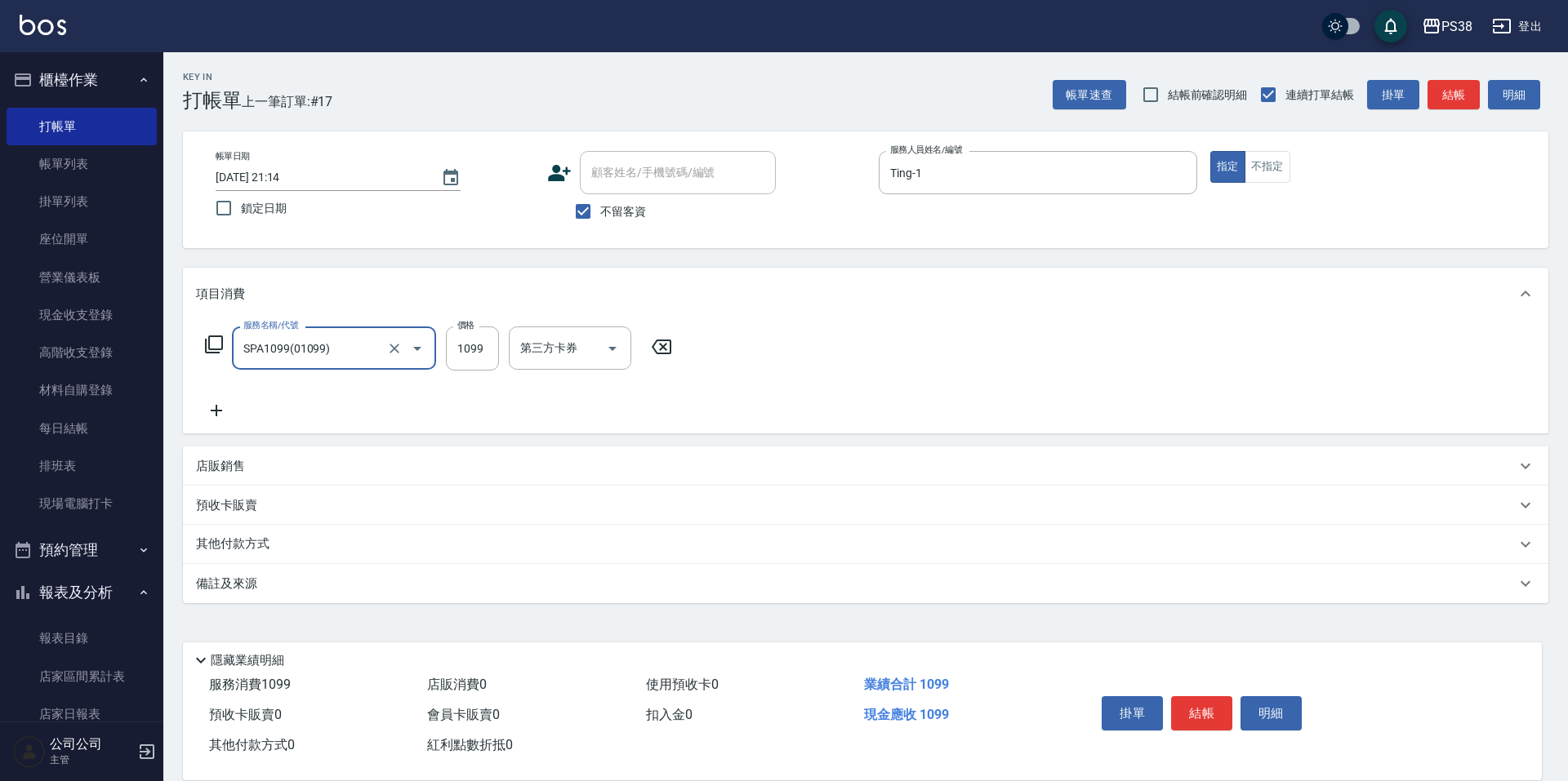
type input "SPA1099(01099)"
type input "Mona-23"
click at [402, 347] on icon "Clear" at bounding box center [394, 348] width 17 height 17
type input "spa999(0999)"
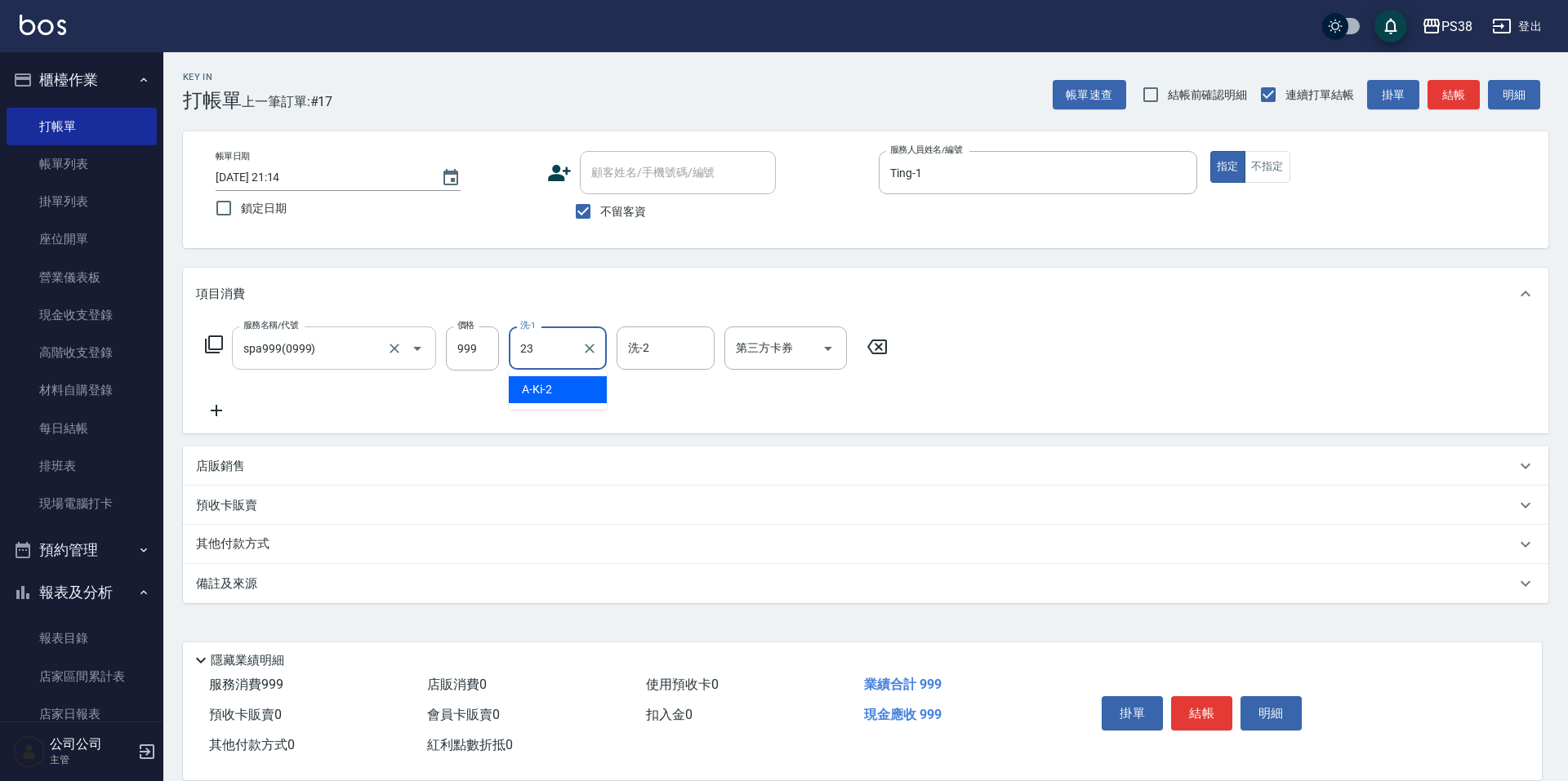
type input "Mona-23"
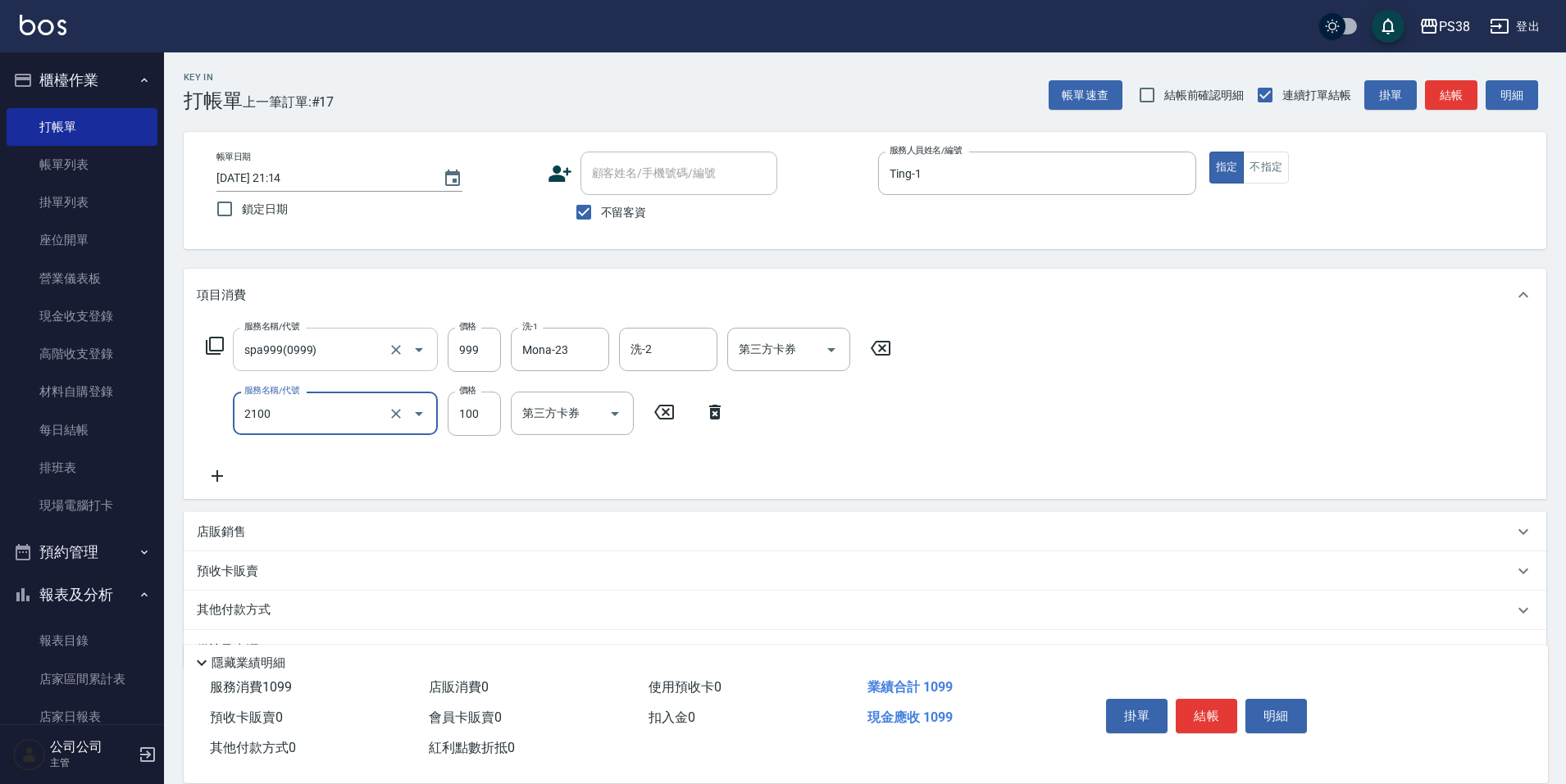
type input "剪髮與造型(任意金額)(2100)"
type input "50"
click at [721, 416] on icon at bounding box center [714, 412] width 41 height 20
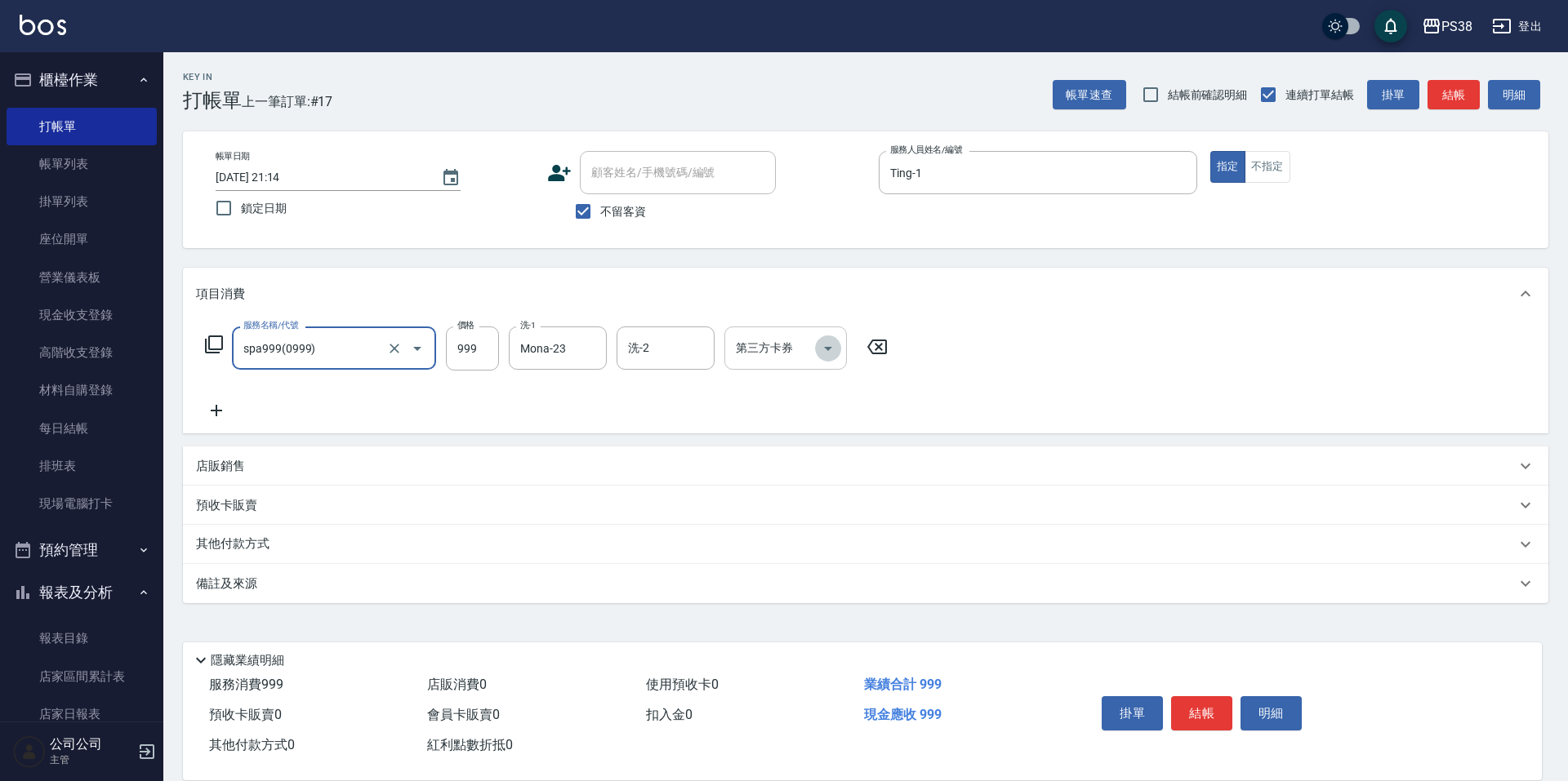
click at [827, 351] on icon "Open" at bounding box center [828, 349] width 20 height 20
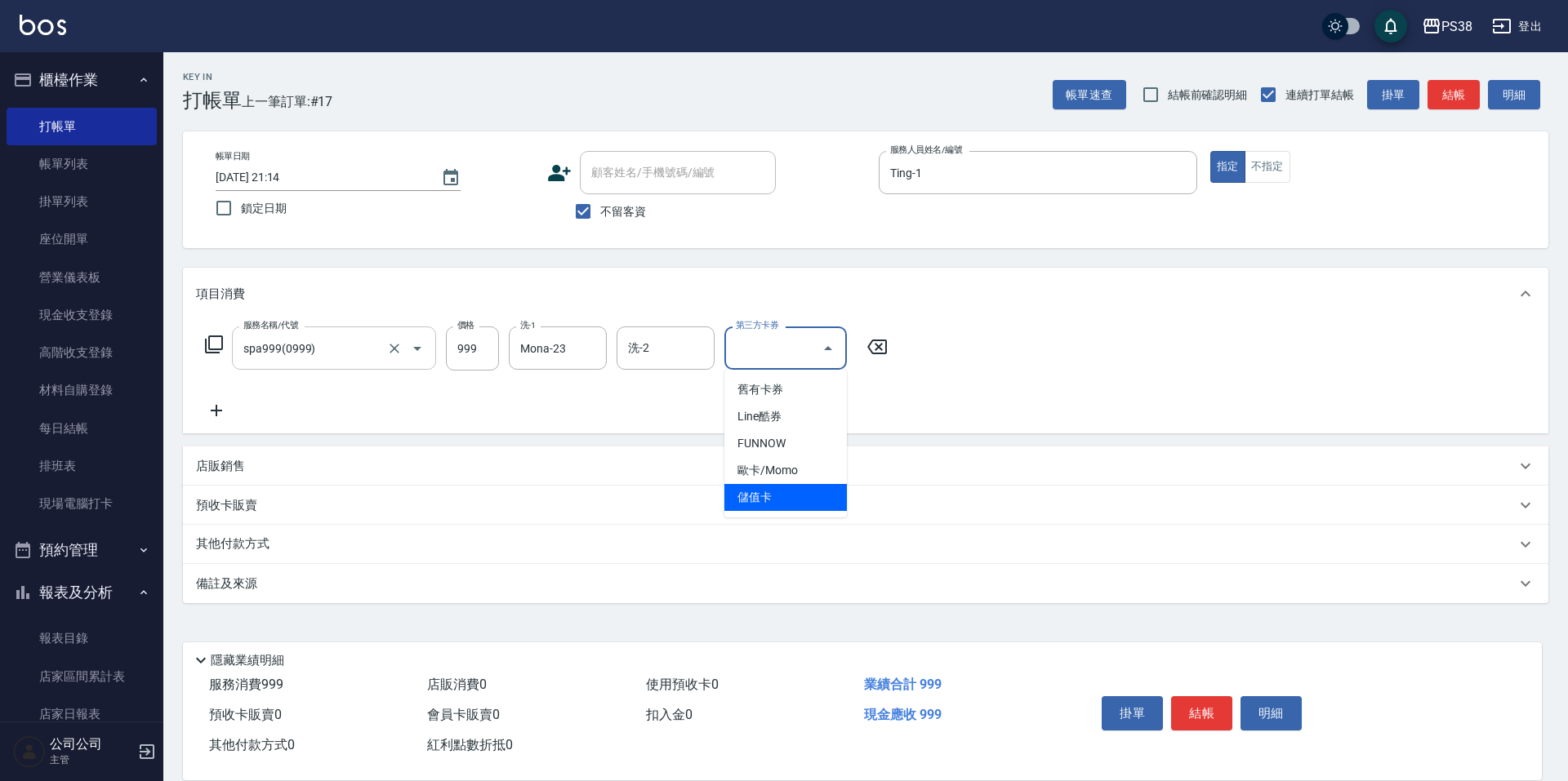
click at [778, 494] on span "儲值卡" at bounding box center [786, 497] width 123 height 27
type input "儲值卡"
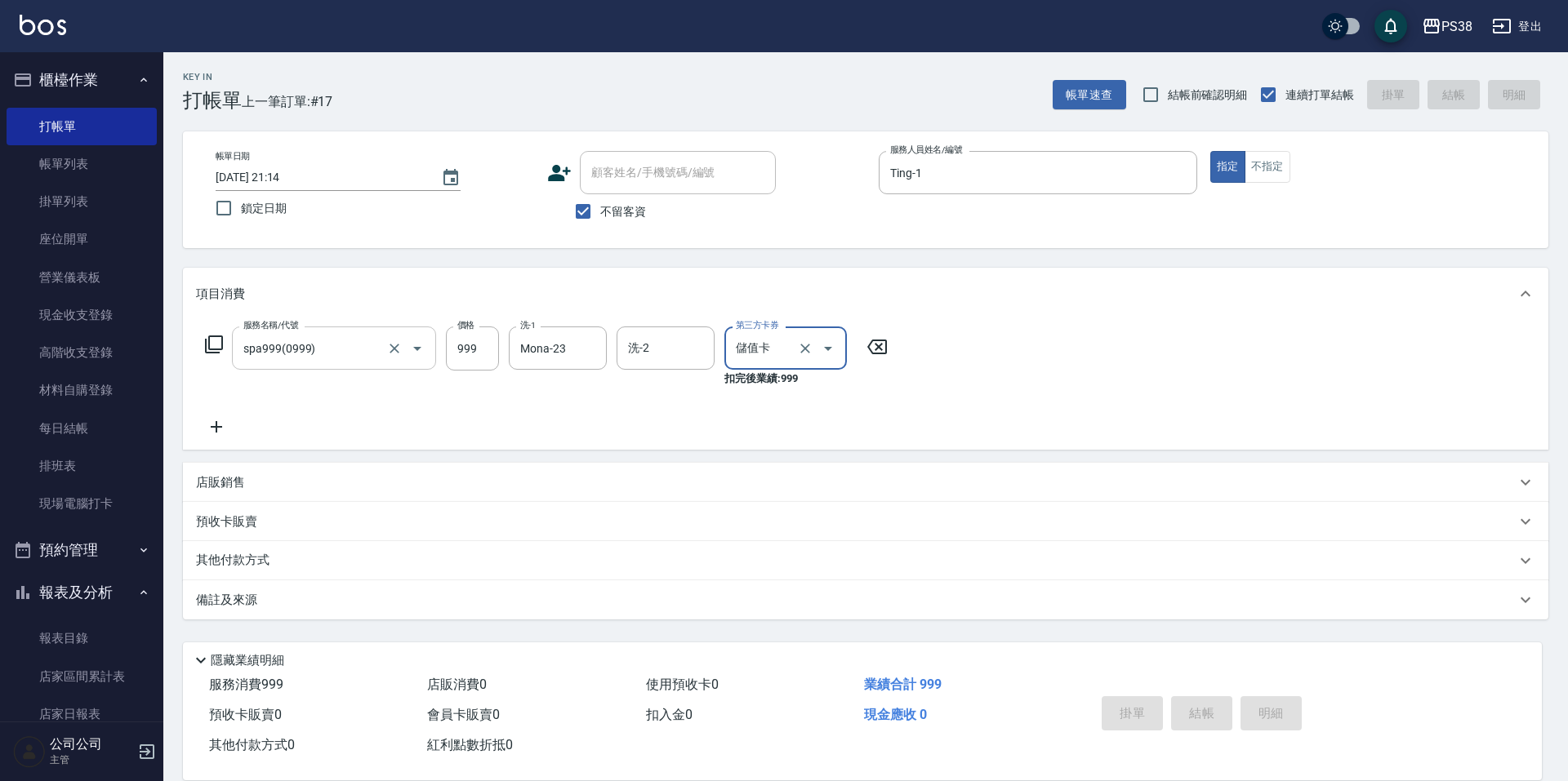
type input "2025/08/20 21:15"
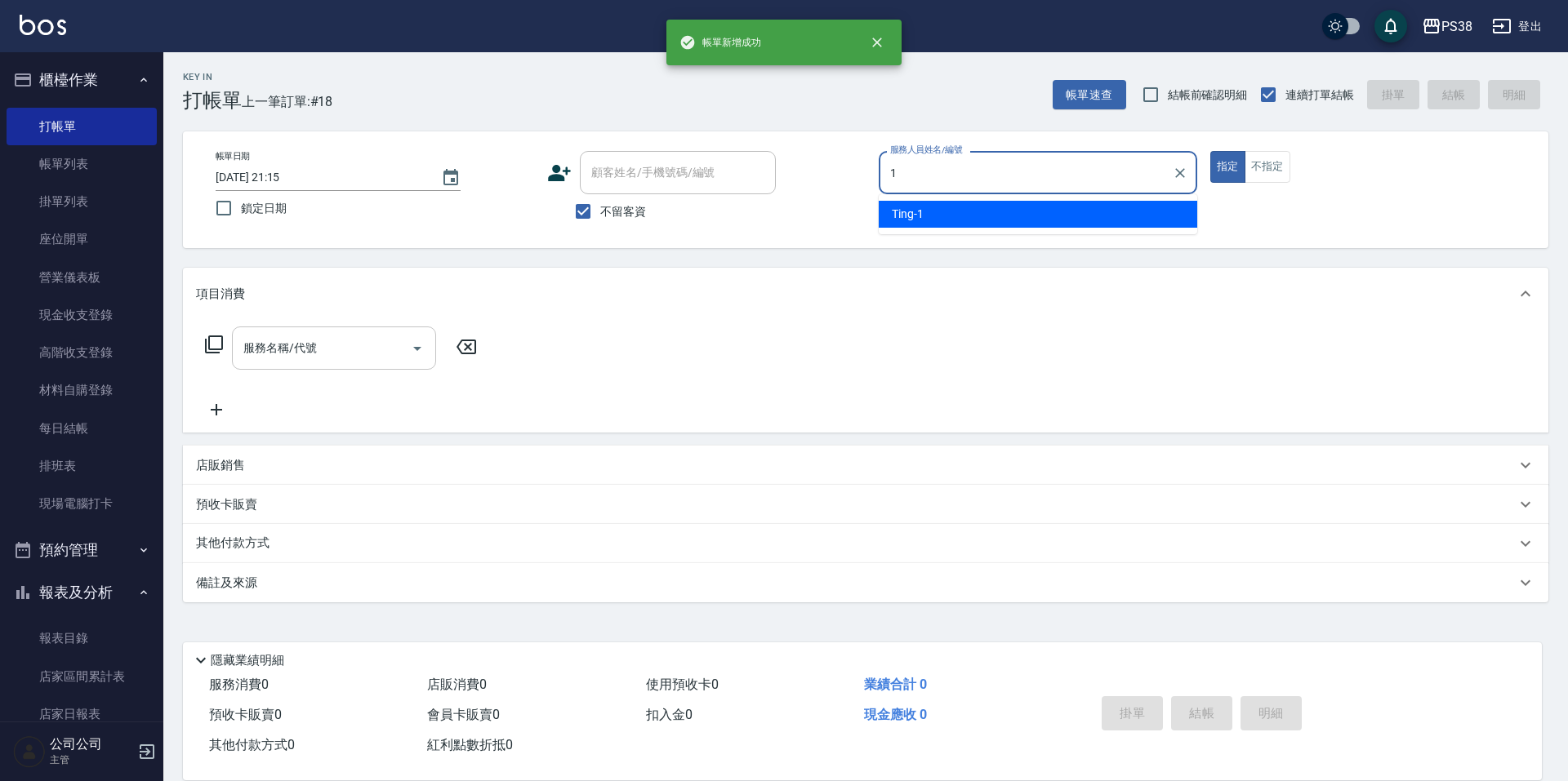
type input "Ting-1"
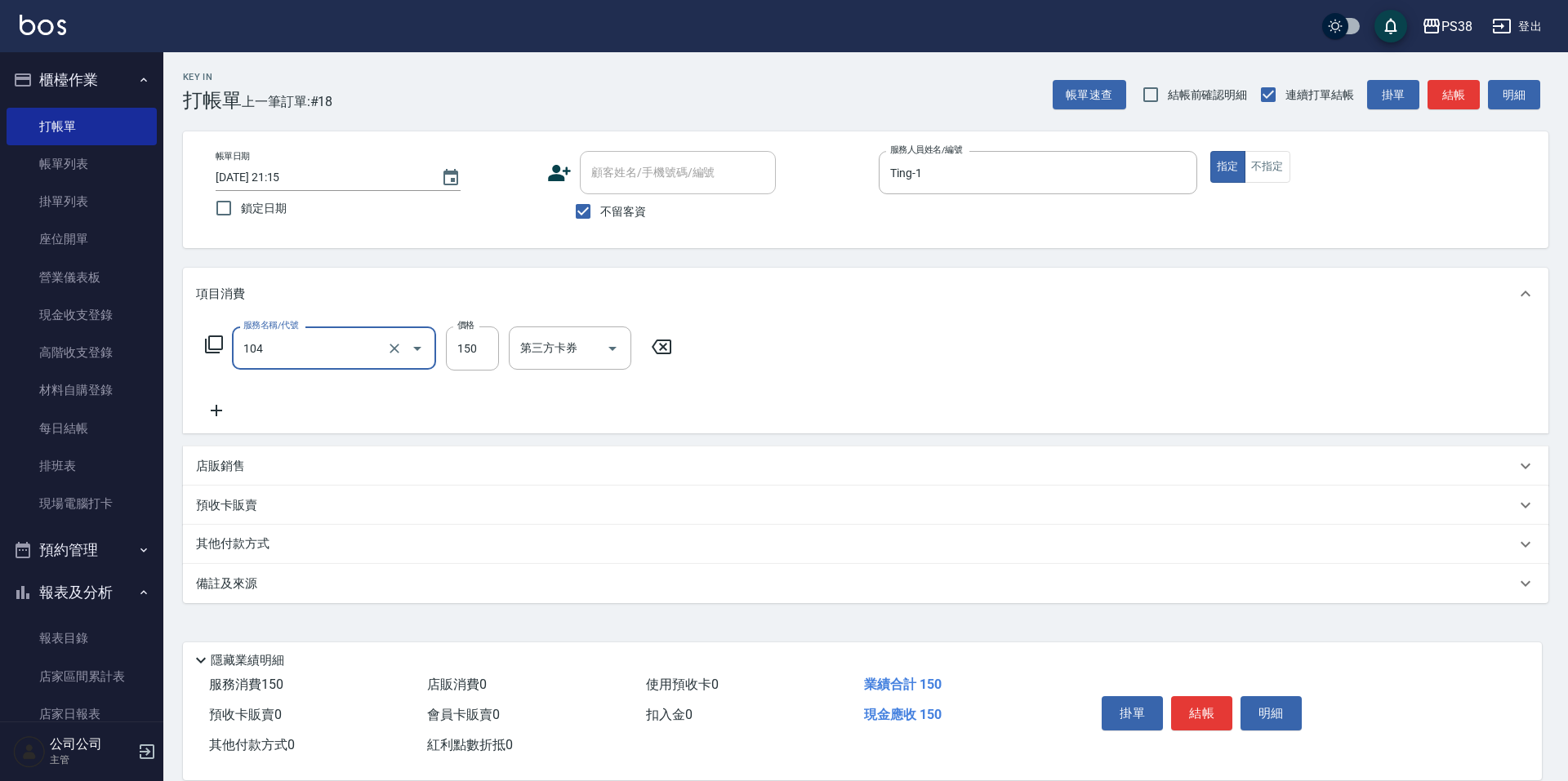
type input "洗髮(104)"
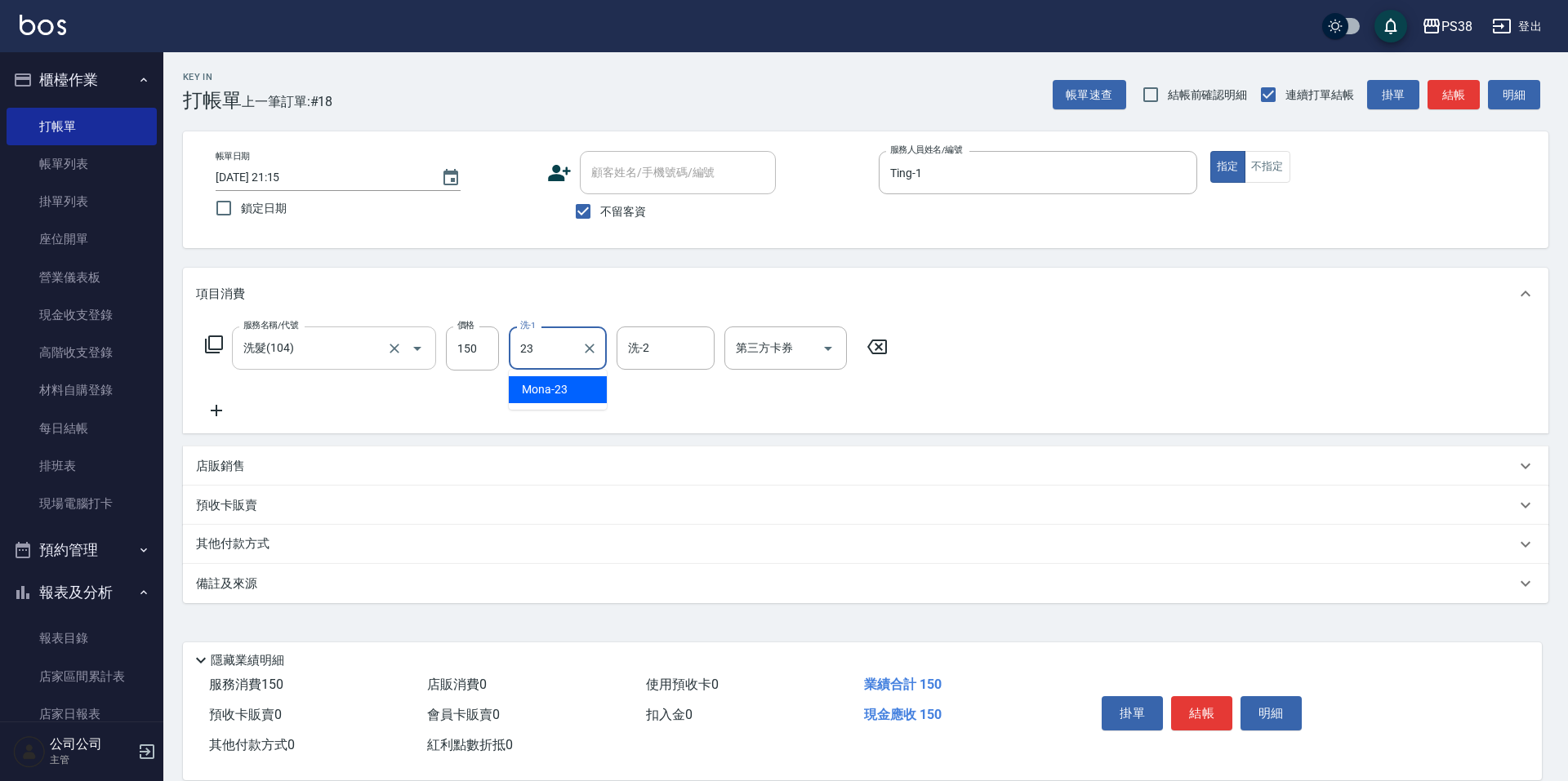
type input "Mona-23"
click at [825, 350] on icon "Open" at bounding box center [828, 349] width 20 height 20
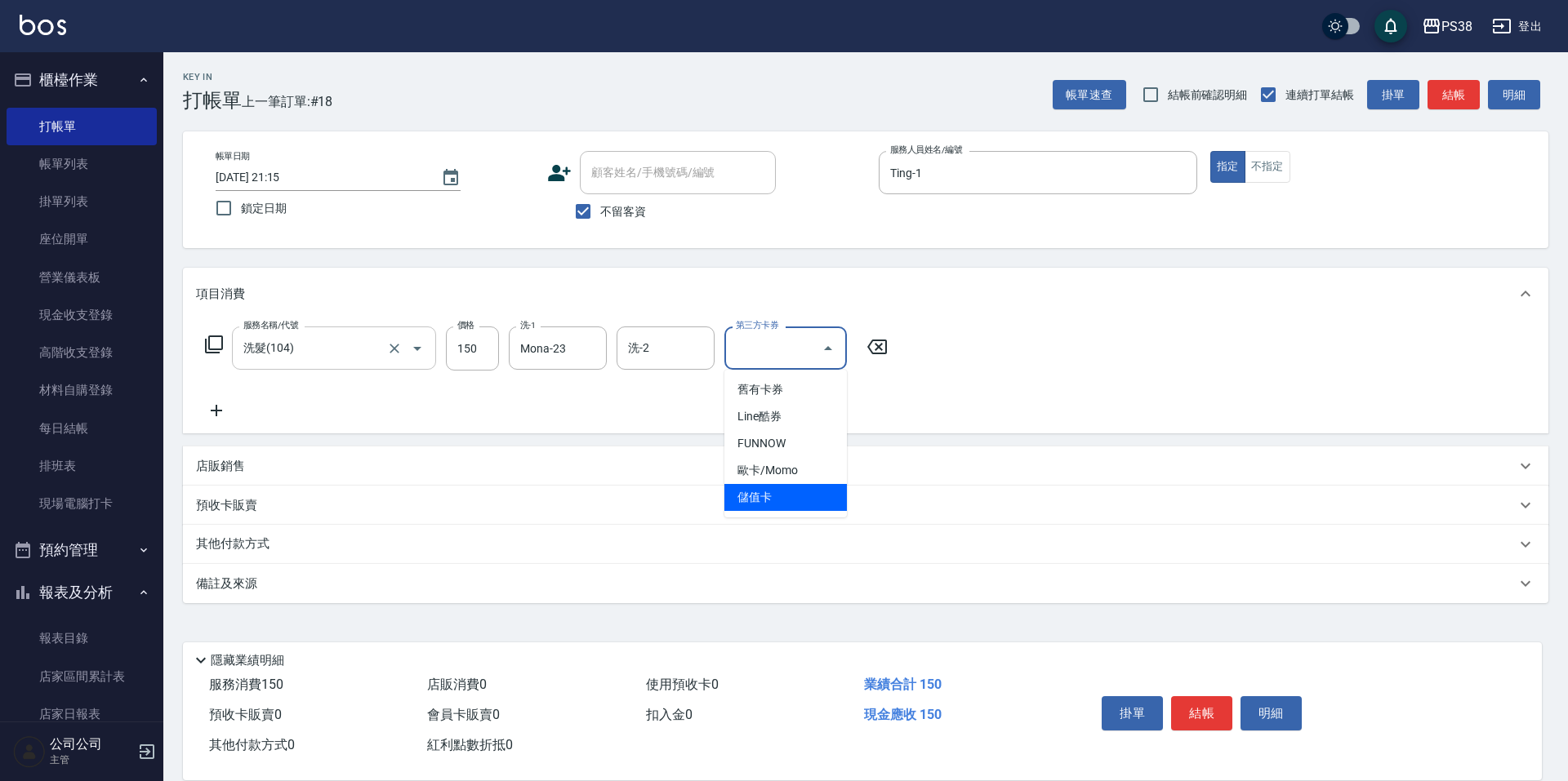
click at [794, 495] on span "儲值卡" at bounding box center [786, 497] width 123 height 27
type input "儲值卡"
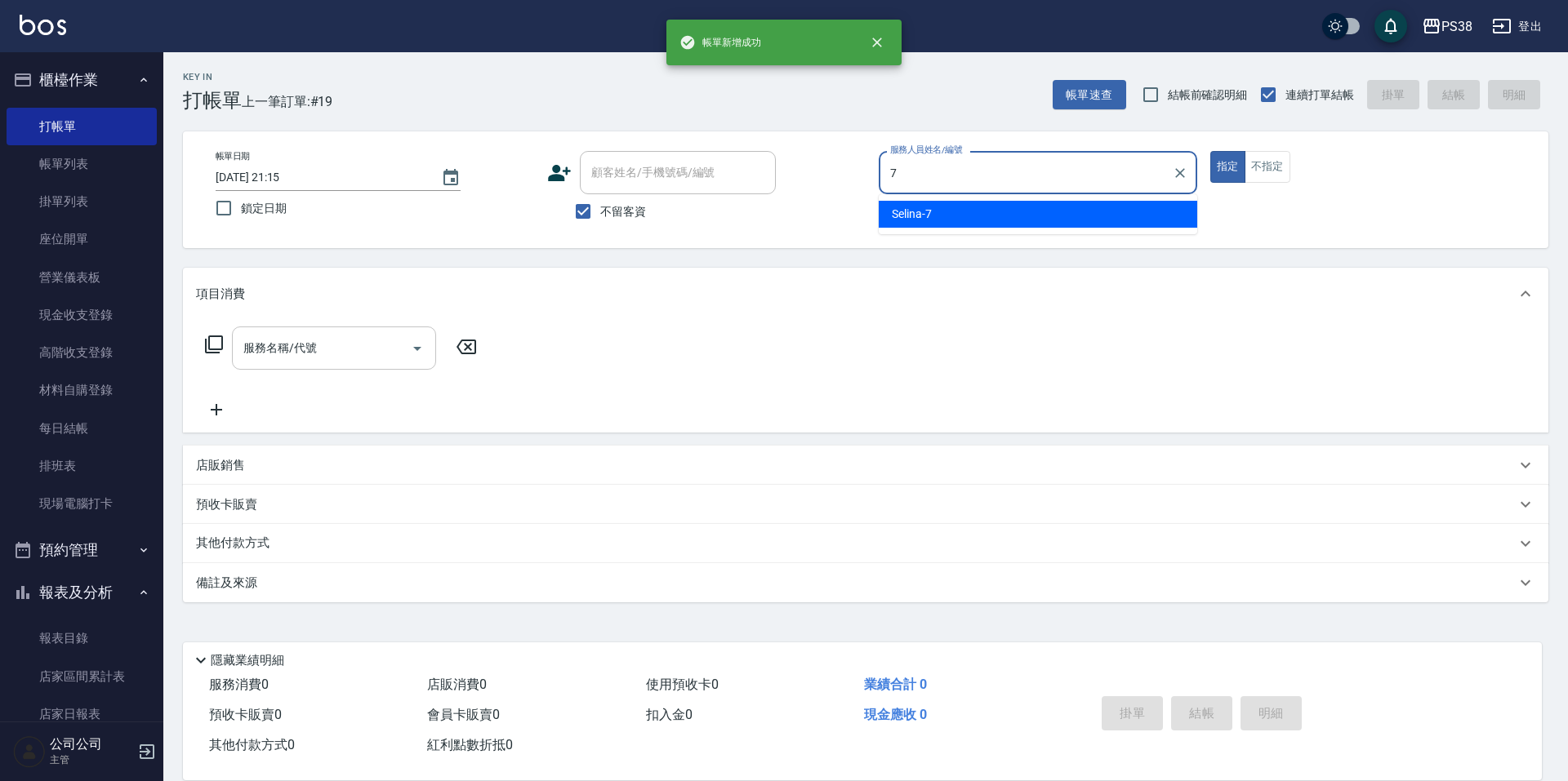
type input "Selina-7"
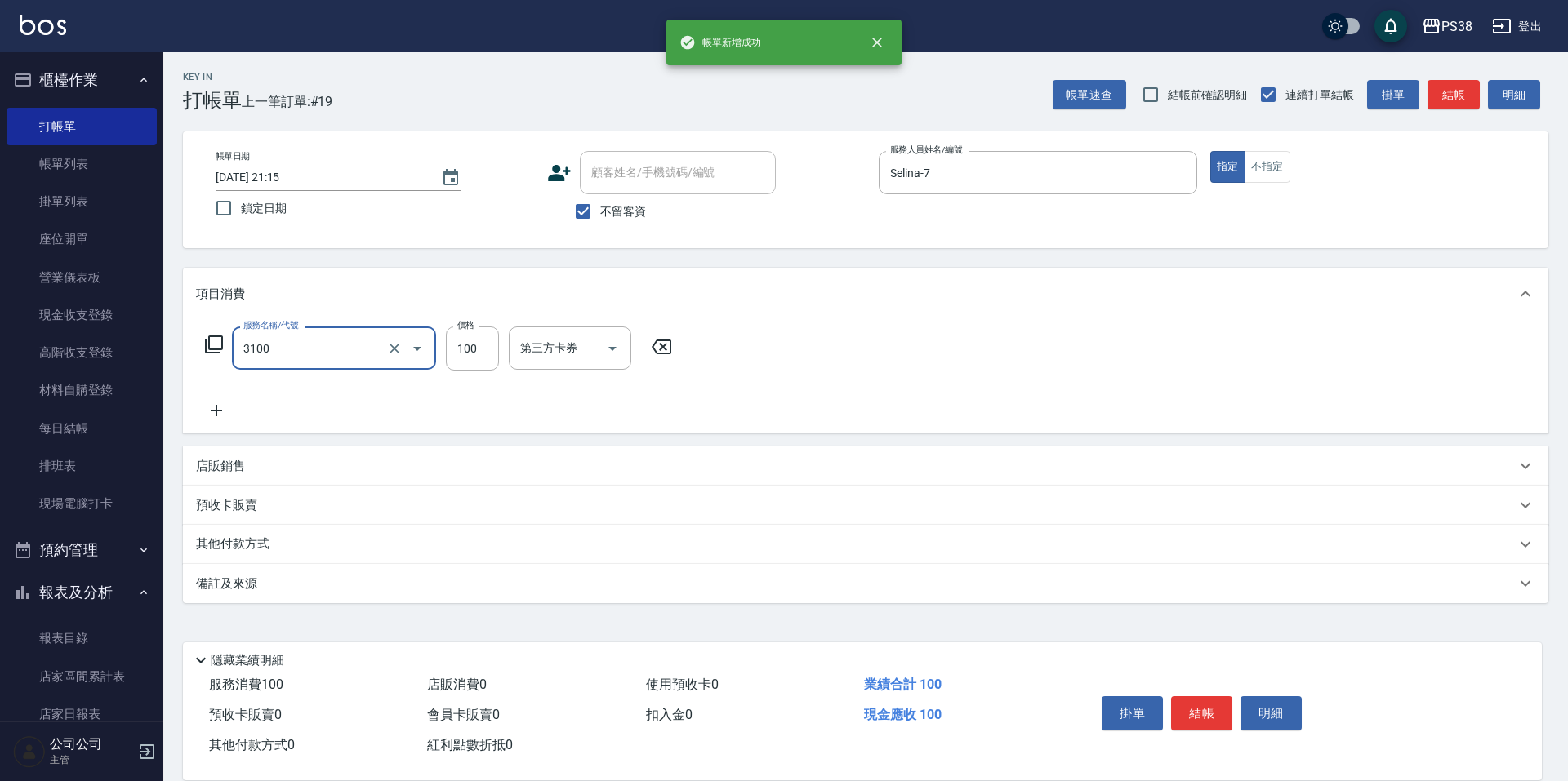
type input "頭皮水.順護(3100)"
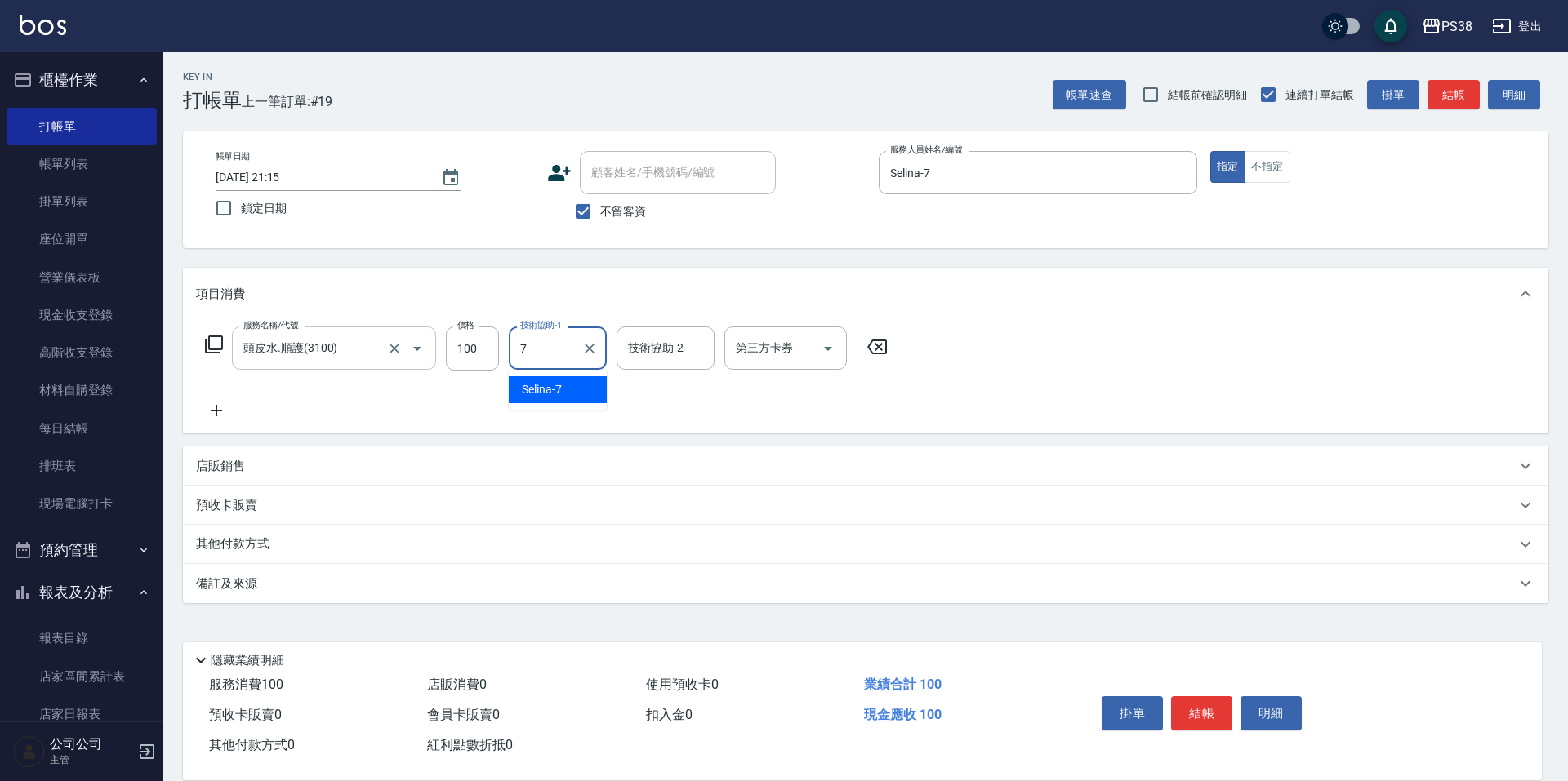
type input "Selina-7"
click at [834, 349] on icon "Open" at bounding box center [828, 349] width 20 height 20
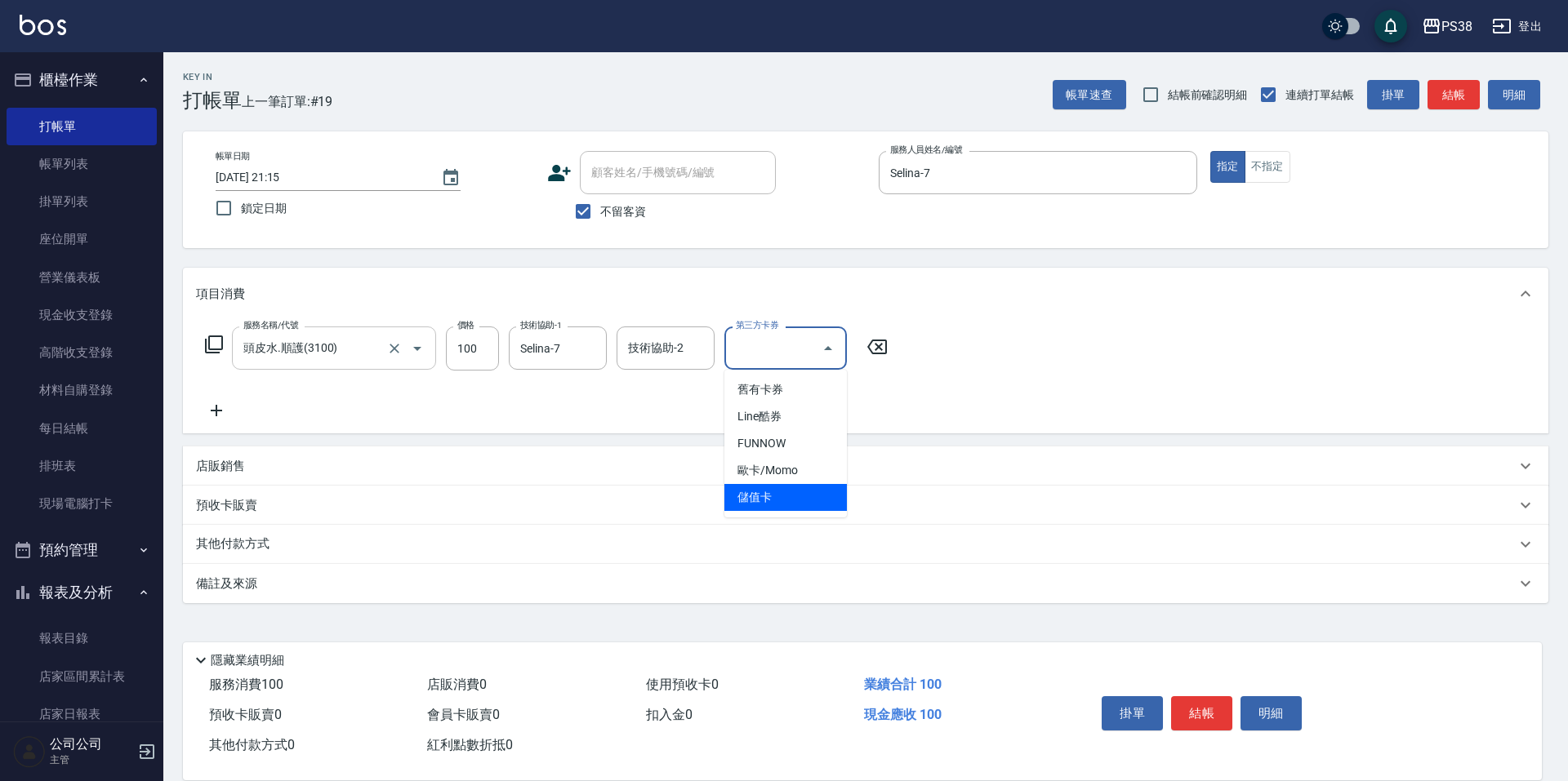
click at [772, 504] on span "儲值卡" at bounding box center [786, 497] width 123 height 27
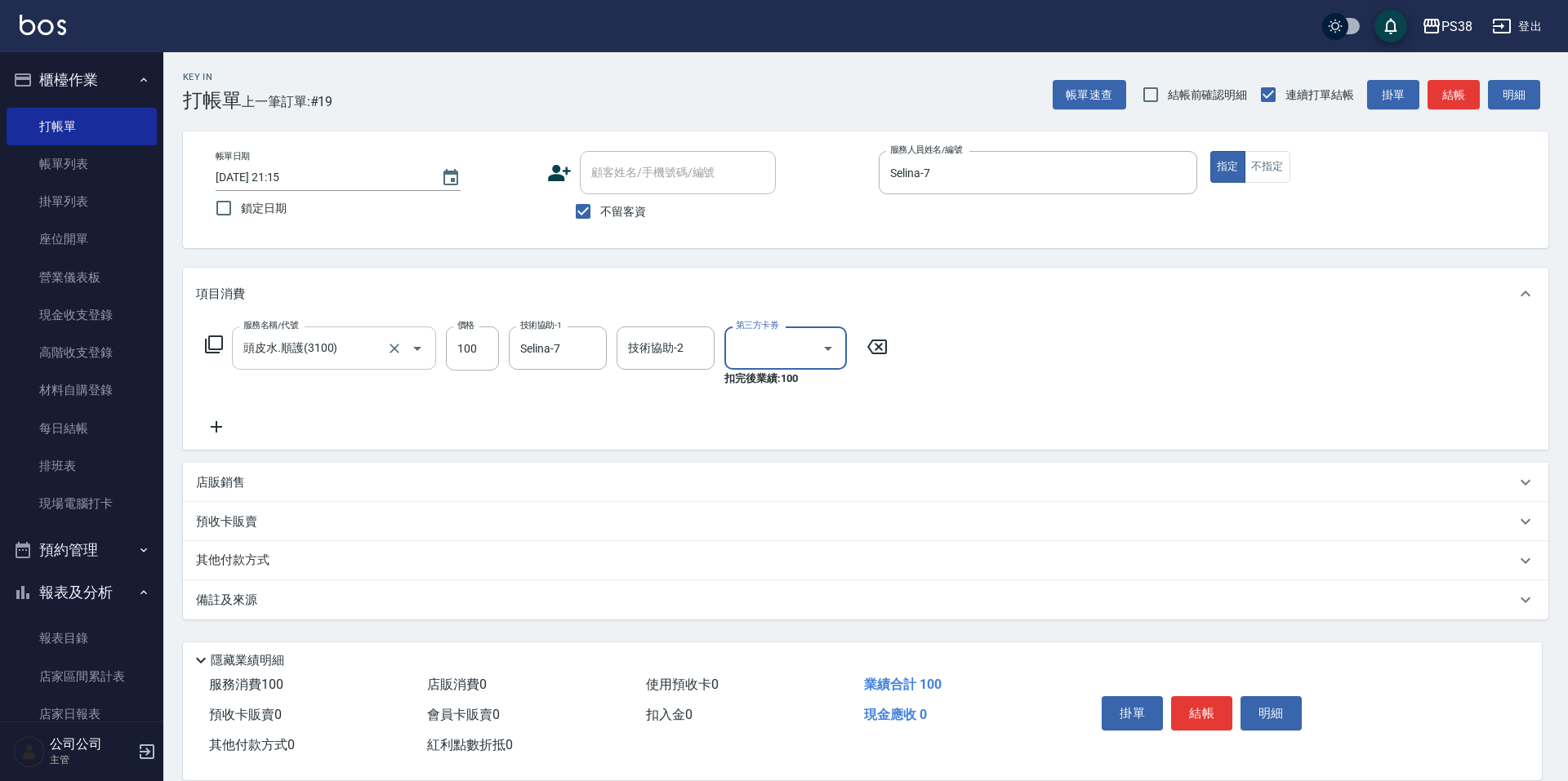
type input "儲值卡"
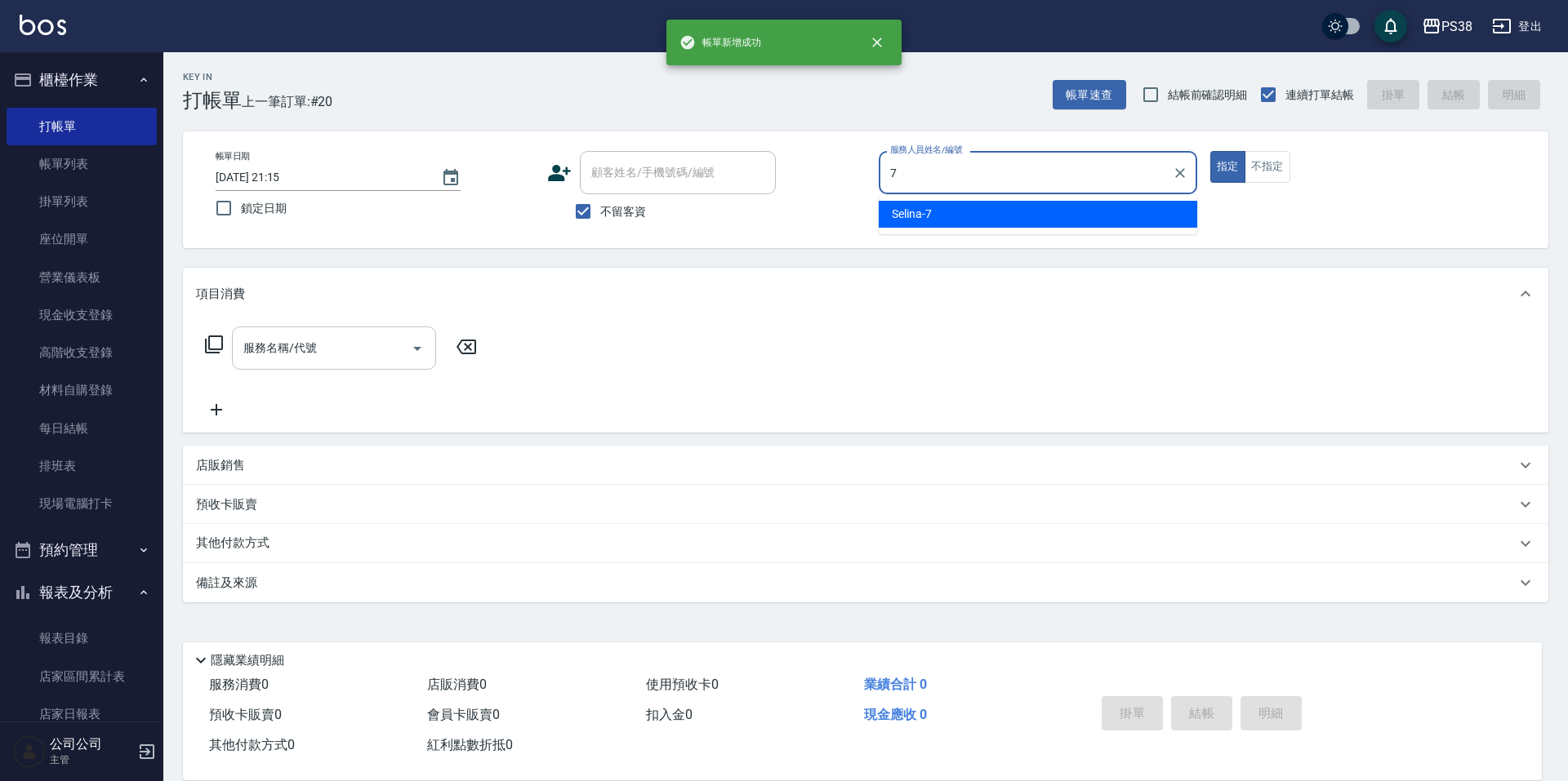
type input "Selina-7"
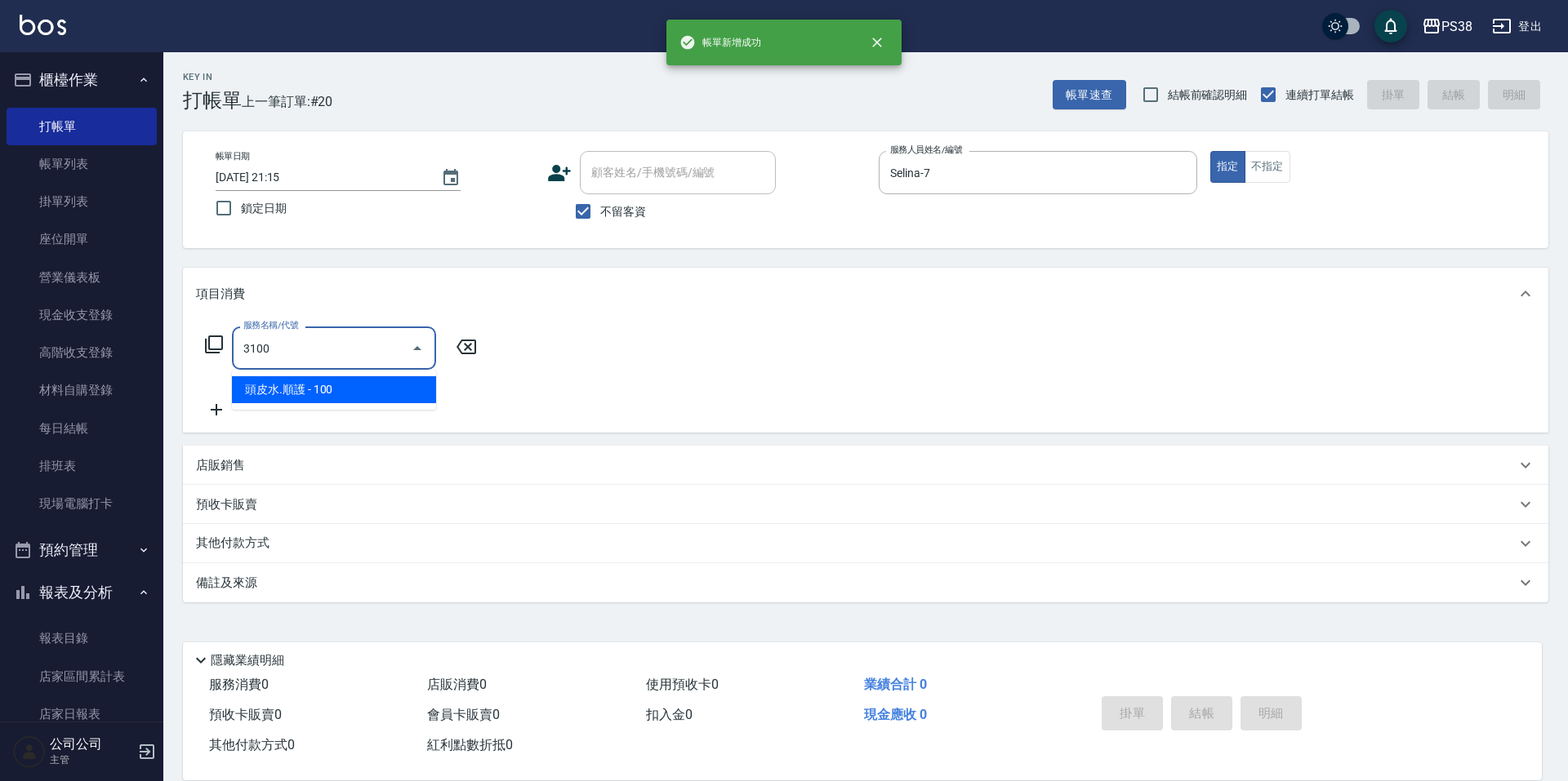
type input "頭皮水.順護(3100)"
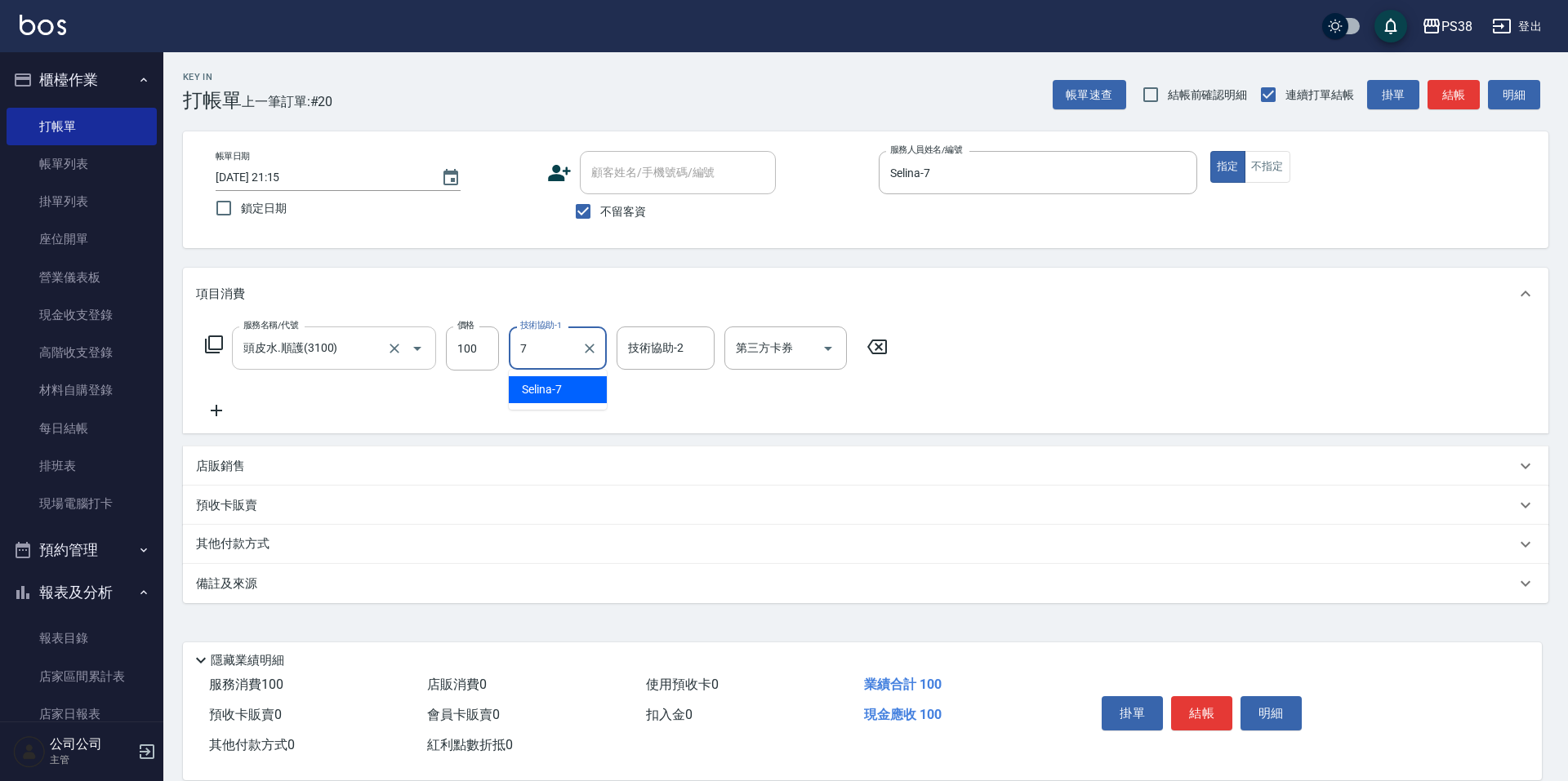
type input "Selina-7"
click at [820, 344] on icon "Open" at bounding box center [828, 349] width 20 height 20
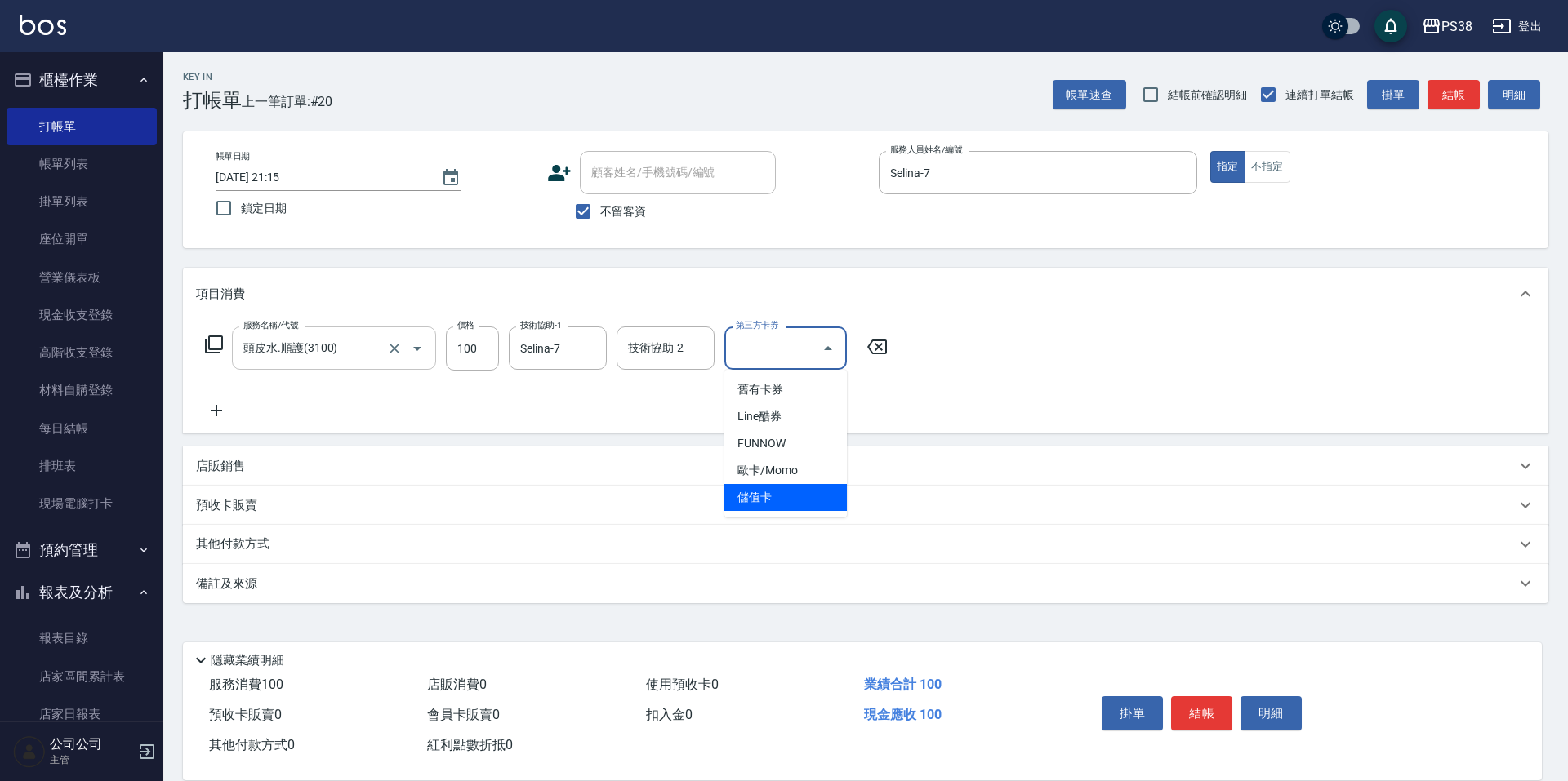
click at [781, 502] on span "儲值卡" at bounding box center [786, 497] width 123 height 27
type input "儲值卡"
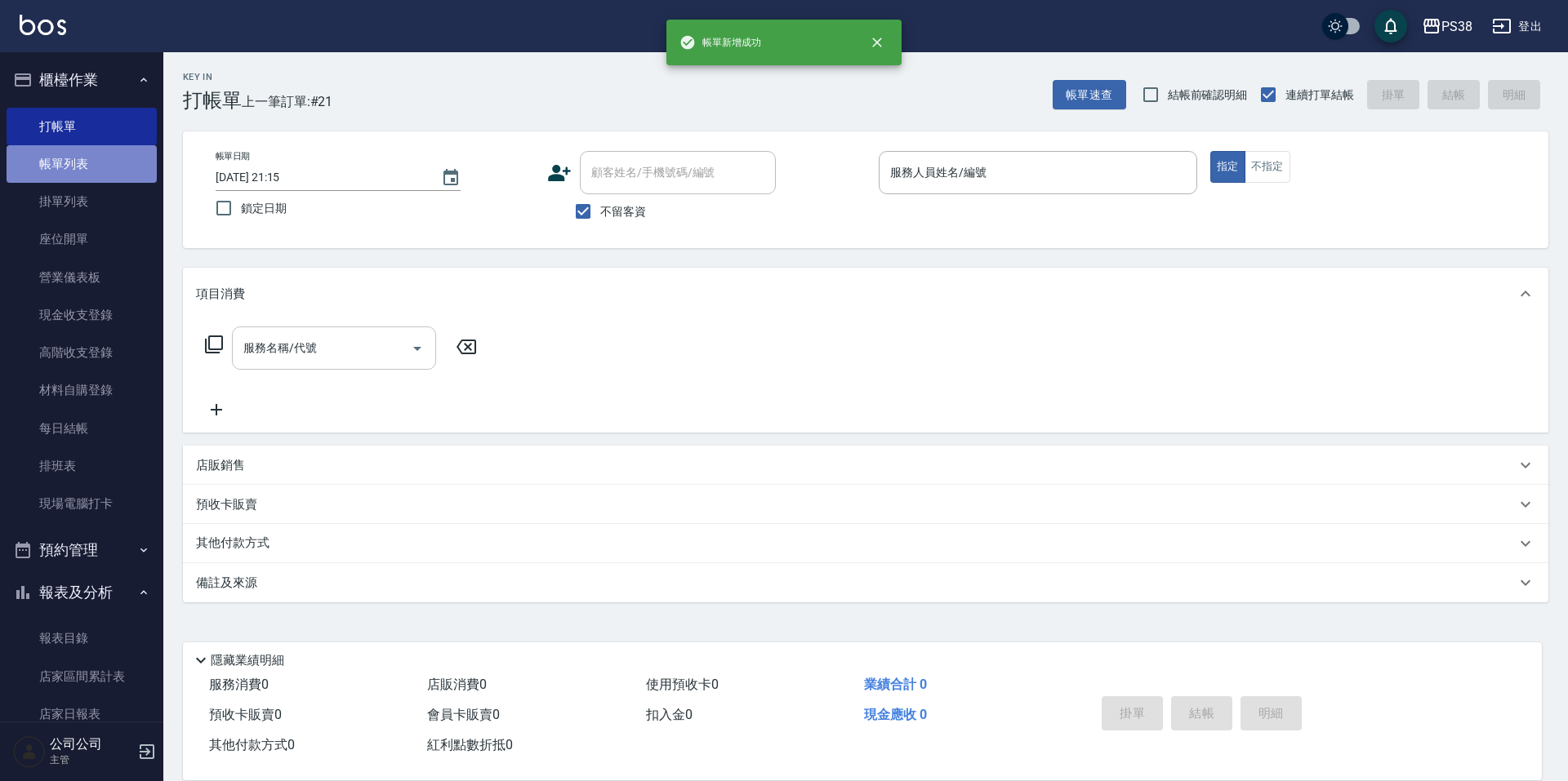
click at [93, 165] on link "帳單列表" at bounding box center [82, 164] width 151 height 37
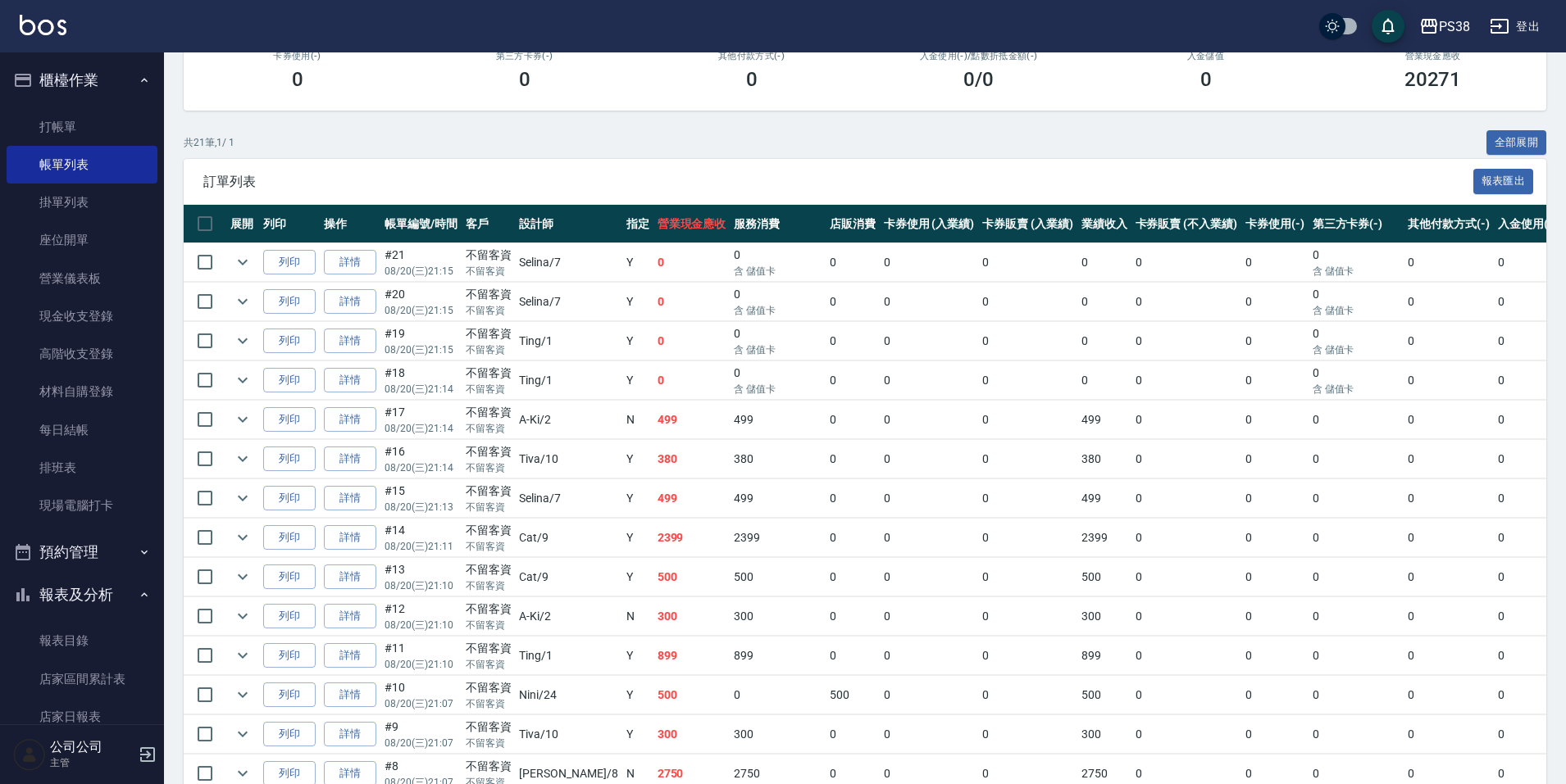
scroll to position [611, 0]
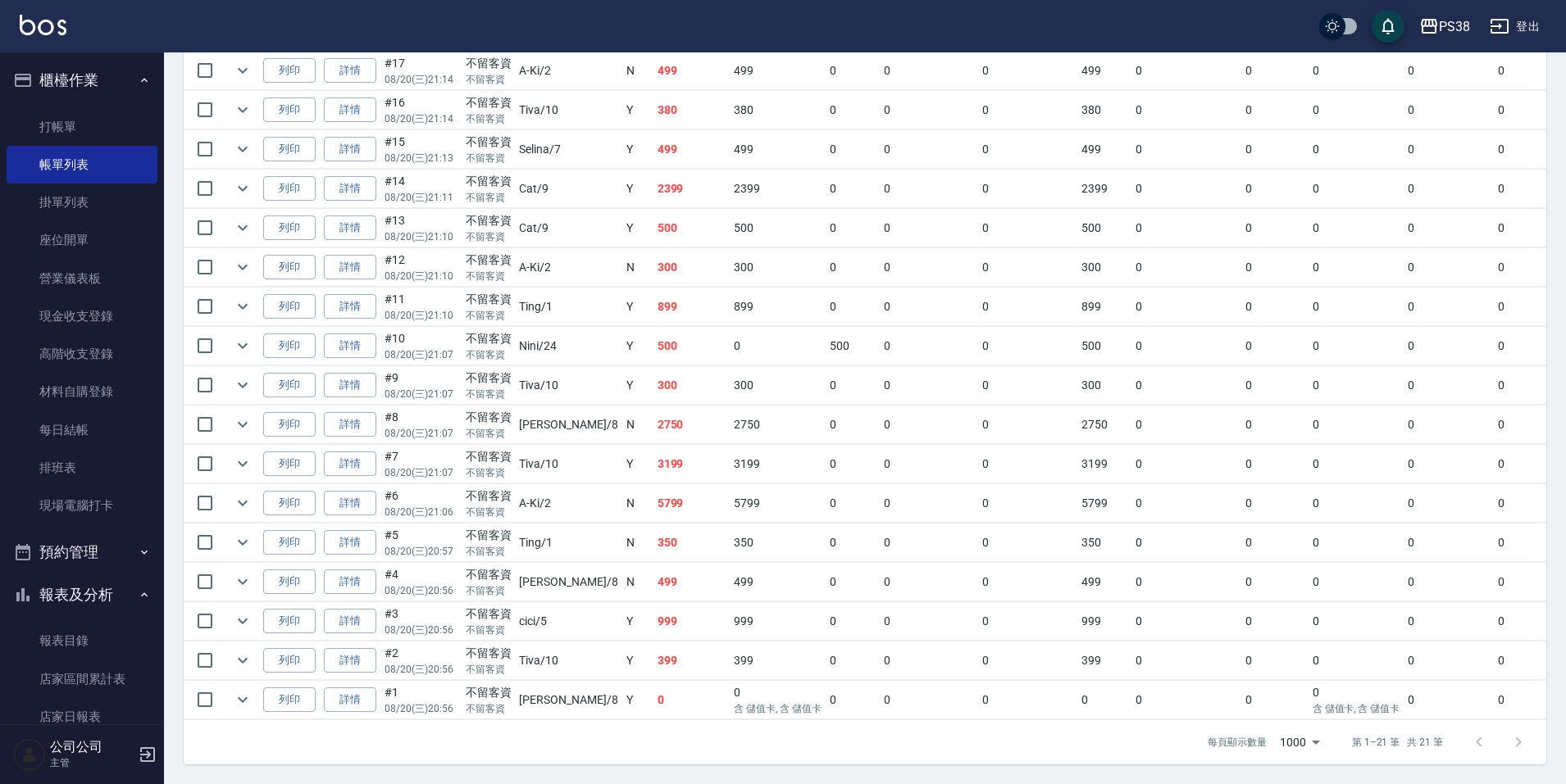
click at [653, 691] on td "0" at bounding box center [692, 700] width 77 height 38
click at [653, 650] on td "399" at bounding box center [692, 661] width 77 height 38
click at [653, 614] on td "999" at bounding box center [692, 622] width 77 height 38
click at [653, 565] on td "499" at bounding box center [692, 582] width 77 height 38
click at [653, 524] on td "350" at bounding box center [692, 543] width 77 height 38
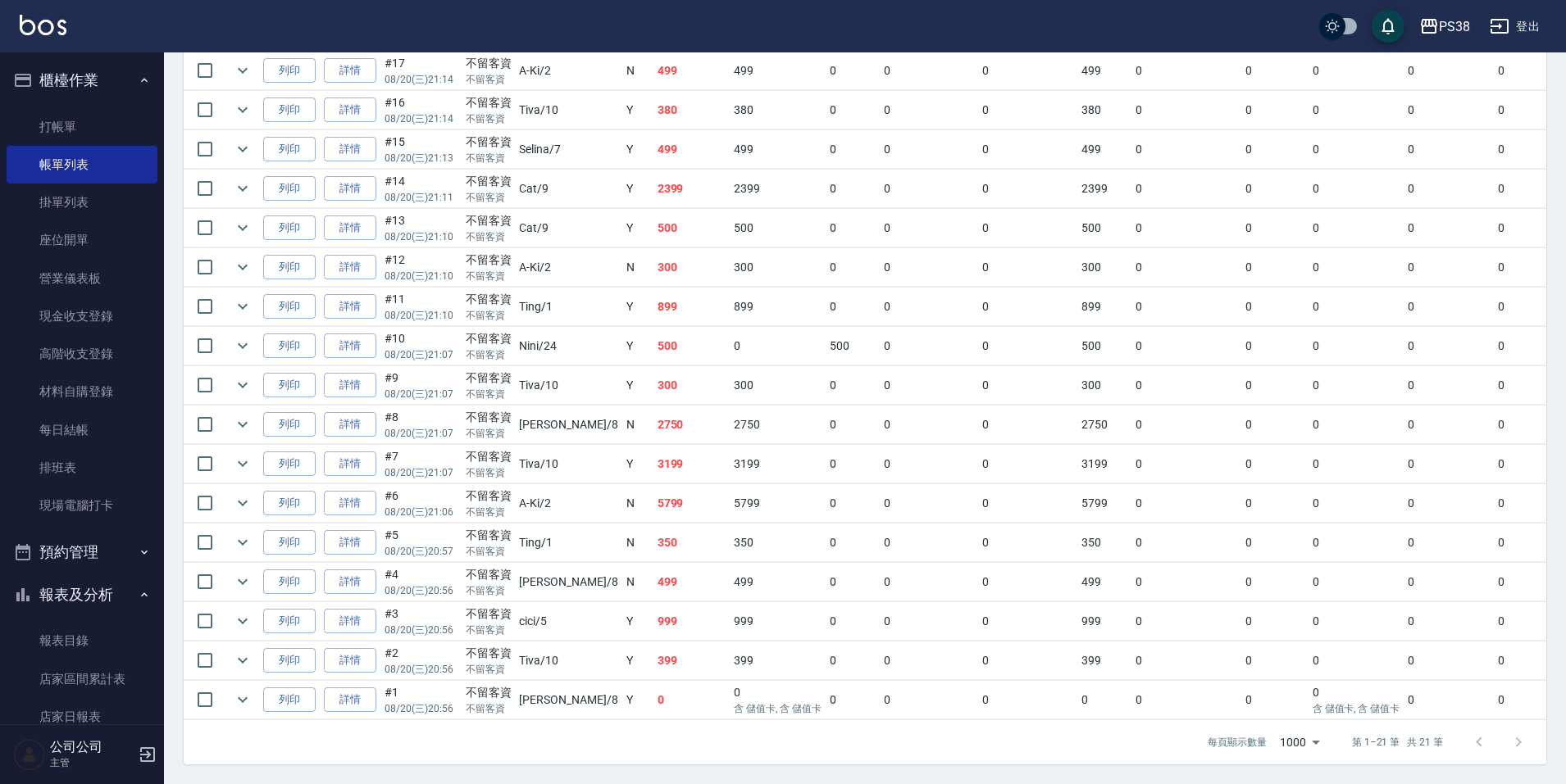
click at [653, 492] on td "5799" at bounding box center [692, 504] width 77 height 38
click at [653, 445] on td "3199" at bounding box center [692, 464] width 77 height 38
click at [659, 445] on td "3199" at bounding box center [692, 464] width 77 height 38
click at [653, 406] on td "2750" at bounding box center [692, 425] width 77 height 38
click at [653, 382] on td "300" at bounding box center [692, 386] width 77 height 38
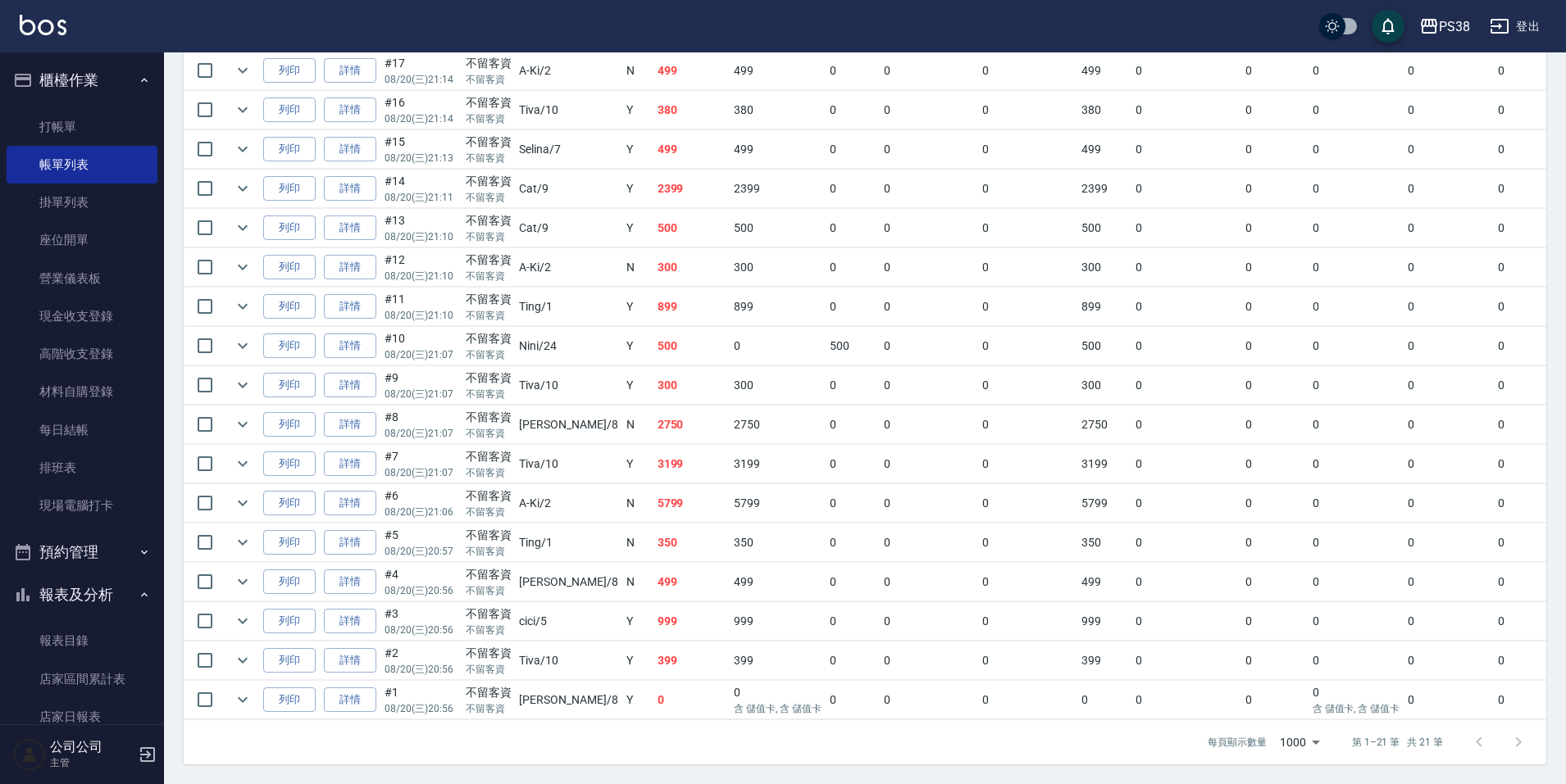
click at [653, 351] on td "500" at bounding box center [692, 347] width 77 height 38
click at [653, 302] on td "899" at bounding box center [692, 307] width 77 height 38
click at [653, 262] on td "300" at bounding box center [692, 267] width 77 height 38
click at [653, 231] on td "500" at bounding box center [692, 228] width 77 height 38
click at [623, 215] on td "Y" at bounding box center [638, 228] width 31 height 38
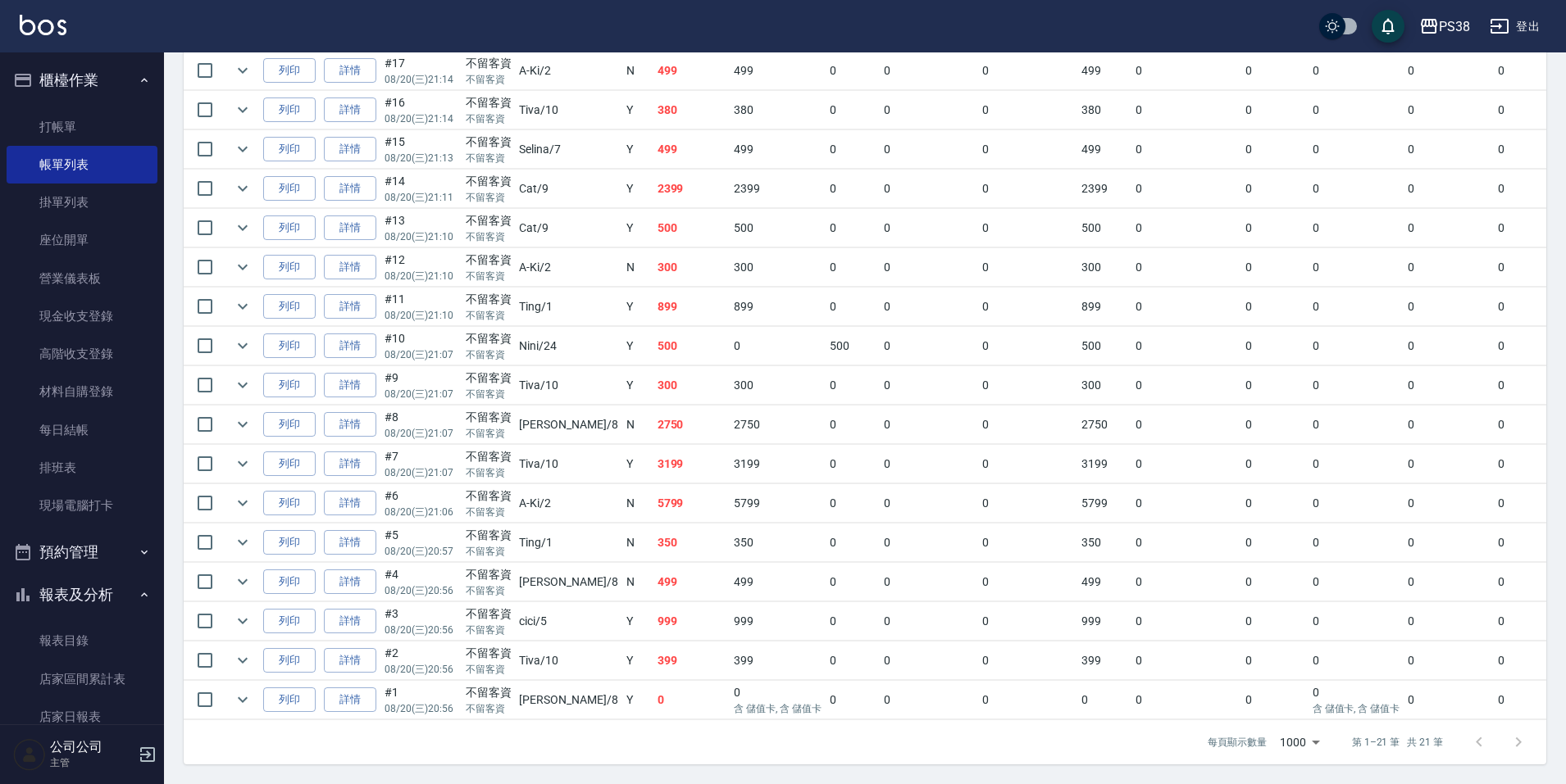
click at [623, 215] on td "Y" at bounding box center [638, 228] width 31 height 38
click at [596, 179] on tr "列印 詳情 #14 08/20 (三) 21:11 不留客資 不留客資 Cat /9 Y 2399 2399 0 0 0 2399 0 0 0 0 0 0" at bounding box center [959, 189] width 1552 height 38
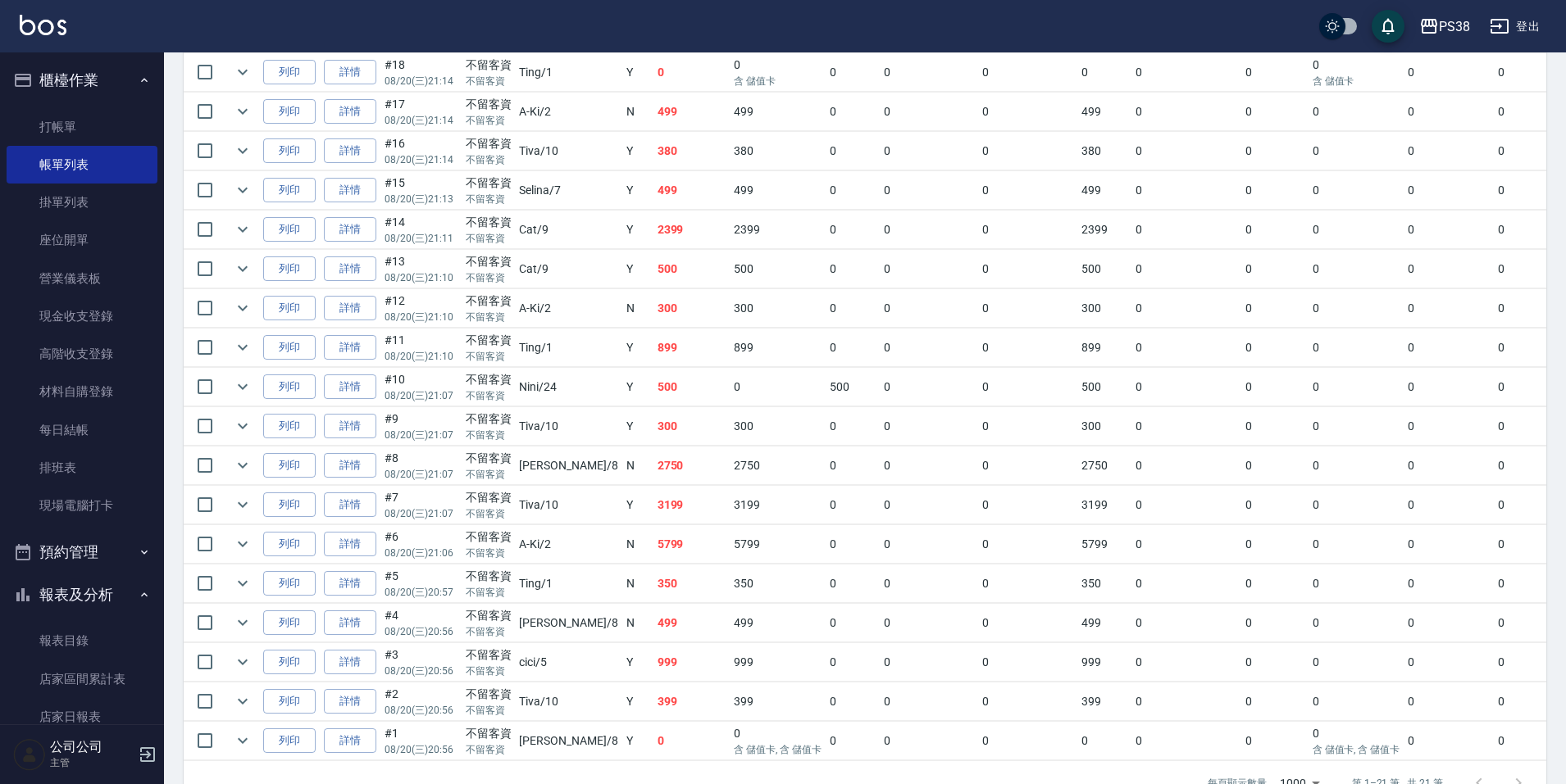
scroll to position [529, 0]
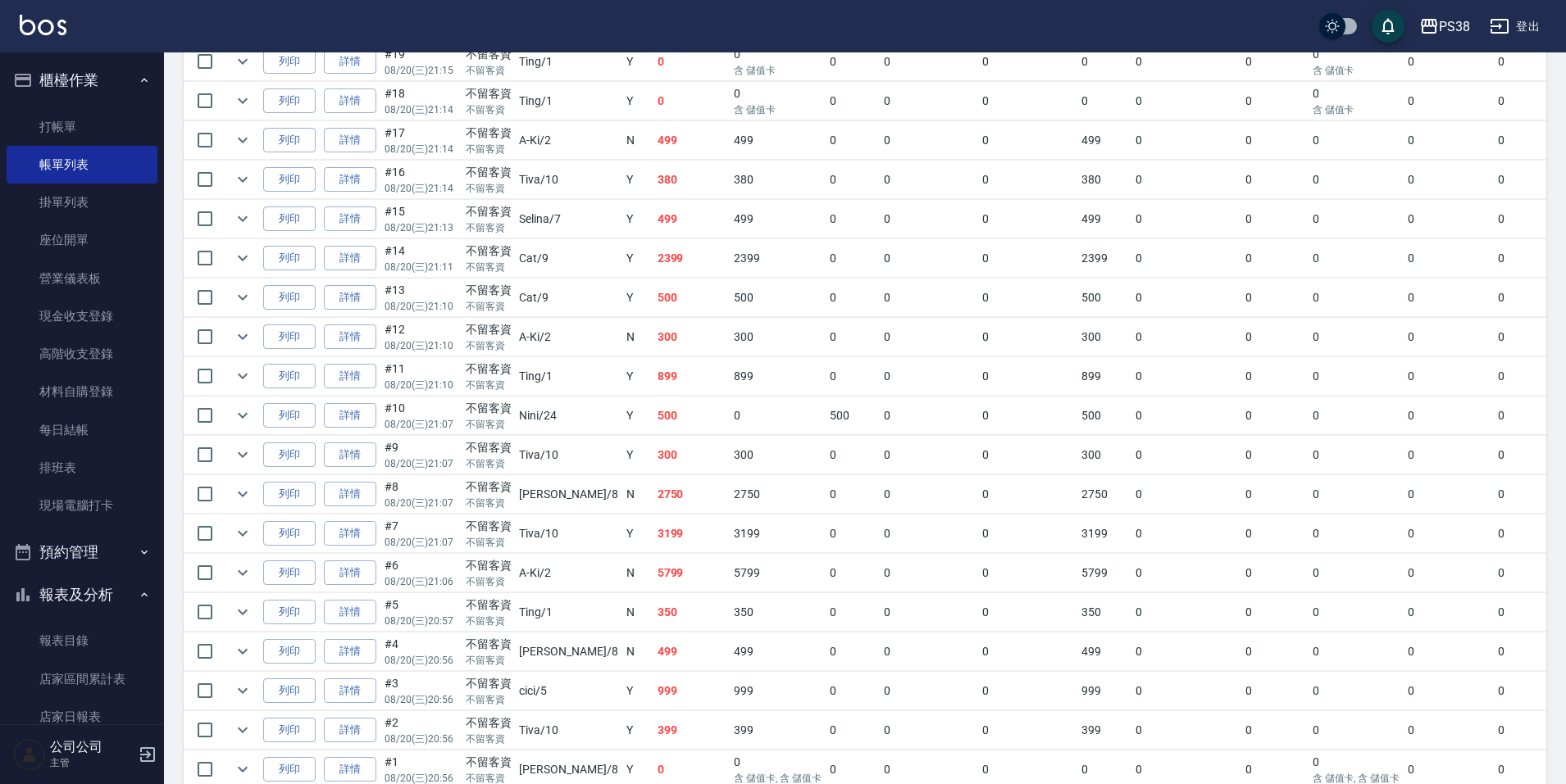
click at [623, 213] on td "Y" at bounding box center [638, 219] width 31 height 38
click at [653, 180] on td "380" at bounding box center [692, 180] width 77 height 38
click at [653, 170] on td "380" at bounding box center [692, 180] width 77 height 38
click at [653, 135] on td "499" at bounding box center [692, 141] width 77 height 38
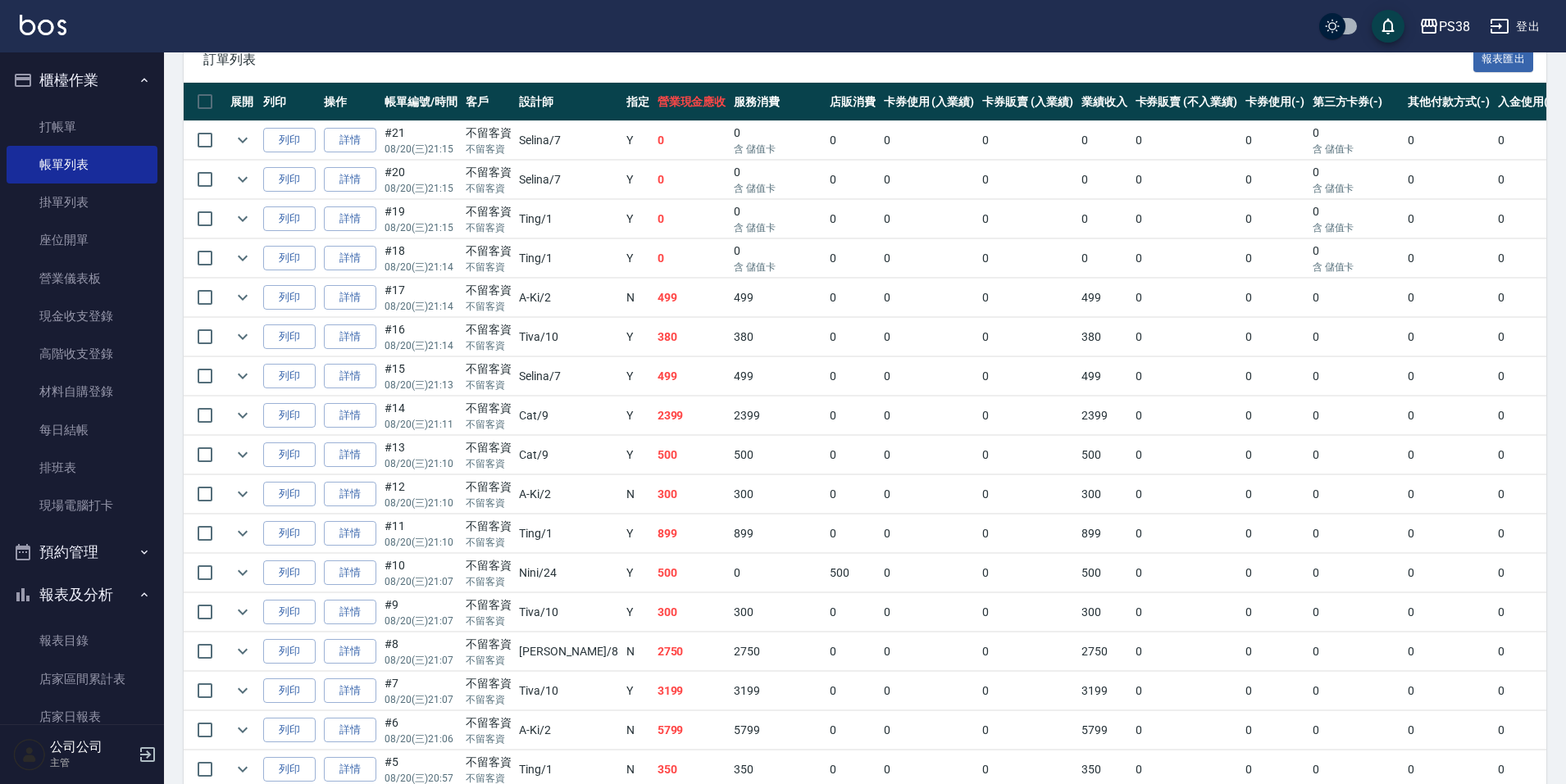
scroll to position [366, 0]
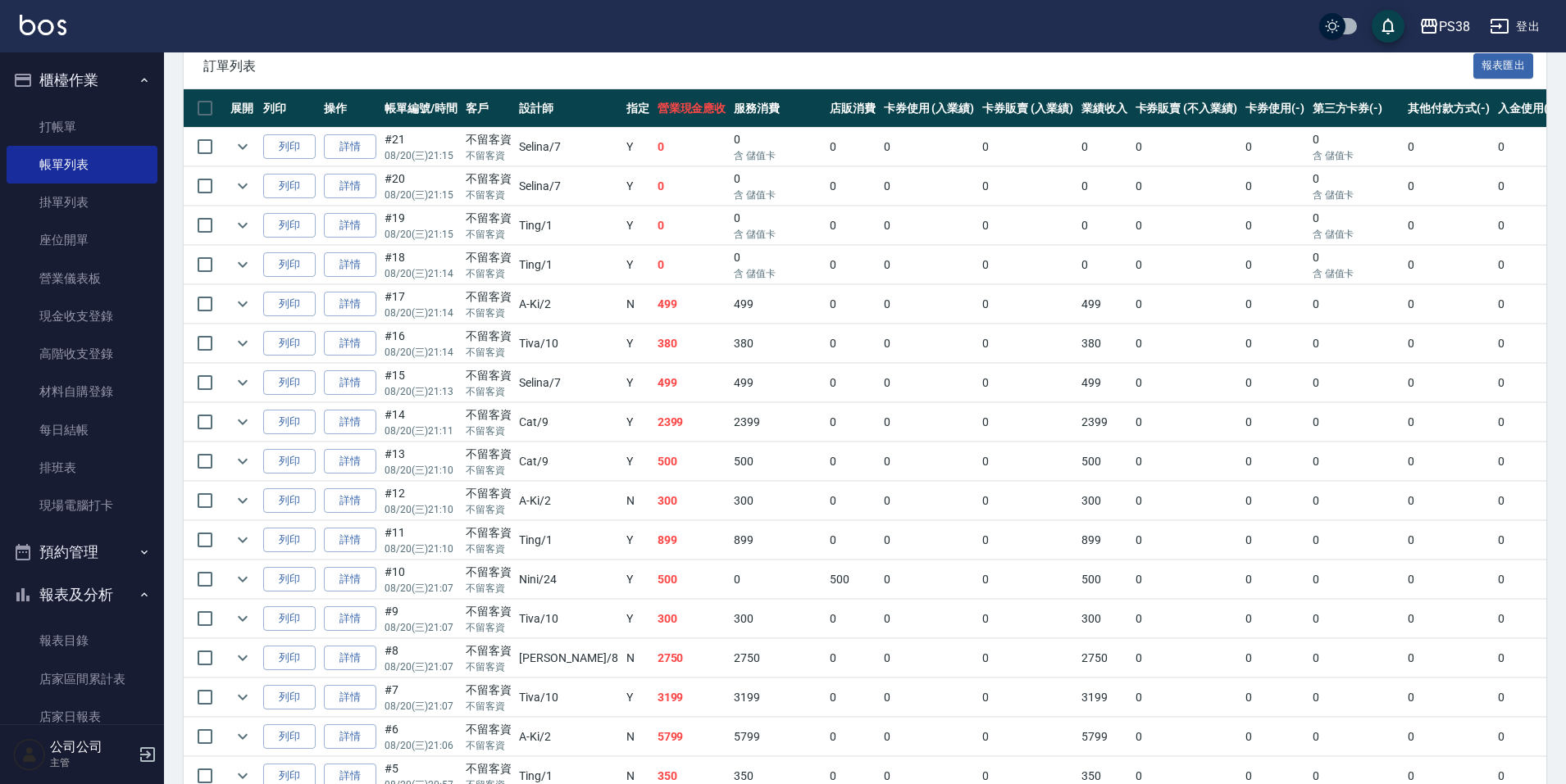
click at [653, 250] on td "0" at bounding box center [692, 265] width 77 height 38
click at [653, 226] on td "0" at bounding box center [692, 226] width 77 height 38
click at [653, 169] on td "0" at bounding box center [692, 187] width 77 height 38
click at [653, 147] on td "0" at bounding box center [692, 147] width 77 height 38
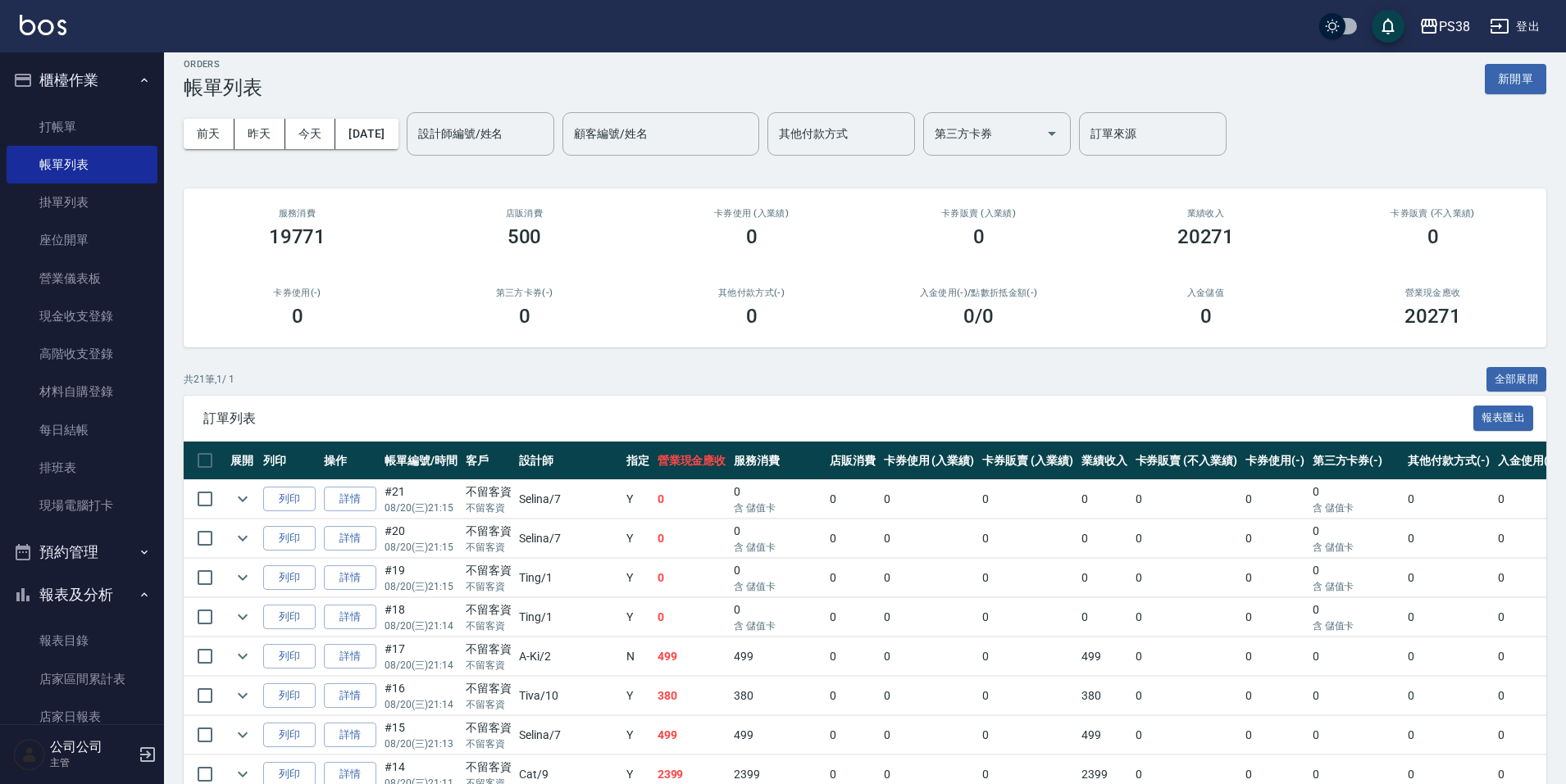
scroll to position [0, 0]
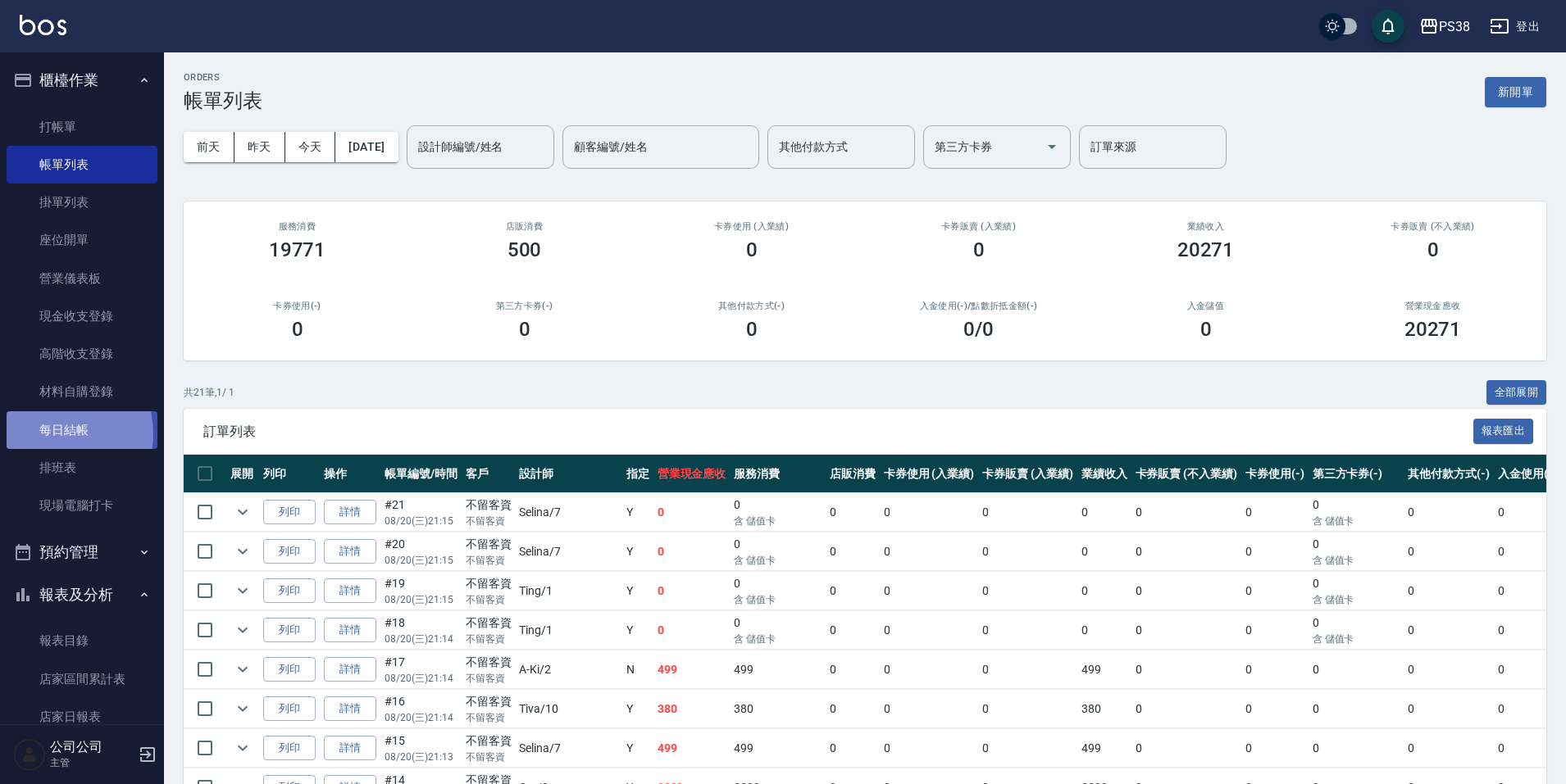
click at [54, 434] on link "每日結帳" at bounding box center [82, 430] width 151 height 38
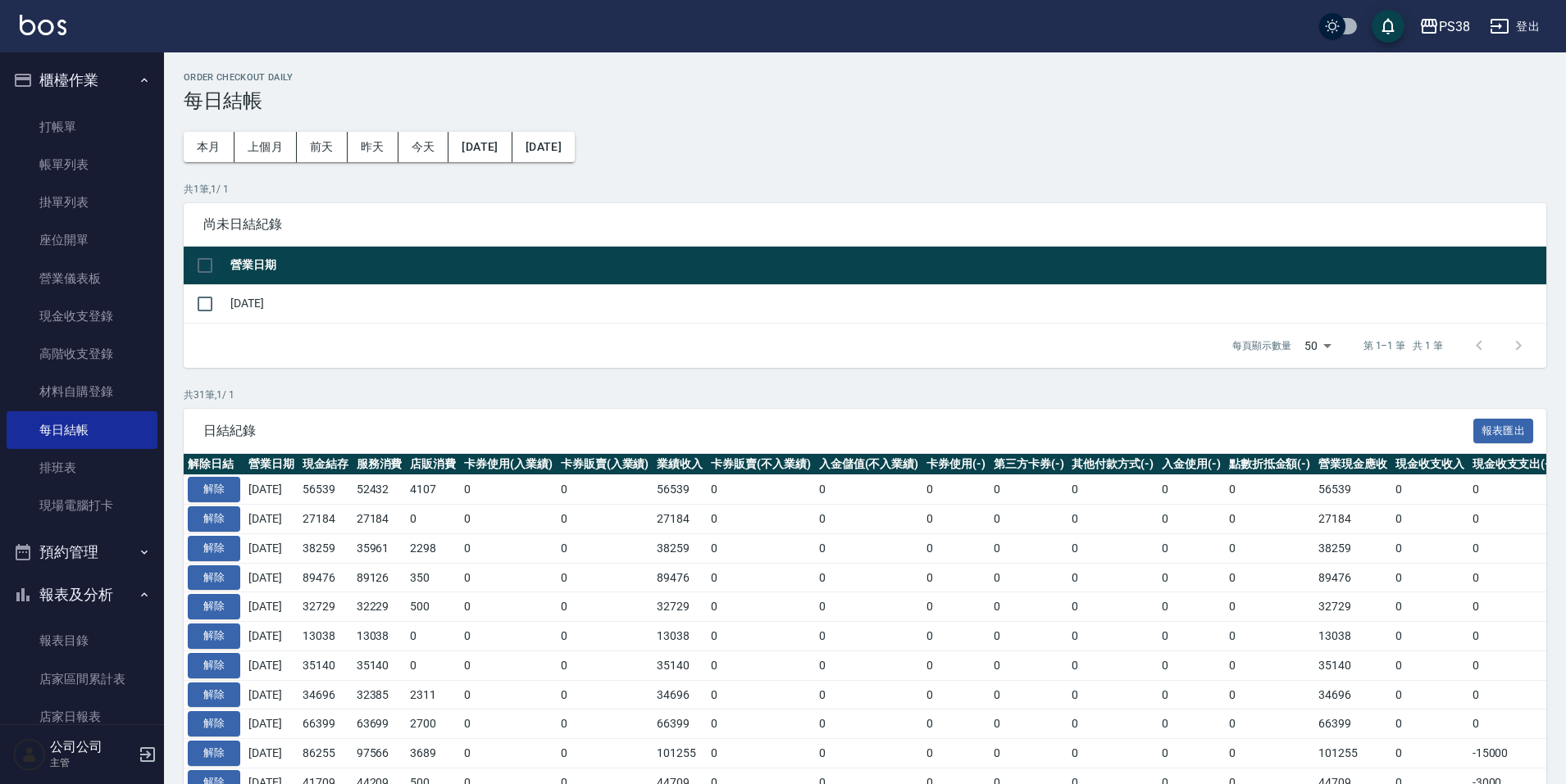
click at [201, 269] on input "checkbox" at bounding box center [204, 265] width 34 height 34
checkbox input "true"
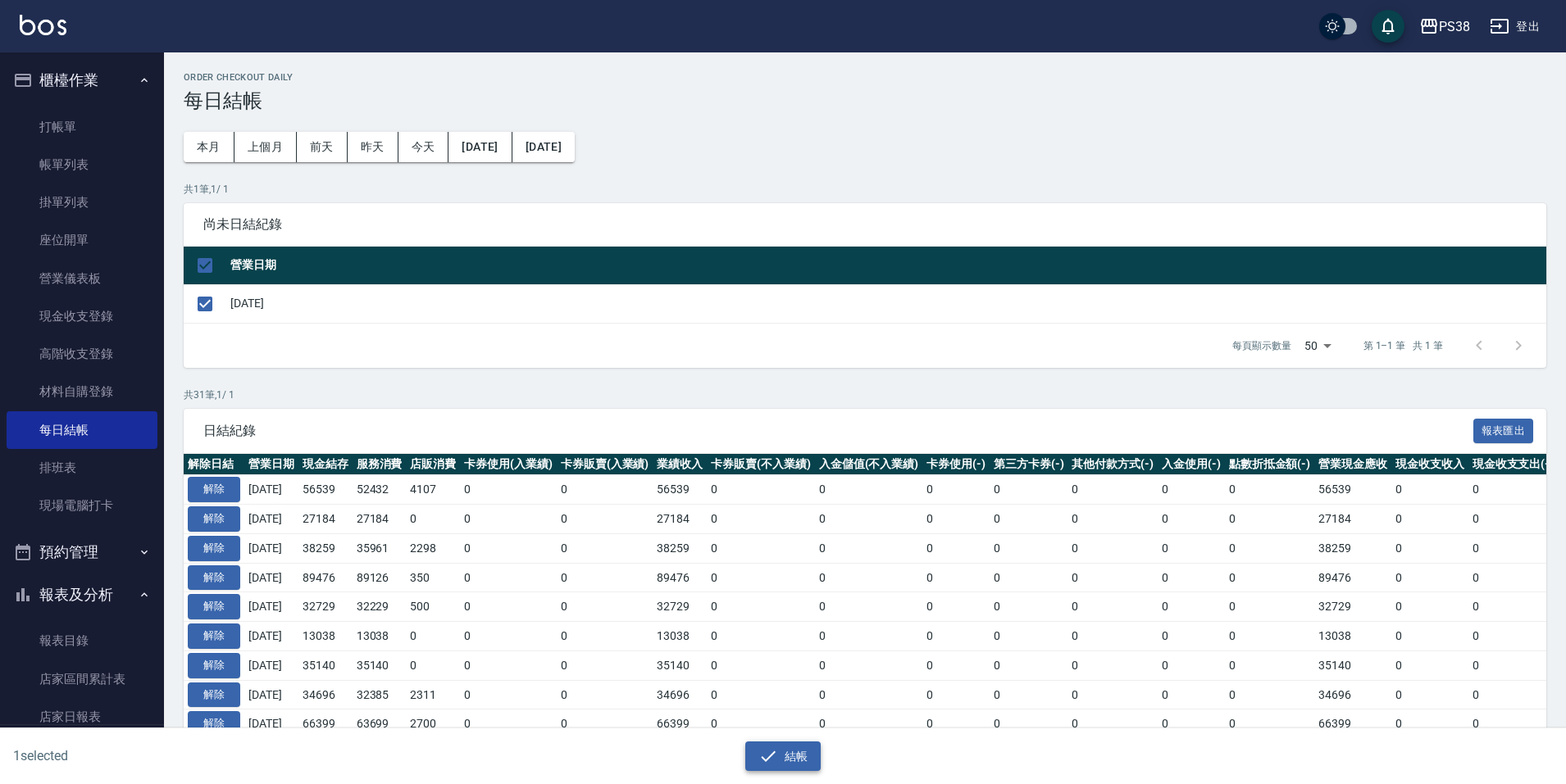
click at [792, 757] on button "結帳" at bounding box center [783, 757] width 76 height 31
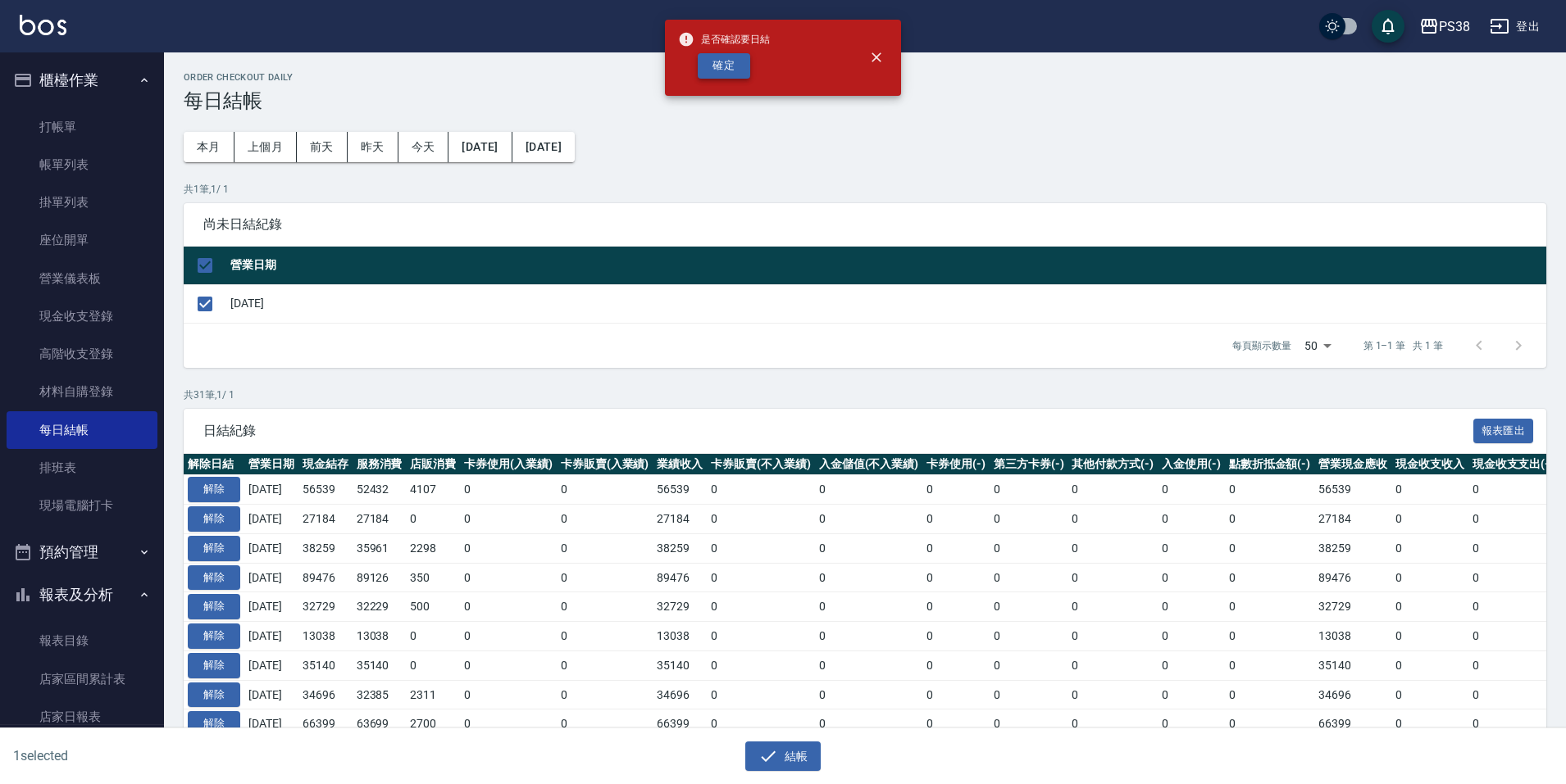
click at [728, 73] on button "確定" at bounding box center [724, 65] width 52 height 25
checkbox input "false"
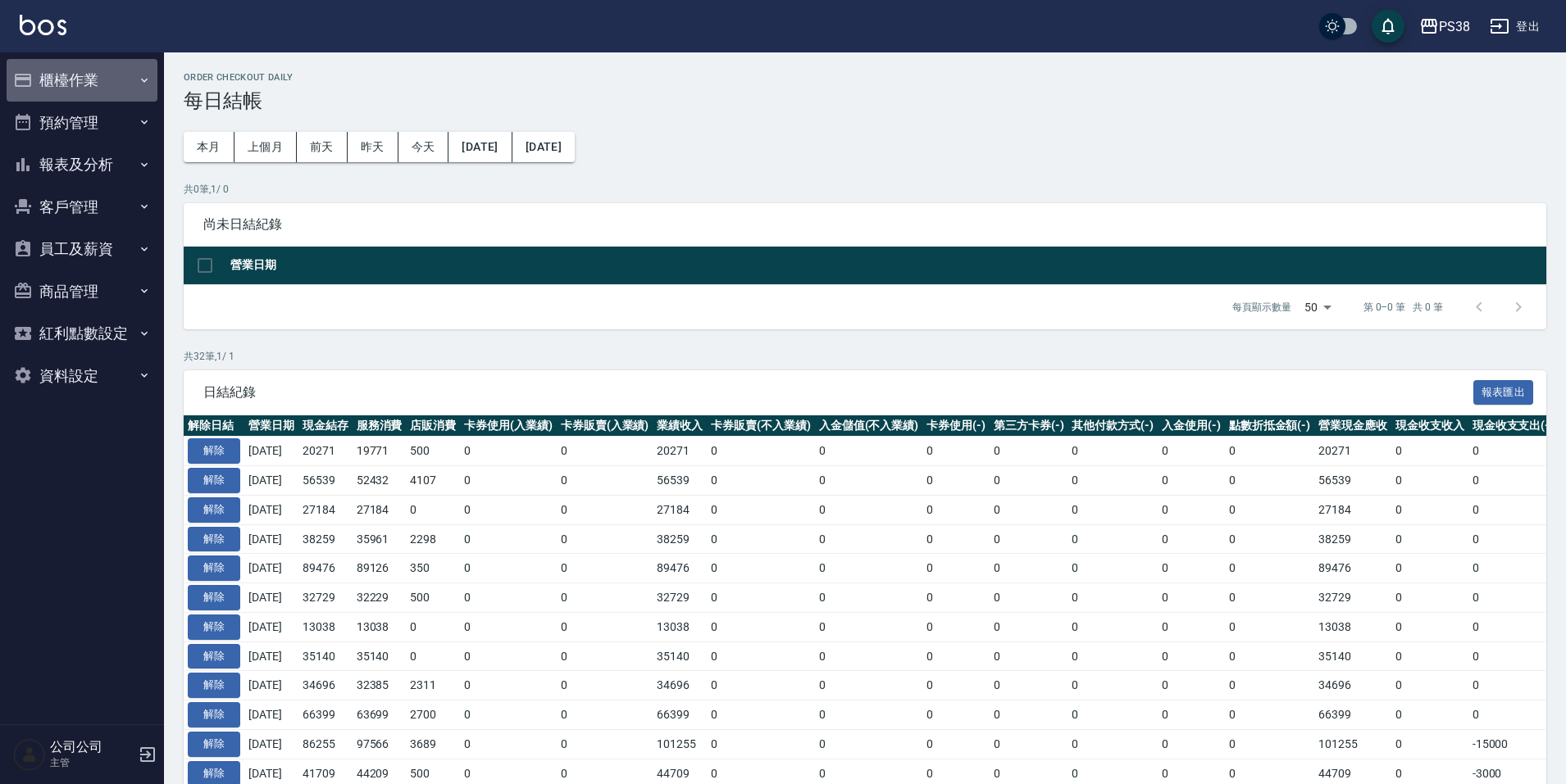
click at [66, 72] on button "櫃檯作業" at bounding box center [82, 80] width 151 height 43
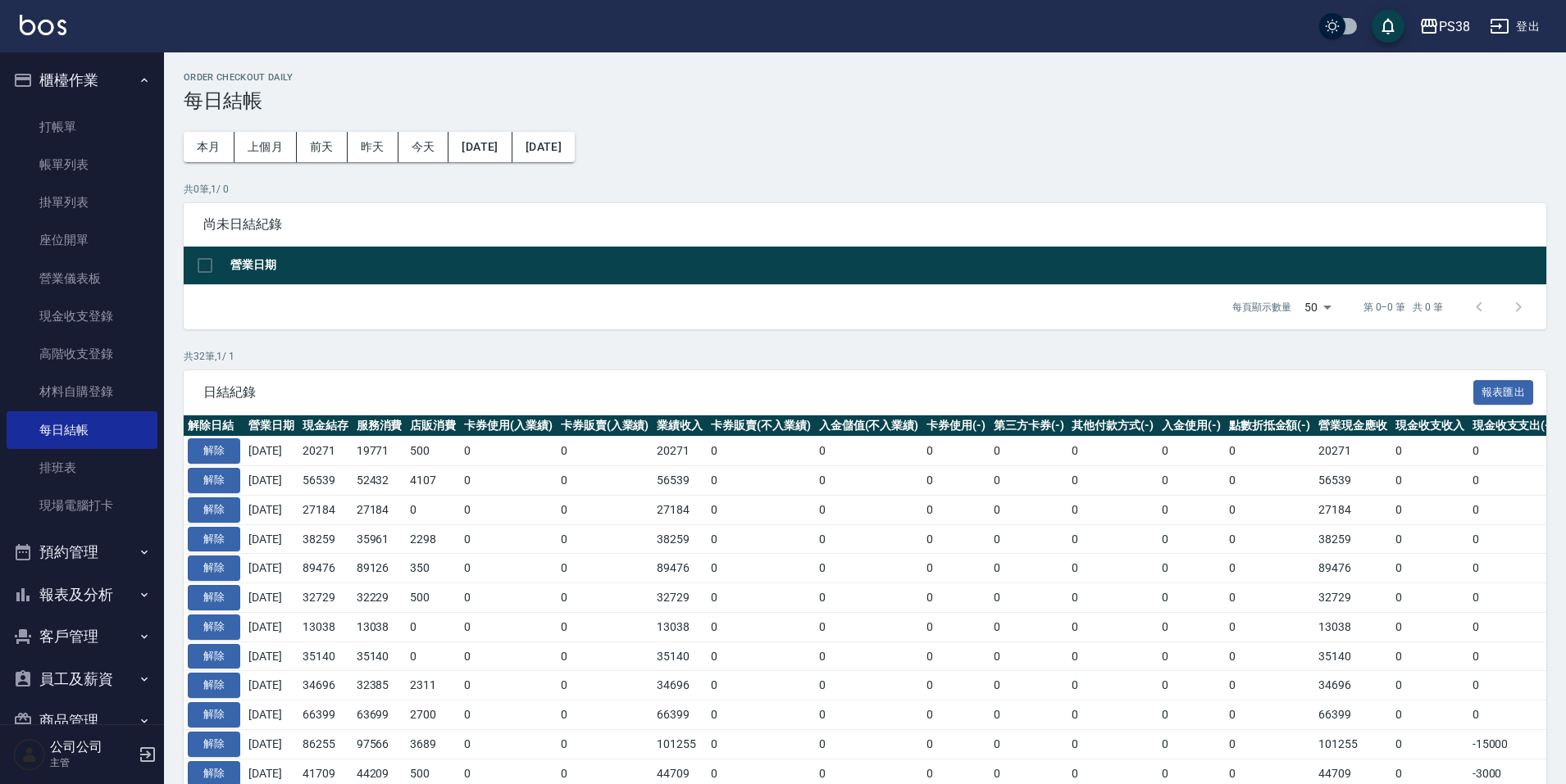
click at [626, 382] on div "日結紀錄 報表匯出" at bounding box center [865, 393] width 1362 height 45
click at [721, 382] on div "日結紀錄 報表匯出" at bounding box center [865, 393] width 1362 height 45
click at [711, 371] on div "日結紀錄 報表匯出" at bounding box center [865, 393] width 1362 height 45
drag, startPoint x: 307, startPoint y: 452, endPoint x: 341, endPoint y: 457, distance: 34.4
click at [341, 457] on tr "解除 [DATE] 20271 19771 500 0 0 20271 0 0 0 0 0 0 0 20271 0 0 0 [DATE]" at bounding box center [969, 451] width 1571 height 30
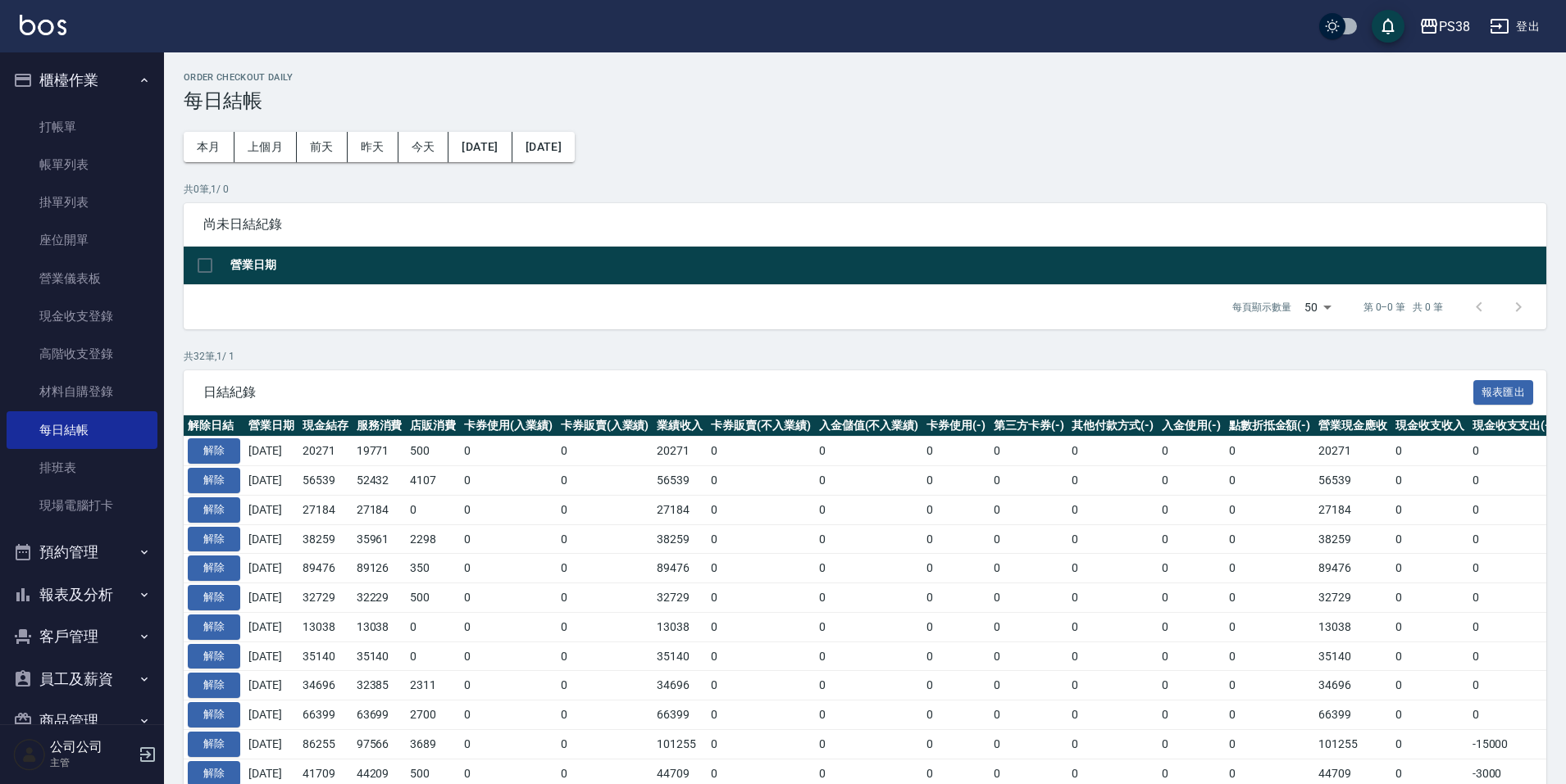
click at [459, 501] on td "0" at bounding box center [433, 510] width 54 height 30
drag, startPoint x: 311, startPoint y: 445, endPoint x: 338, endPoint y: 450, distance: 27.5
click at [338, 450] on tr "解除 [DATE] 20271 19771 500 0 0 20271 0 0 0 0 0 0 0 20271 0 0 0 [DATE]" at bounding box center [969, 451] width 1571 height 30
drag, startPoint x: 365, startPoint y: 466, endPoint x: 348, endPoint y: 466, distance: 17.0
click at [353, 466] on td "56539" at bounding box center [326, 481] width 54 height 30
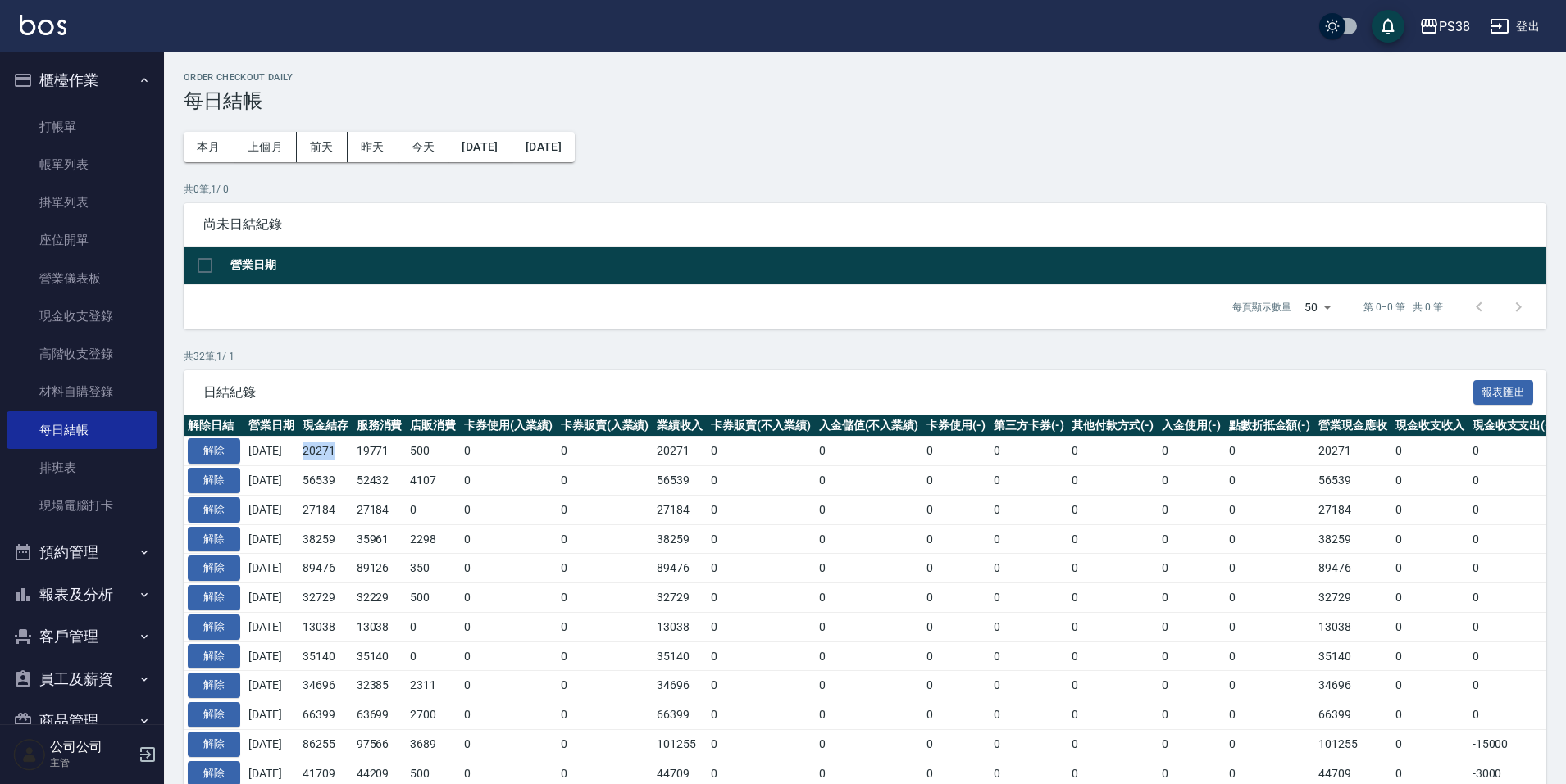
drag, startPoint x: 317, startPoint y: 449, endPoint x: 348, endPoint y: 454, distance: 31.4
click at [348, 454] on td "20271" at bounding box center [326, 451] width 54 height 30
click at [548, 515] on td "0" at bounding box center [508, 510] width 97 height 30
drag, startPoint x: 319, startPoint y: 450, endPoint x: 345, endPoint y: 454, distance: 26.3
click at [345, 454] on td "20271" at bounding box center [326, 451] width 54 height 30
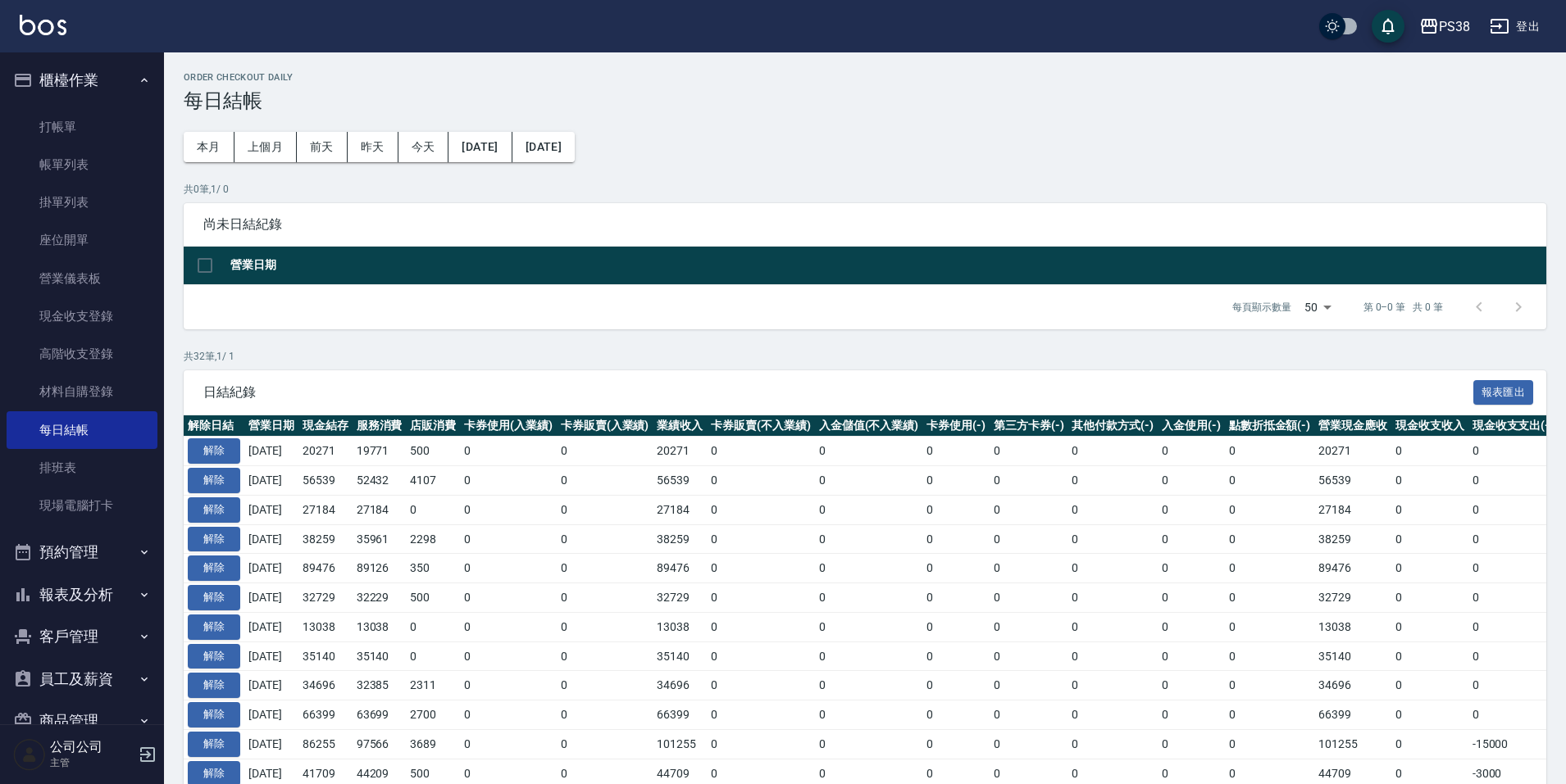
click at [369, 470] on td "52432" at bounding box center [380, 481] width 54 height 30
drag, startPoint x: 314, startPoint y: 449, endPoint x: 354, endPoint y: 454, distance: 40.3
click at [353, 454] on td "20271" at bounding box center [326, 451] width 54 height 30
click at [520, 390] on span "日結紀錄" at bounding box center [838, 392] width 1270 height 17
click at [500, 329] on div "Order checkout daily 每日結帳 本月 上個月 [DATE] [DATE] [DATE] [DATE] [DATE] 共 0 筆, 1 / …" at bounding box center [865, 756] width 1402 height 1408
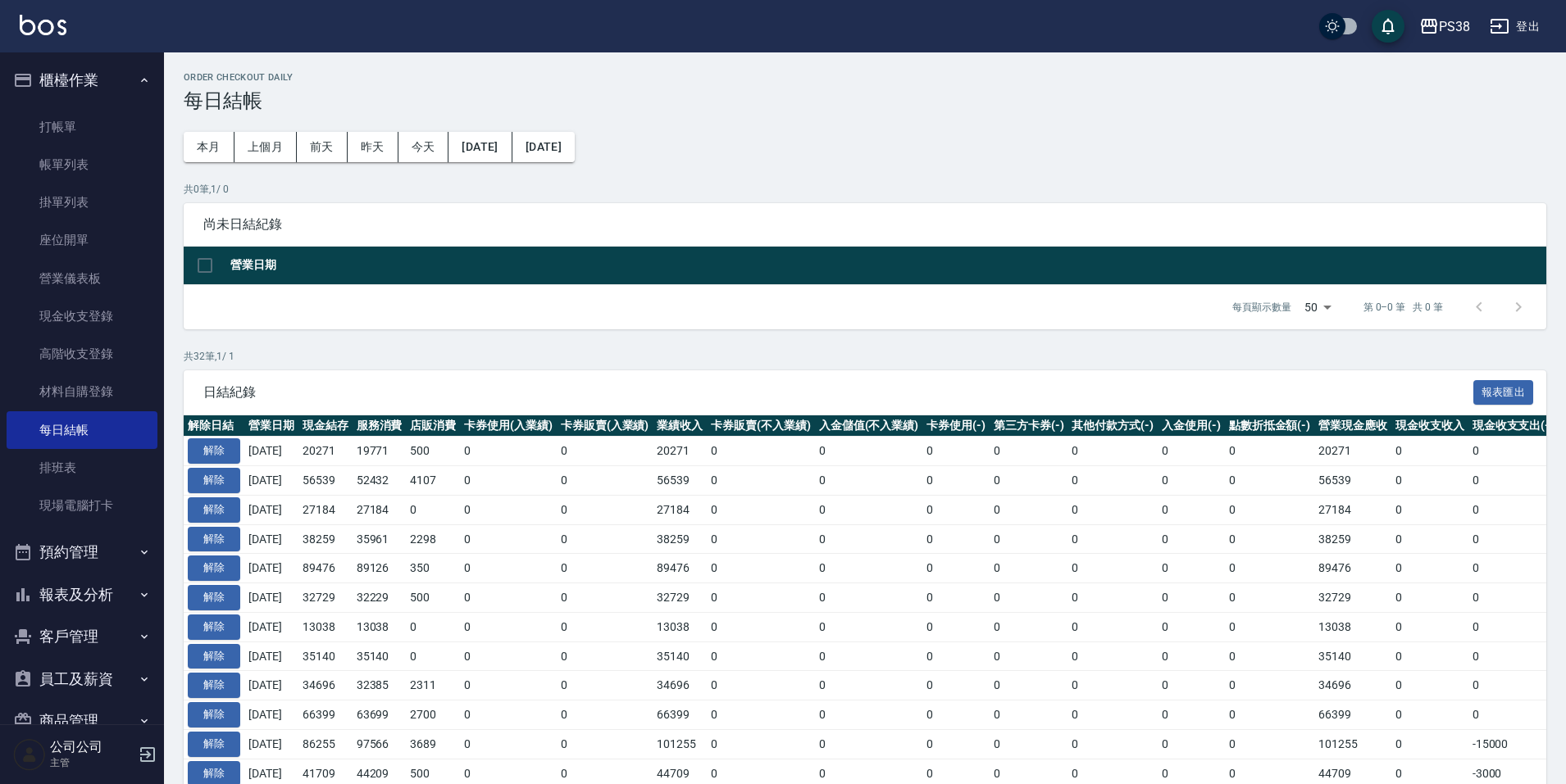
click at [747, 321] on div "每頁顯示數量 50 50 第 0–0 筆 共 0 筆" at bounding box center [865, 307] width 1362 height 45
click at [61, 159] on link "帳單列表" at bounding box center [82, 164] width 151 height 38
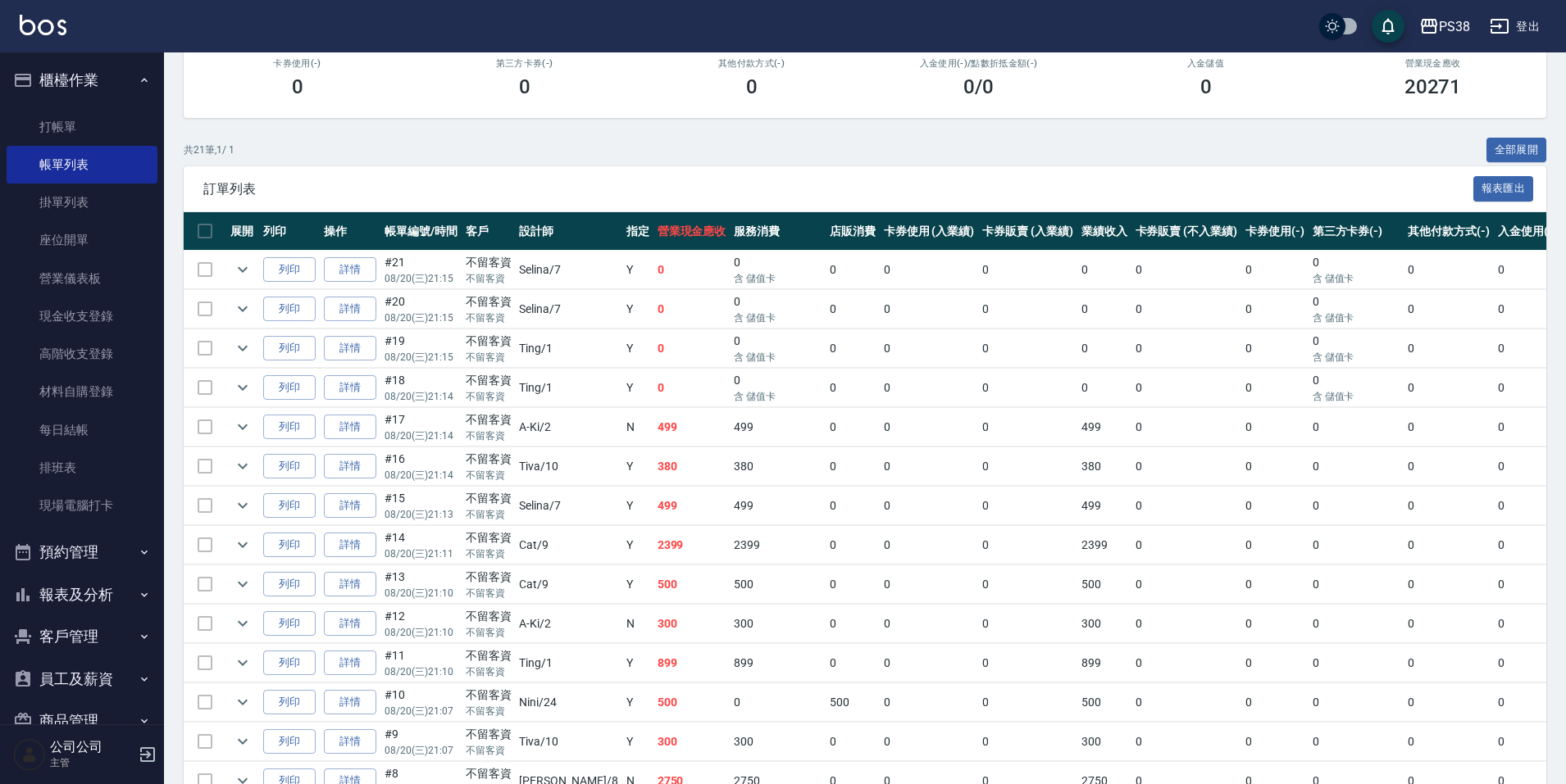
scroll to position [246, 0]
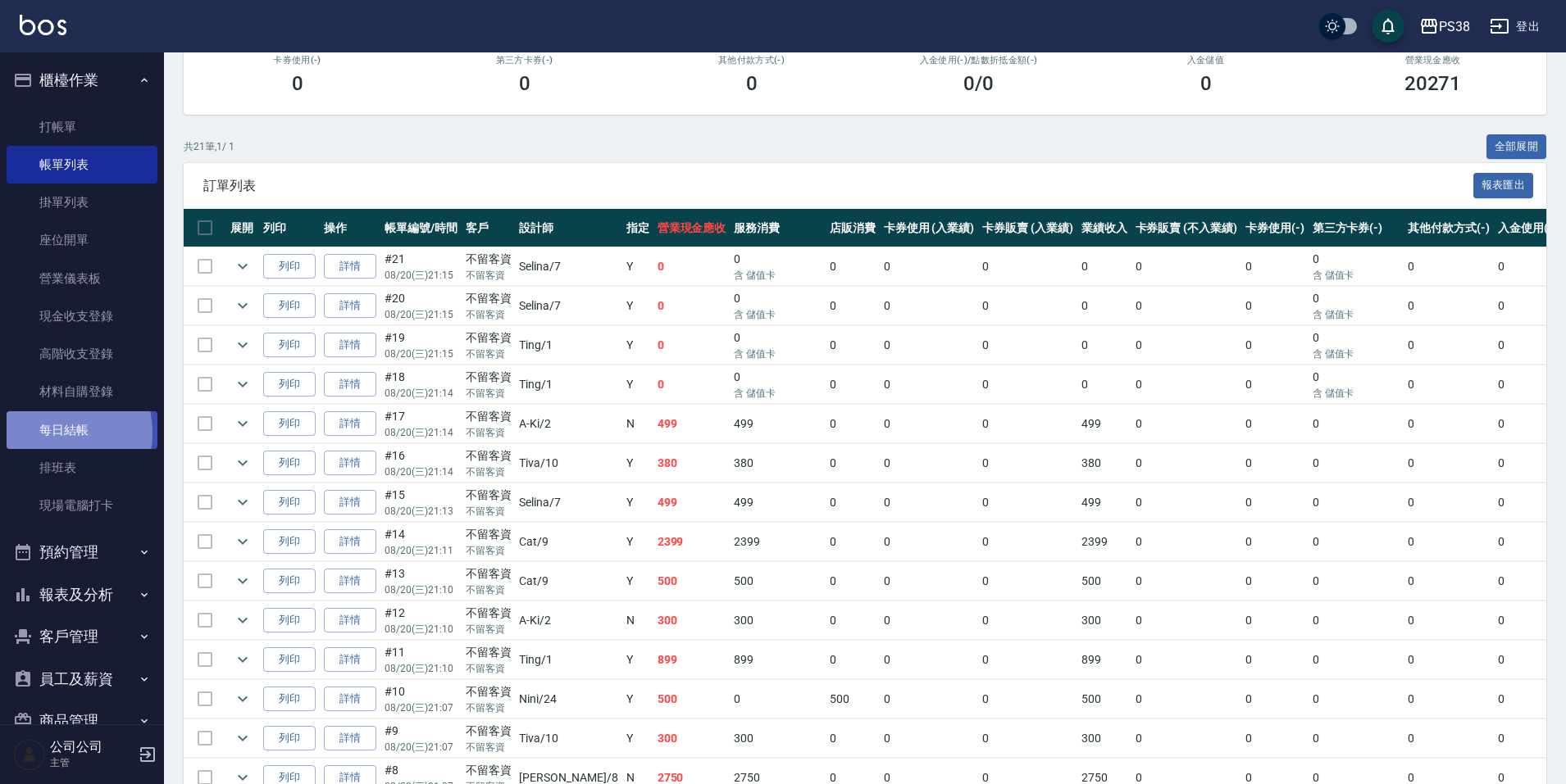
click at [52, 432] on link "每日結帳" at bounding box center [82, 430] width 151 height 38
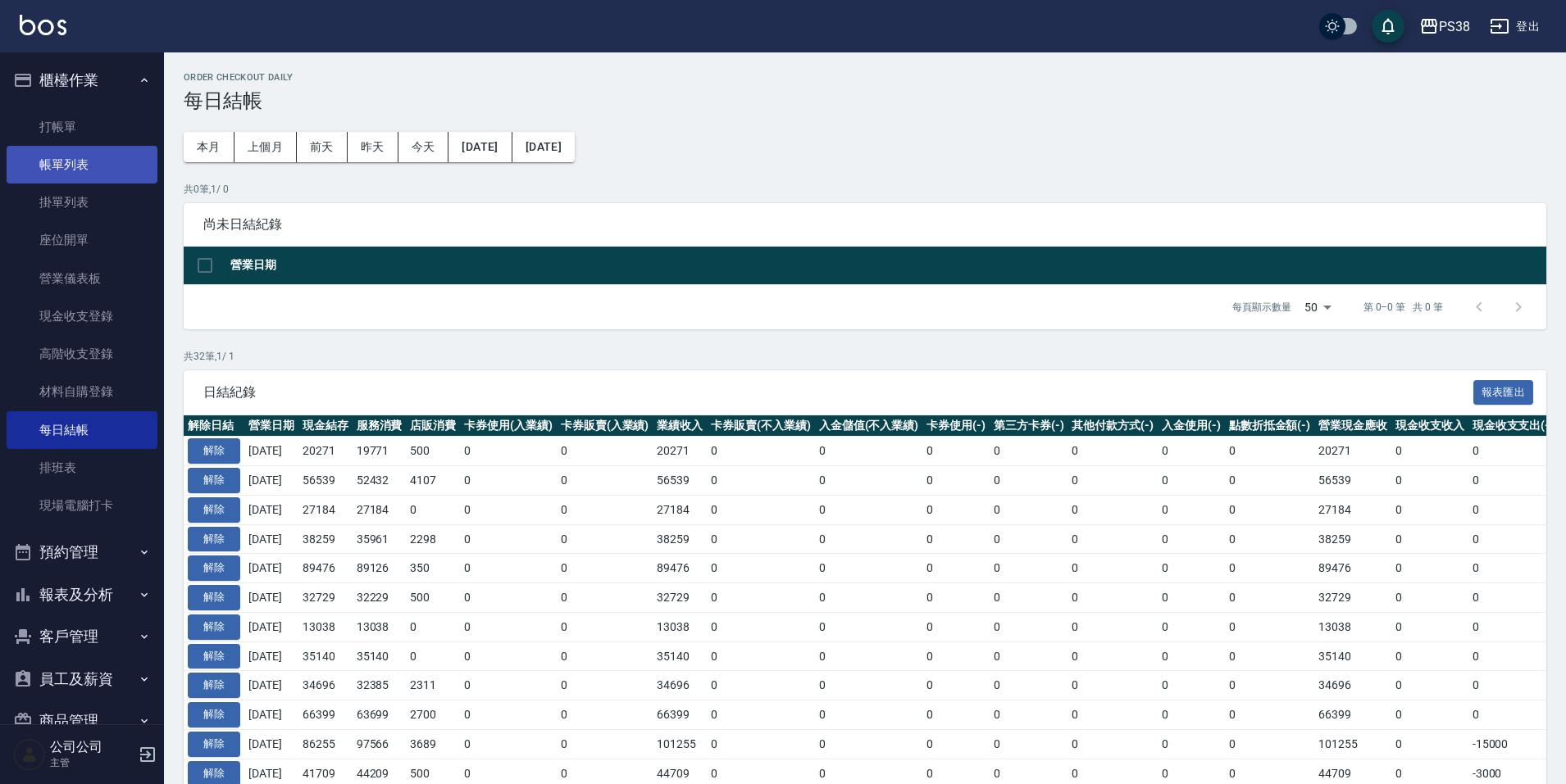
click at [83, 175] on link "帳單列表" at bounding box center [82, 164] width 151 height 38
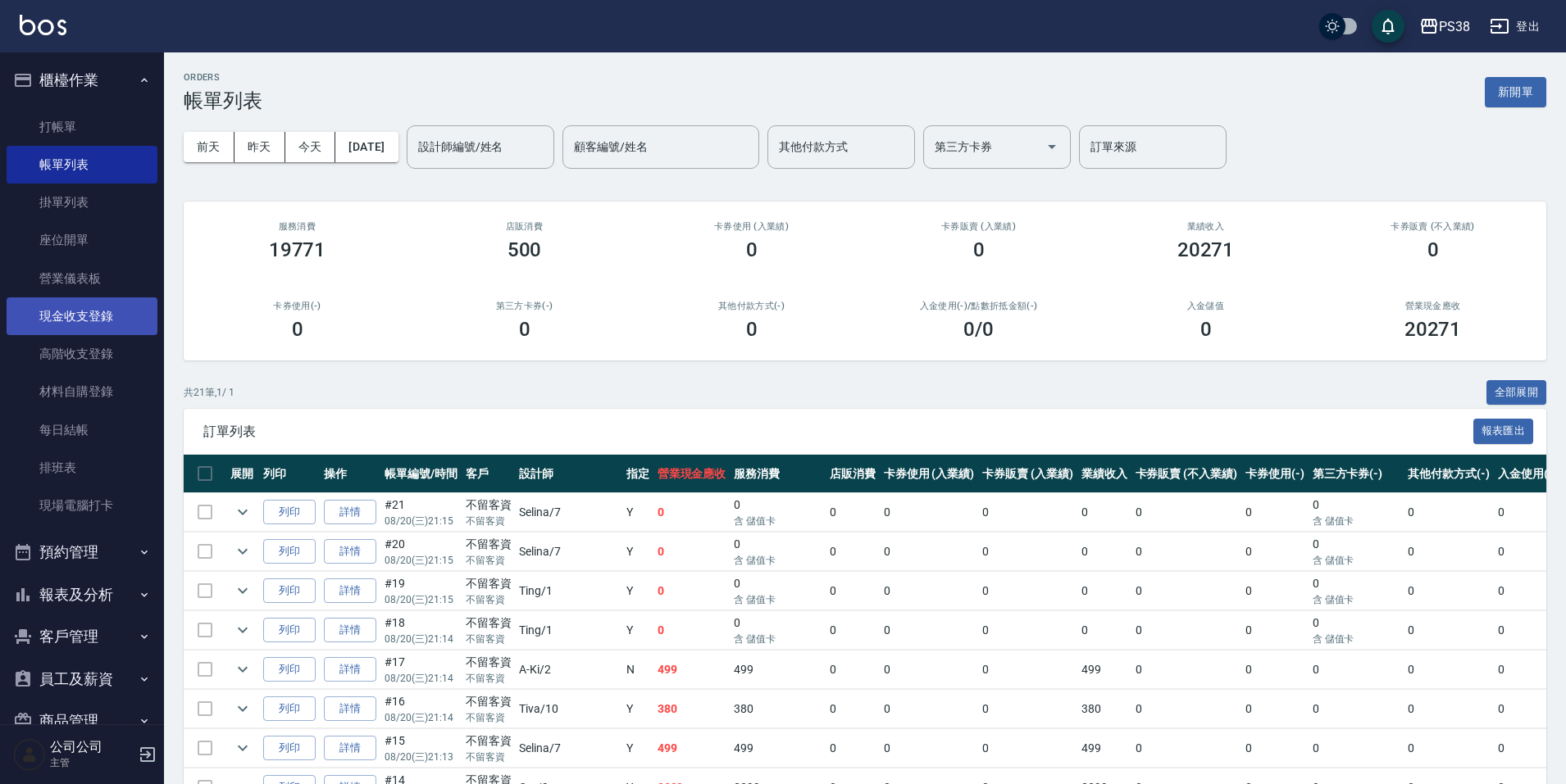
click at [87, 329] on link "現金收支登錄" at bounding box center [82, 316] width 151 height 38
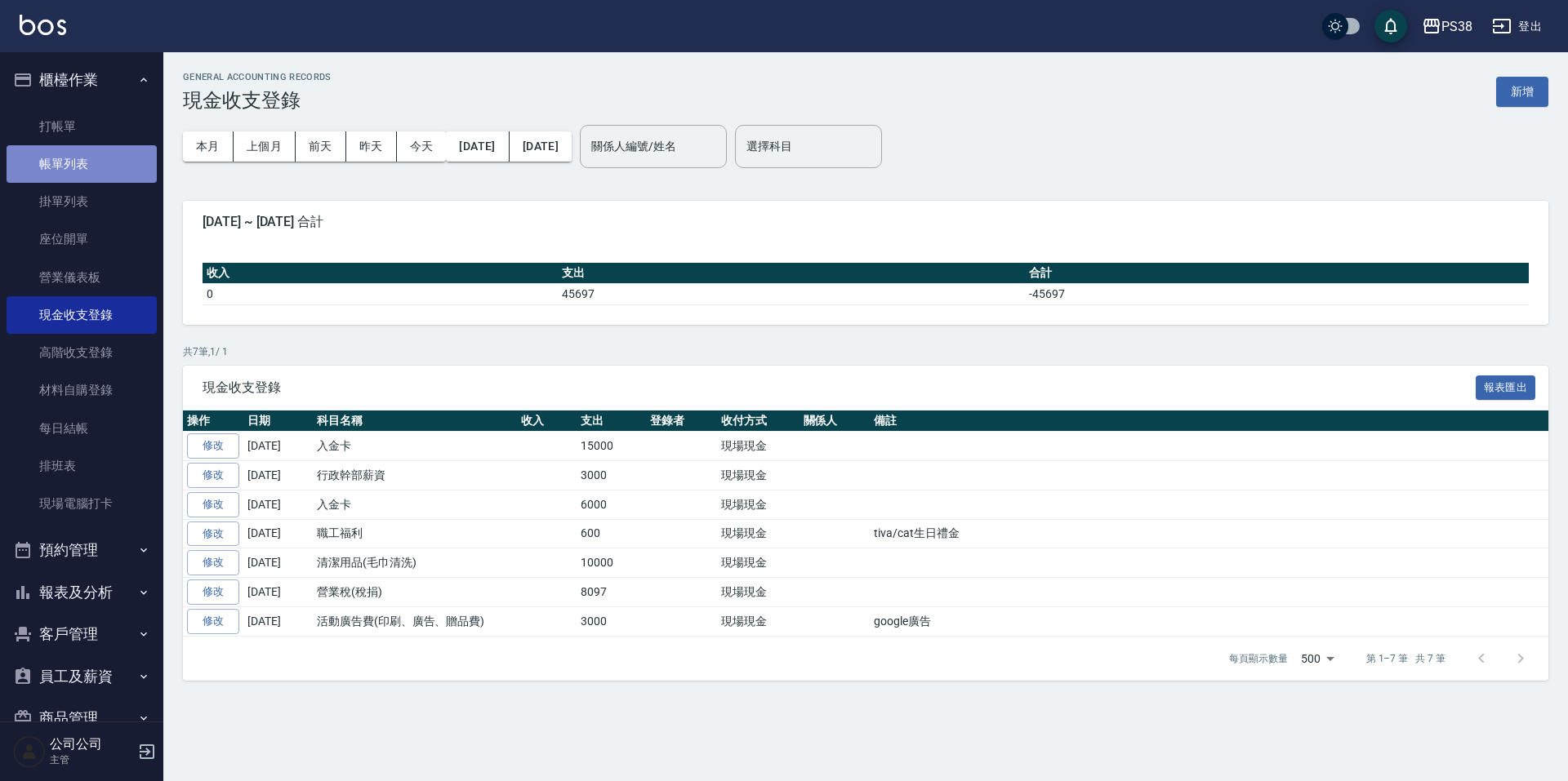
click at [97, 159] on link "帳單列表" at bounding box center [82, 164] width 151 height 37
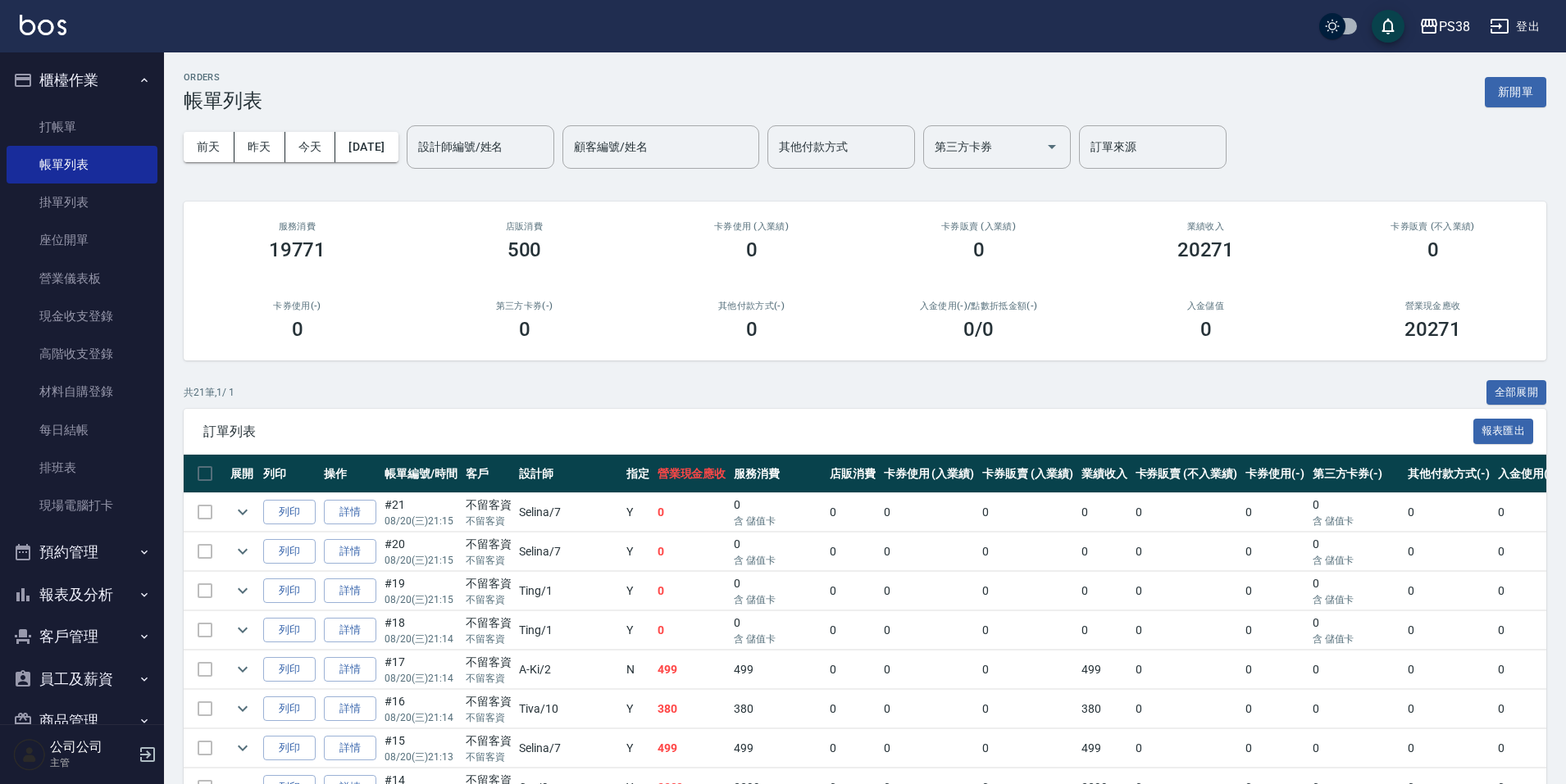
click at [135, 603] on button "報表及分析" at bounding box center [82, 595] width 151 height 43
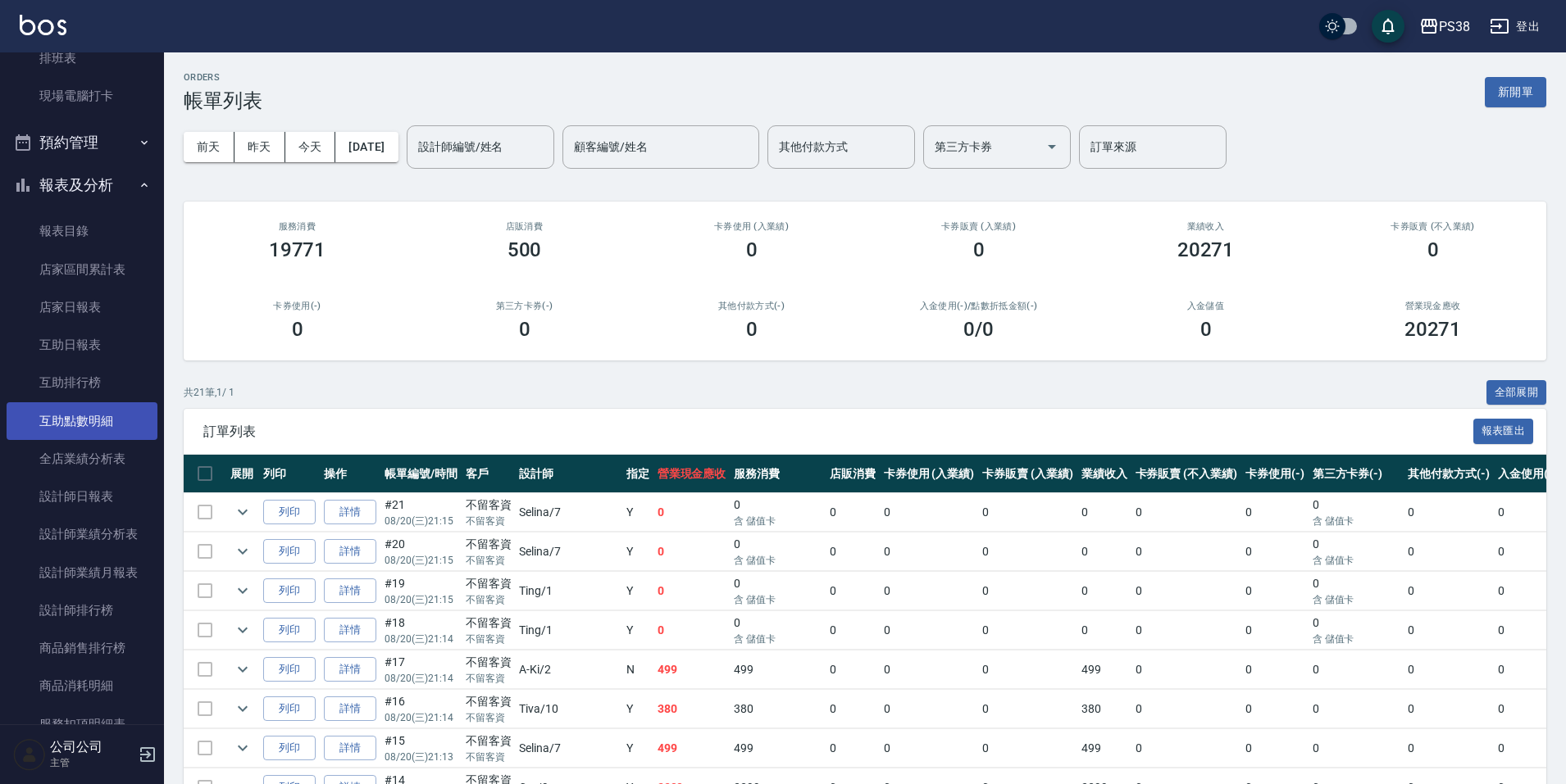
click at [110, 414] on link "互助點數明細" at bounding box center [82, 421] width 151 height 38
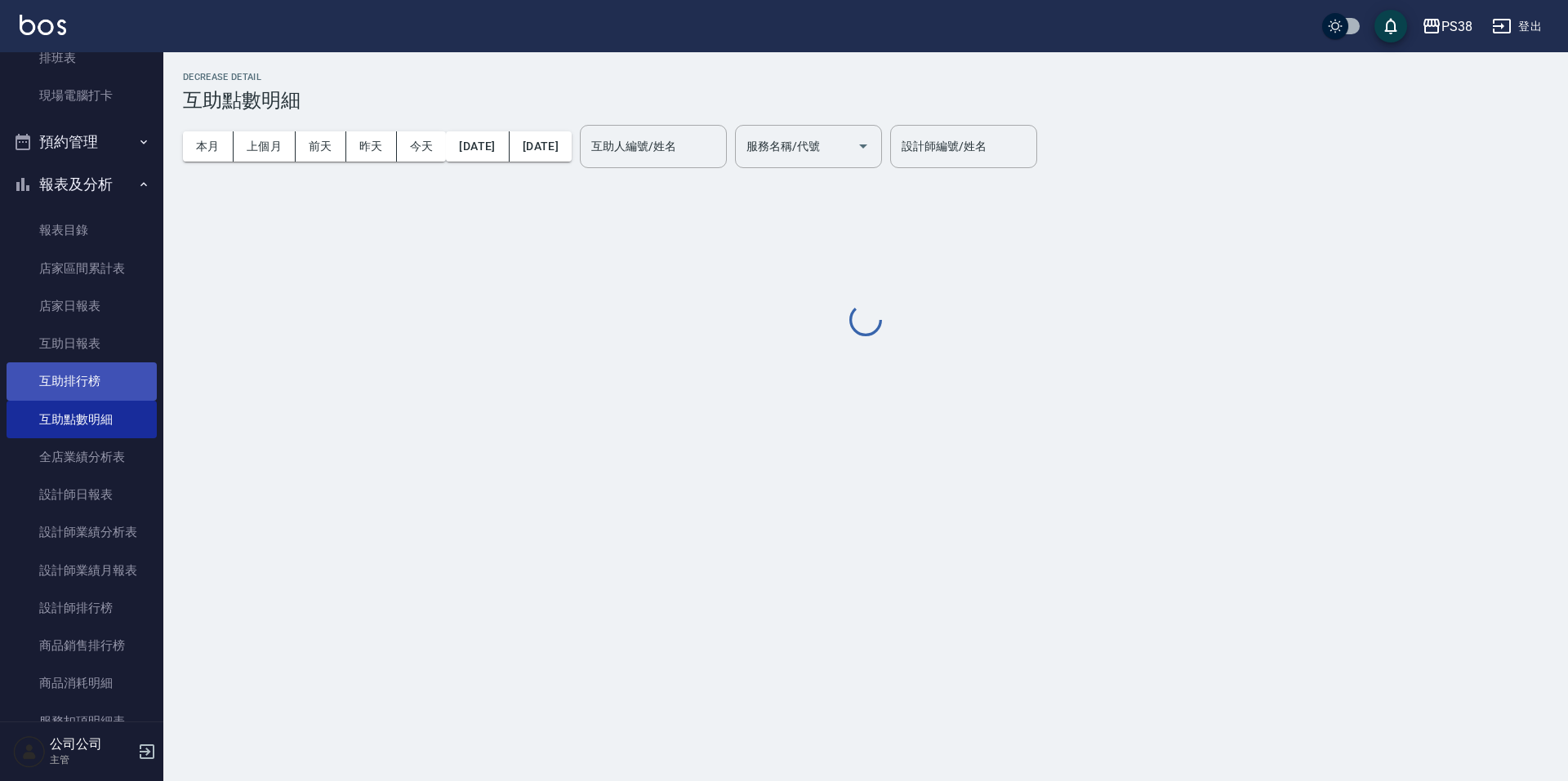
click at [105, 379] on link "互助排行榜" at bounding box center [82, 381] width 151 height 37
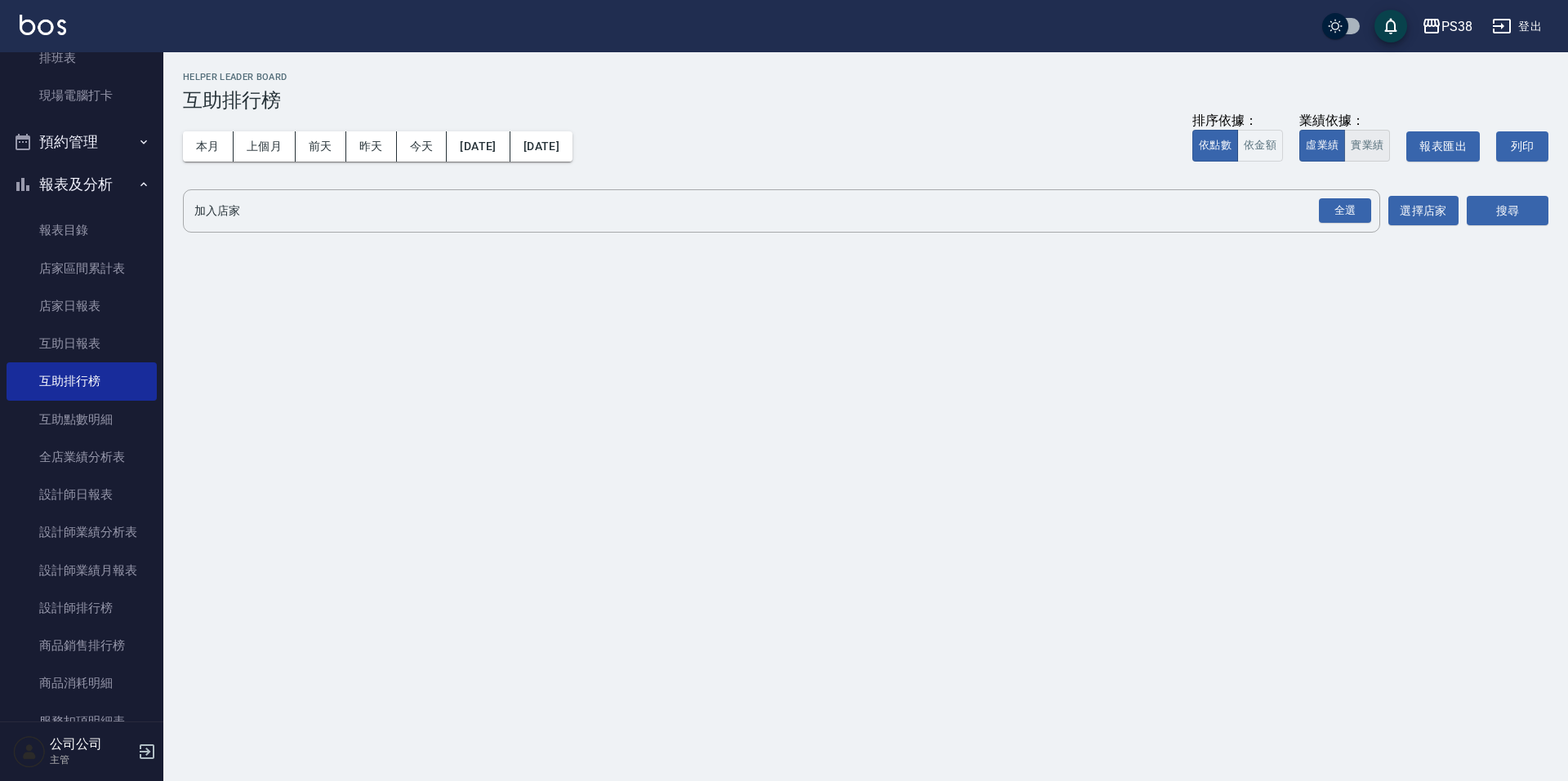
click at [1360, 147] on button "實業績" at bounding box center [1367, 145] width 46 height 32
click at [1350, 207] on div "全選" at bounding box center [1345, 210] width 52 height 25
click at [1475, 204] on button "搜尋" at bounding box center [1508, 211] width 82 height 30
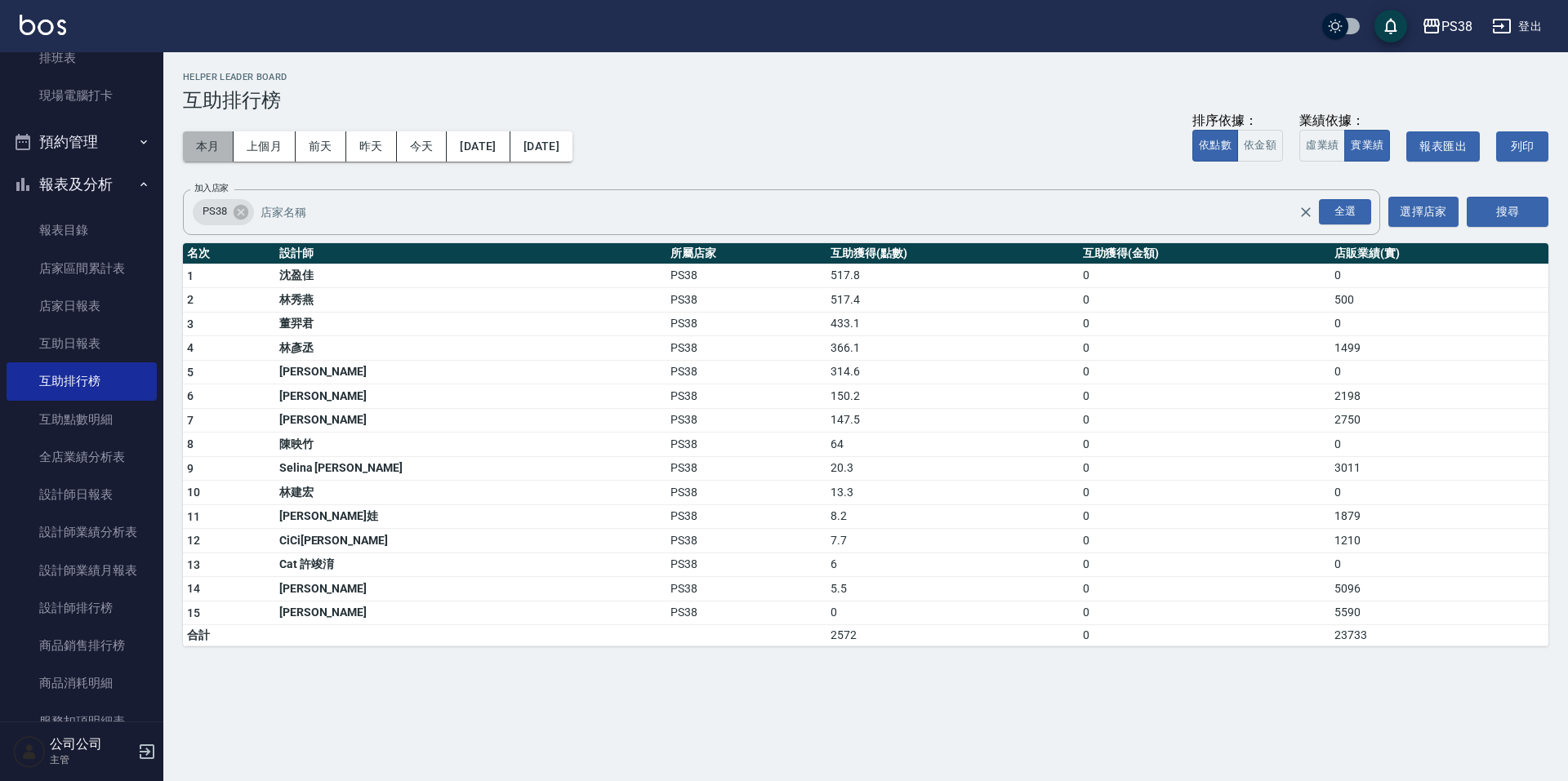
click at [218, 155] on button "本月" at bounding box center [208, 146] width 50 height 30
click at [131, 608] on link "設計師排行榜" at bounding box center [82, 608] width 151 height 37
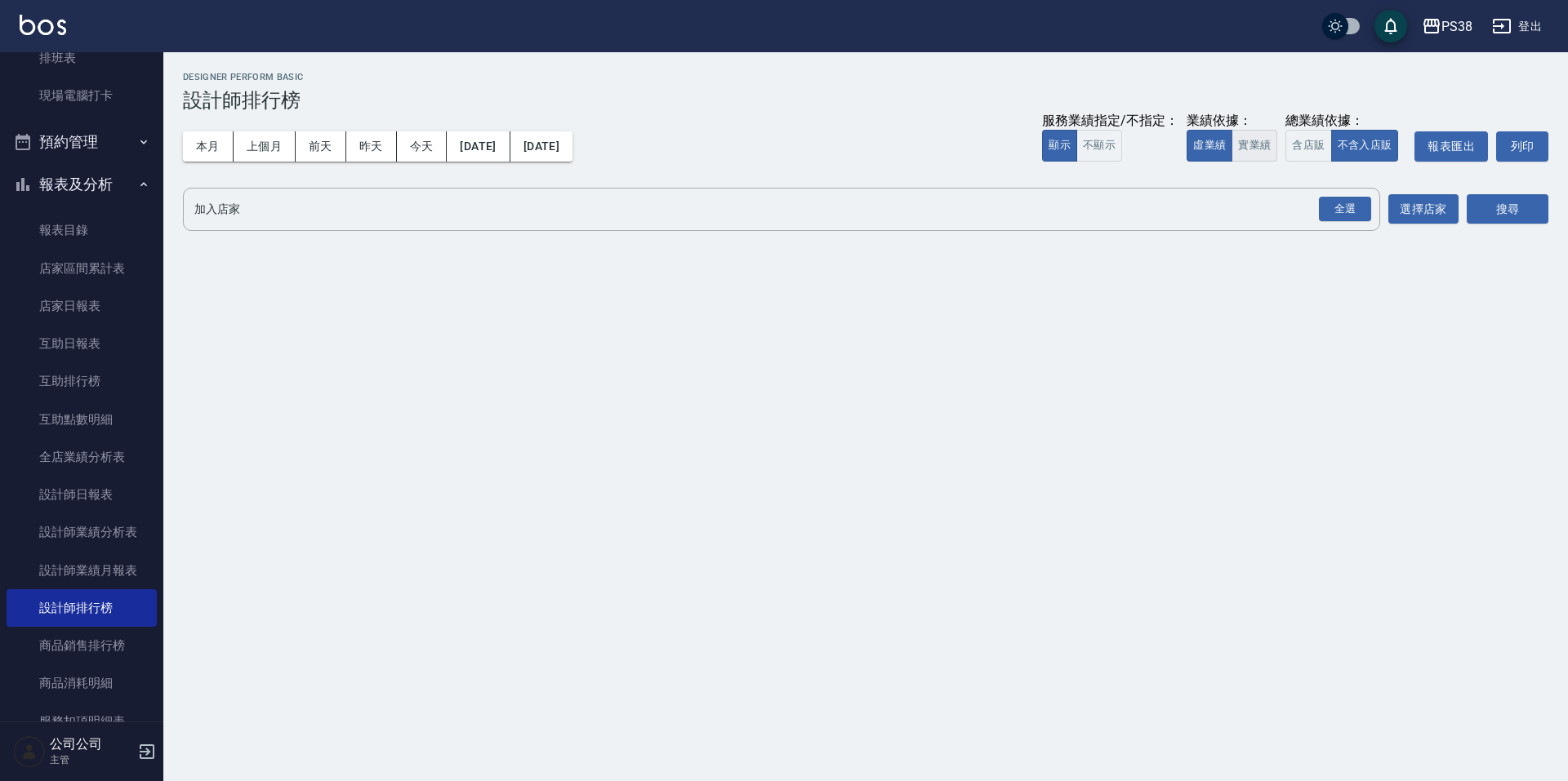
click at [1263, 140] on button "實業績" at bounding box center [1255, 145] width 46 height 32
click at [1361, 210] on div "全選" at bounding box center [1345, 209] width 52 height 25
click at [1500, 211] on button "搜尋" at bounding box center [1508, 210] width 82 height 30
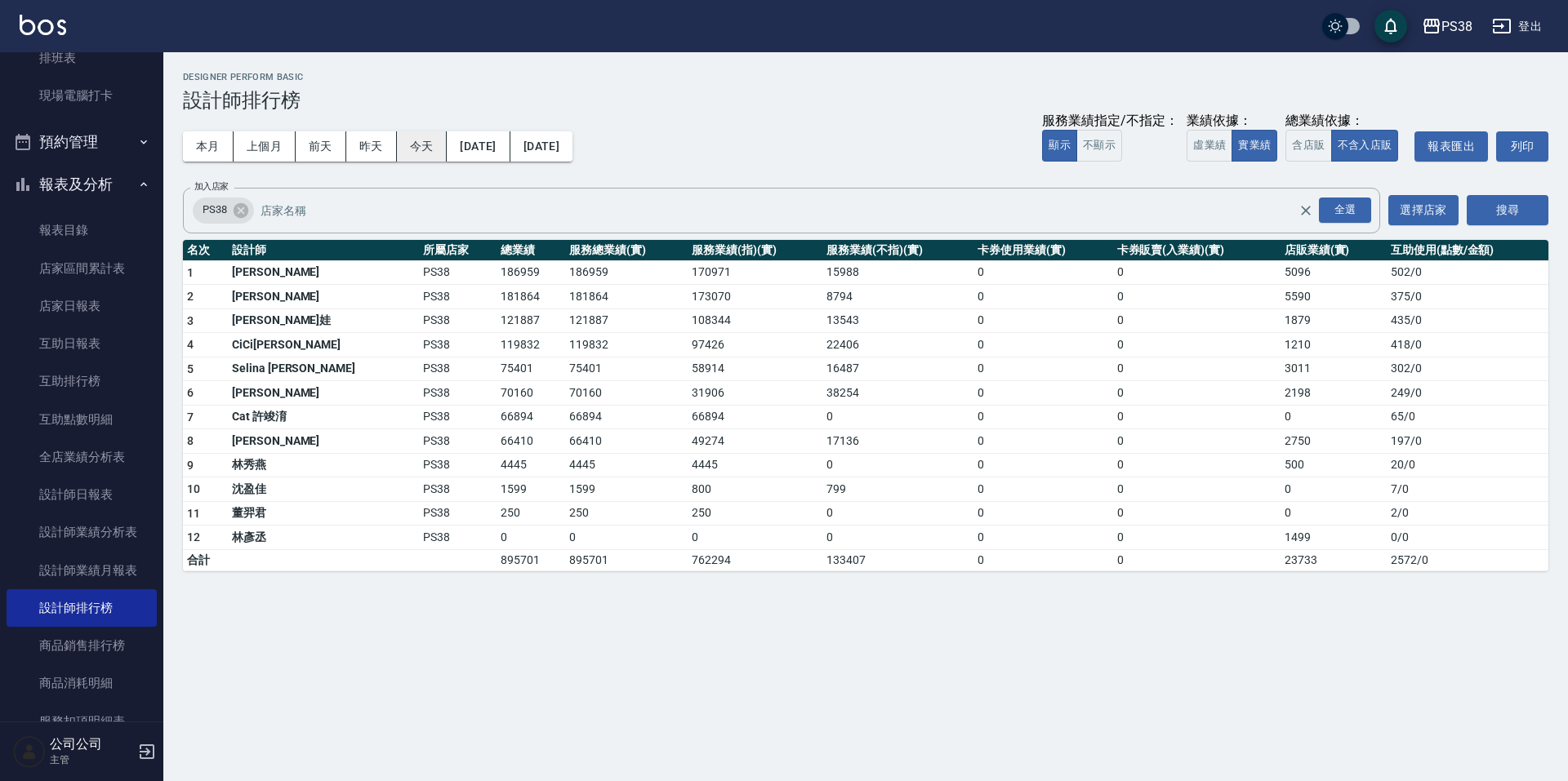
click at [430, 150] on button "今天" at bounding box center [422, 146] width 50 height 30
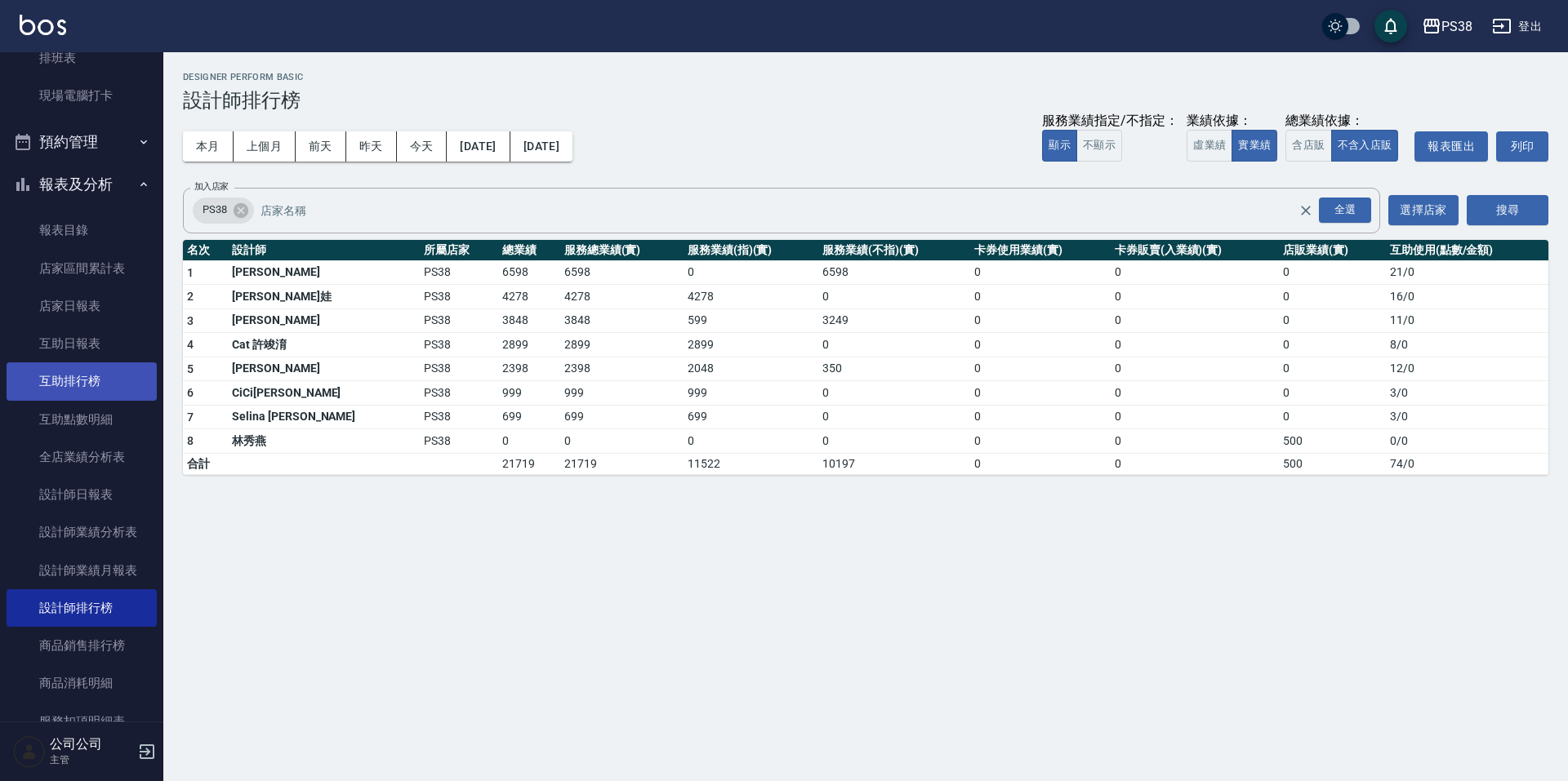
click at [113, 384] on link "互助排行榜" at bounding box center [82, 381] width 151 height 37
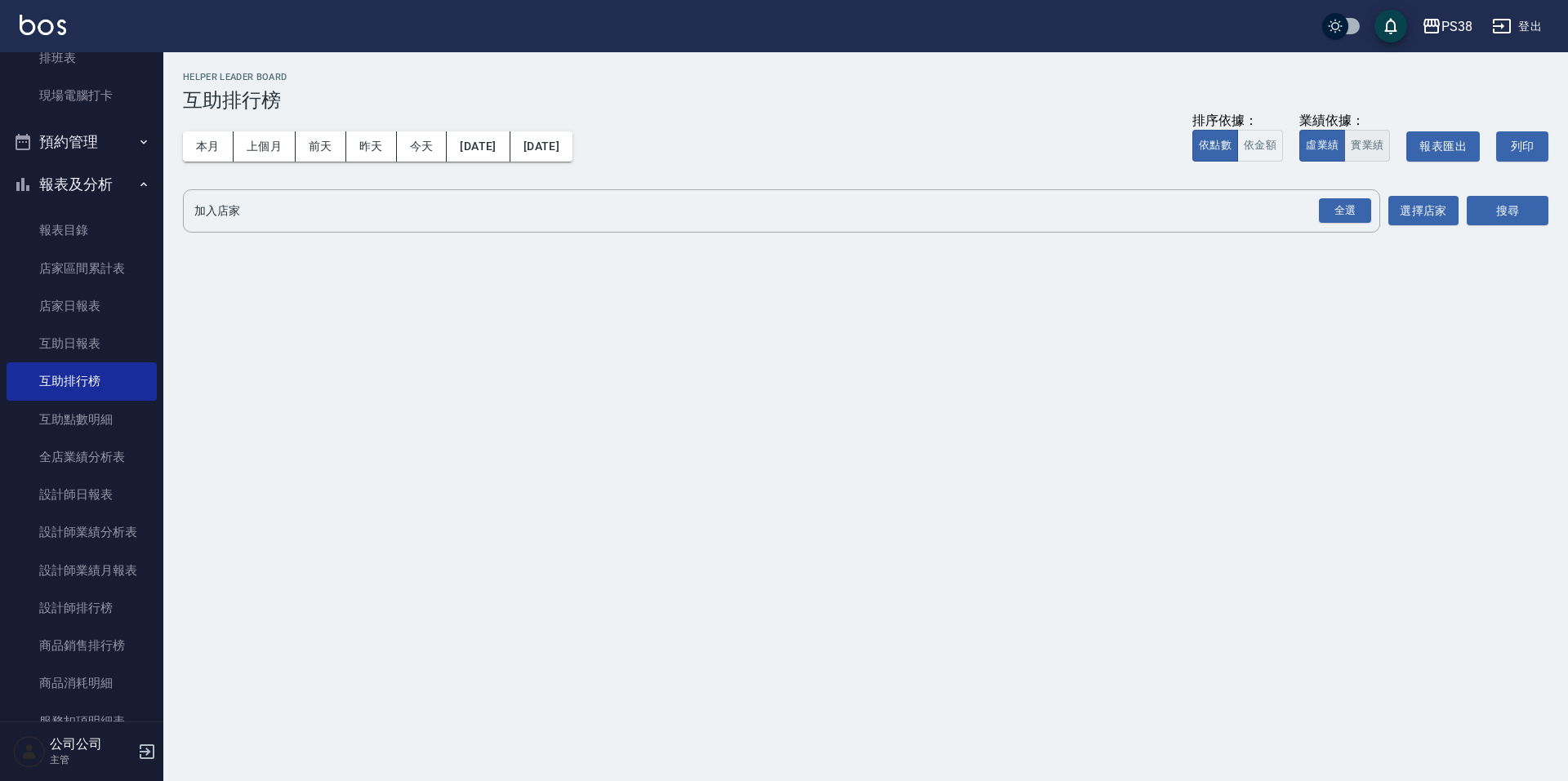
click at [1362, 149] on button "實業績" at bounding box center [1367, 145] width 46 height 32
click at [1348, 209] on div "全選" at bounding box center [1345, 210] width 52 height 25
click at [1503, 208] on button "搜尋" at bounding box center [1508, 211] width 82 height 30
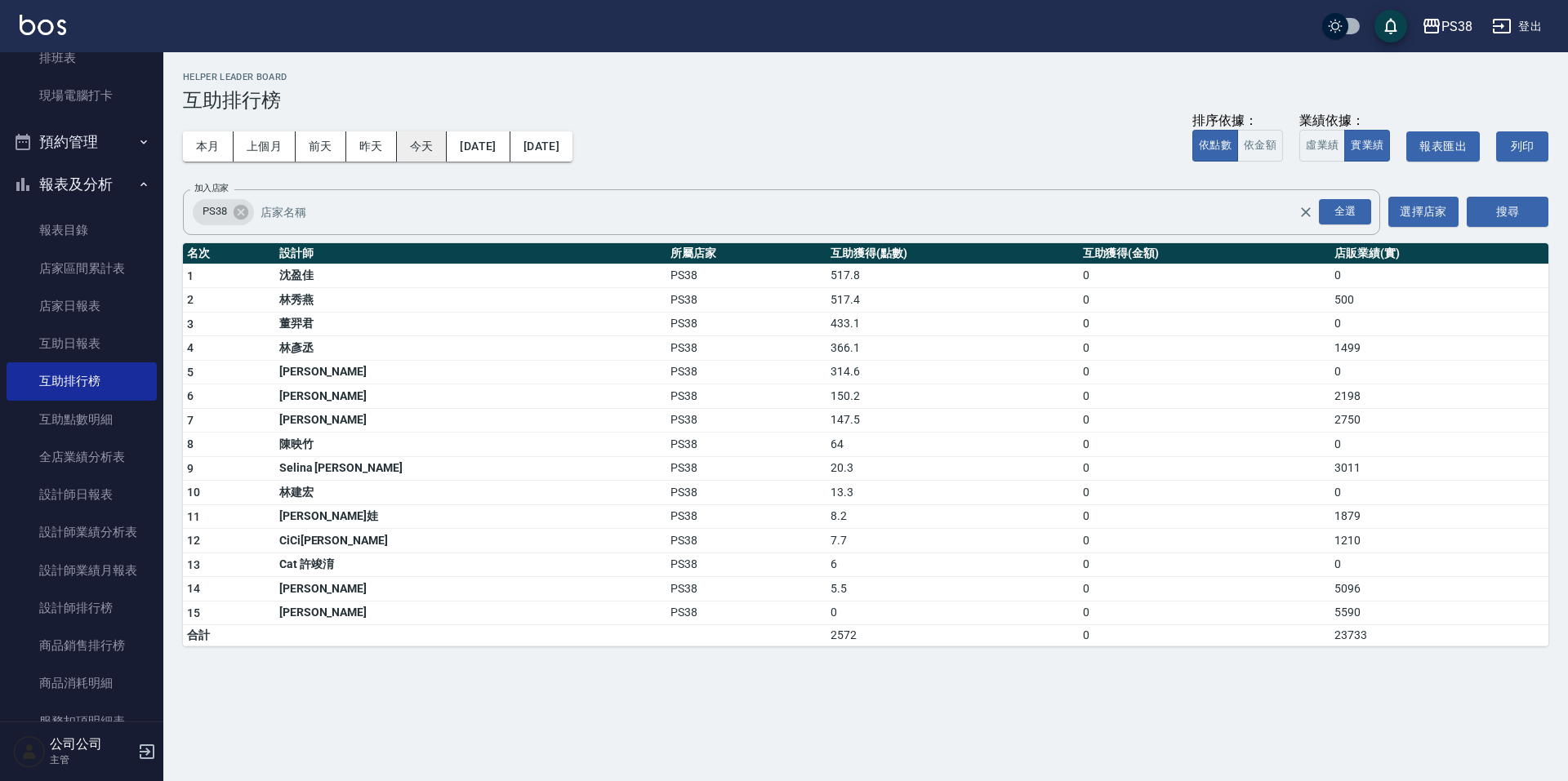
click at [421, 151] on button "今天" at bounding box center [422, 146] width 50 height 30
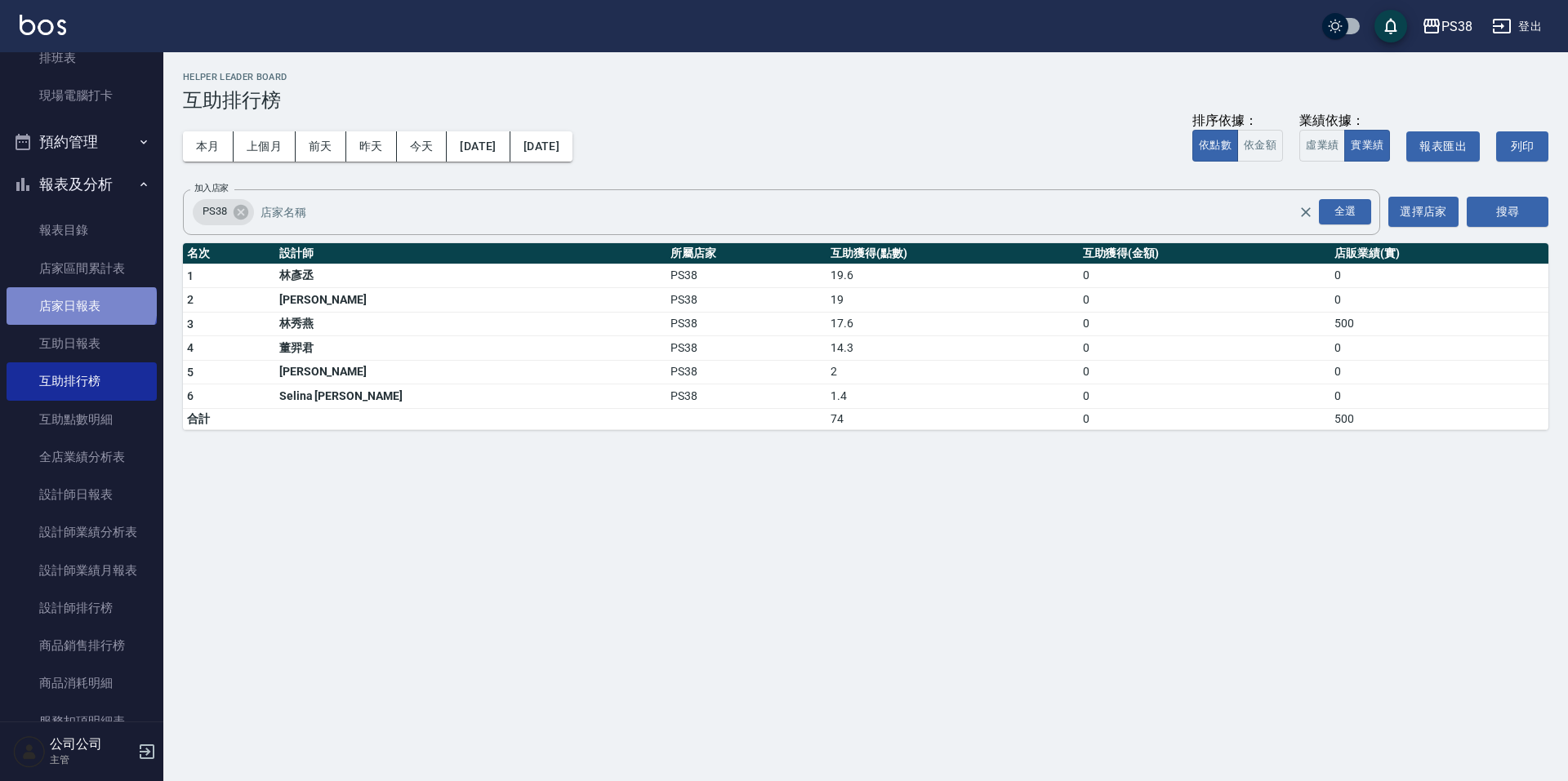
click at [80, 304] on link "店家日報表" at bounding box center [82, 305] width 151 height 37
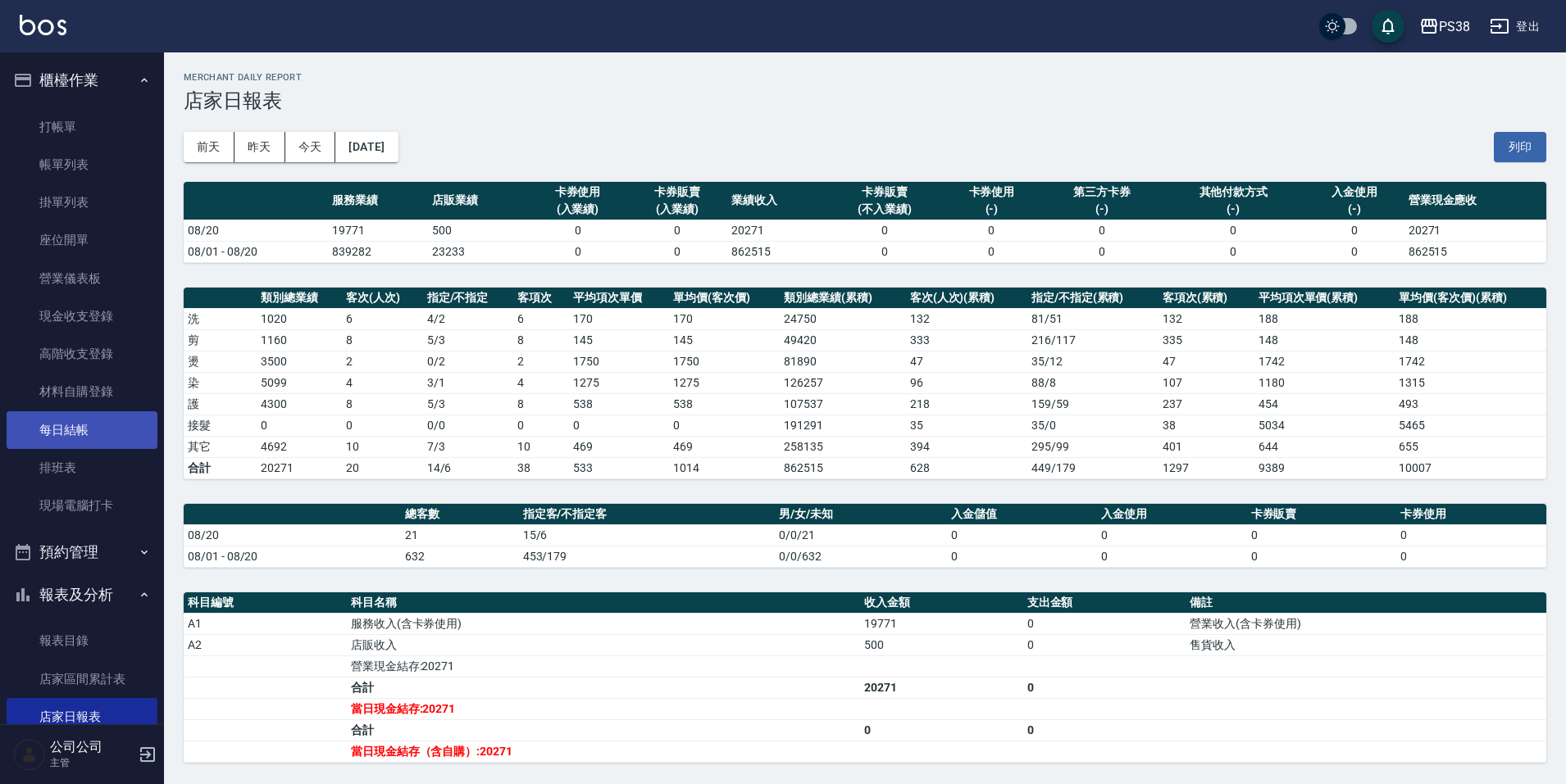
click at [103, 435] on link "每日結帳" at bounding box center [82, 430] width 151 height 38
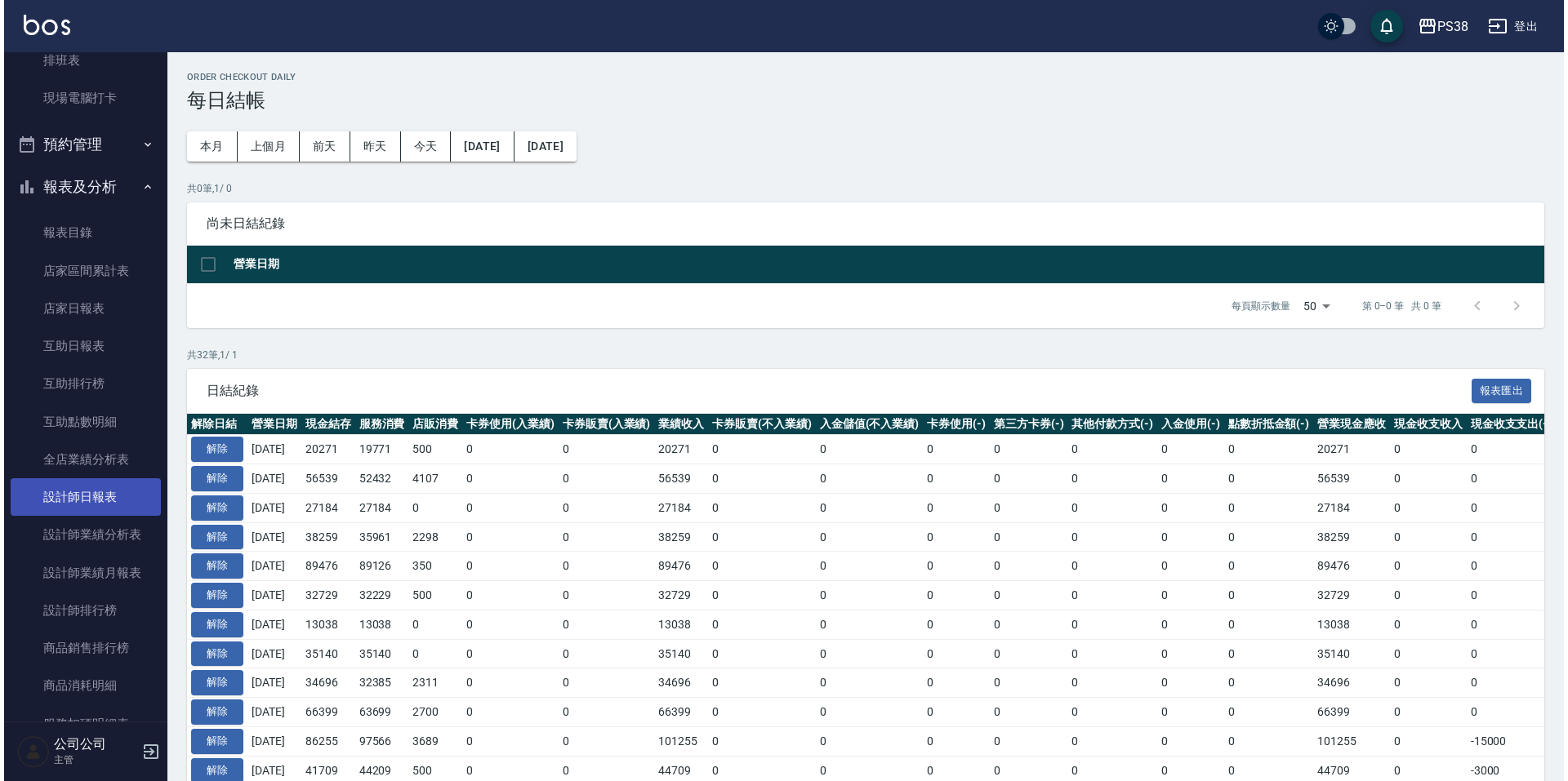
scroll to position [408, 0]
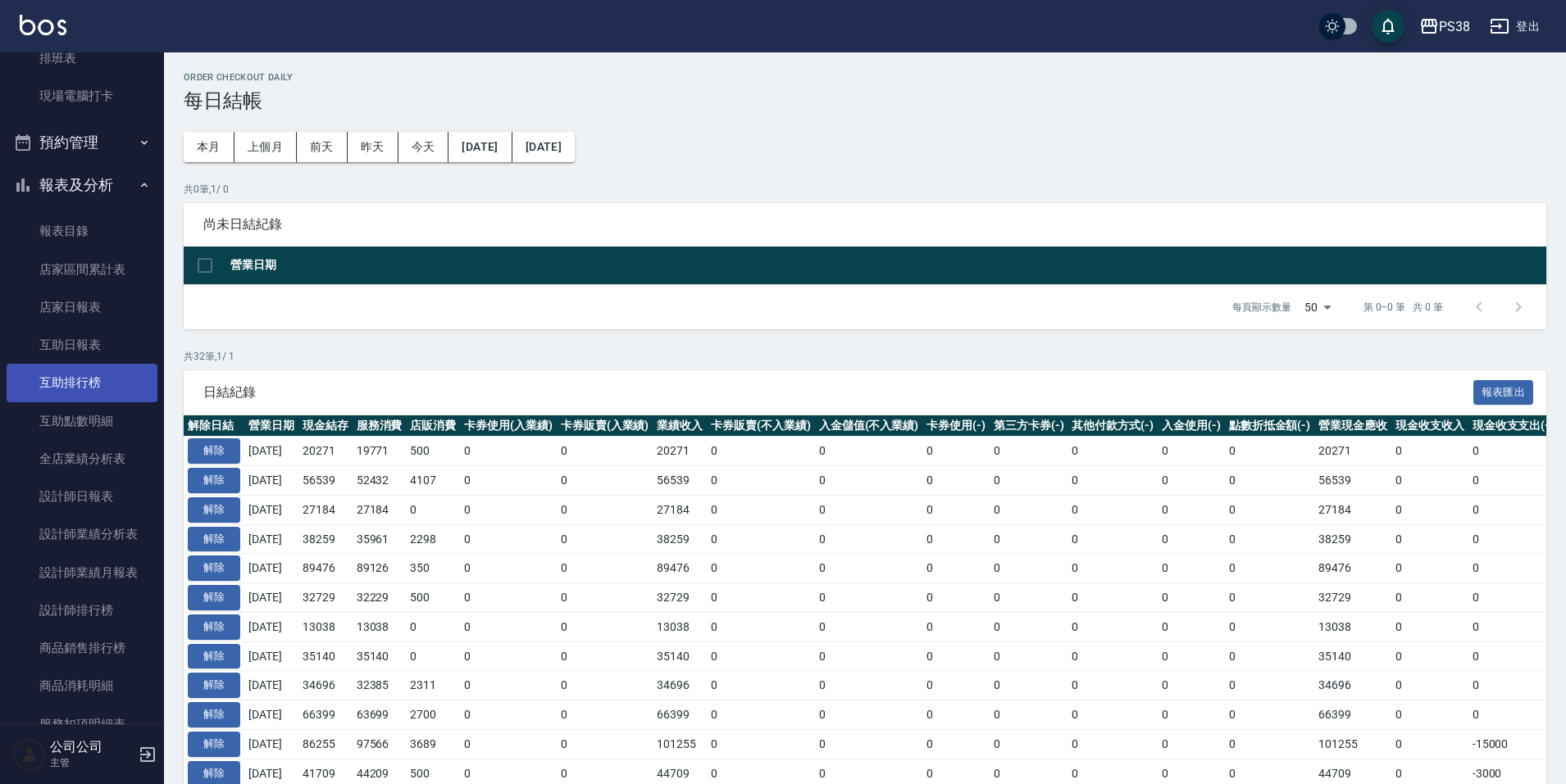
drag, startPoint x: 99, startPoint y: 391, endPoint x: 88, endPoint y: 393, distance: 11.2
click at [98, 391] on link "互助排行榜" at bounding box center [82, 382] width 151 height 38
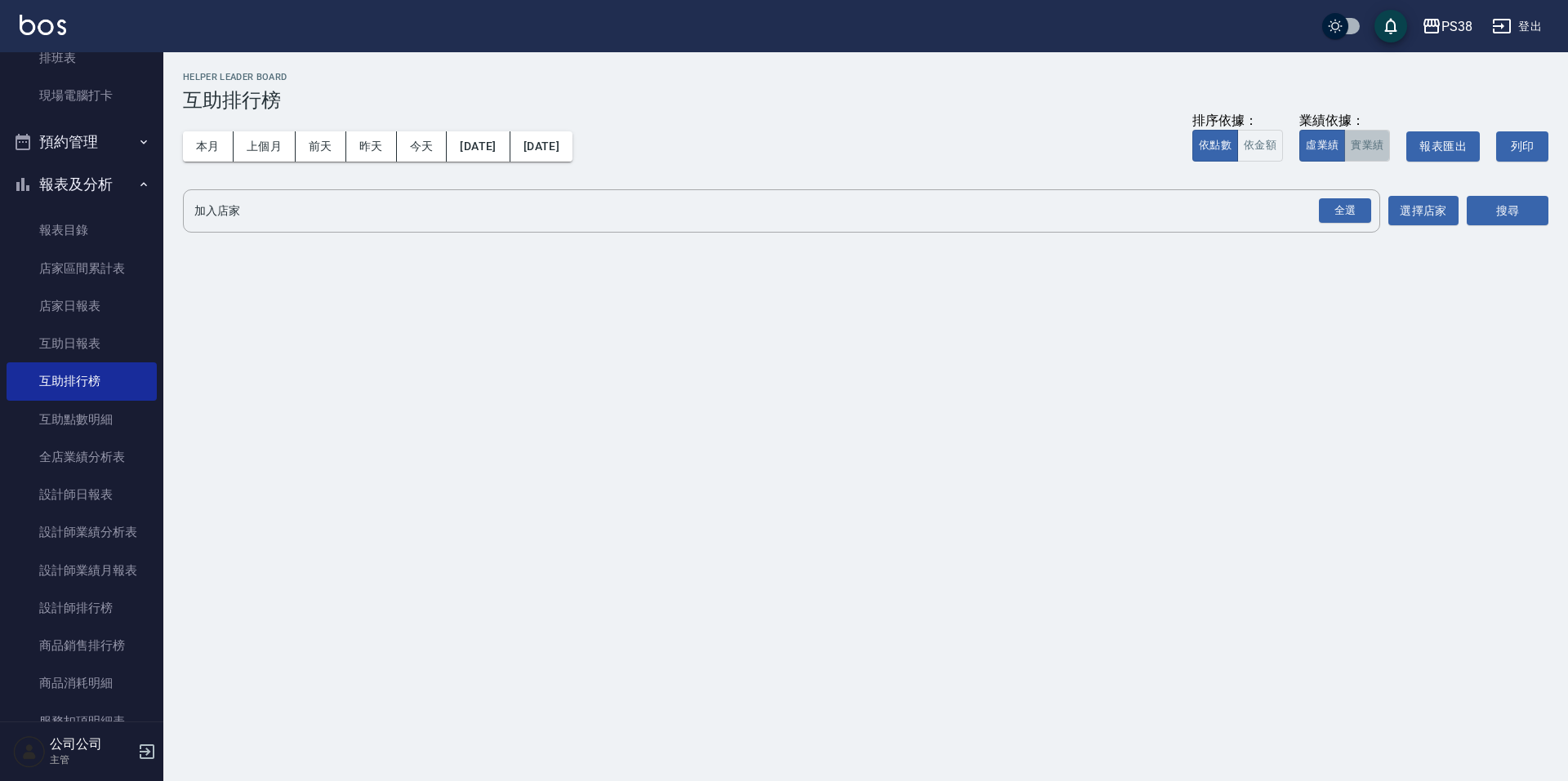
click at [1369, 152] on button "實業績" at bounding box center [1367, 145] width 46 height 32
click at [1357, 217] on div "全選" at bounding box center [1345, 210] width 52 height 25
click at [1503, 208] on button "搜尋" at bounding box center [1508, 211] width 82 height 30
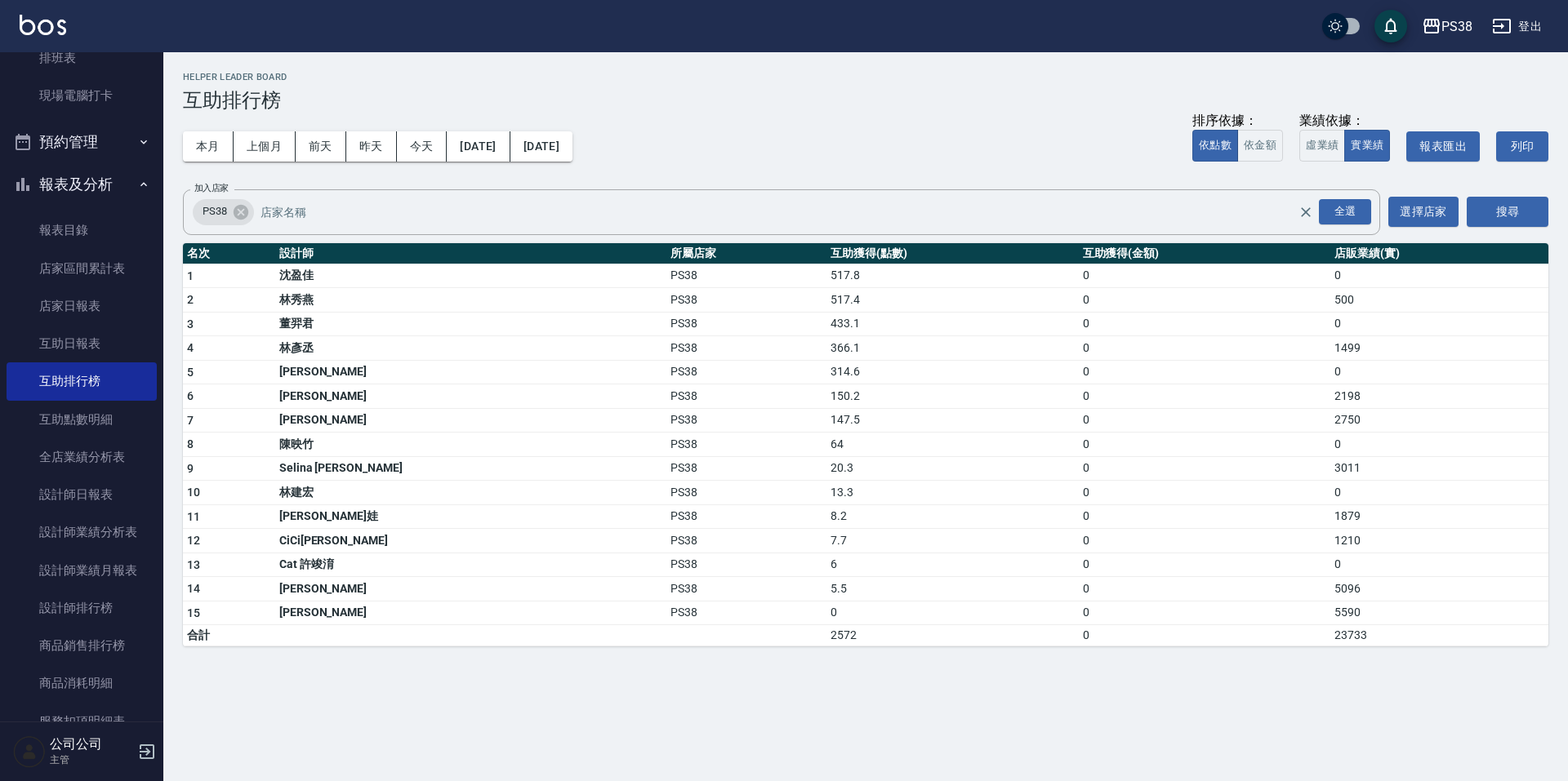
click at [878, 139] on div "本月 上個月 [DATE] [DATE] [DATE] [DATE] [DATE] 排序依據： 依點數 依金額 業績依據： 虛業績 實業績 報表匯出 列印" at bounding box center [866, 147] width 1366 height 70
